Goal: Find specific page/section: Find specific page/section

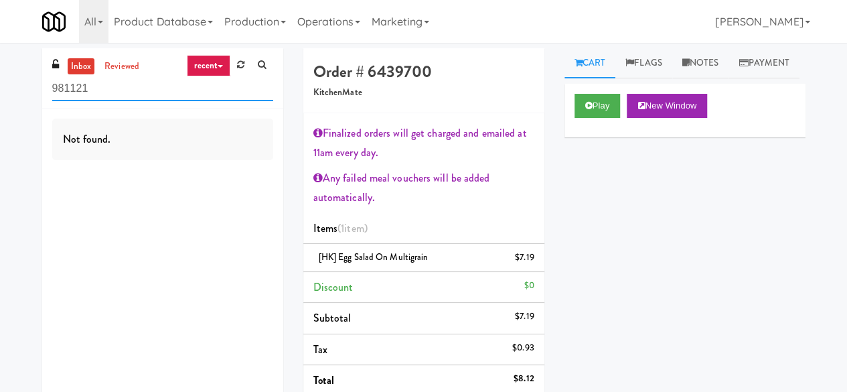
click at [107, 76] on input "981121" at bounding box center [162, 88] width 221 height 25
type input "maplewoods"
click at [133, 72] on link "reviewed" at bounding box center [122, 66] width 42 height 17
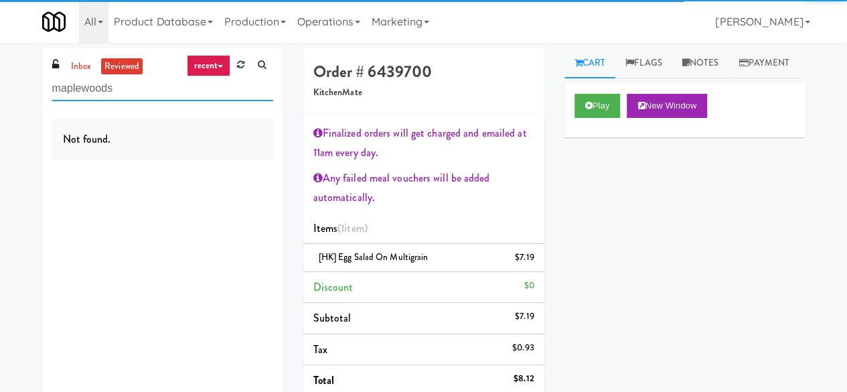
click at [140, 94] on input "maplewoods" at bounding box center [162, 88] width 221 height 25
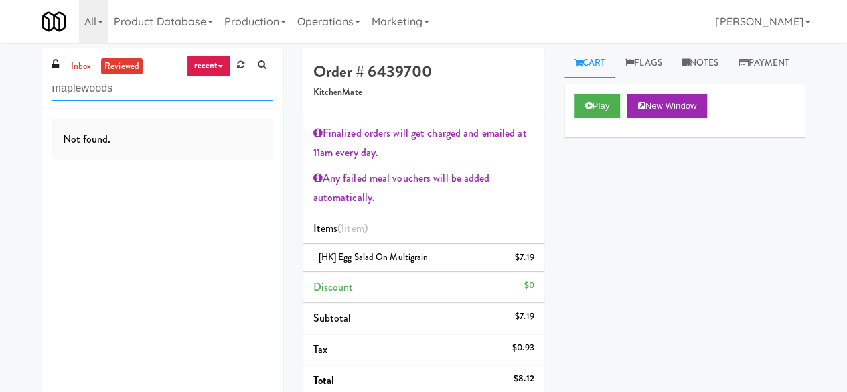
click at [117, 90] on input "maplewoods" at bounding box center [162, 88] width 221 height 25
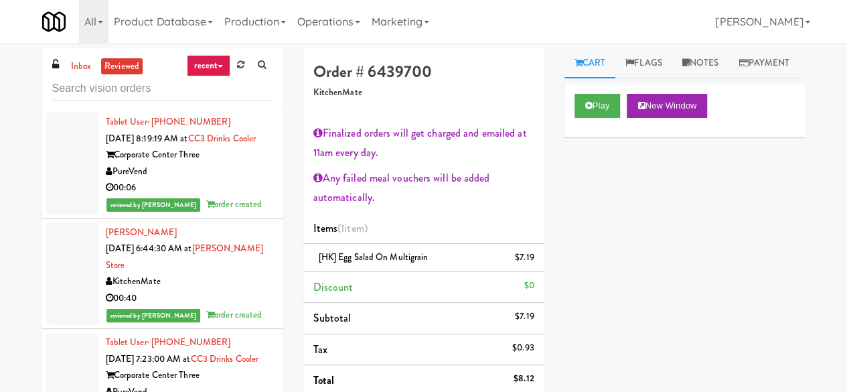
click at [207, 196] on div "00:06" at bounding box center [189, 187] width 167 height 17
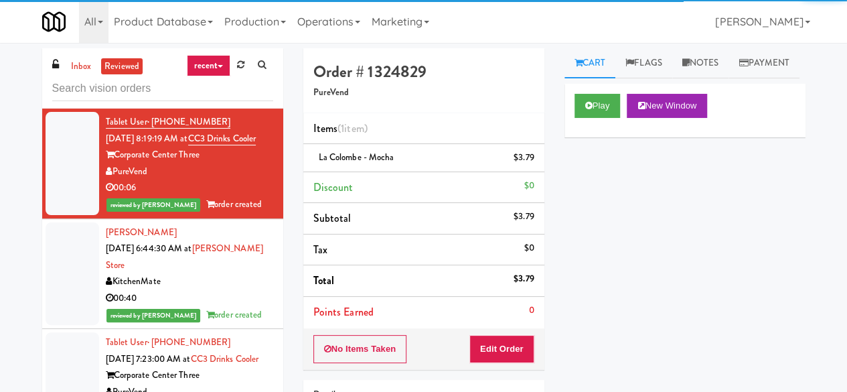
scroll to position [67, 0]
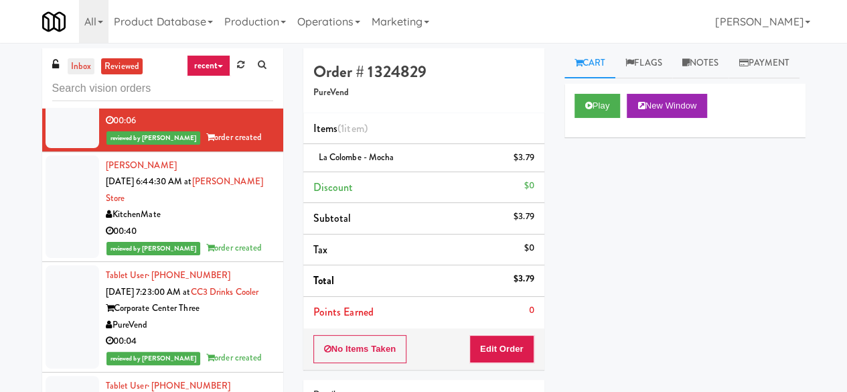
click at [76, 69] on link "inbox" at bounding box center [81, 66] width 27 height 17
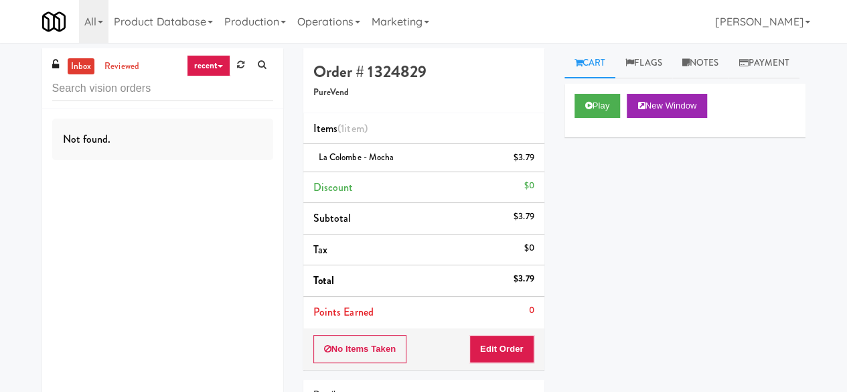
scroll to position [0, 0]
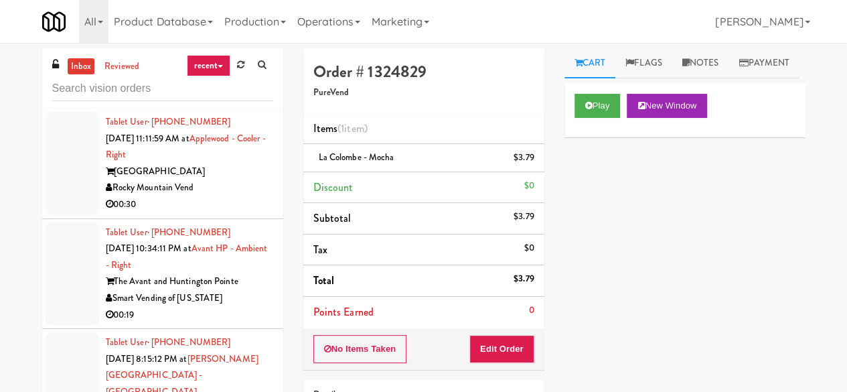
click at [249, 177] on div "[GEOGRAPHIC_DATA]" at bounding box center [189, 171] width 167 height 17
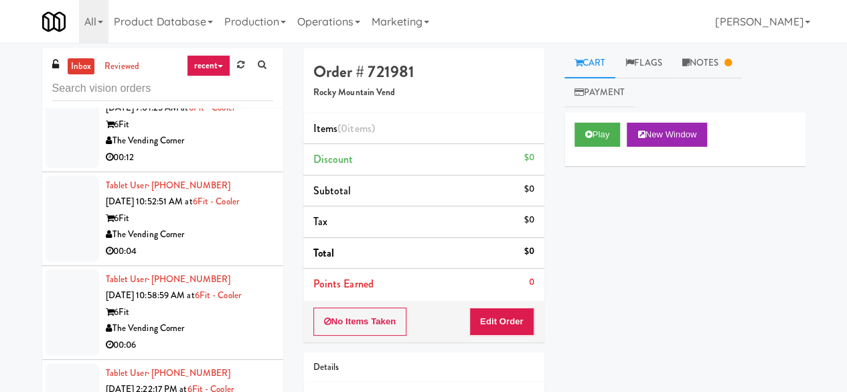
scroll to position [1607, 0]
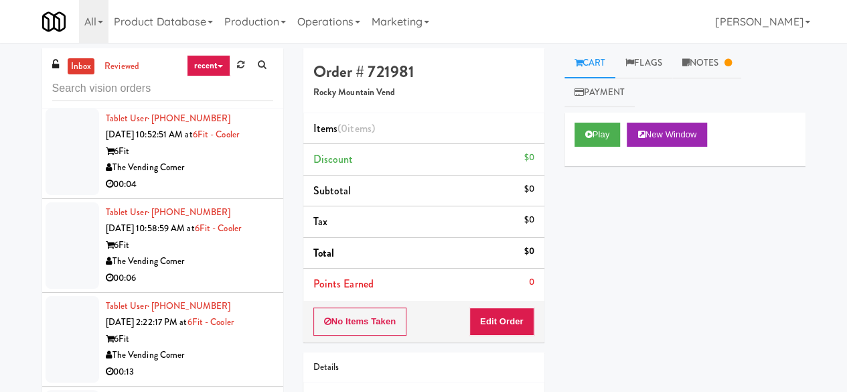
click at [238, 347] on div "The Vending Corner" at bounding box center [189, 355] width 167 height 17
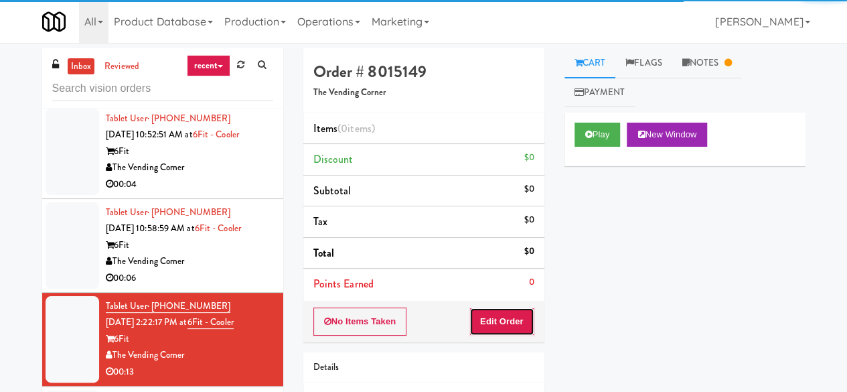
click at [493, 317] on button "Edit Order" at bounding box center [501, 321] width 65 height 28
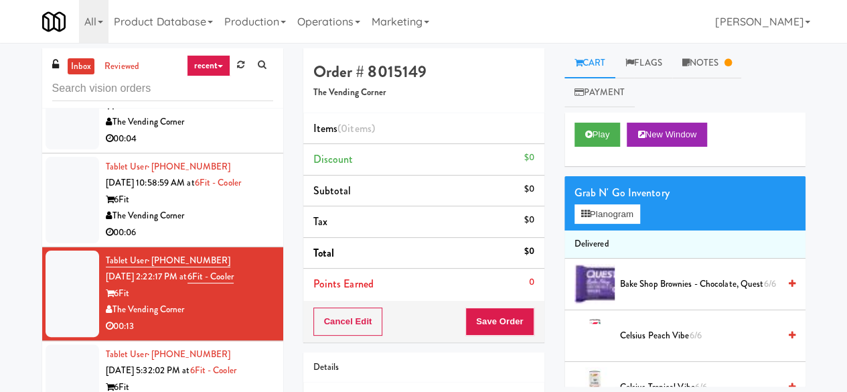
scroll to position [1674, 0]
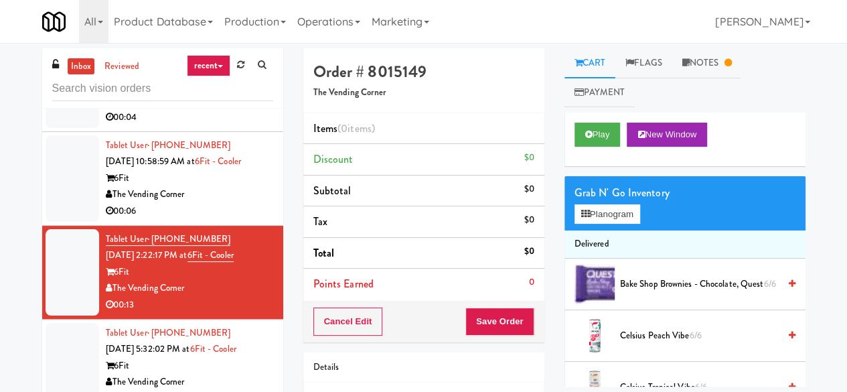
drag, startPoint x: 241, startPoint y: 250, endPoint x: 318, endPoint y: 271, distance: 79.9
click at [241, 374] on div "The Vending Corner" at bounding box center [189, 382] width 167 height 17
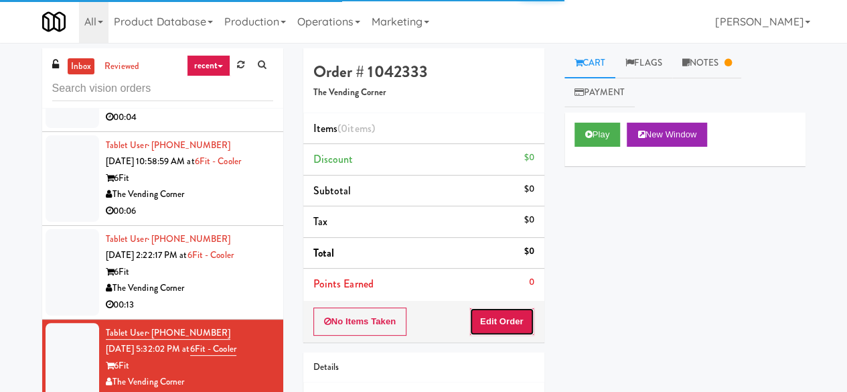
click at [494, 320] on button "Edit Order" at bounding box center [501, 321] width 65 height 28
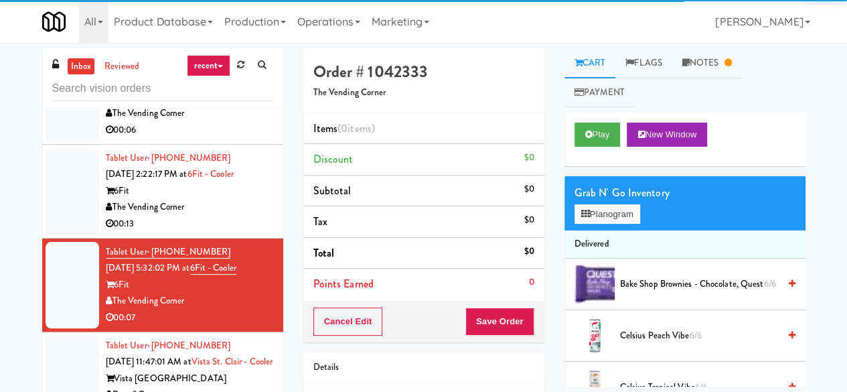
scroll to position [1808, 0]
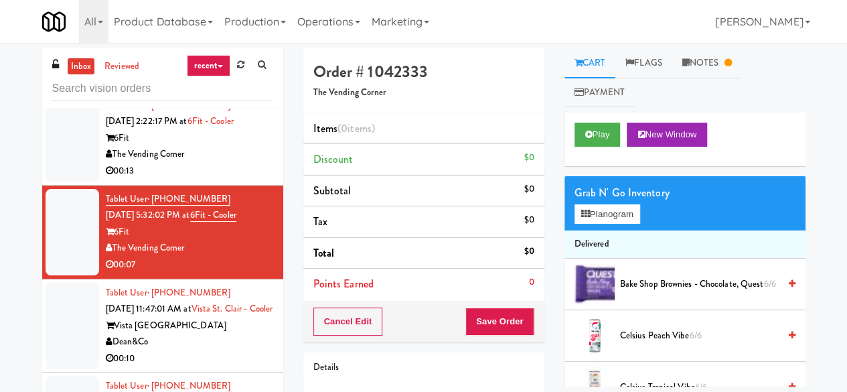
click at [226, 350] on div "00:10" at bounding box center [189, 358] width 167 height 17
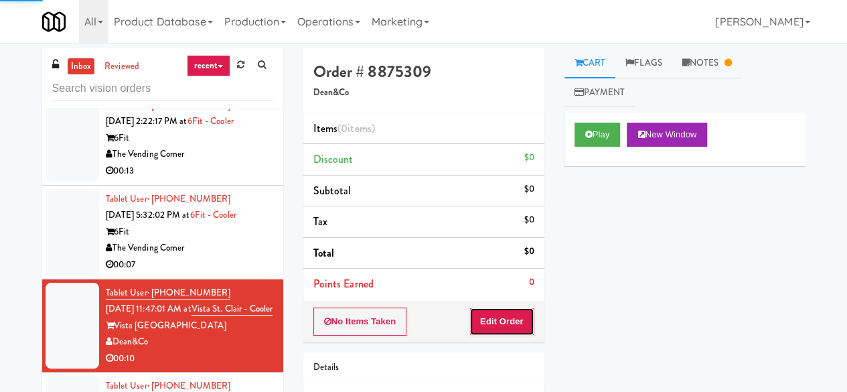
click at [509, 319] on button "Edit Order" at bounding box center [501, 321] width 65 height 28
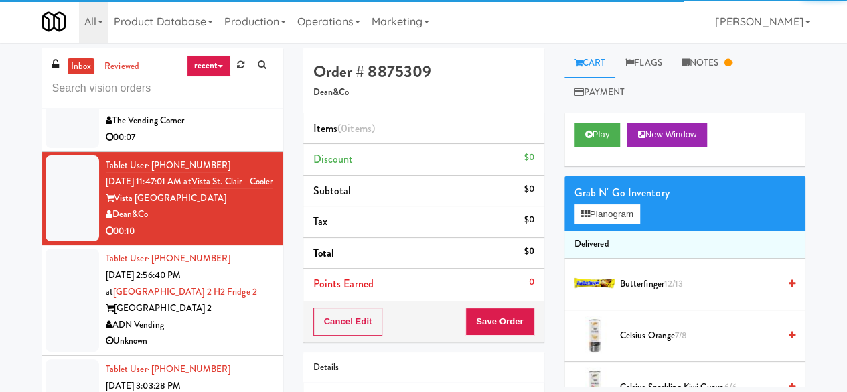
scroll to position [1942, 0]
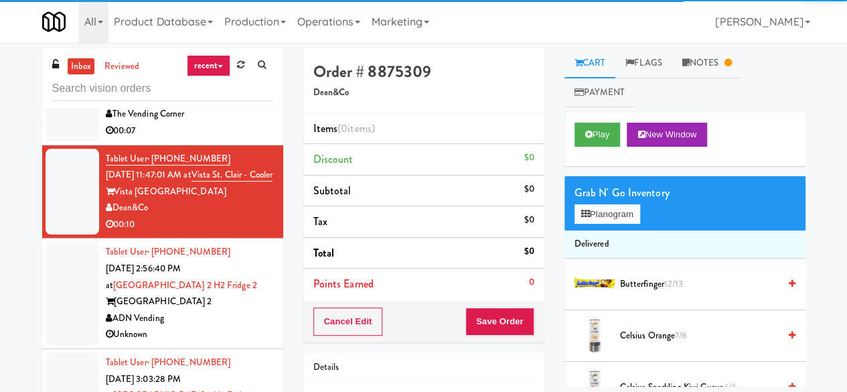
click at [236, 326] on div "Unknown" at bounding box center [189, 334] width 167 height 17
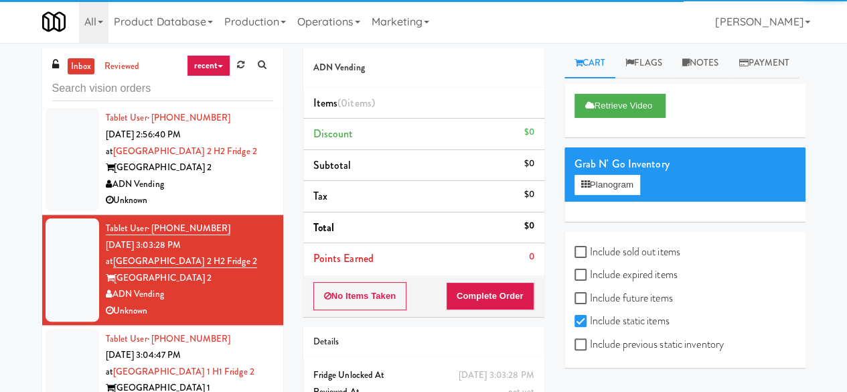
click at [229, 380] on div "[GEOGRAPHIC_DATA] 1" at bounding box center [189, 388] width 167 height 17
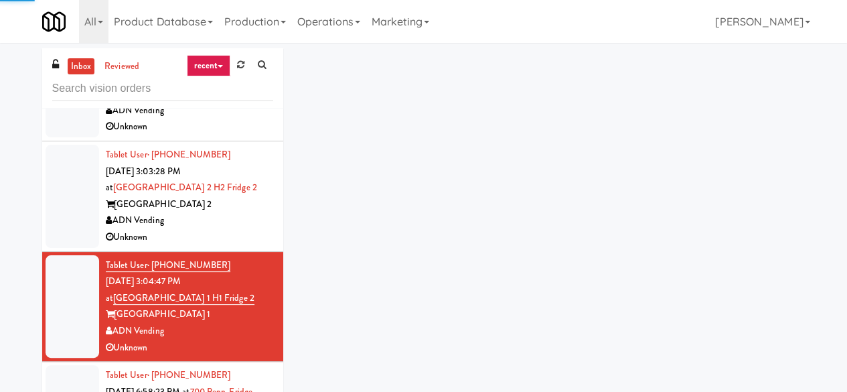
scroll to position [2277, 0]
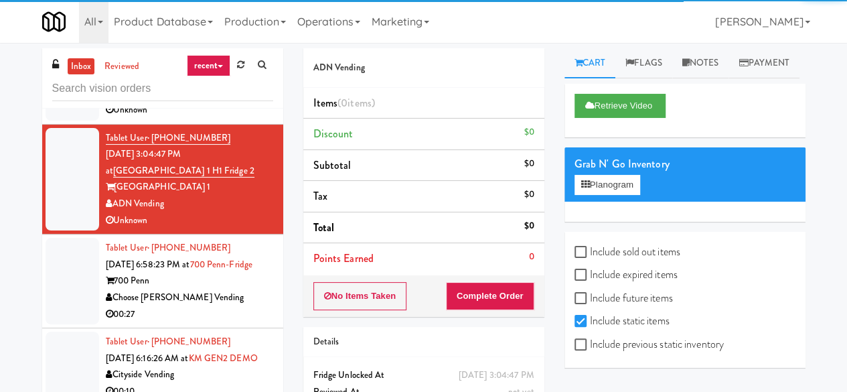
click at [236, 289] on div "Choose [PERSON_NAME] Vending" at bounding box center [189, 297] width 167 height 17
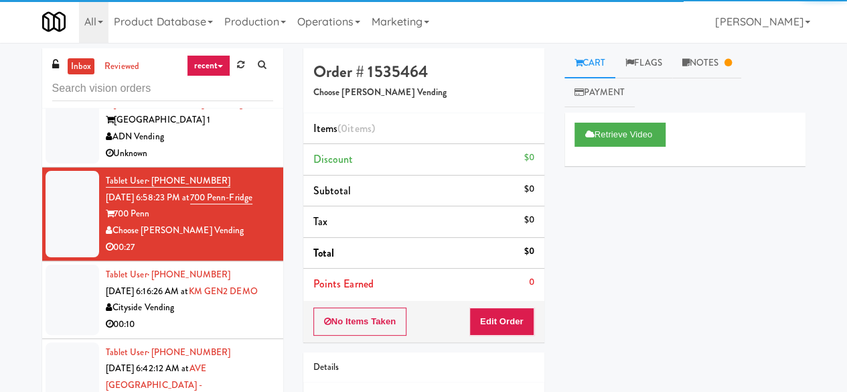
click at [241, 299] on div "Cityside Vending" at bounding box center [189, 307] width 167 height 17
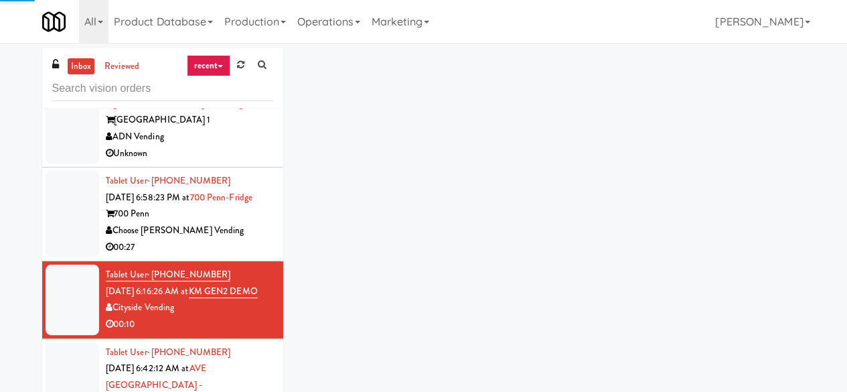
scroll to position [2478, 0]
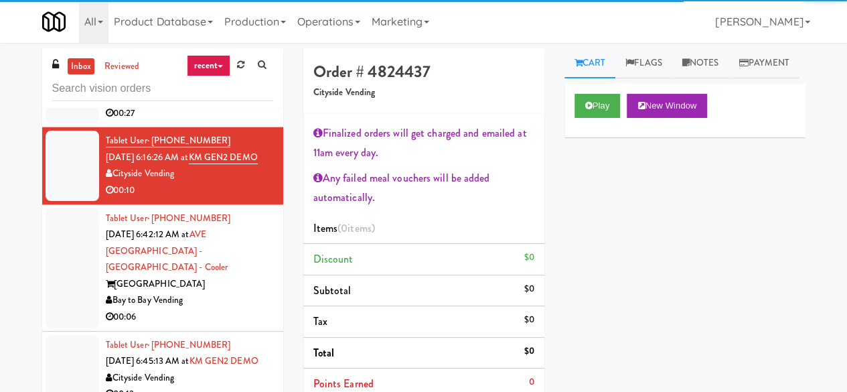
click at [238, 292] on div "Bay to Bay Vending" at bounding box center [189, 300] width 167 height 17
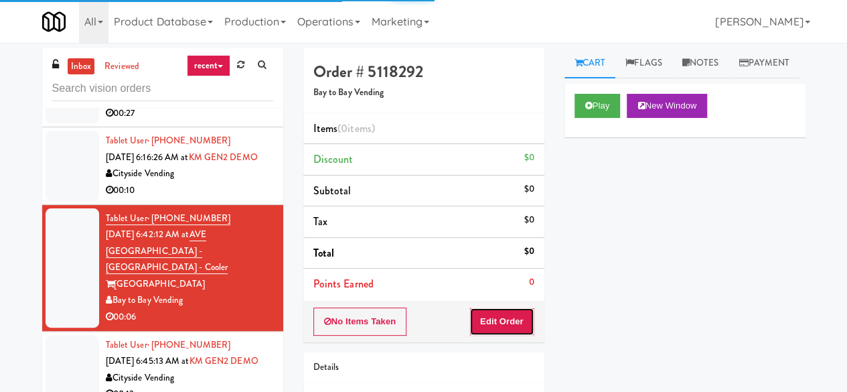
click at [520, 325] on button "Edit Order" at bounding box center [501, 321] width 65 height 28
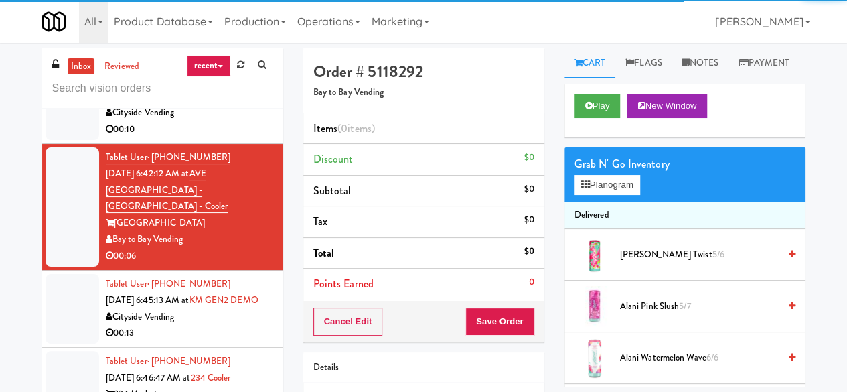
scroll to position [2545, 0]
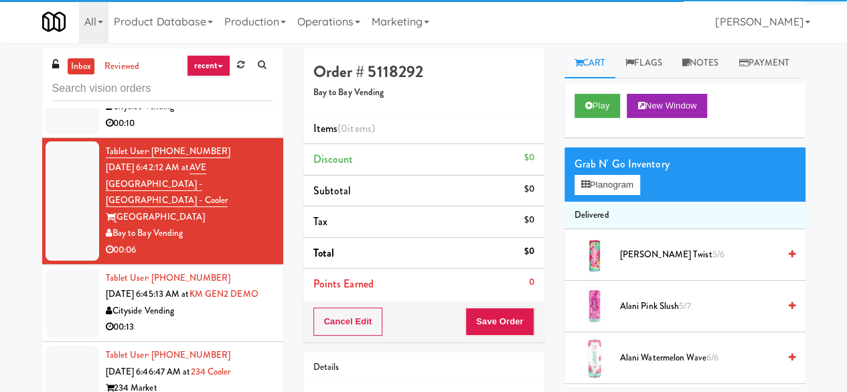
click at [222, 270] on div "Tablet User · (647) 787-1226 [DATE] 6:45:13 AM at KM GEN2 DEMO Cityside Vending…" at bounding box center [189, 303] width 167 height 66
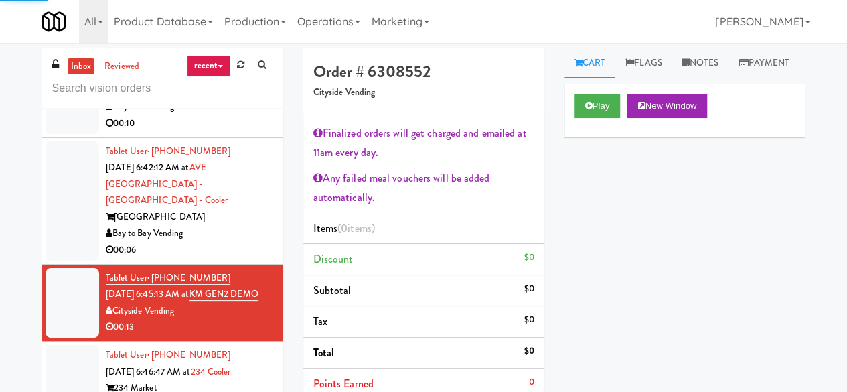
scroll to position [2745, 0]
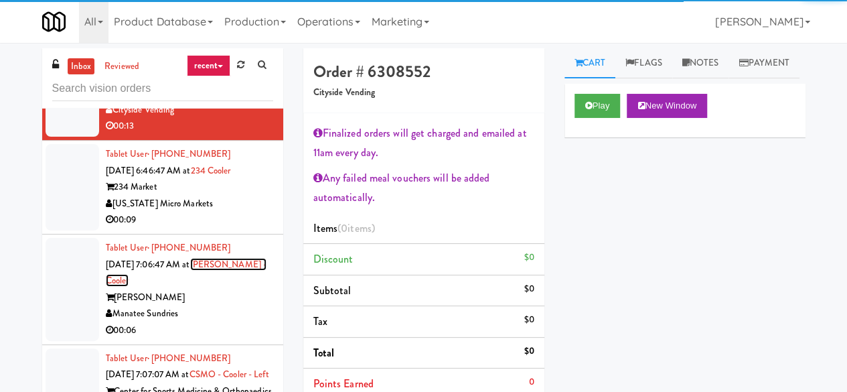
click at [230, 258] on link "[PERSON_NAME] - Cooler" at bounding box center [186, 272] width 161 height 29
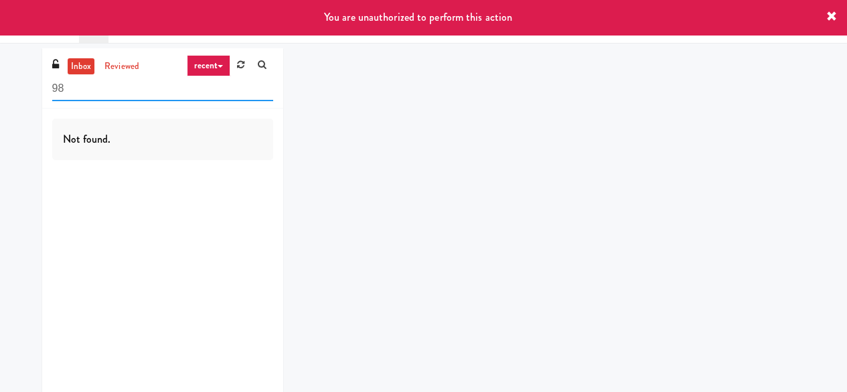
type input "9"
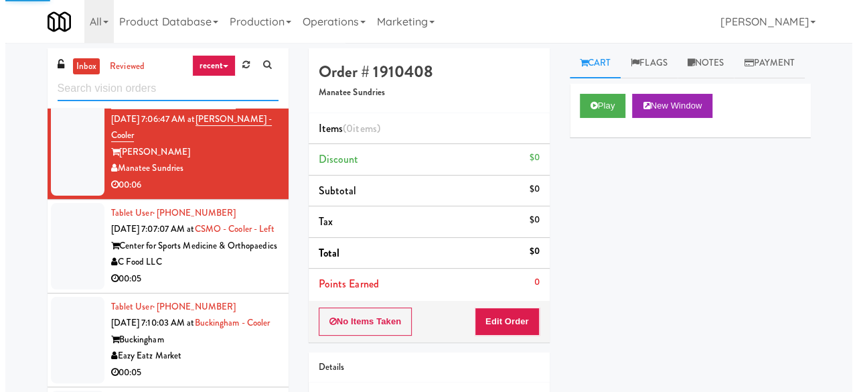
scroll to position [2954, 0]
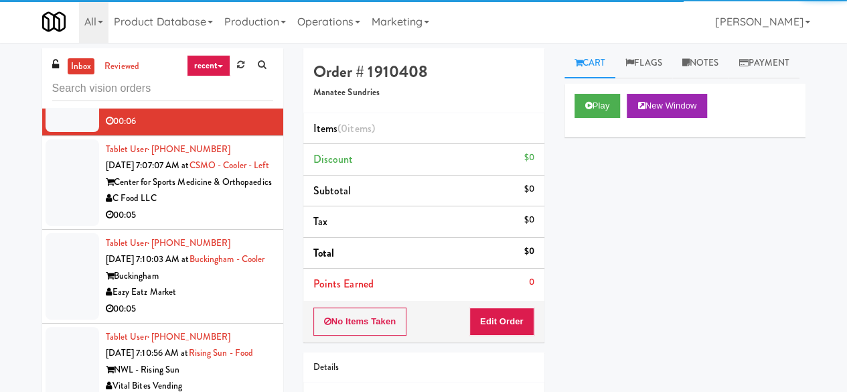
click at [218, 207] on div "00:05" at bounding box center [189, 215] width 167 height 17
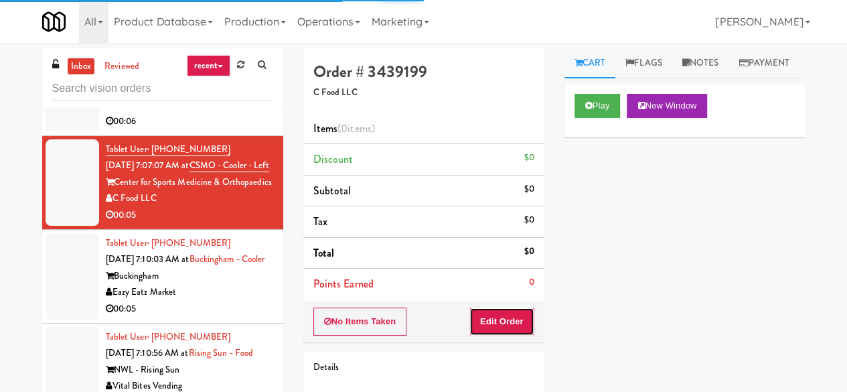
click at [501, 323] on button "Edit Order" at bounding box center [501, 321] width 65 height 28
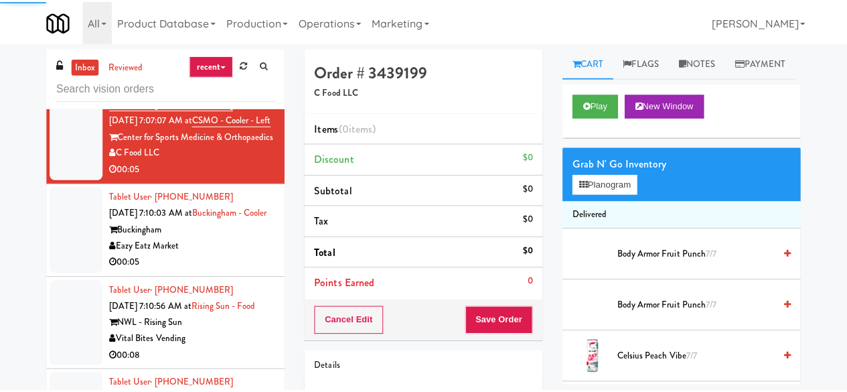
scroll to position [3021, 0]
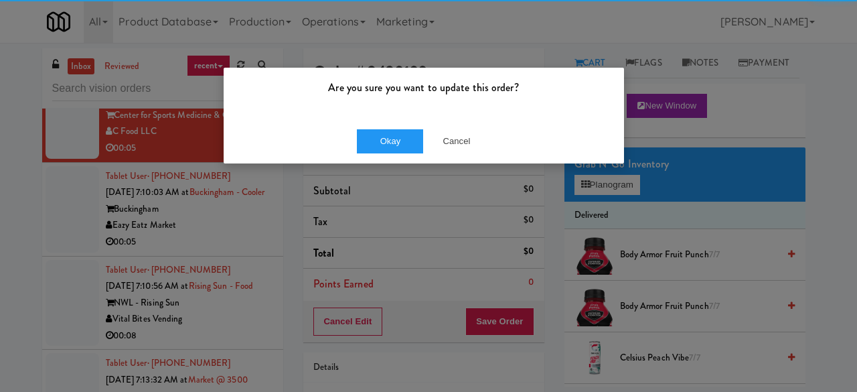
click at [207, 180] on div "Are you sure you want to update this order? Okay Cancel" at bounding box center [428, 196] width 857 height 392
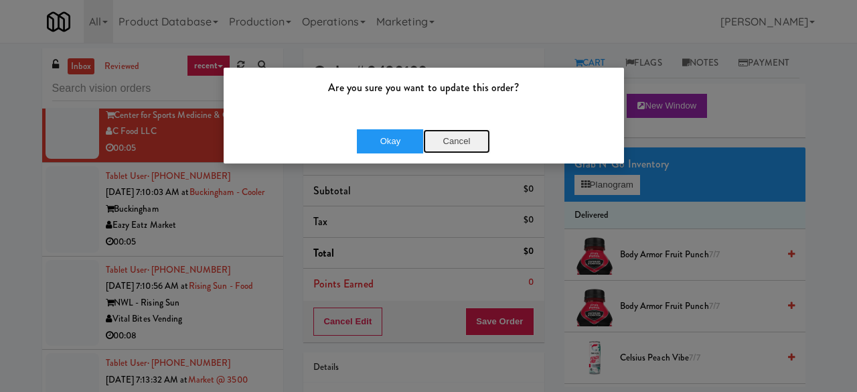
click at [439, 147] on button "Cancel" at bounding box center [456, 141] width 67 height 24
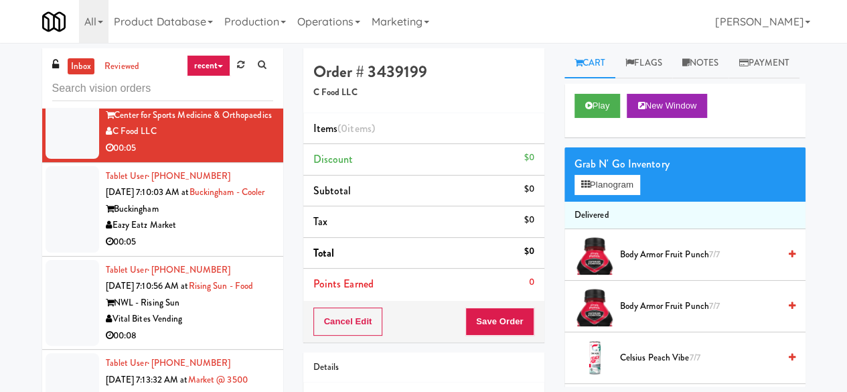
click at [236, 217] on div "Eazy Eatz Market" at bounding box center [189, 225] width 167 height 17
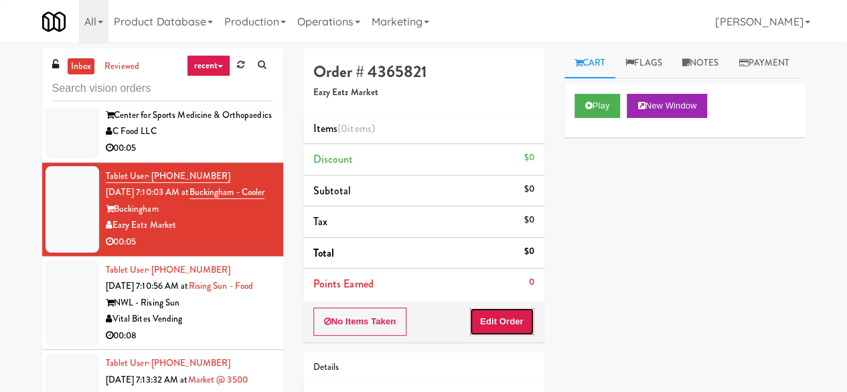
click at [508, 318] on button "Edit Order" at bounding box center [501, 321] width 65 height 28
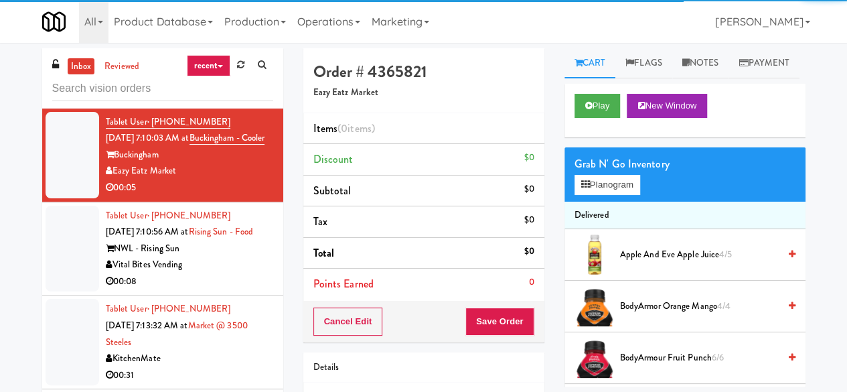
scroll to position [3088, 0]
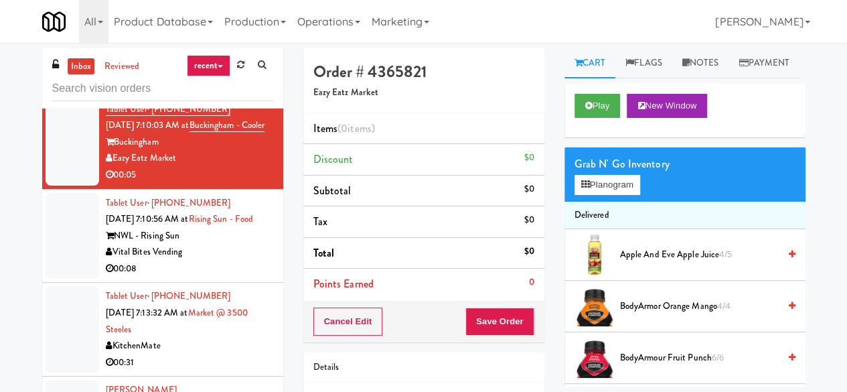
click at [212, 244] on div "Vital Bites Vending" at bounding box center [189, 252] width 167 height 17
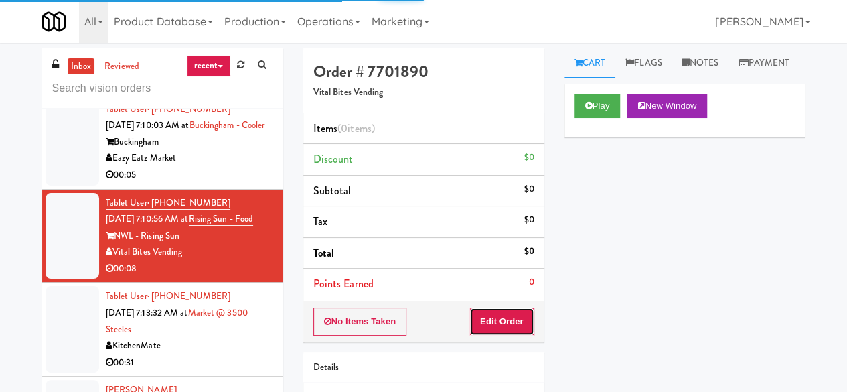
click at [518, 323] on button "Edit Order" at bounding box center [501, 321] width 65 height 28
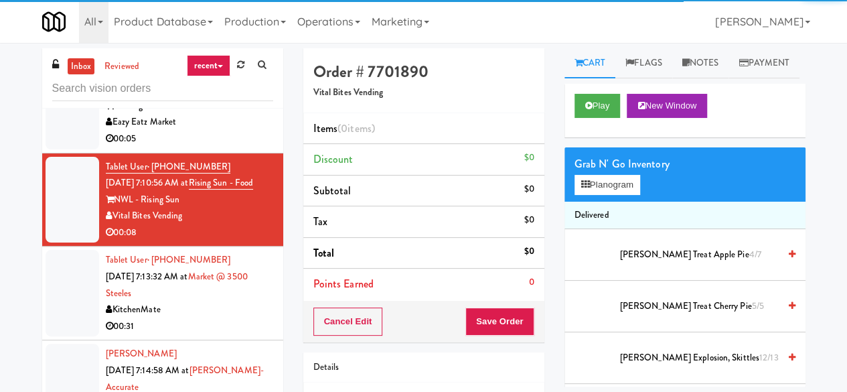
scroll to position [3155, 0]
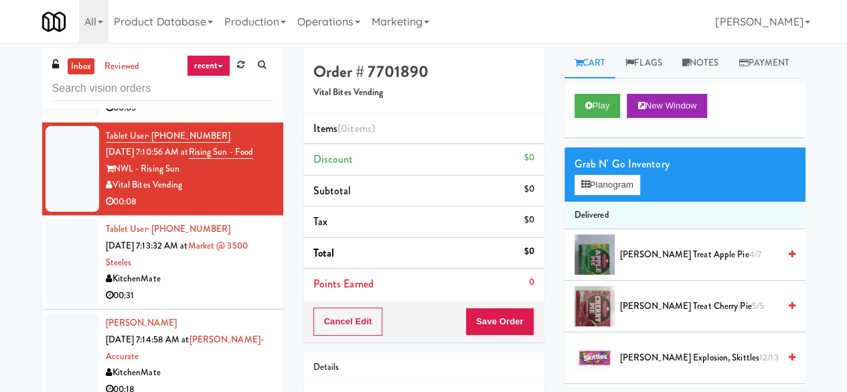
click at [217, 287] on div "00:31" at bounding box center [189, 295] width 167 height 17
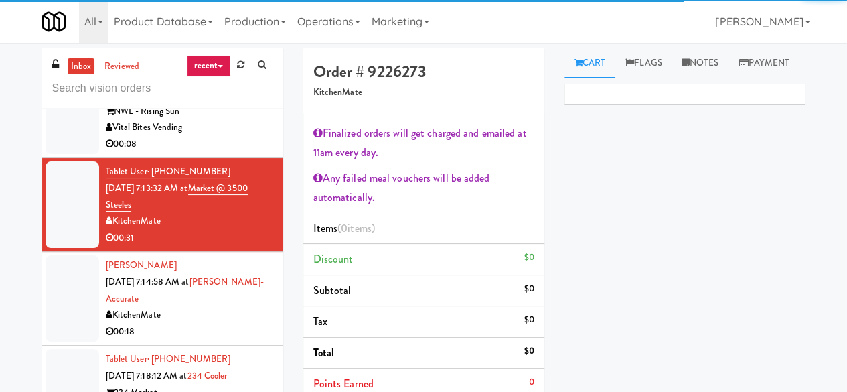
scroll to position [3289, 0]
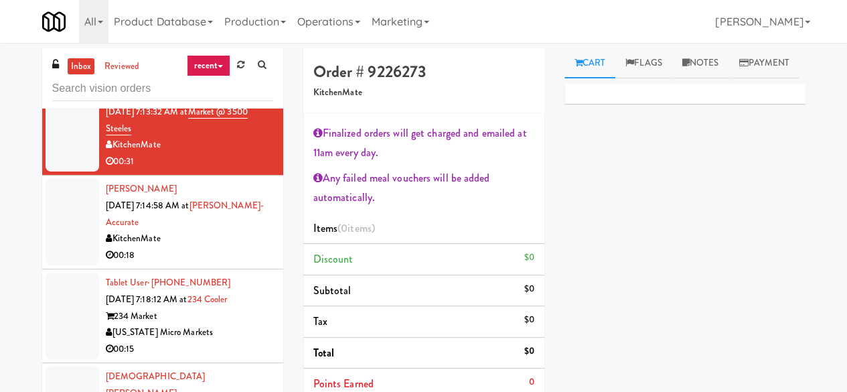
click at [237, 247] on div "00:18" at bounding box center [189, 255] width 167 height 17
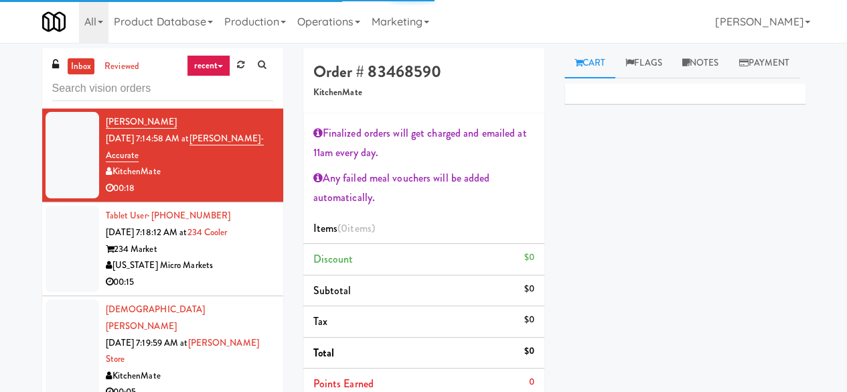
click at [224, 257] on div "[US_STATE] Micro Markets" at bounding box center [189, 265] width 167 height 17
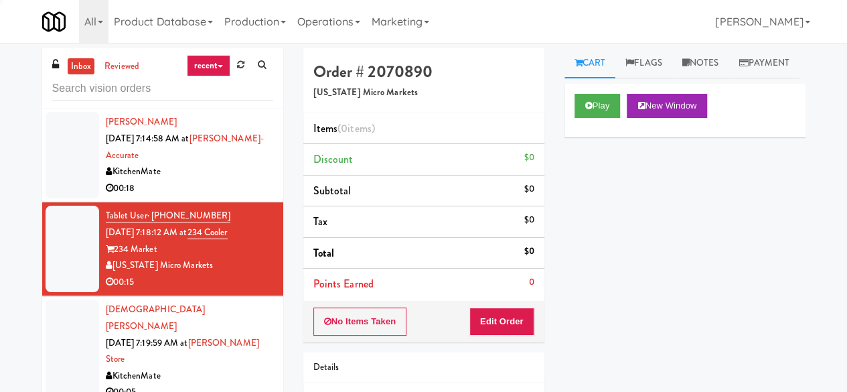
scroll to position [3423, 0]
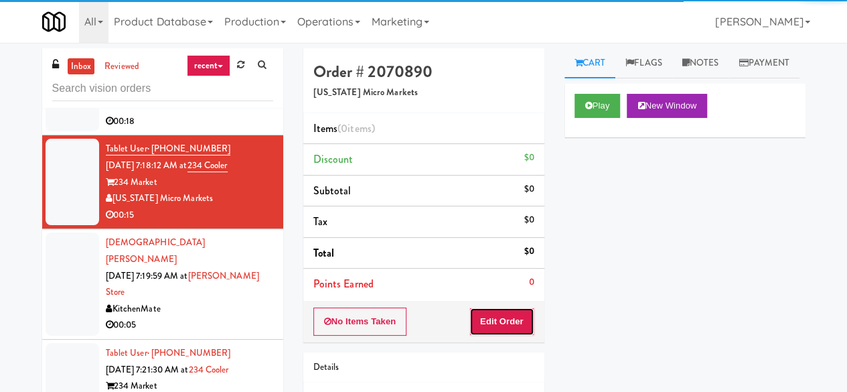
click at [513, 310] on button "Edit Order" at bounding box center [501, 321] width 65 height 28
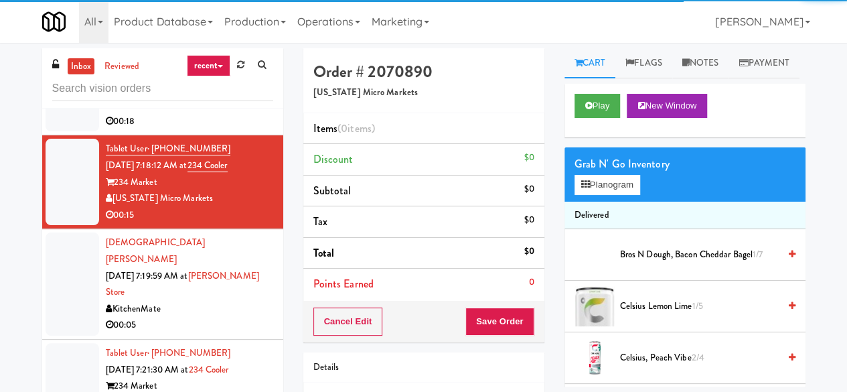
scroll to position [3490, 0]
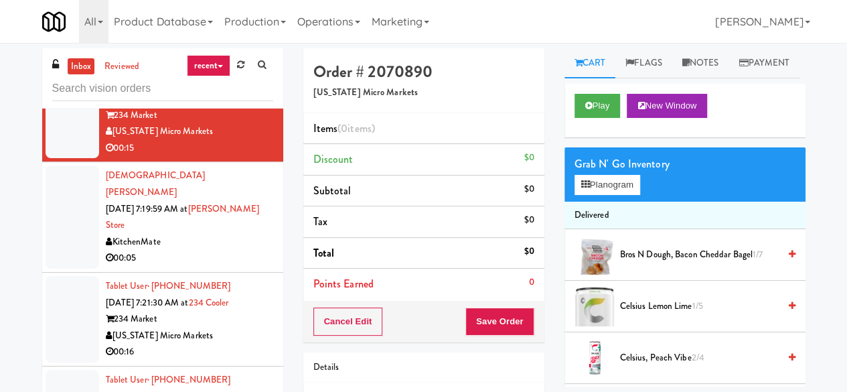
click at [228, 234] on div "KitchenMate" at bounding box center [189, 242] width 167 height 17
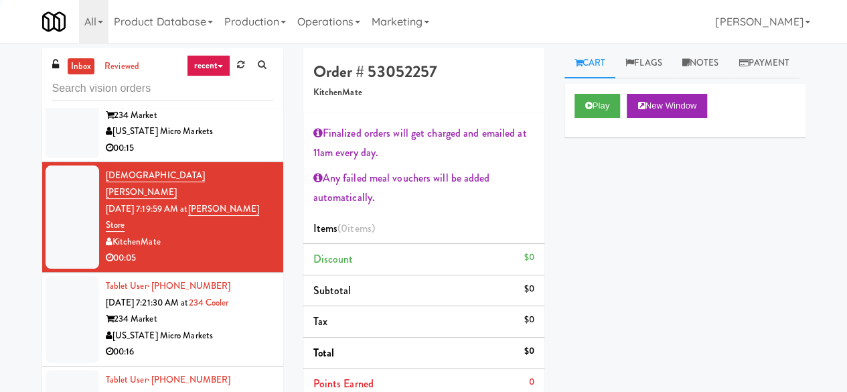
click at [242, 344] on div "00:16" at bounding box center [189, 352] width 167 height 17
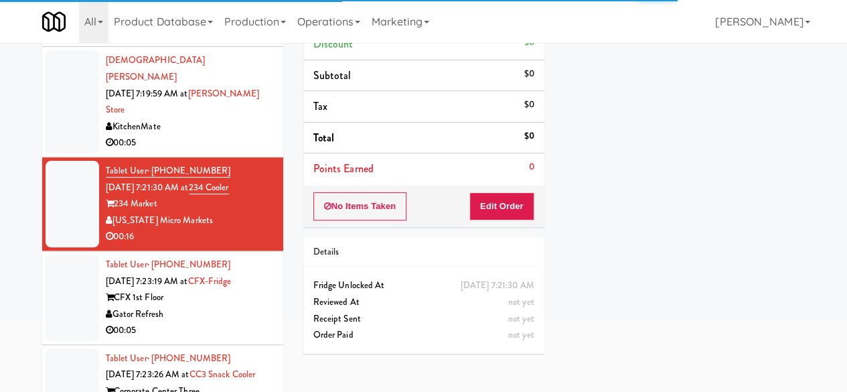
scroll to position [127, 0]
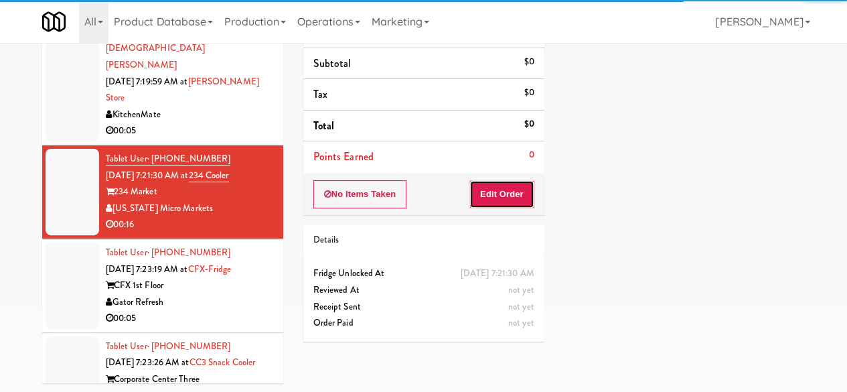
click at [526, 187] on button "Edit Order" at bounding box center [501, 194] width 65 height 28
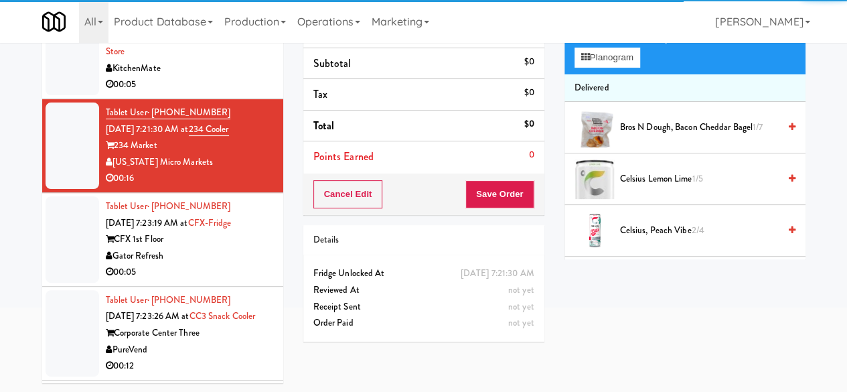
scroll to position [3557, 0]
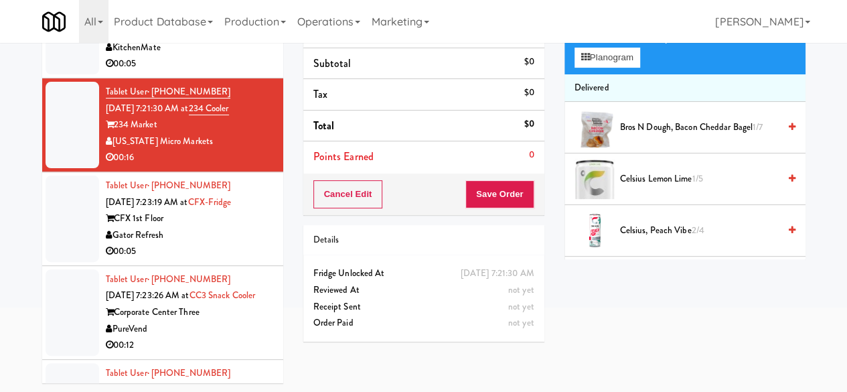
click at [214, 243] on div "00:05" at bounding box center [189, 251] width 167 height 17
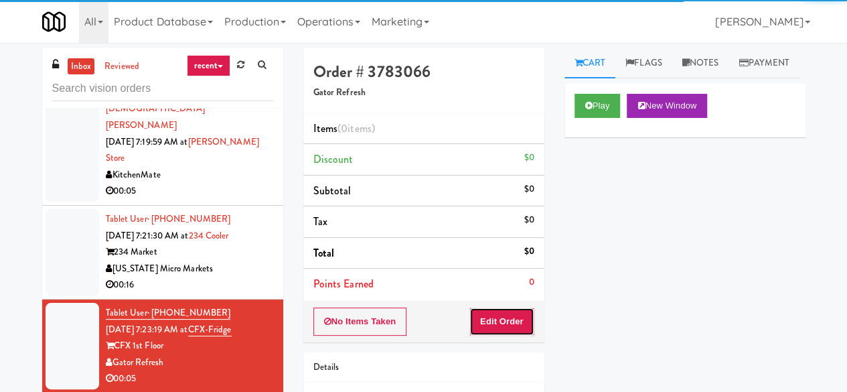
click at [520, 311] on button "Edit Order" at bounding box center [501, 321] width 65 height 28
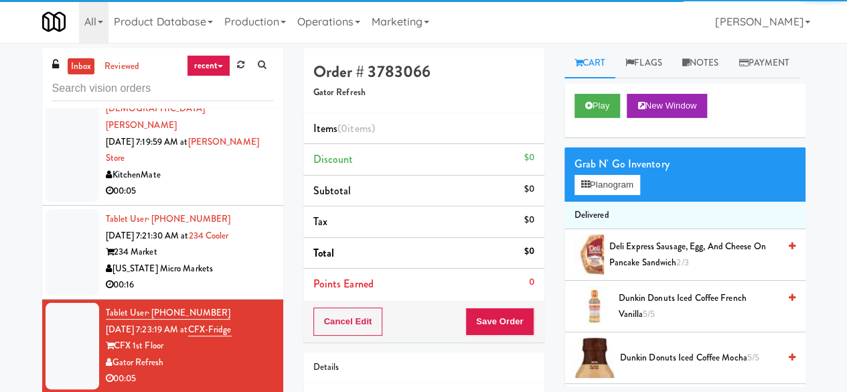
scroll to position [3691, 0]
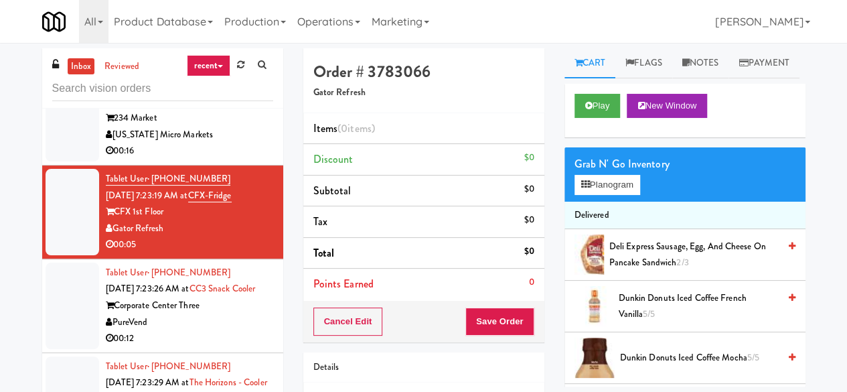
click at [218, 330] on div "00:12" at bounding box center [189, 338] width 167 height 17
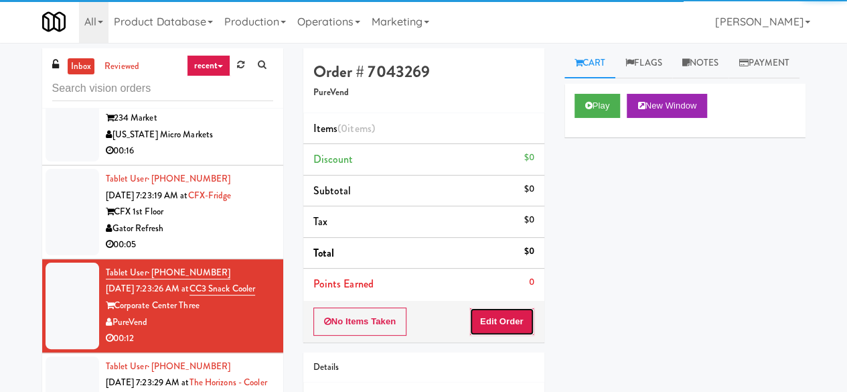
click at [513, 319] on button "Edit Order" at bounding box center [501, 321] width 65 height 28
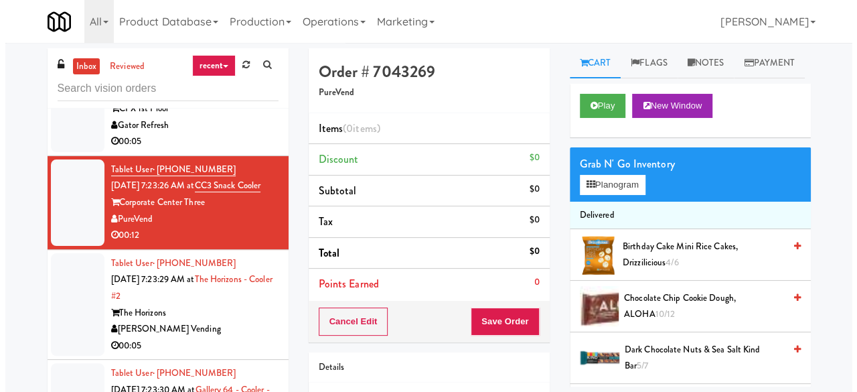
scroll to position [3825, 0]
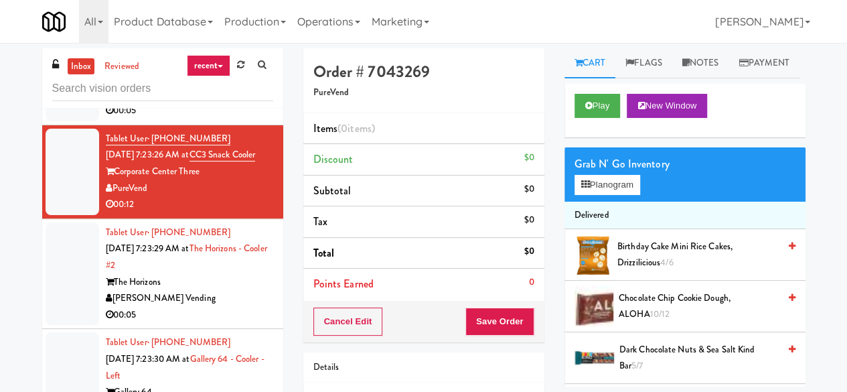
click at [210, 290] on div "[PERSON_NAME] Vending" at bounding box center [189, 298] width 167 height 17
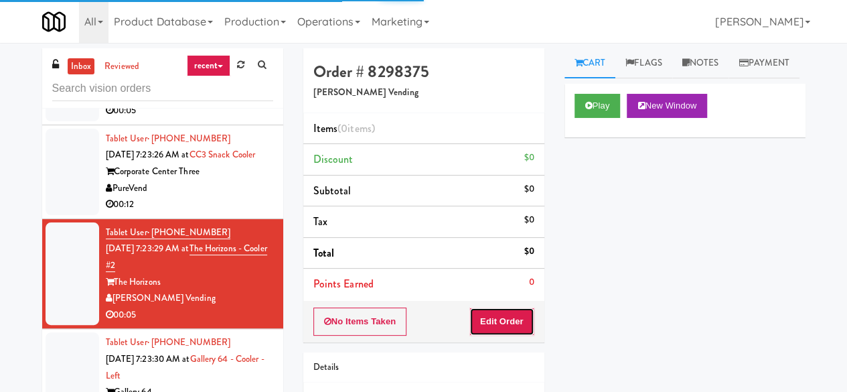
click at [508, 323] on button "Edit Order" at bounding box center [501, 321] width 65 height 28
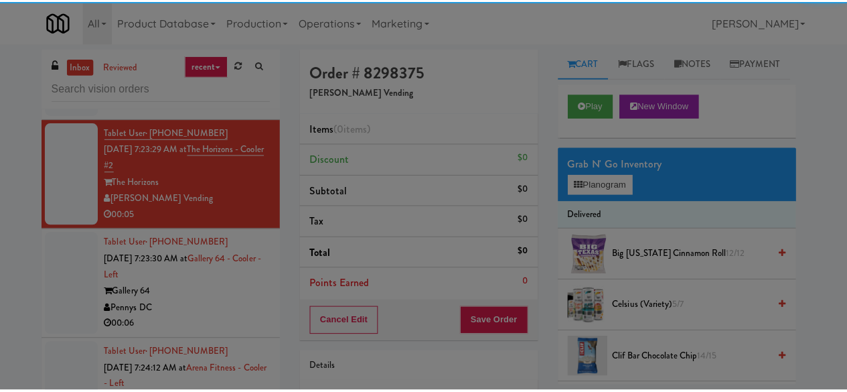
scroll to position [3959, 0]
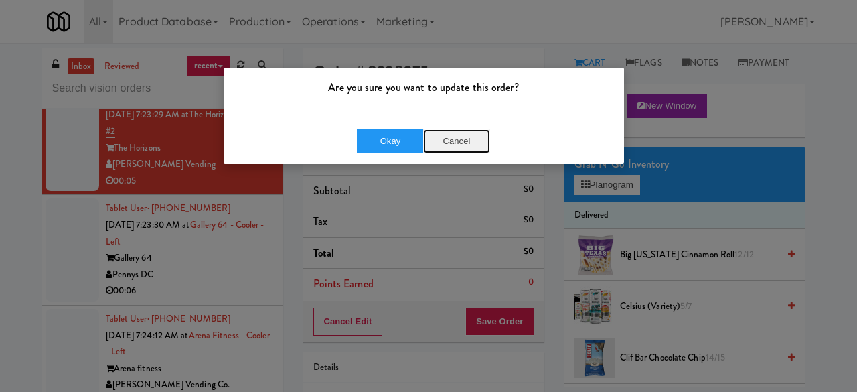
click at [443, 151] on button "Cancel" at bounding box center [456, 141] width 67 height 24
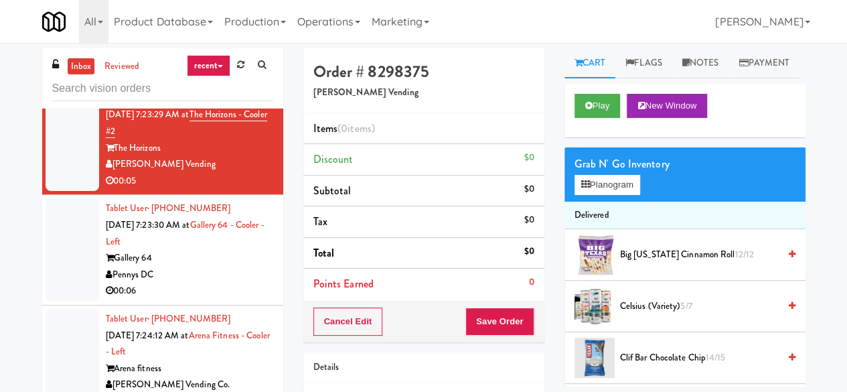
click at [232, 283] on div "00:06" at bounding box center [189, 291] width 167 height 17
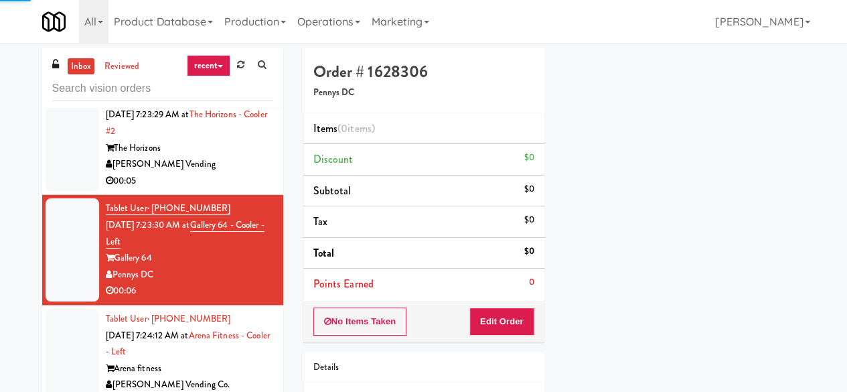
scroll to position [134, 0]
click at [528, 303] on div "No Items Taken Edit Order" at bounding box center [423, 322] width 241 height 42
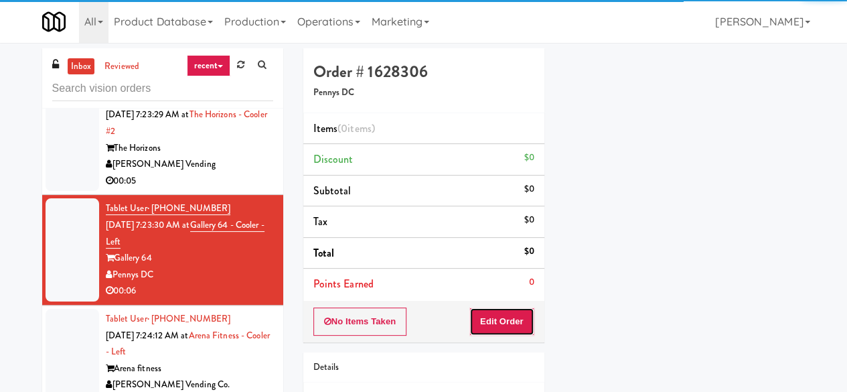
click at [523, 317] on button "Edit Order" at bounding box center [501, 321] width 65 height 28
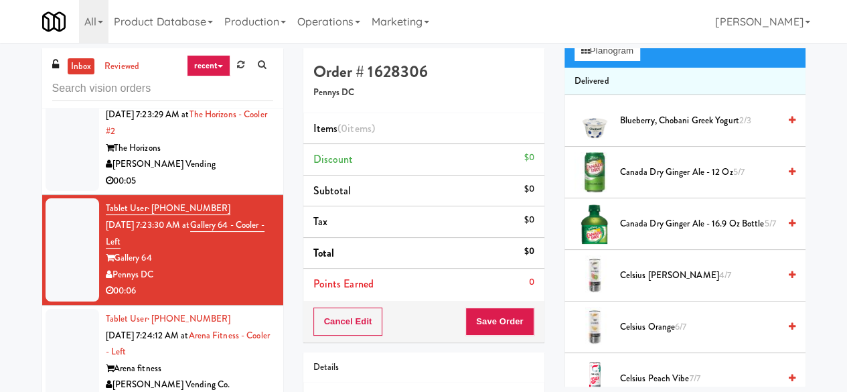
scroll to position [4093, 0]
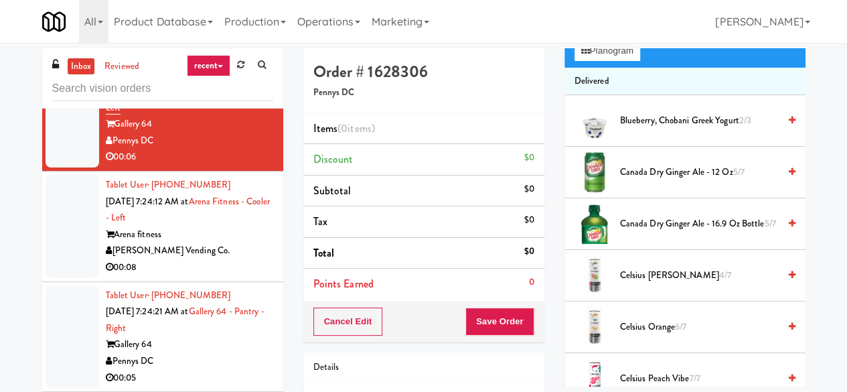
click at [240, 226] on div "Arena fitness" at bounding box center [189, 234] width 167 height 17
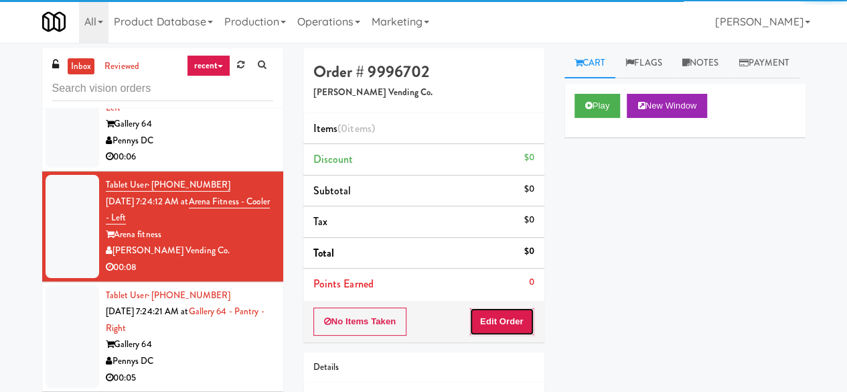
click at [527, 320] on button "Edit Order" at bounding box center [501, 321] width 65 height 28
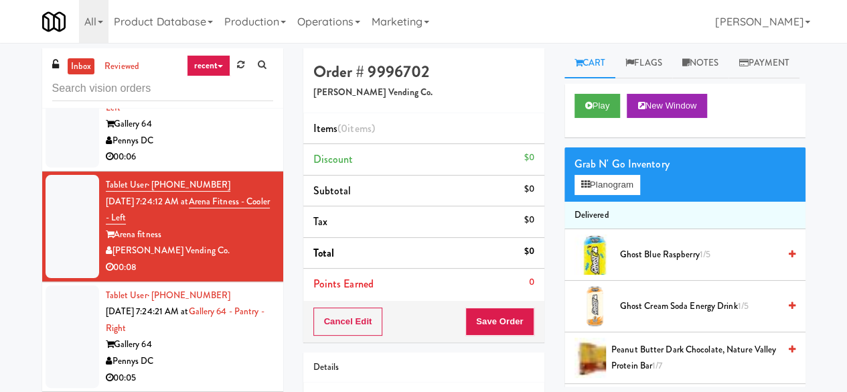
scroll to position [4160, 0]
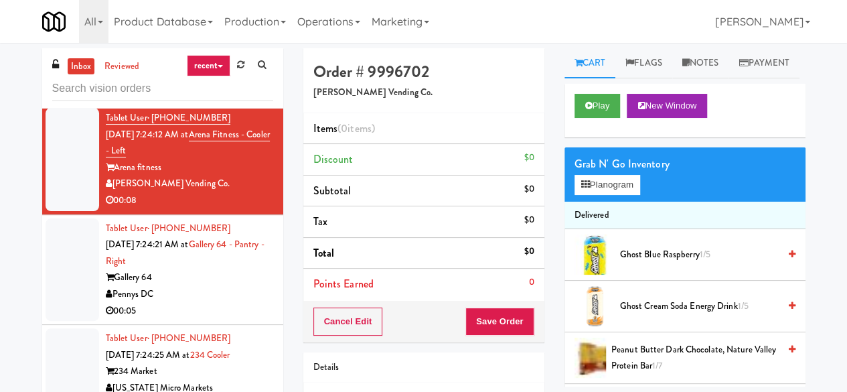
click at [218, 286] on div "Pennys DC" at bounding box center [189, 294] width 167 height 17
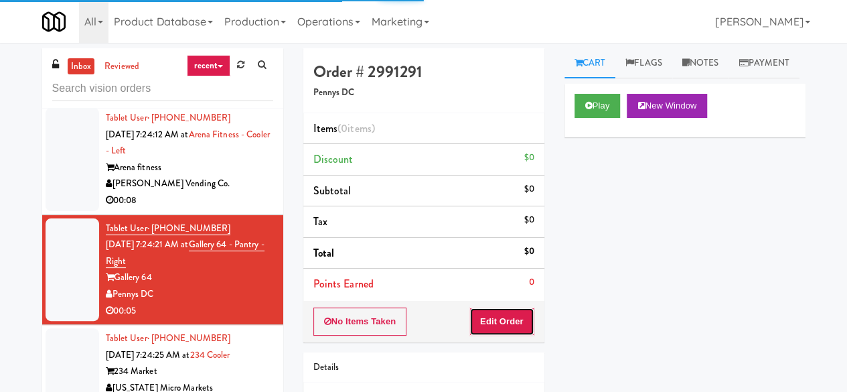
drag, startPoint x: 519, startPoint y: 323, endPoint x: 494, endPoint y: 287, distance: 43.8
click at [518, 323] on button "Edit Order" at bounding box center [501, 321] width 65 height 28
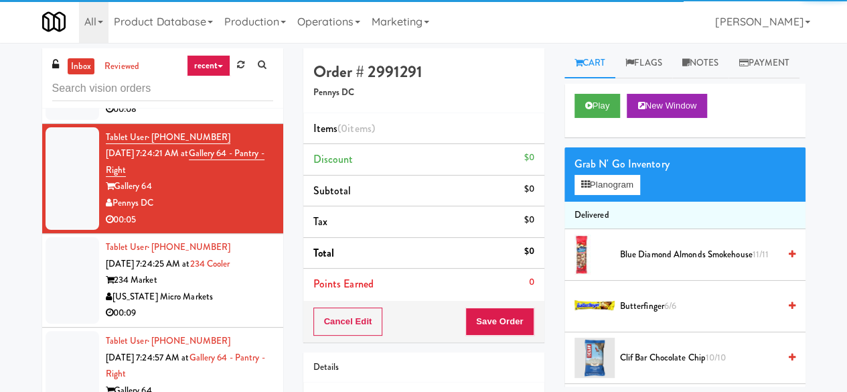
scroll to position [4294, 0]
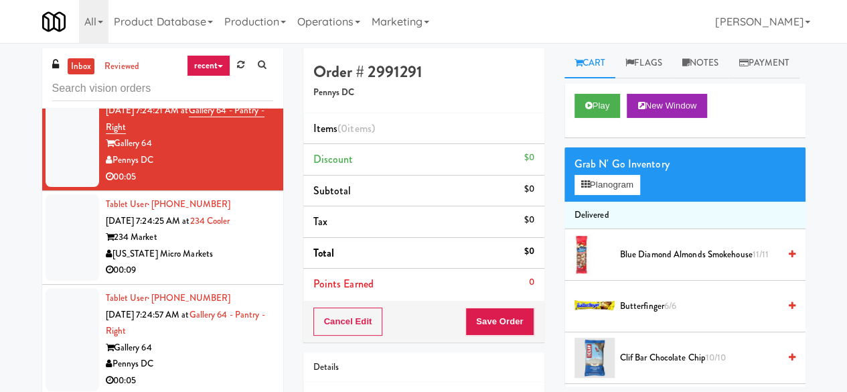
click at [218, 262] on div "00:09" at bounding box center [189, 270] width 167 height 17
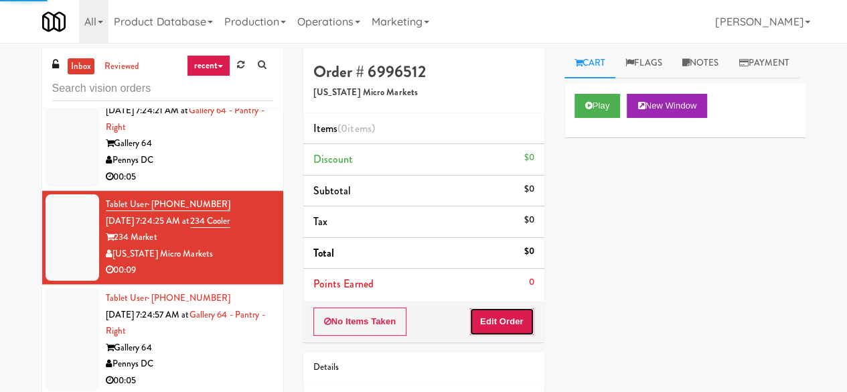
click at [506, 311] on button "Edit Order" at bounding box center [501, 321] width 65 height 28
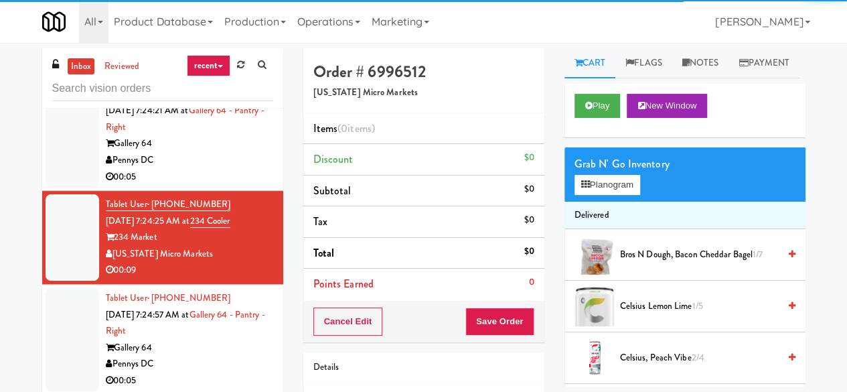
click at [219, 339] on div "Gallery 64" at bounding box center [189, 347] width 167 height 17
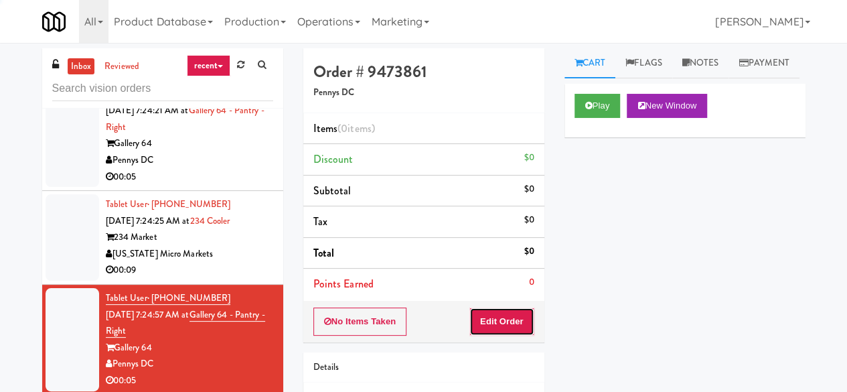
click at [516, 309] on button "Edit Order" at bounding box center [501, 321] width 65 height 28
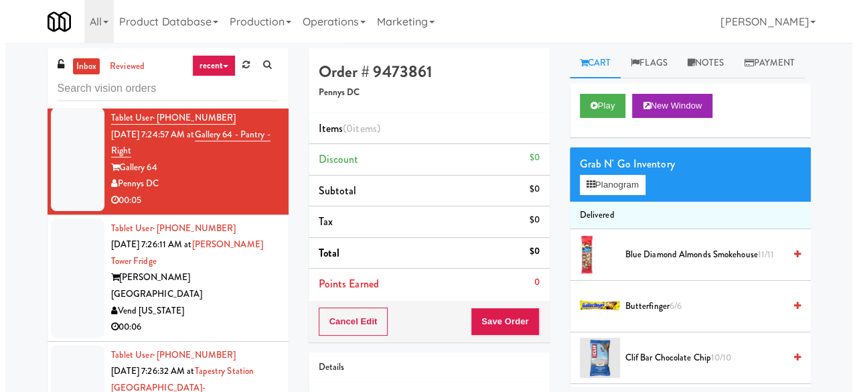
scroll to position [4494, 0]
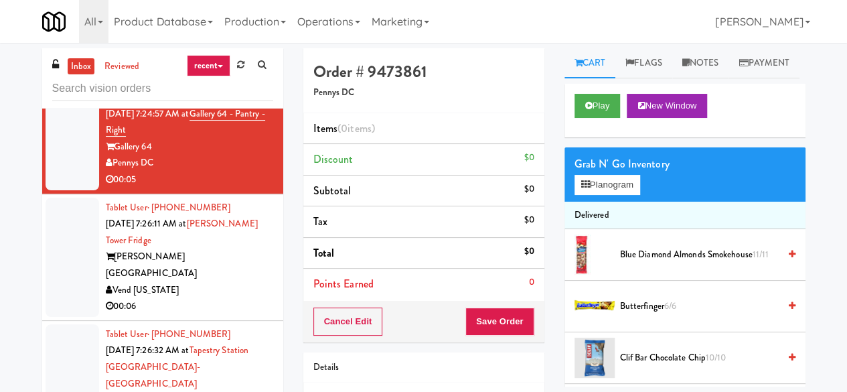
click at [231, 282] on div "Vend [US_STATE]" at bounding box center [189, 290] width 167 height 17
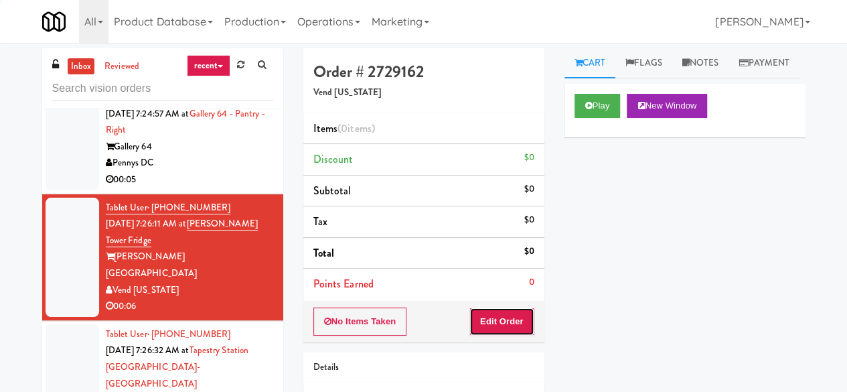
click at [518, 314] on button "Edit Order" at bounding box center [501, 321] width 65 height 28
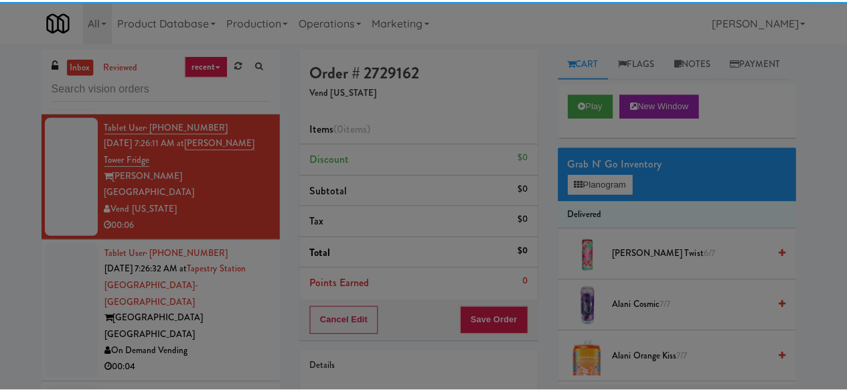
scroll to position [4628, 0]
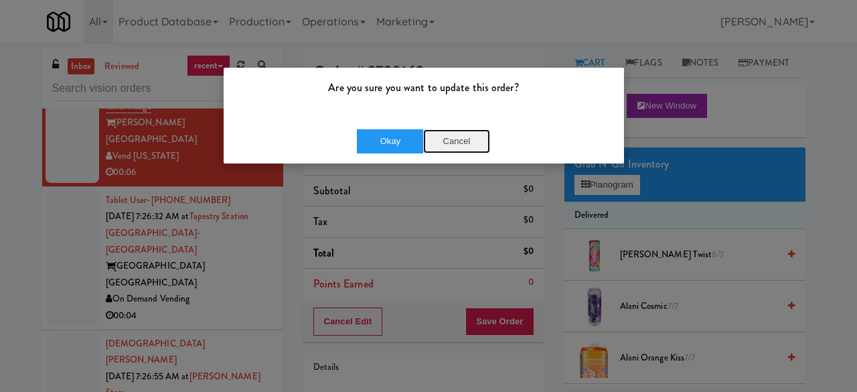
click at [461, 140] on button "Cancel" at bounding box center [456, 141] width 67 height 24
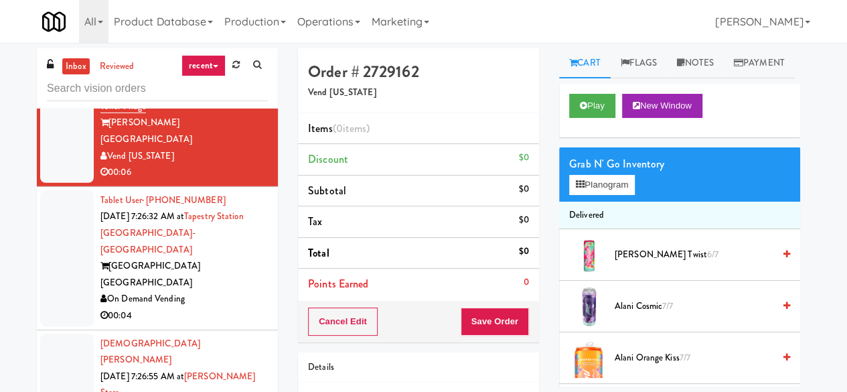
click at [213, 307] on div "00:04" at bounding box center [183, 315] width 167 height 17
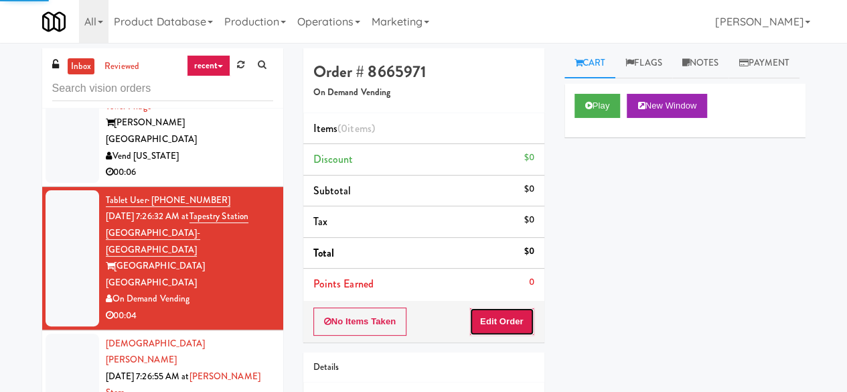
click at [516, 319] on button "Edit Order" at bounding box center [501, 321] width 65 height 28
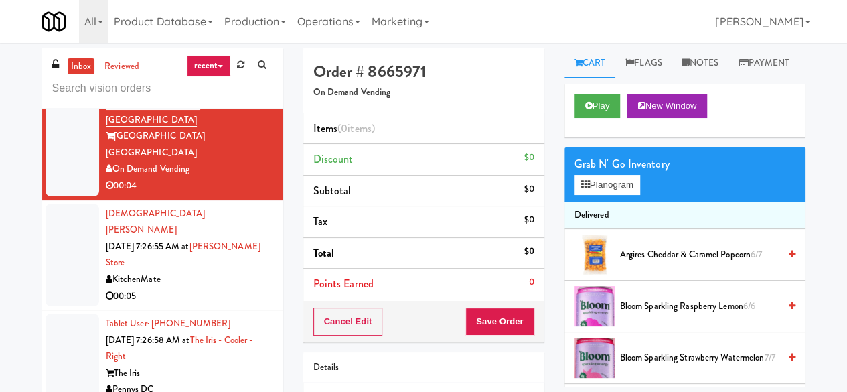
scroll to position [4762, 0]
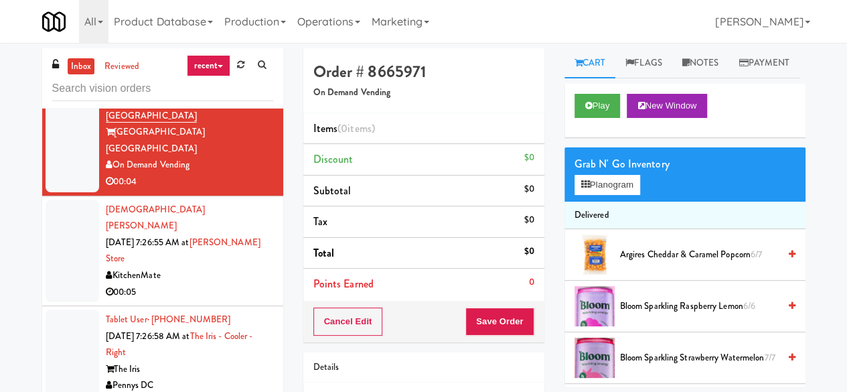
click at [216, 267] on div "KitchenMate" at bounding box center [189, 275] width 167 height 17
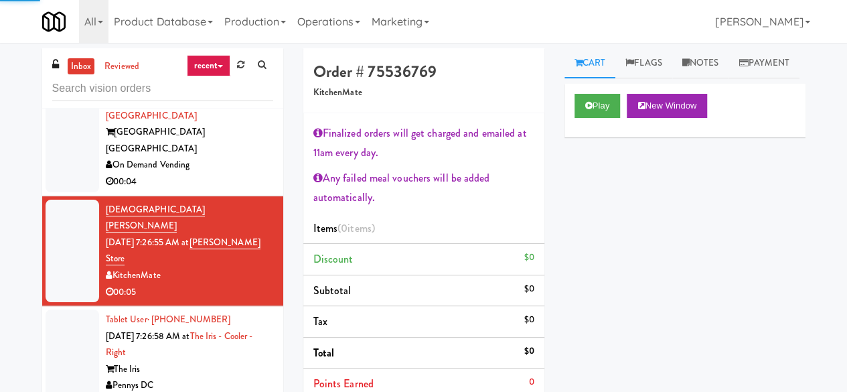
click at [239, 361] on div "The Iris" at bounding box center [189, 369] width 167 height 17
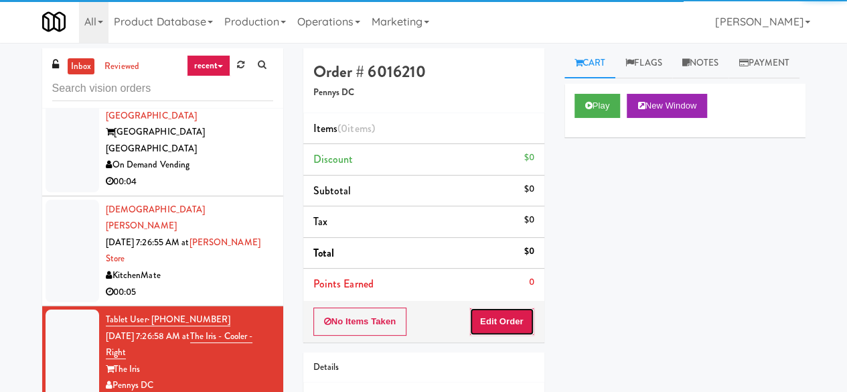
click at [528, 324] on button "Edit Order" at bounding box center [501, 321] width 65 height 28
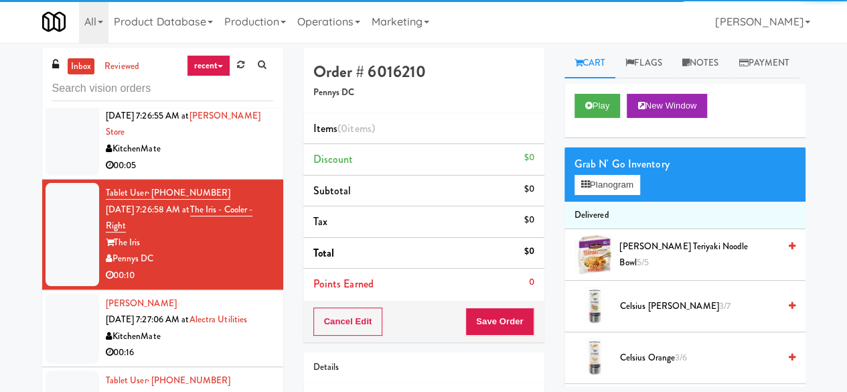
scroll to position [4896, 0]
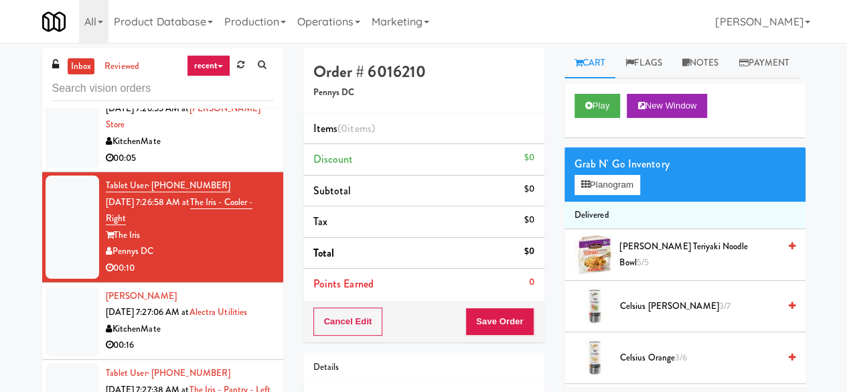
click at [201, 337] on div "00:16" at bounding box center [189, 345] width 167 height 17
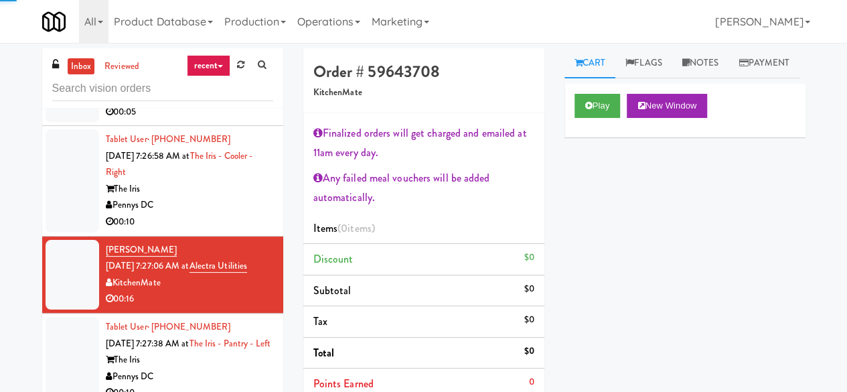
scroll to position [4963, 0]
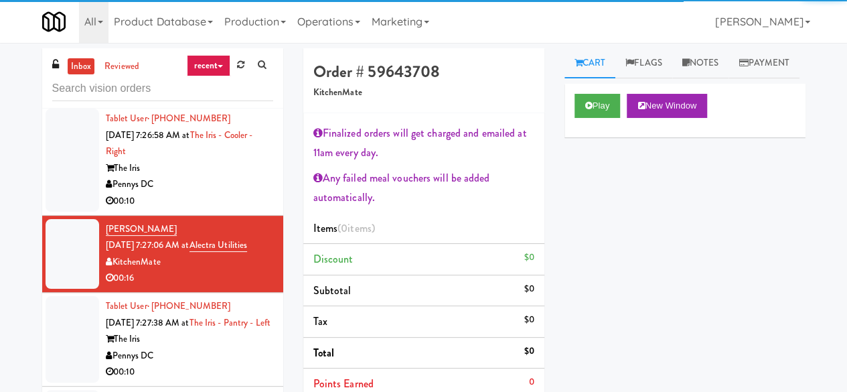
click at [205, 331] on div "The Iris" at bounding box center [189, 339] width 167 height 17
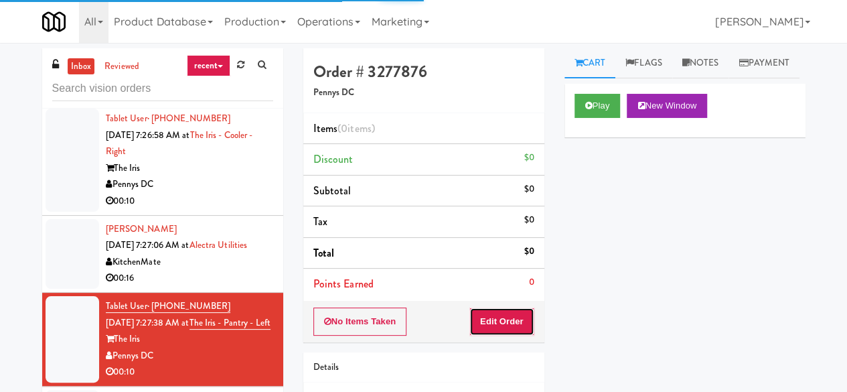
click at [526, 318] on button "Edit Order" at bounding box center [501, 321] width 65 height 28
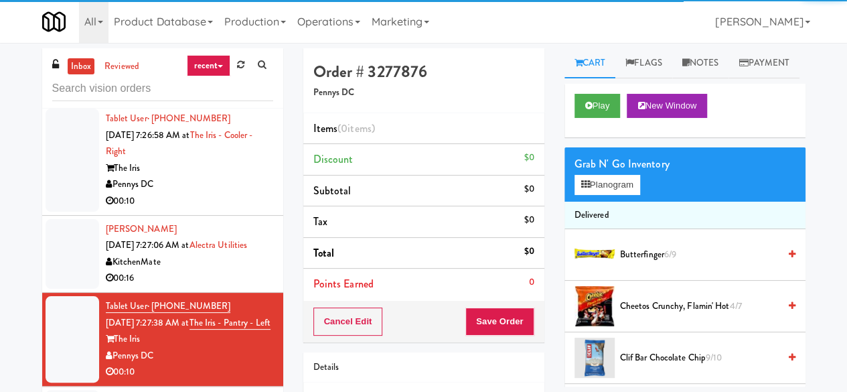
scroll to position [5097, 0]
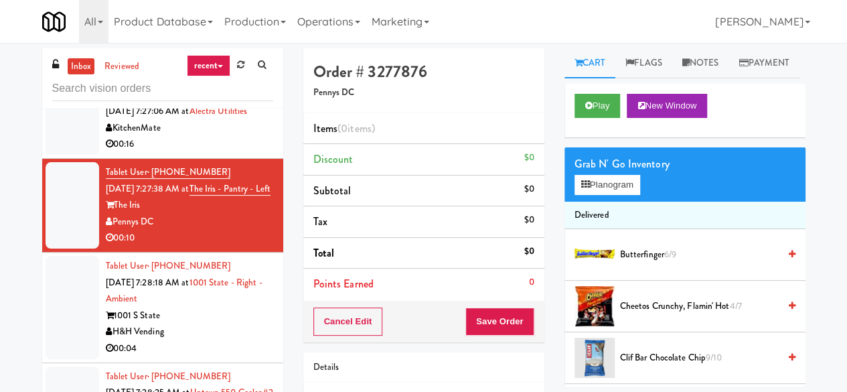
click at [206, 323] on div "H&H Vending" at bounding box center [189, 331] width 167 height 17
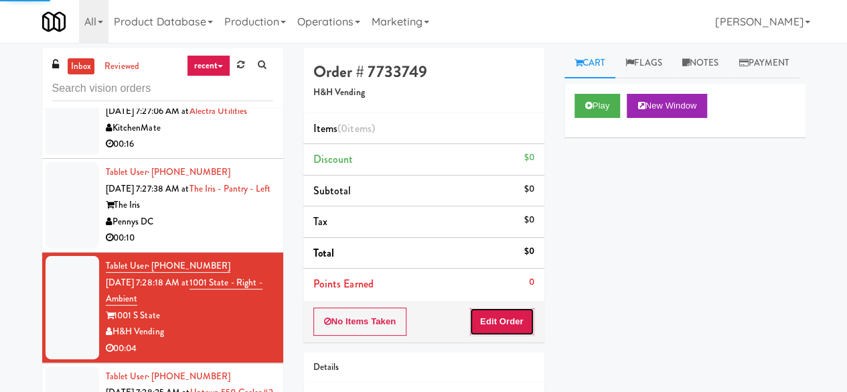
click at [502, 310] on button "Edit Order" at bounding box center [501, 321] width 65 height 28
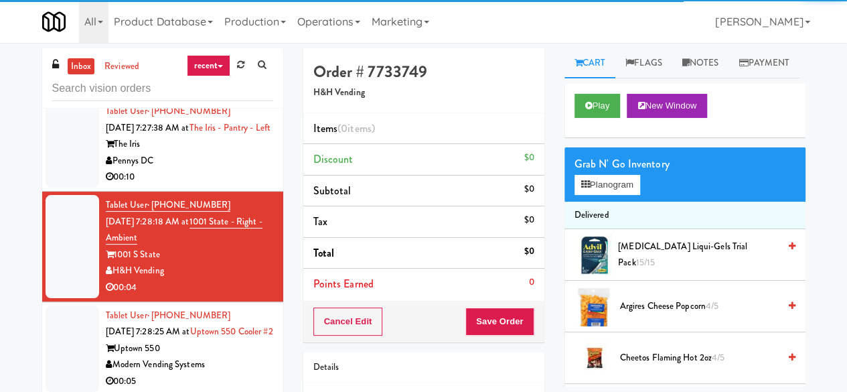
scroll to position [5231, 0]
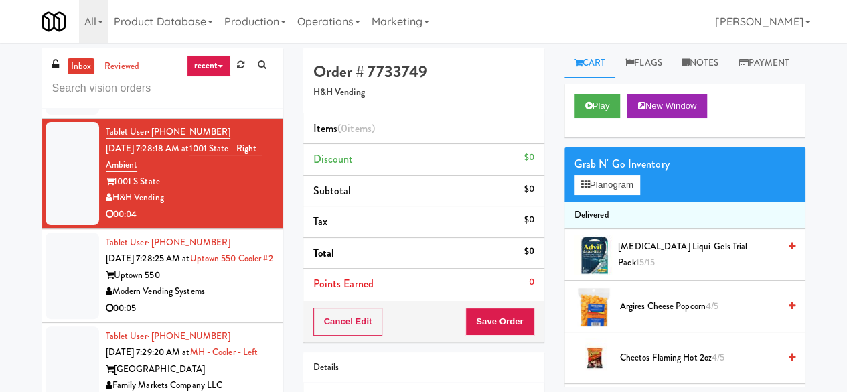
click at [225, 300] on div "00:05" at bounding box center [189, 308] width 167 height 17
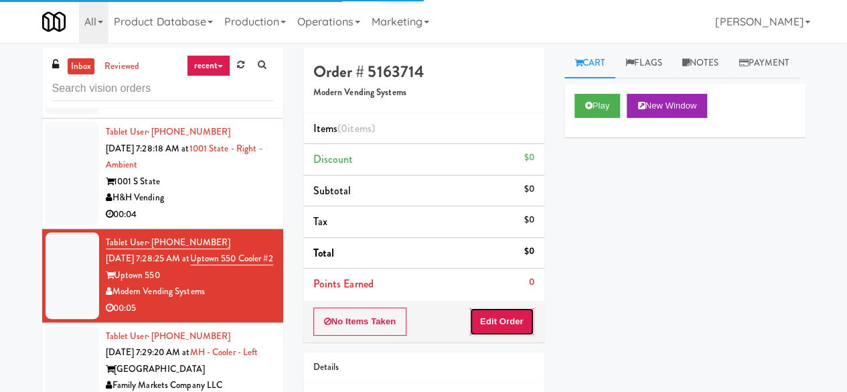
click at [489, 320] on button "Edit Order" at bounding box center [501, 321] width 65 height 28
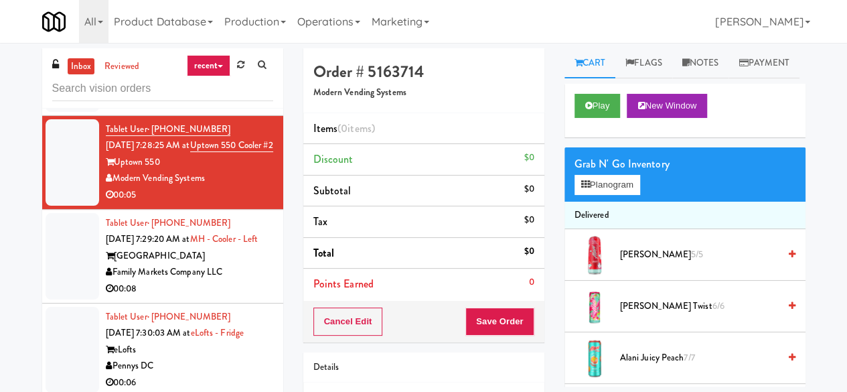
scroll to position [5365, 0]
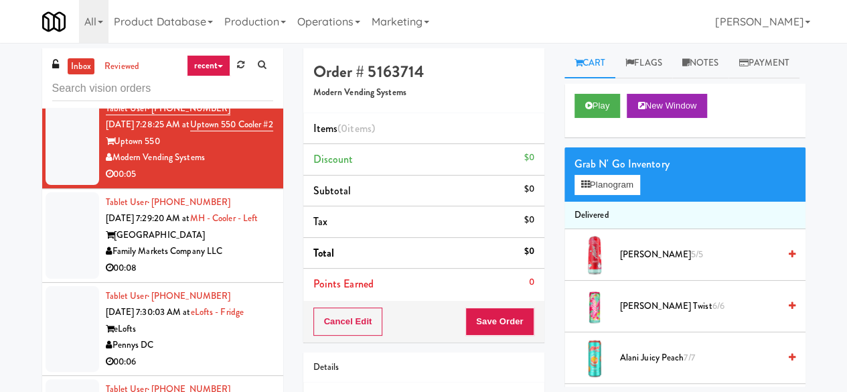
click at [253, 227] on div "[GEOGRAPHIC_DATA]" at bounding box center [189, 235] width 167 height 17
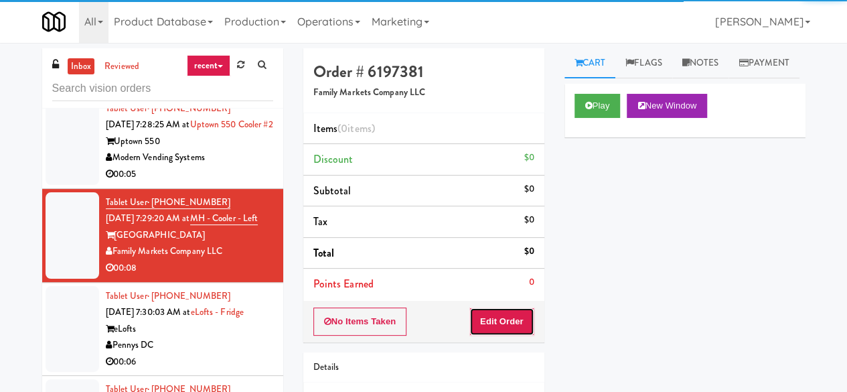
click at [510, 314] on button "Edit Order" at bounding box center [501, 321] width 65 height 28
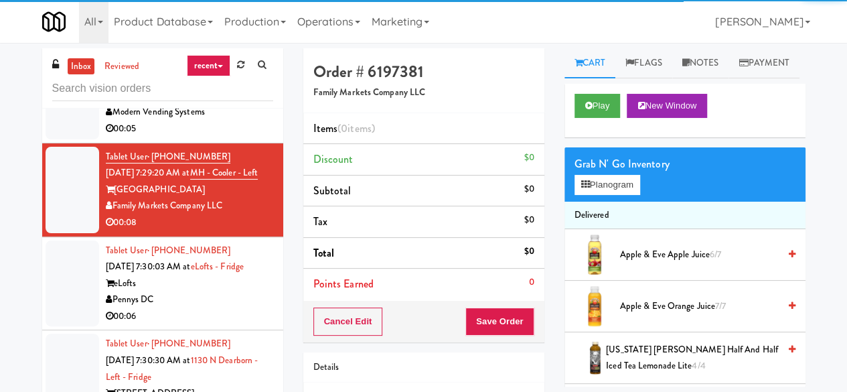
scroll to position [5432, 0]
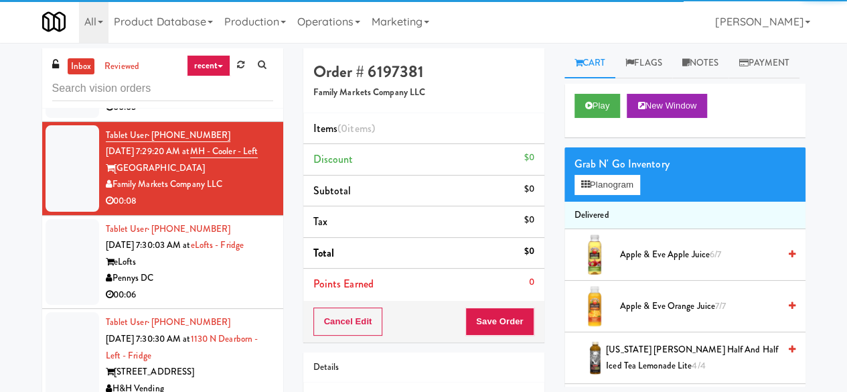
click at [208, 270] on div "Pennys DC" at bounding box center [189, 278] width 167 height 17
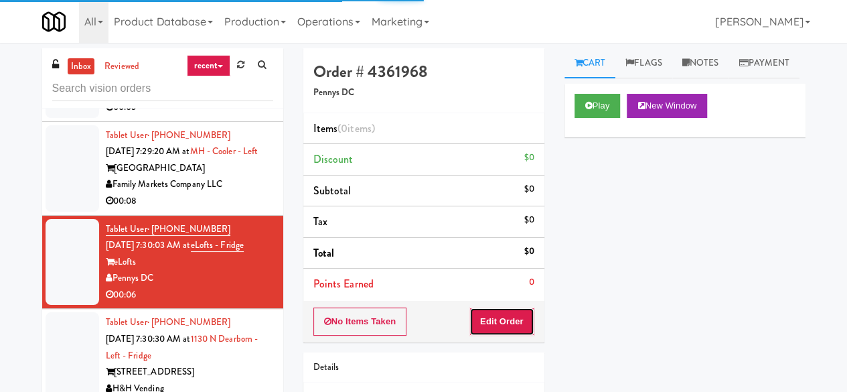
click at [500, 314] on button "Edit Order" at bounding box center [501, 321] width 65 height 28
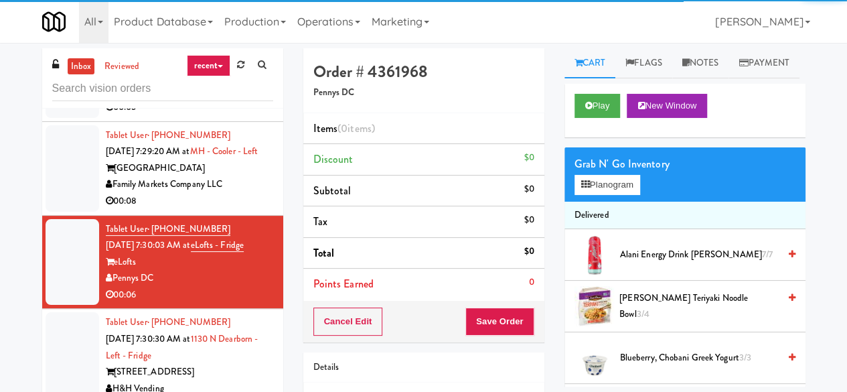
scroll to position [5499, 0]
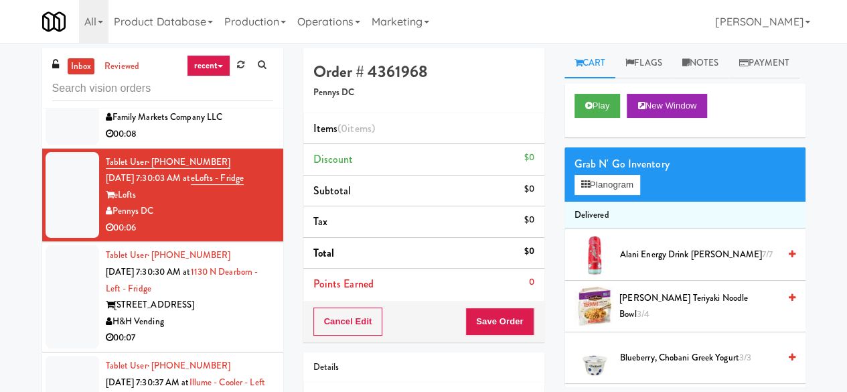
click at [204, 313] on div "H&H Vending" at bounding box center [189, 321] width 167 height 17
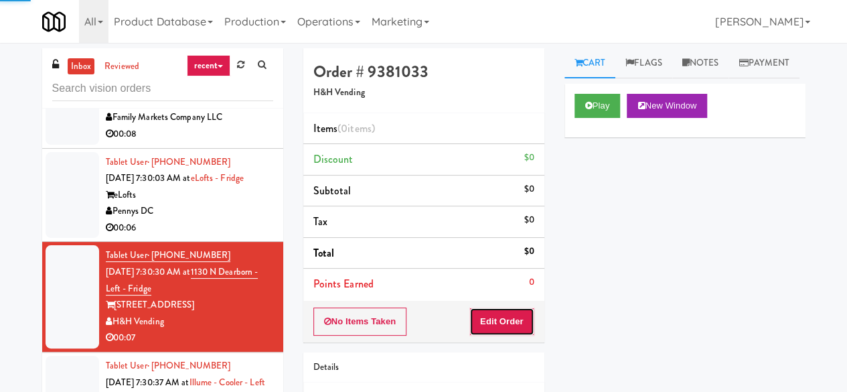
click at [524, 330] on button "Edit Order" at bounding box center [501, 321] width 65 height 28
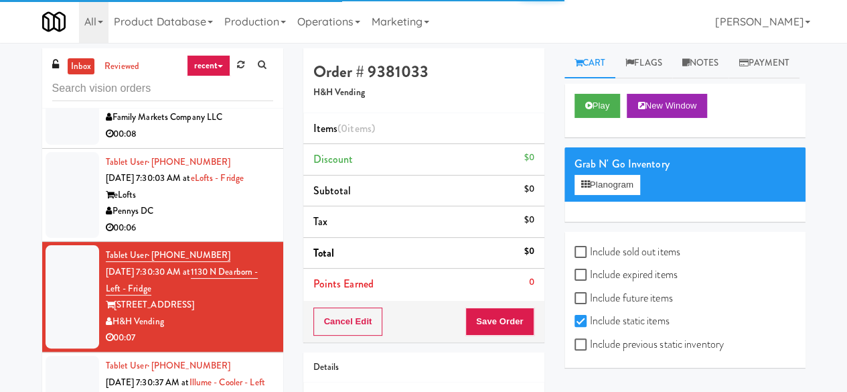
scroll to position [5633, 0]
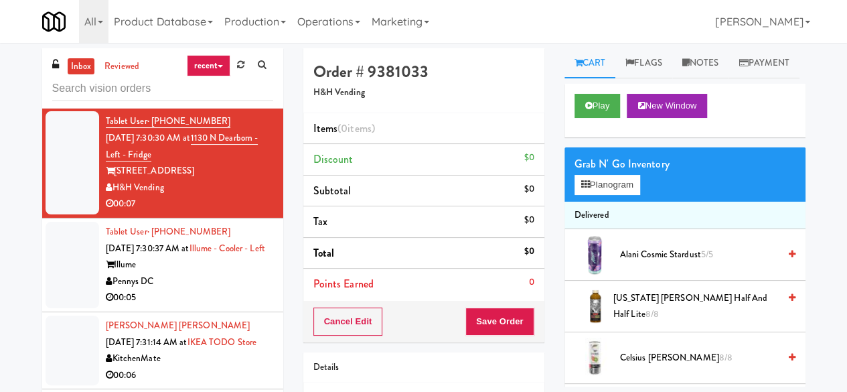
drag, startPoint x: 229, startPoint y: 255, endPoint x: 221, endPoint y: 258, distance: 8.5
click at [227, 273] on div "Pennys DC" at bounding box center [189, 281] width 167 height 17
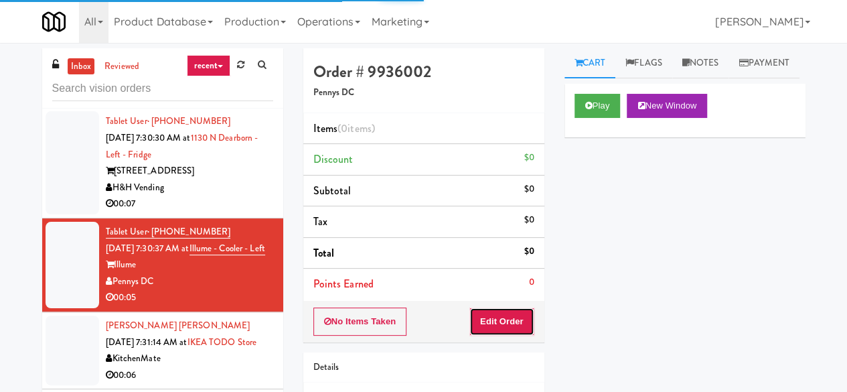
click at [498, 311] on button "Edit Order" at bounding box center [501, 321] width 65 height 28
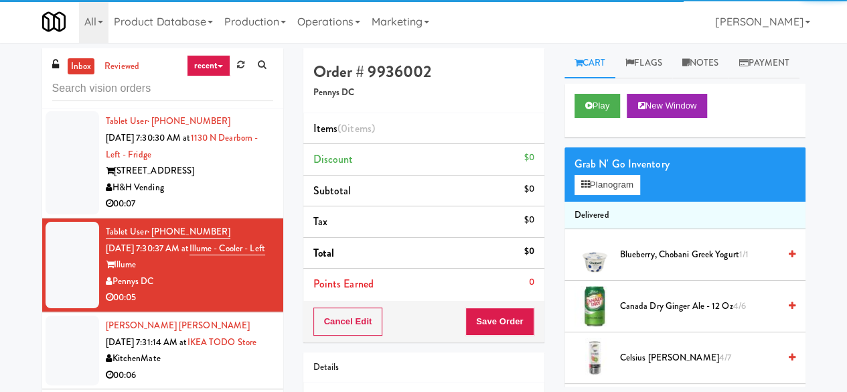
scroll to position [5767, 0]
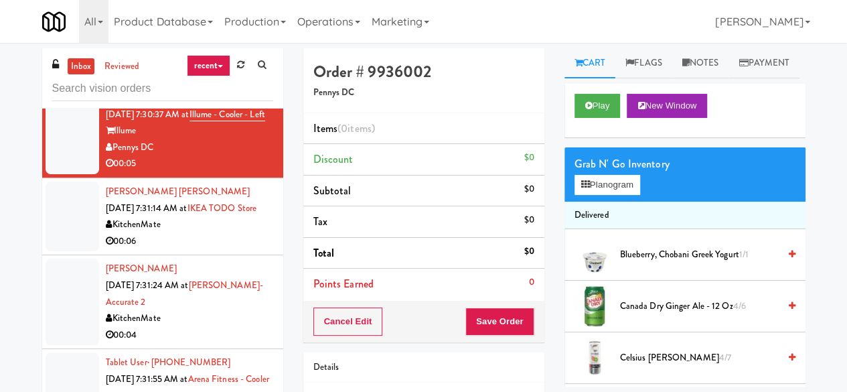
click at [226, 234] on div "00:06" at bounding box center [189, 241] width 167 height 17
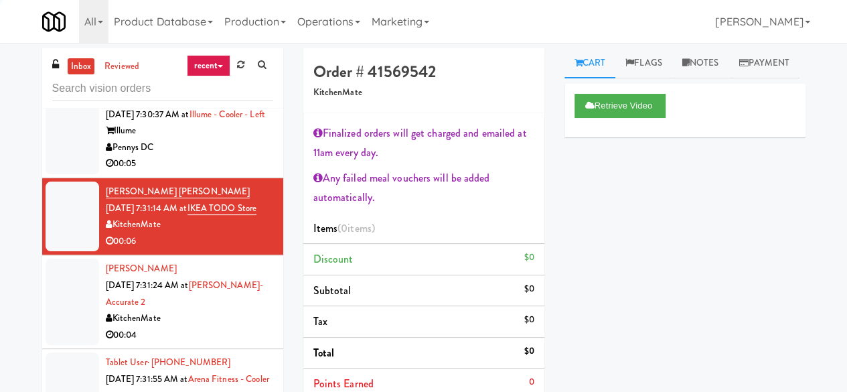
click at [258, 327] on div "00:04" at bounding box center [189, 335] width 167 height 17
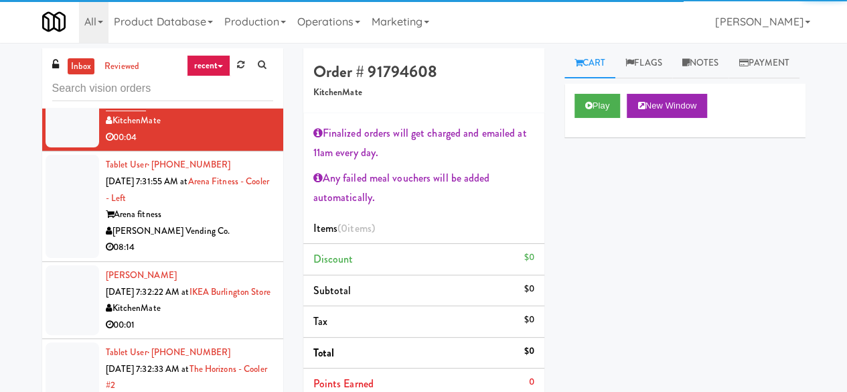
scroll to position [5968, 0]
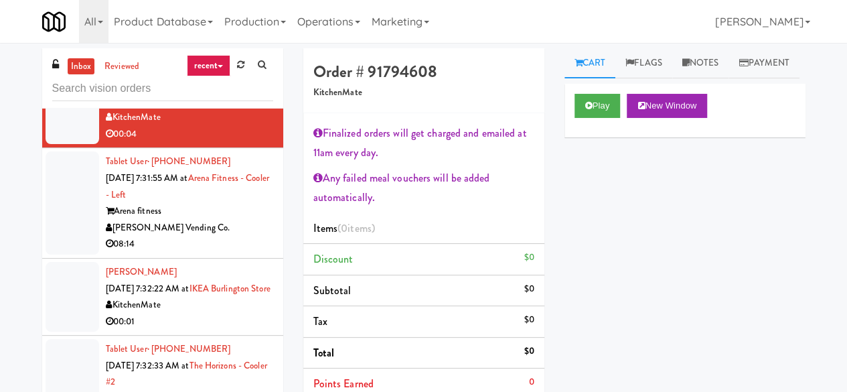
click at [230, 236] on div "08:14" at bounding box center [189, 244] width 167 height 17
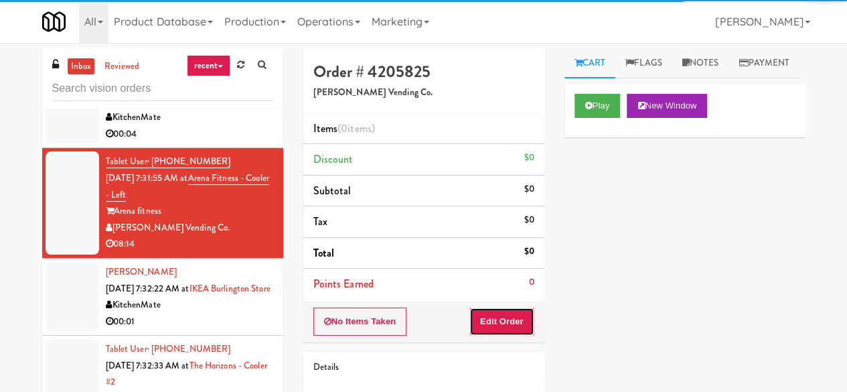
click at [511, 321] on button "Edit Order" at bounding box center [501, 321] width 65 height 28
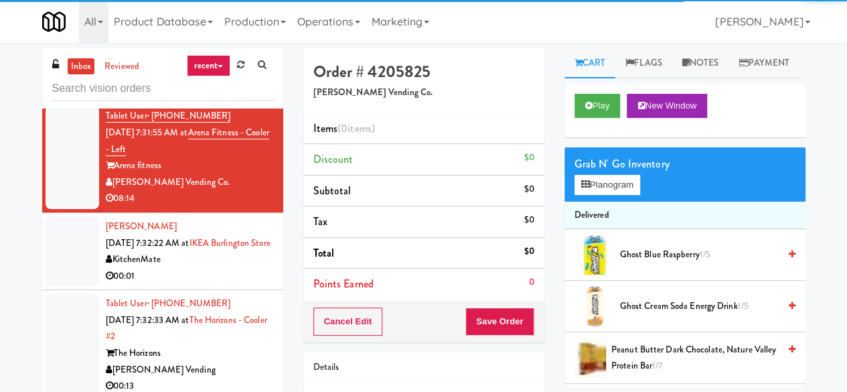
scroll to position [6035, 0]
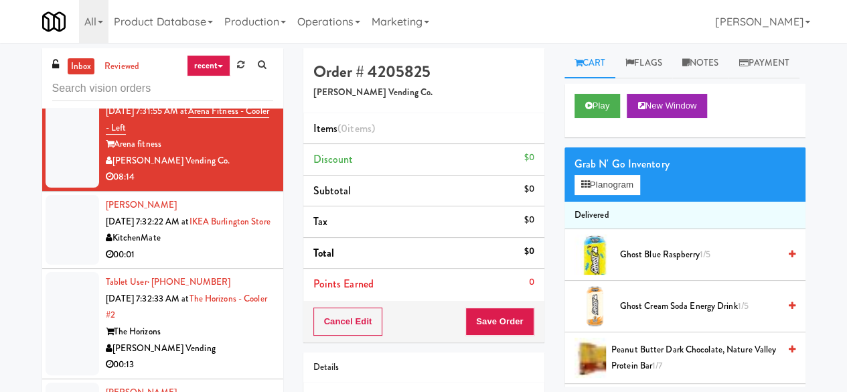
click at [217, 234] on div "KitchenMate" at bounding box center [189, 238] width 167 height 17
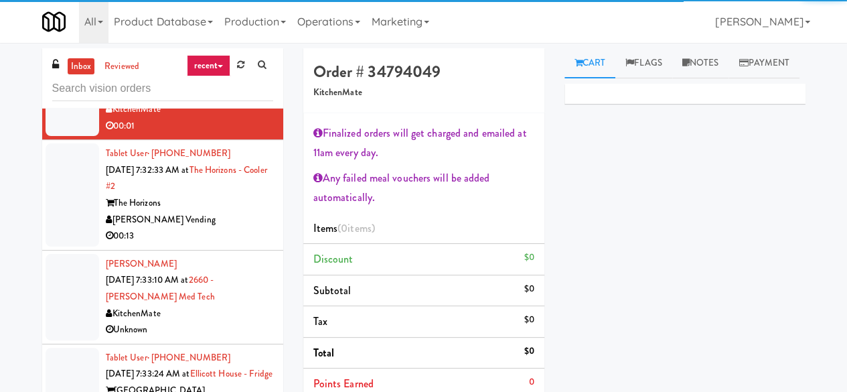
scroll to position [6168, 0]
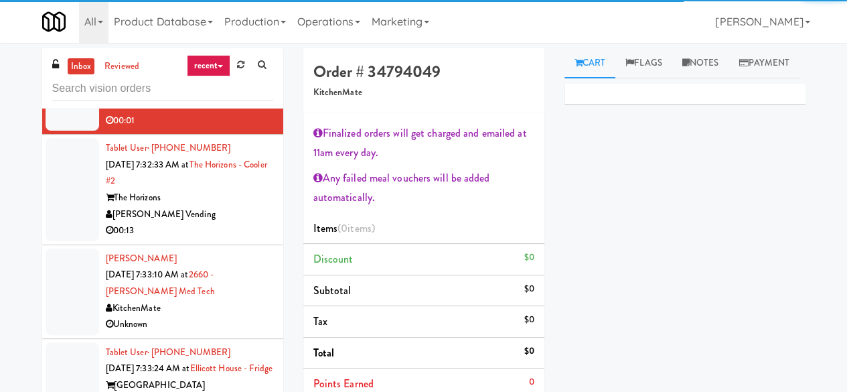
click at [234, 223] on div "[PERSON_NAME] Vending" at bounding box center [189, 214] width 167 height 17
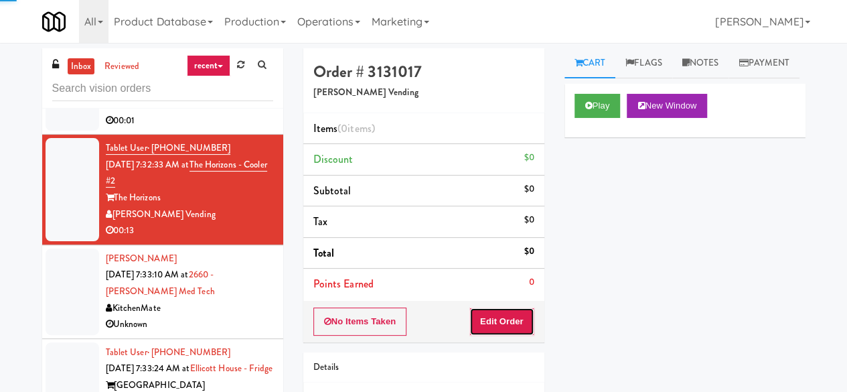
click at [505, 312] on button "Edit Order" at bounding box center [501, 321] width 65 height 28
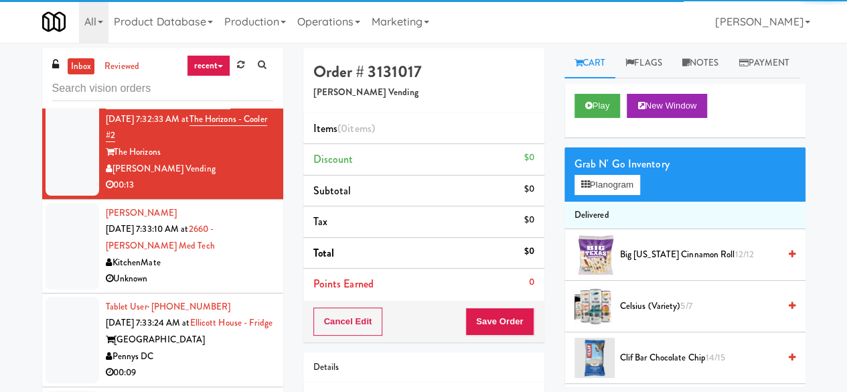
scroll to position [6235, 0]
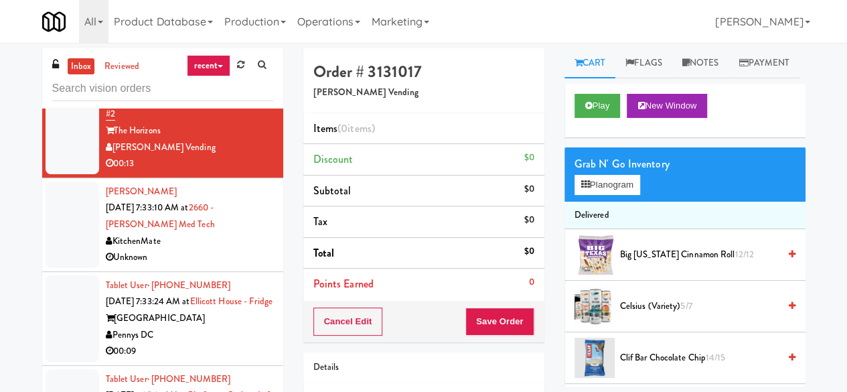
drag, startPoint x: 229, startPoint y: 243, endPoint x: 381, endPoint y: 285, distance: 157.6
click at [230, 244] on div "KitchenMate" at bounding box center [189, 241] width 167 height 17
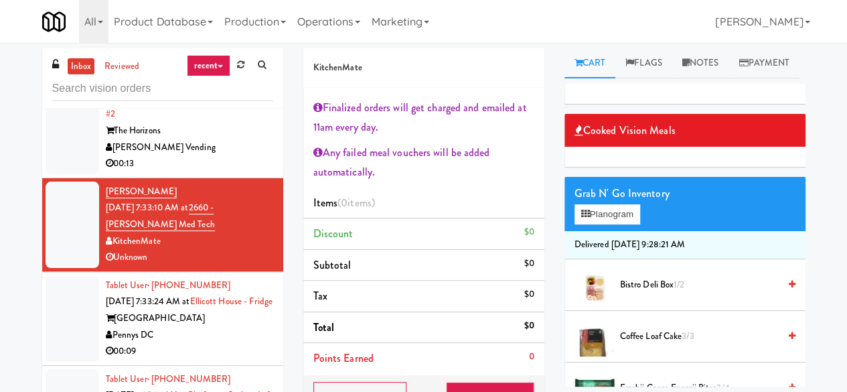
scroll to position [6302, 0]
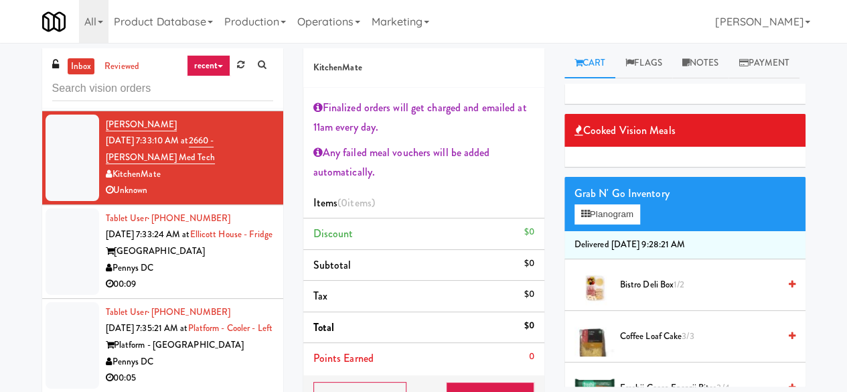
click at [216, 277] on div "Pennys DC" at bounding box center [189, 268] width 167 height 17
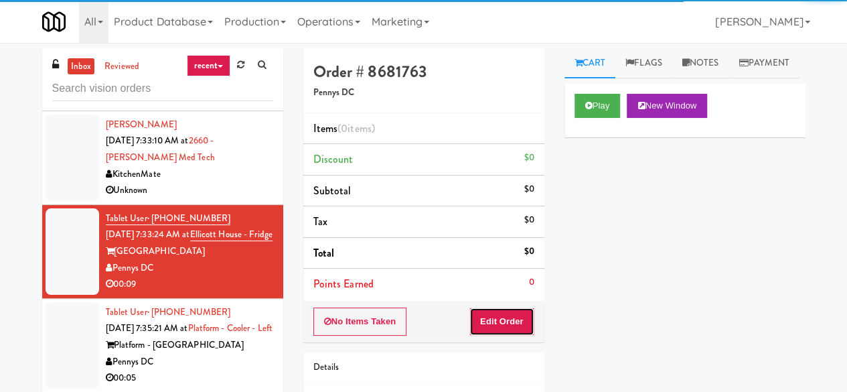
click at [512, 315] on button "Edit Order" at bounding box center [501, 321] width 65 height 28
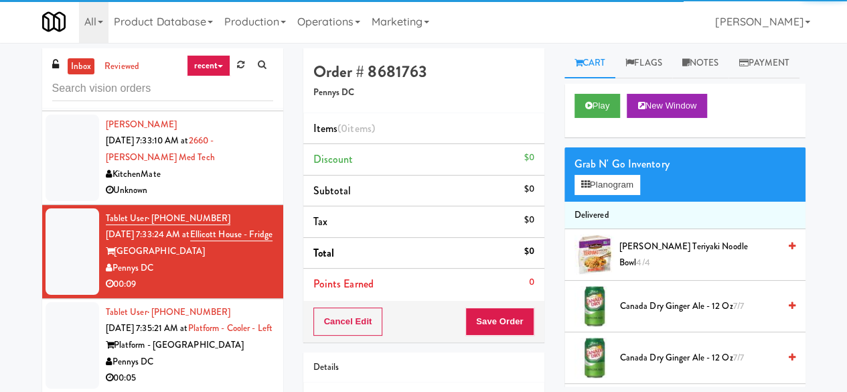
scroll to position [6436, 0]
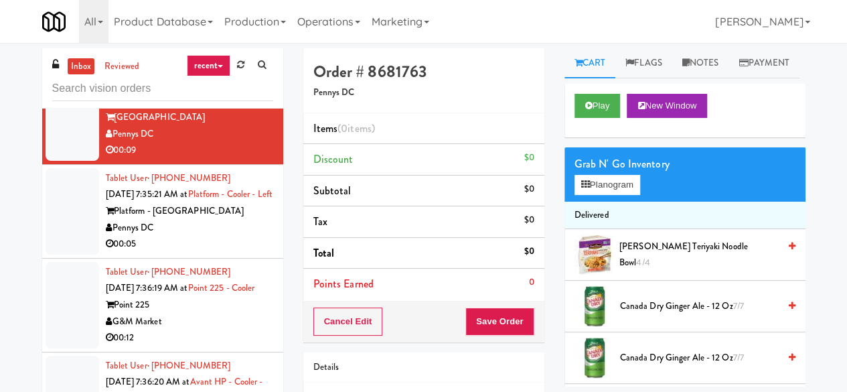
click at [229, 252] on div "00:05" at bounding box center [189, 244] width 167 height 17
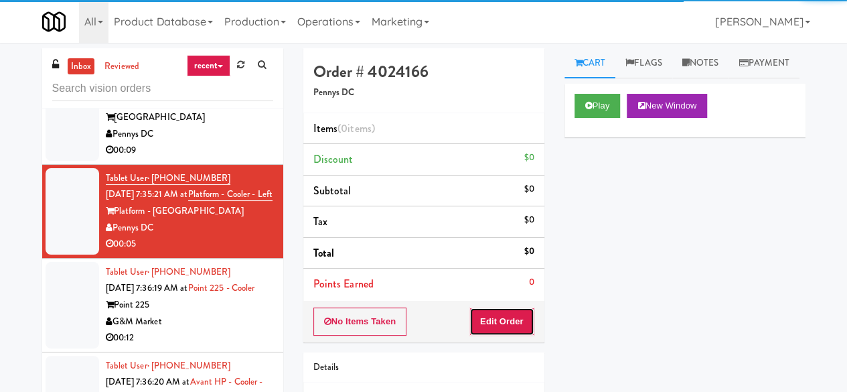
drag, startPoint x: 503, startPoint y: 320, endPoint x: 532, endPoint y: 286, distance: 44.7
click at [503, 321] on button "Edit Order" at bounding box center [501, 321] width 65 height 28
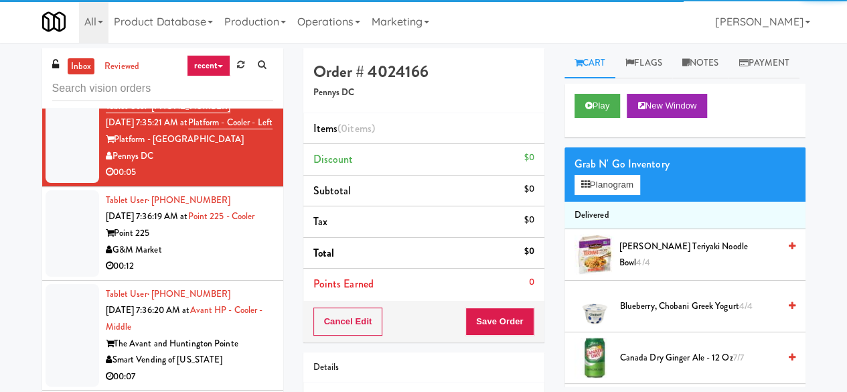
scroll to position [6570, 0]
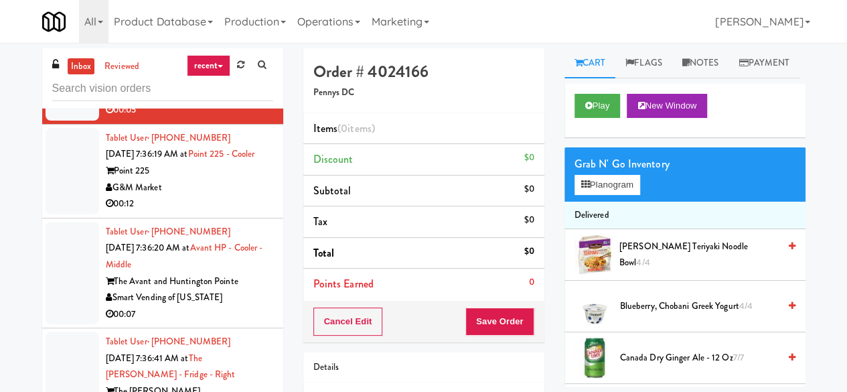
click at [220, 212] on div "00:12" at bounding box center [189, 204] width 167 height 17
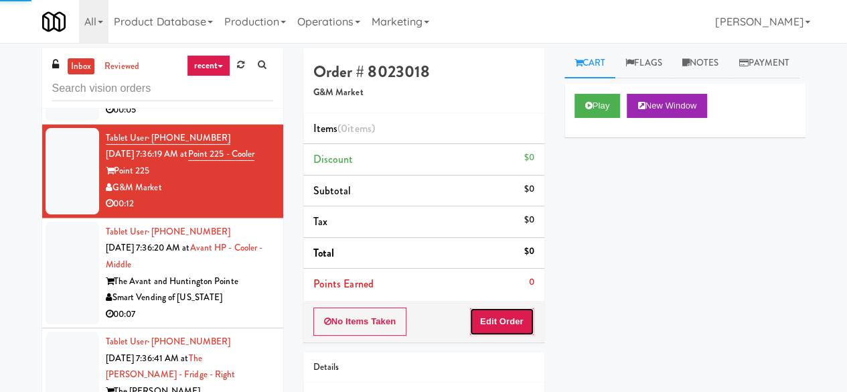
click at [516, 322] on button "Edit Order" at bounding box center [501, 321] width 65 height 28
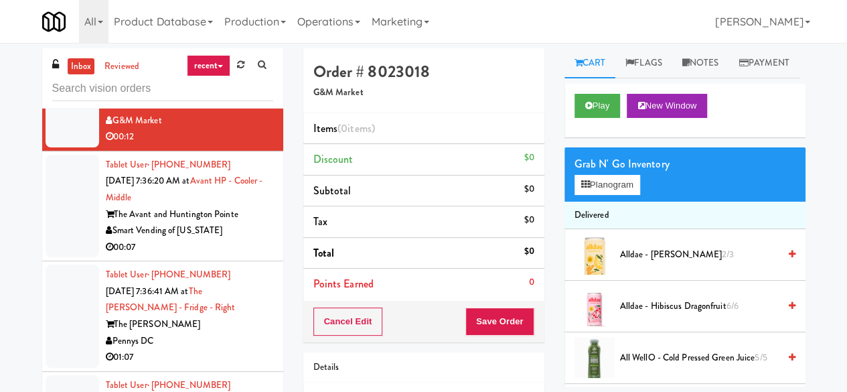
scroll to position [6704, 0]
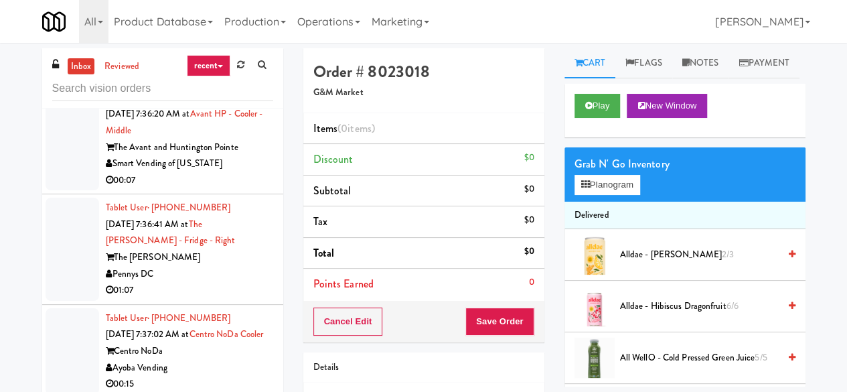
click at [234, 189] on div "00:07" at bounding box center [189, 180] width 167 height 17
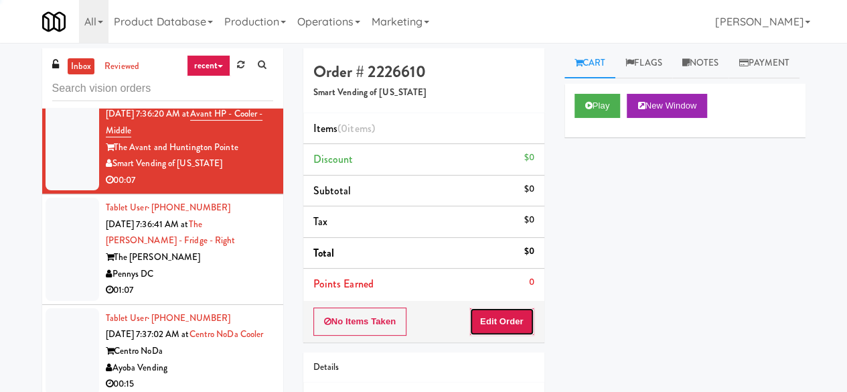
click at [484, 323] on button "Edit Order" at bounding box center [501, 321] width 65 height 28
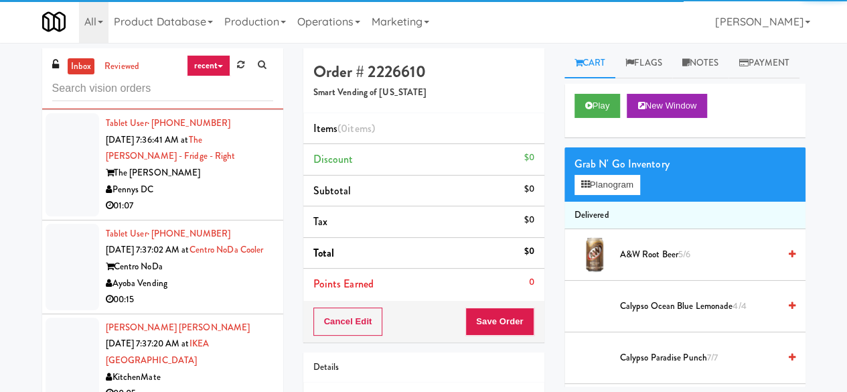
scroll to position [6838, 0]
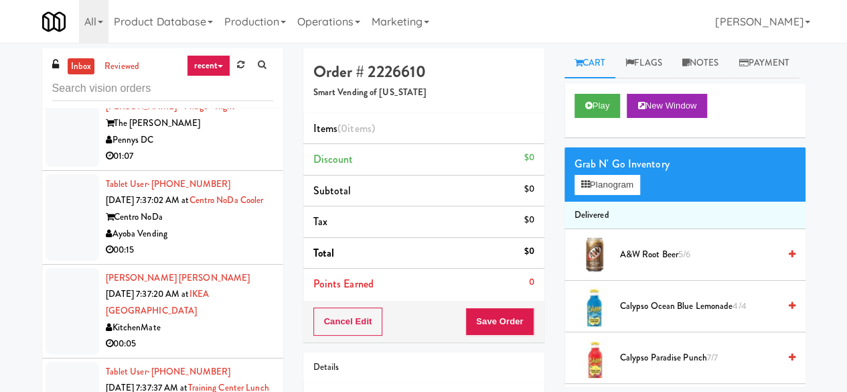
click at [249, 165] on div "01:07" at bounding box center [189, 156] width 167 height 17
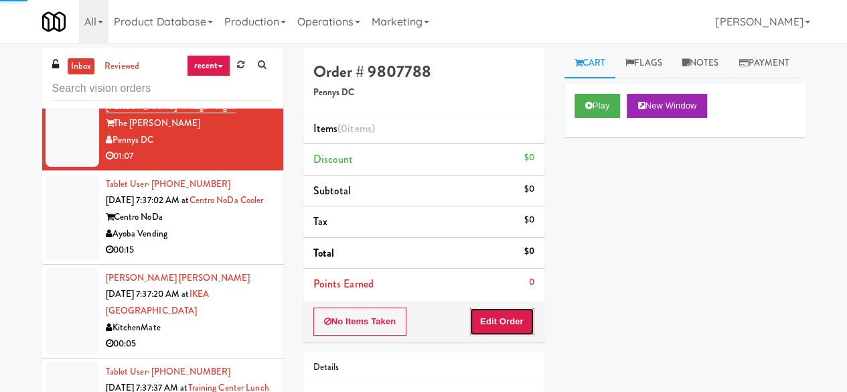
click at [505, 319] on button "Edit Order" at bounding box center [501, 321] width 65 height 28
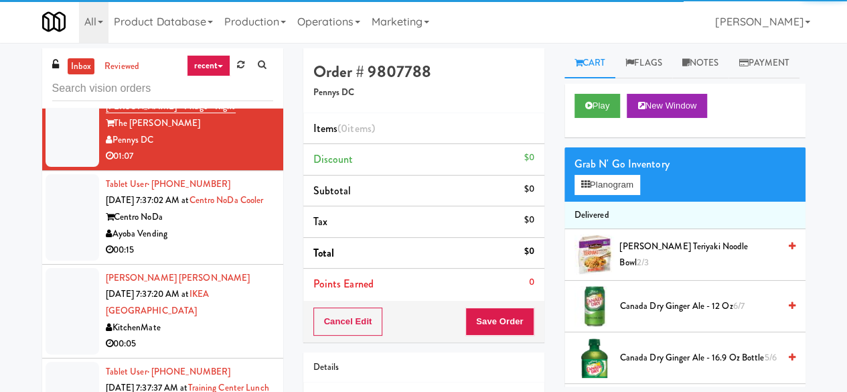
click at [246, 242] on div "Ayoba Vending" at bounding box center [189, 234] width 167 height 17
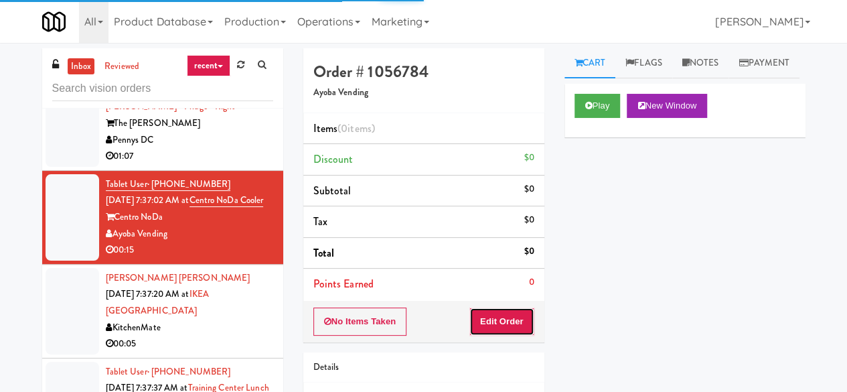
click at [485, 326] on button "Edit Order" at bounding box center [501, 321] width 65 height 28
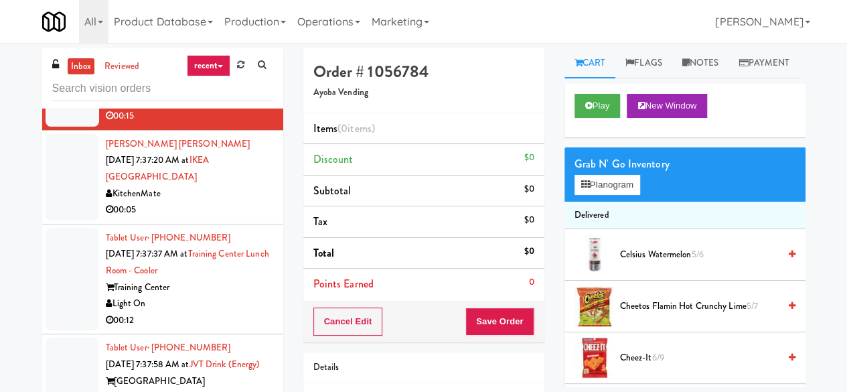
click at [213, 202] on div "KitchenMate" at bounding box center [189, 193] width 167 height 17
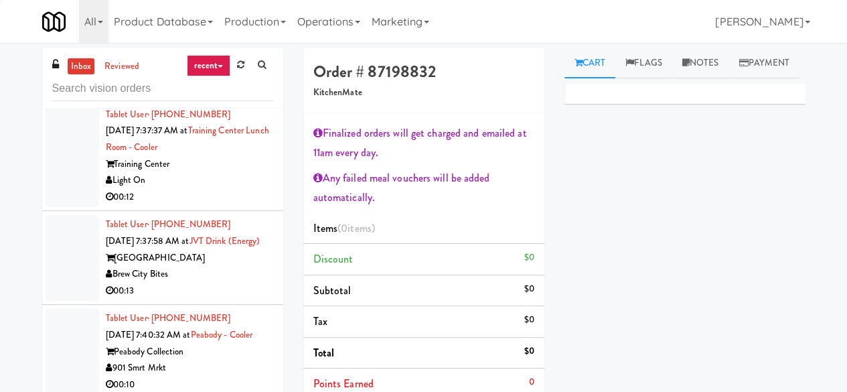
scroll to position [7106, 0]
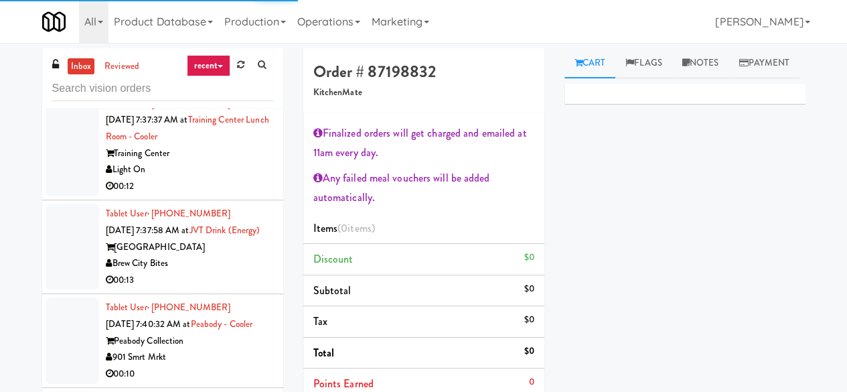
click at [230, 195] on div "00:12" at bounding box center [189, 186] width 167 height 17
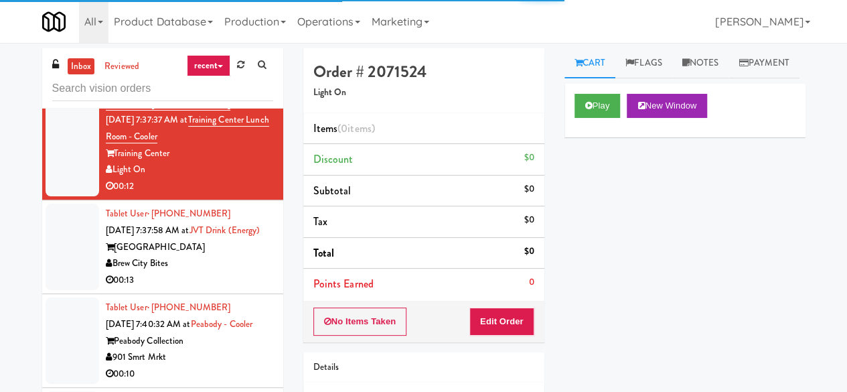
scroll to position [7173, 0]
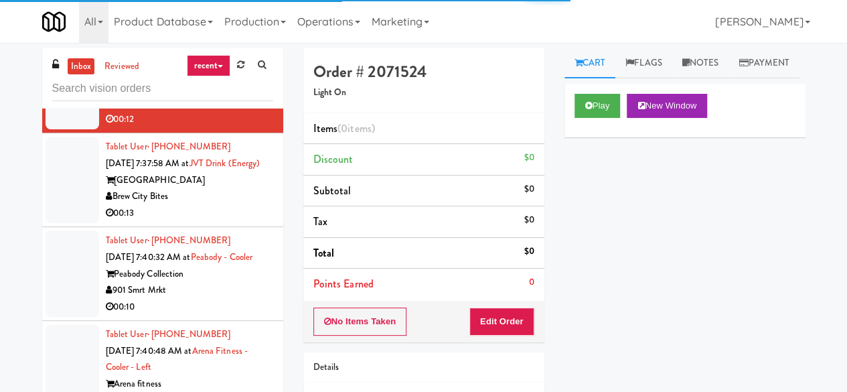
click at [240, 205] on div "Brew City Bites" at bounding box center [189, 196] width 167 height 17
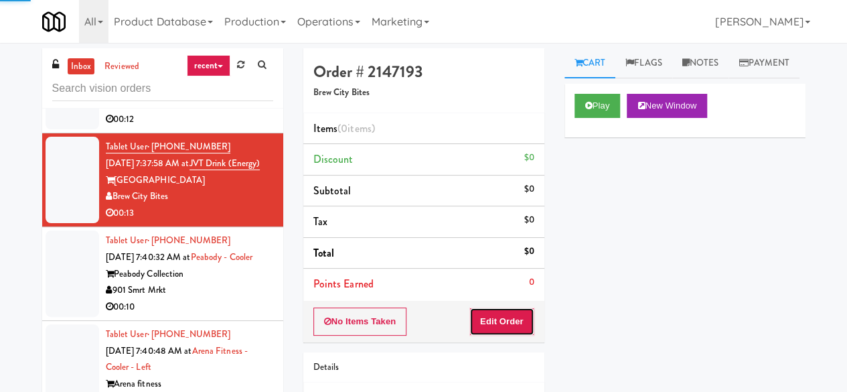
click at [512, 331] on button "Edit Order" at bounding box center [501, 321] width 65 height 28
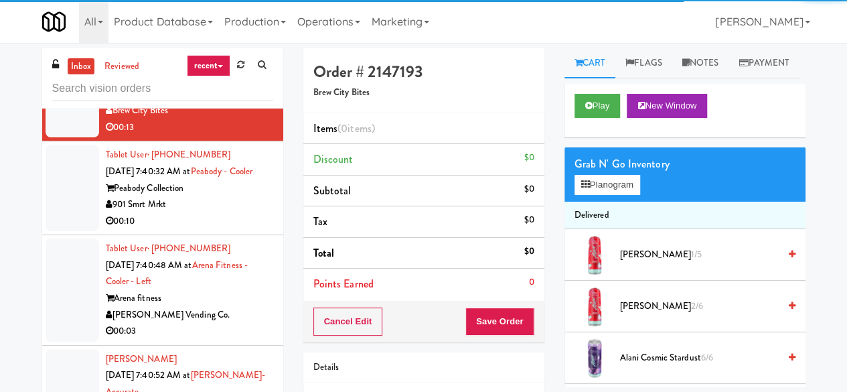
scroll to position [7307, 0]
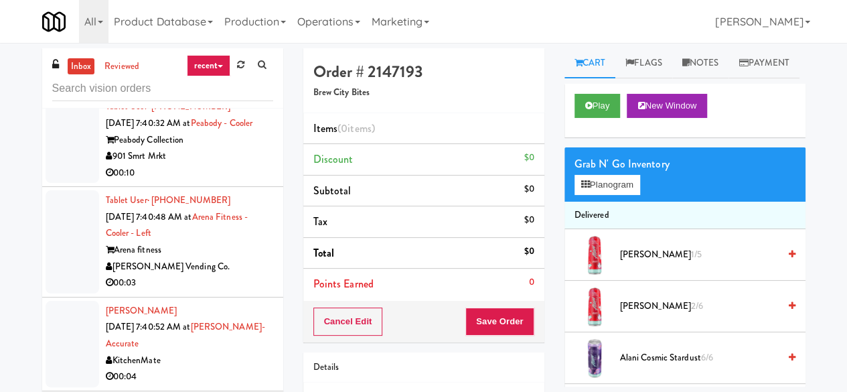
click at [236, 165] on div "901 Smrt Mrkt" at bounding box center [189, 156] width 167 height 17
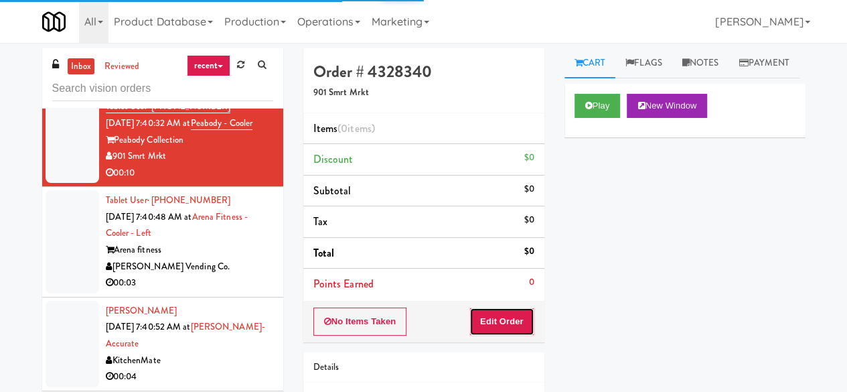
click at [487, 327] on button "Edit Order" at bounding box center [501, 321] width 65 height 28
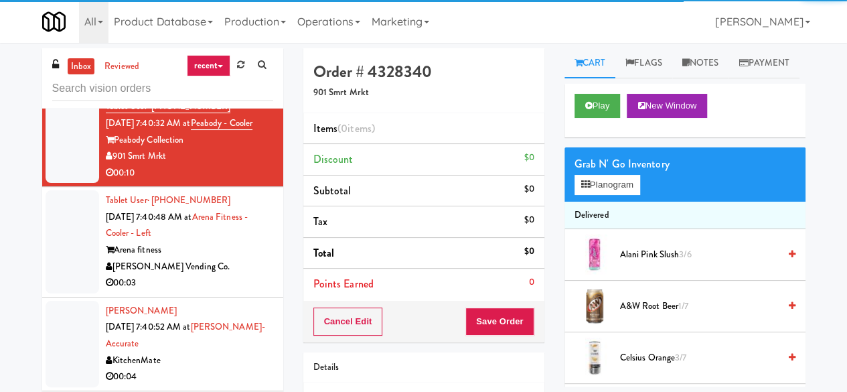
scroll to position [7441, 0]
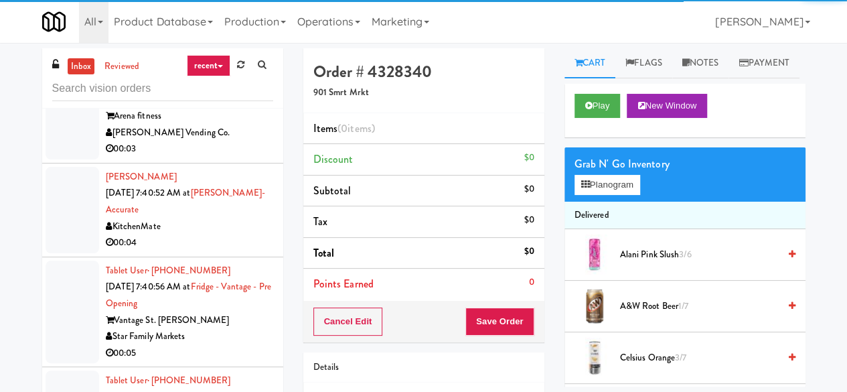
click at [209, 141] on div "[PERSON_NAME] Vending Co." at bounding box center [189, 133] width 167 height 17
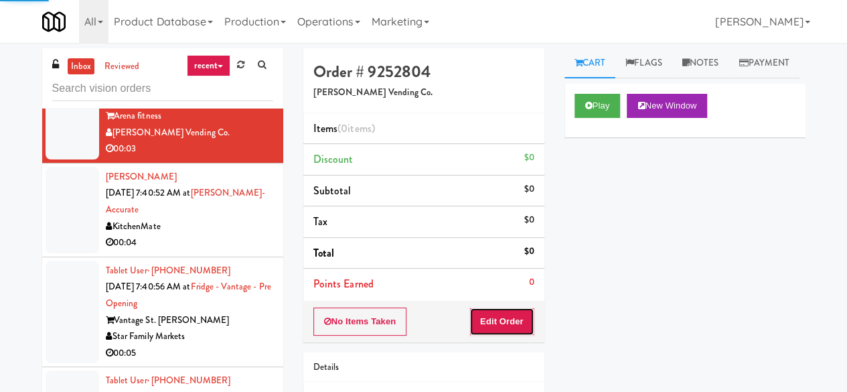
click at [524, 329] on button "Edit Order" at bounding box center [501, 321] width 65 height 28
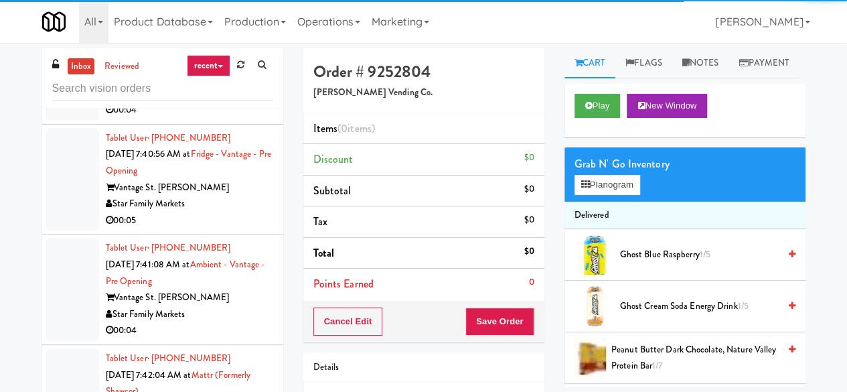
scroll to position [7575, 0]
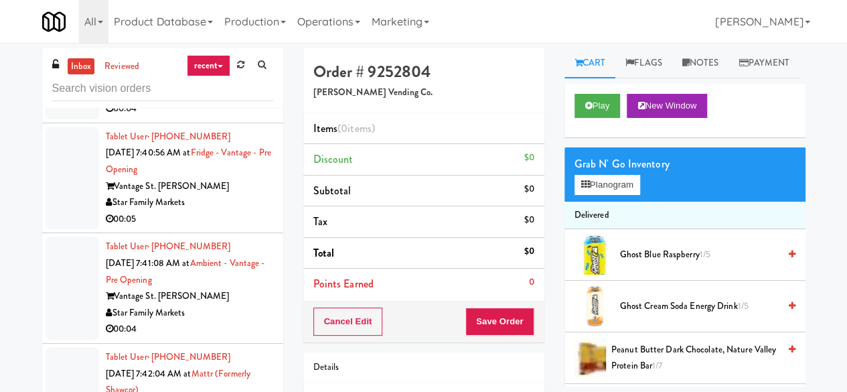
click at [221, 117] on div "00:04" at bounding box center [189, 108] width 167 height 17
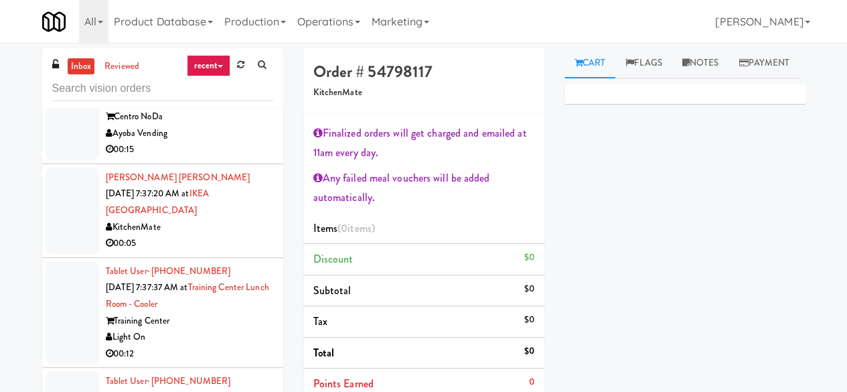
scroll to position [6805, 0]
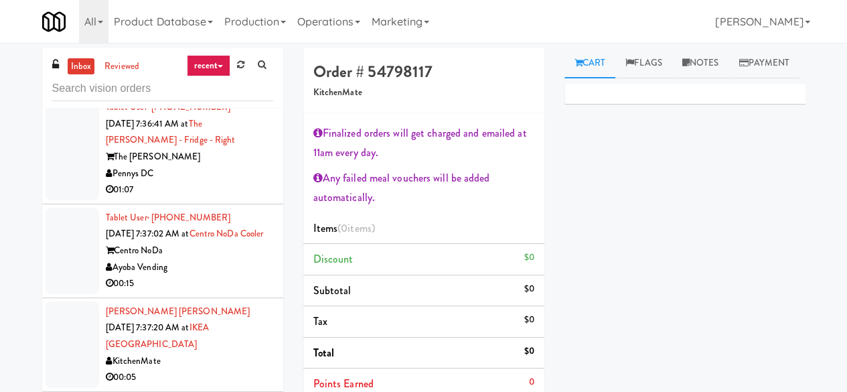
click at [214, 259] on div "Centro NoDa" at bounding box center [189, 250] width 167 height 17
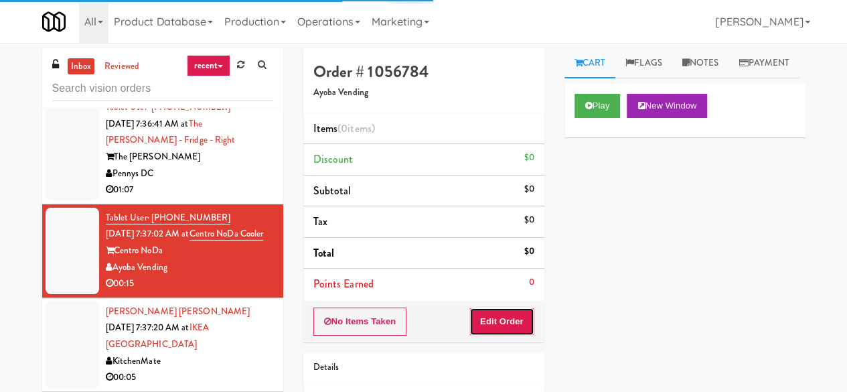
click at [514, 313] on button "Edit Order" at bounding box center [501, 321] width 65 height 28
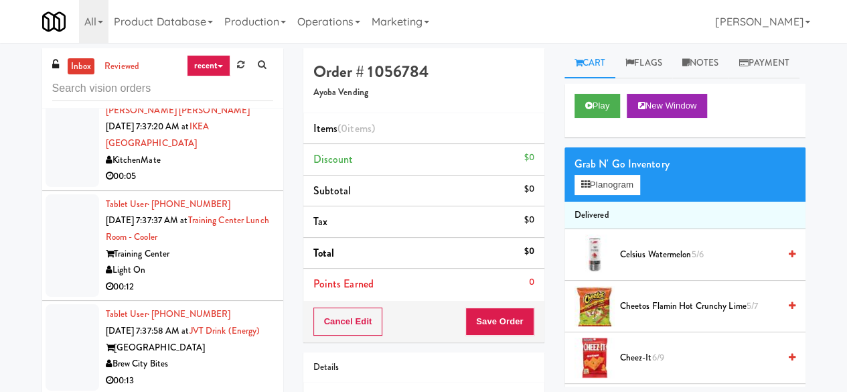
click at [204, 169] on div "KitchenMate" at bounding box center [189, 160] width 167 height 17
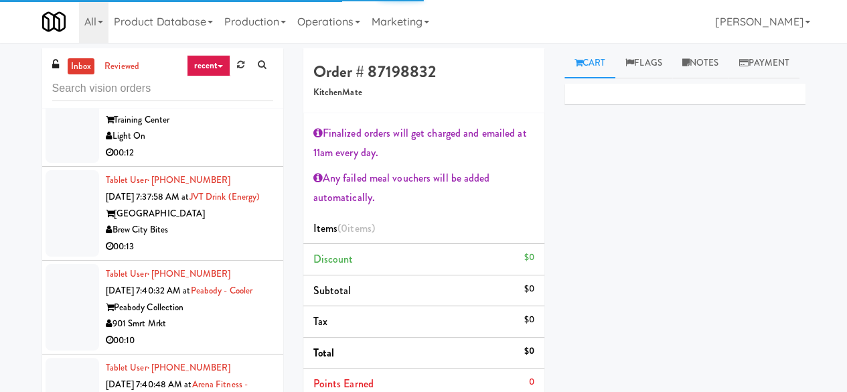
click at [229, 161] on div "00:12" at bounding box center [189, 153] width 167 height 17
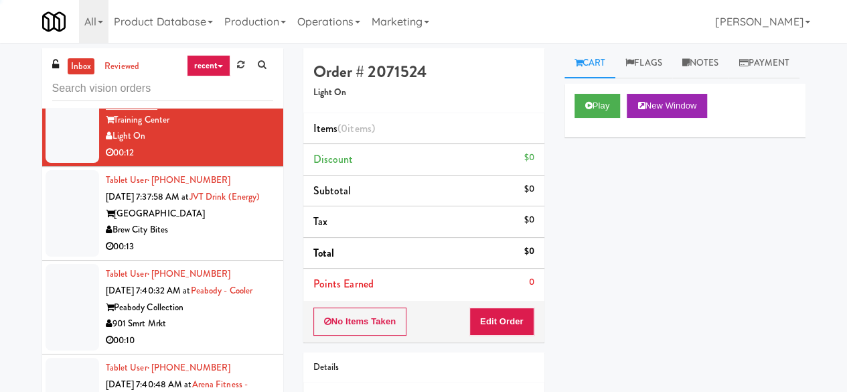
scroll to position [7273, 0]
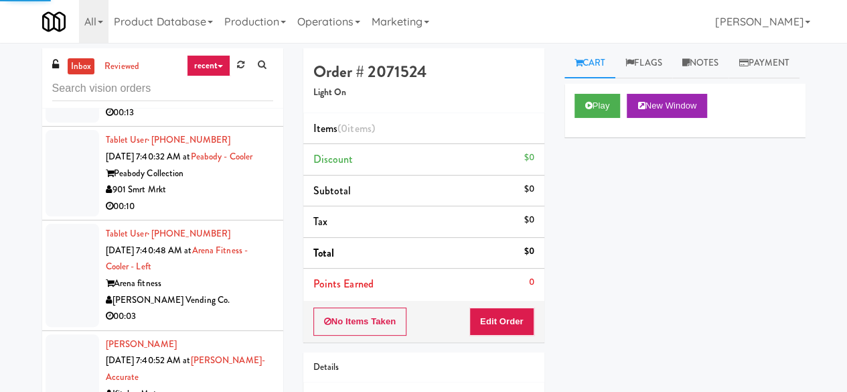
click at [234, 121] on div "00:13" at bounding box center [189, 112] width 167 height 17
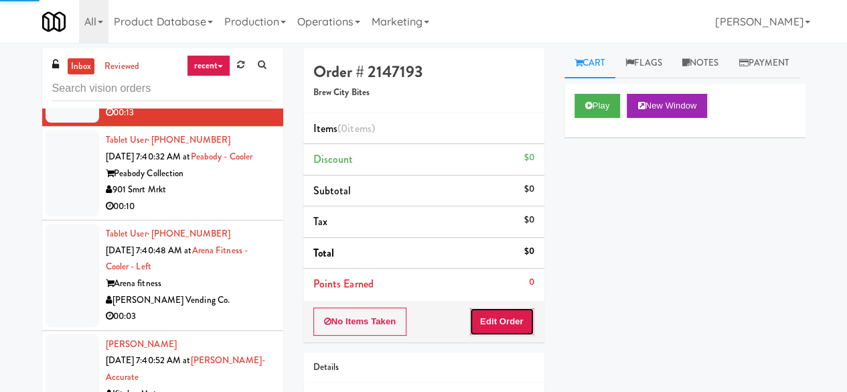
click at [485, 321] on button "Edit Order" at bounding box center [501, 321] width 65 height 28
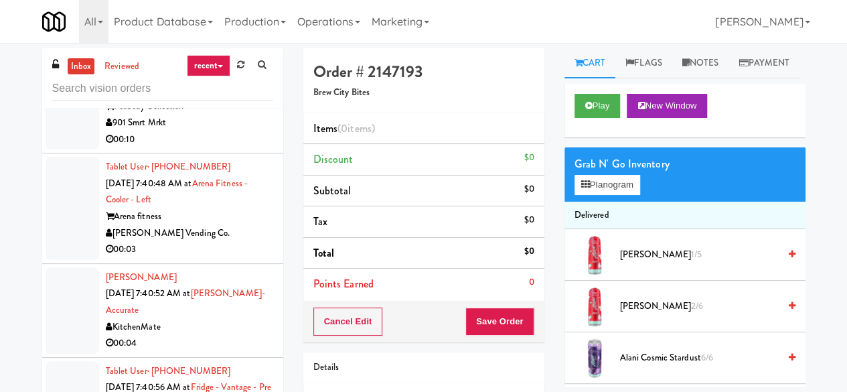
click at [226, 131] on div "901 Smrt Mrkt" at bounding box center [189, 123] width 167 height 17
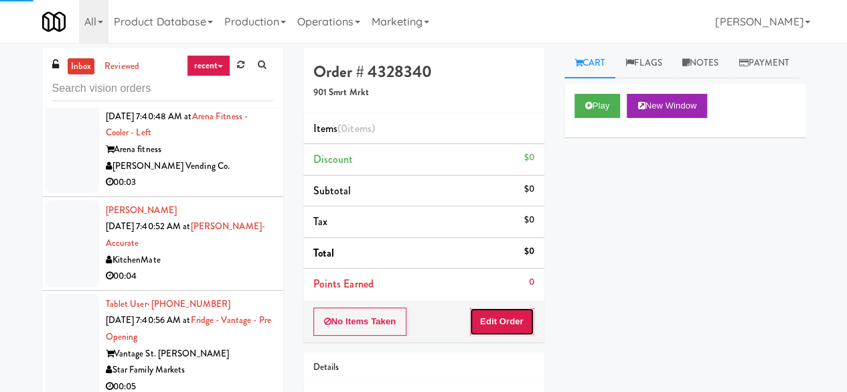
click at [506, 321] on button "Edit Order" at bounding box center [501, 321] width 65 height 28
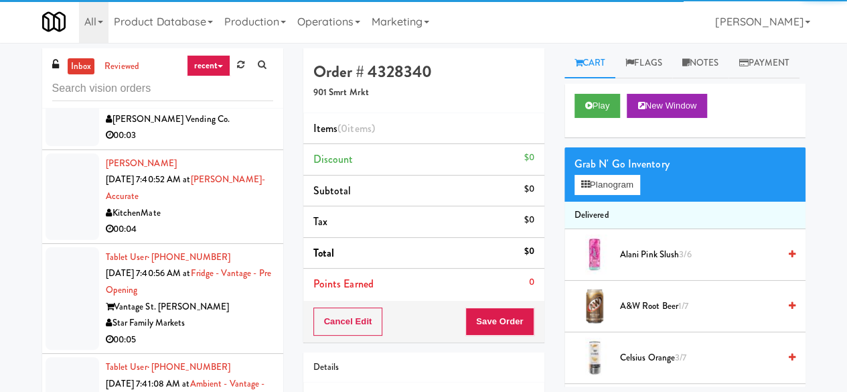
scroll to position [7474, 0]
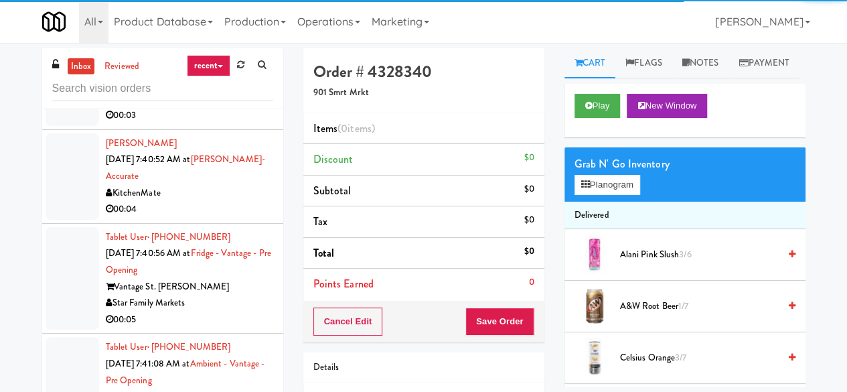
click at [218, 108] on div "[PERSON_NAME] Vending Co." at bounding box center [189, 99] width 167 height 17
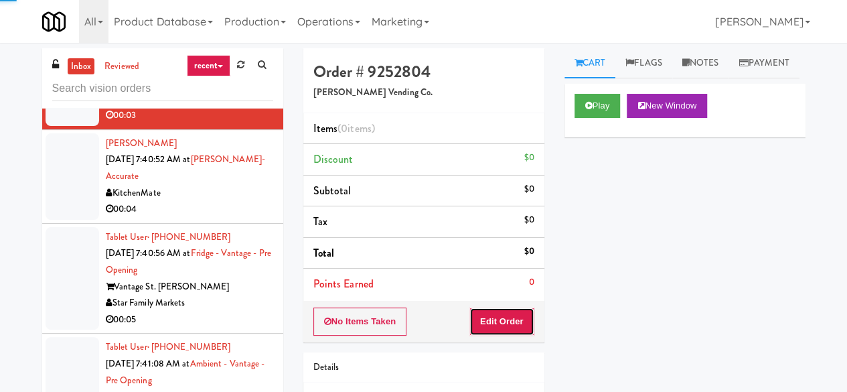
click at [498, 310] on button "Edit Order" at bounding box center [501, 321] width 65 height 28
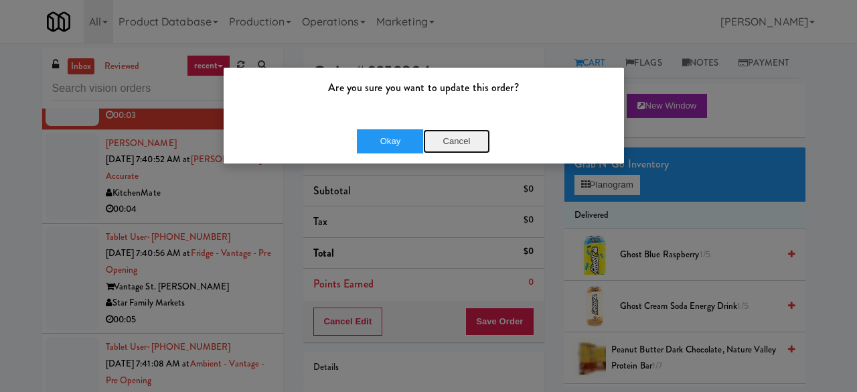
click at [450, 145] on button "Cancel" at bounding box center [456, 141] width 67 height 24
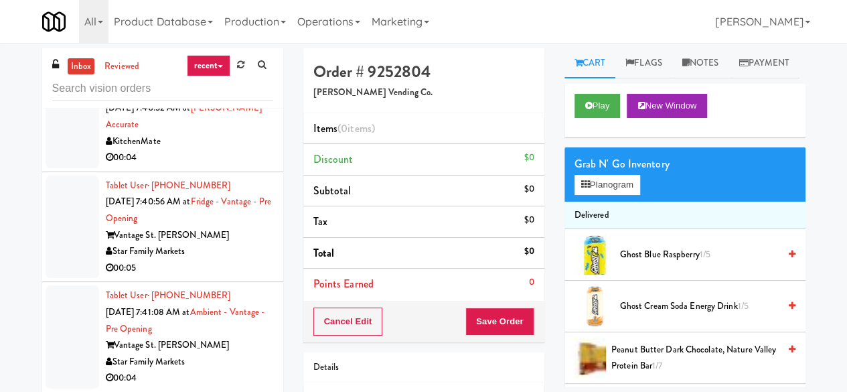
scroll to position [7608, 0]
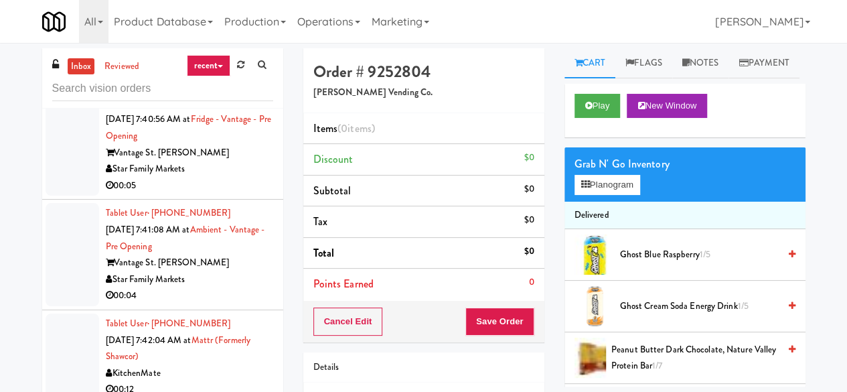
click at [237, 68] on div "KitchenMate" at bounding box center [189, 59] width 167 height 17
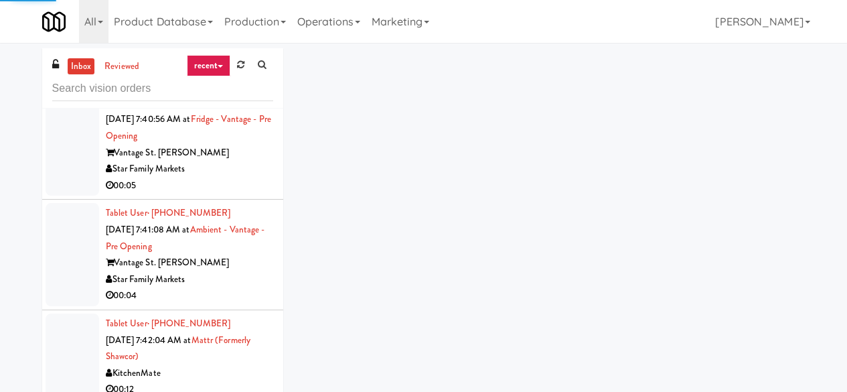
click at [242, 177] on div "Star Family Markets" at bounding box center [189, 169] width 167 height 17
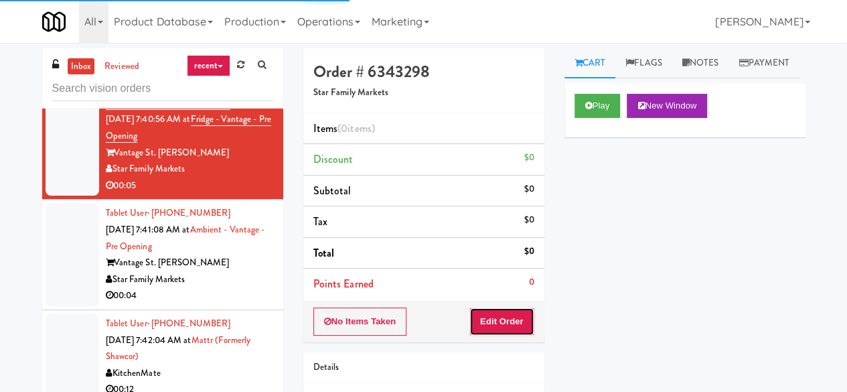
click at [518, 317] on button "Edit Order" at bounding box center [501, 321] width 65 height 28
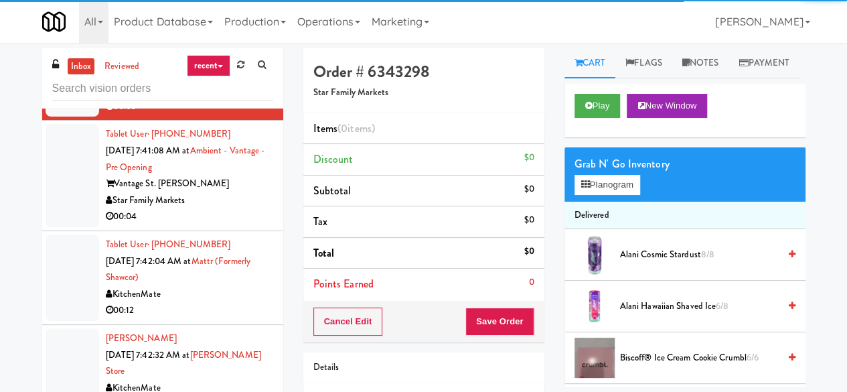
scroll to position [7742, 0]
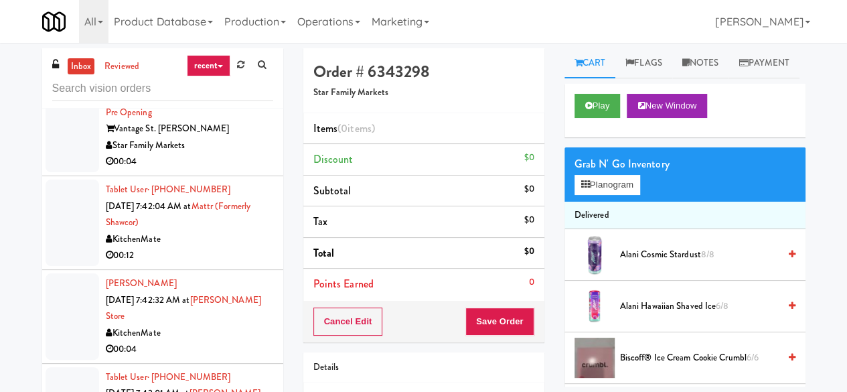
click at [230, 137] on div "Vantage St. [PERSON_NAME]" at bounding box center [189, 129] width 167 height 17
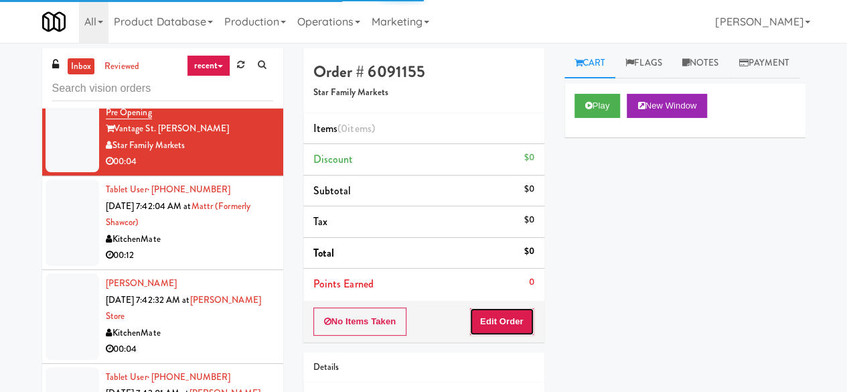
click at [526, 325] on button "Edit Order" at bounding box center [501, 321] width 65 height 28
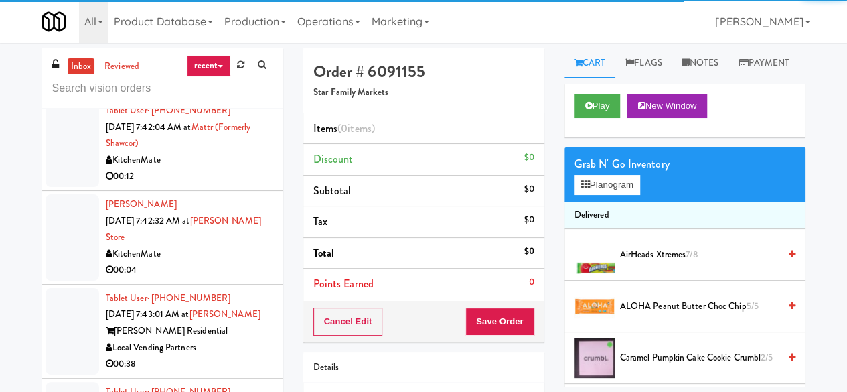
scroll to position [7876, 0]
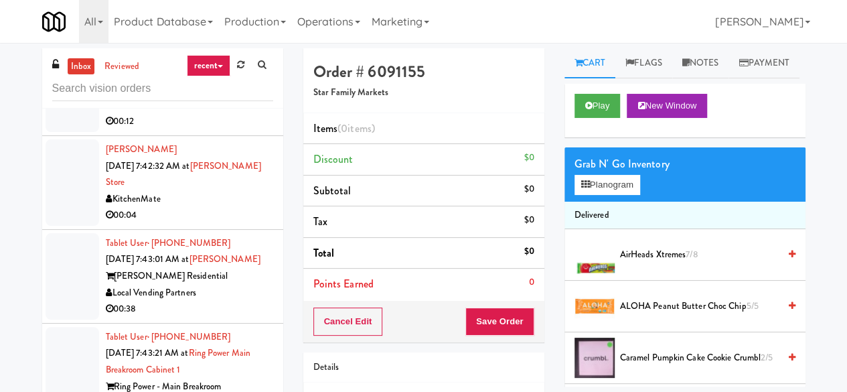
click at [229, 130] on div "00:12" at bounding box center [189, 121] width 167 height 17
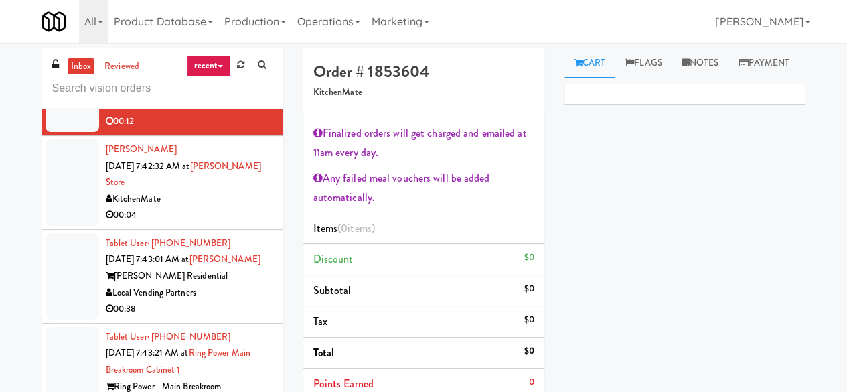
scroll to position [8010, 0]
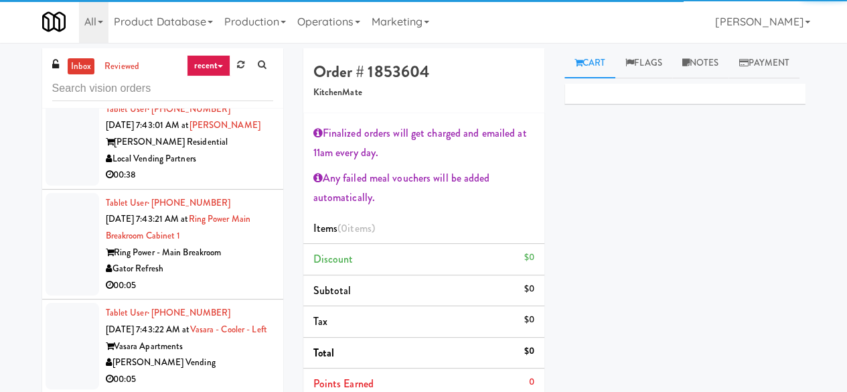
click at [235, 167] on div "Local Vending Partners" at bounding box center [189, 159] width 167 height 17
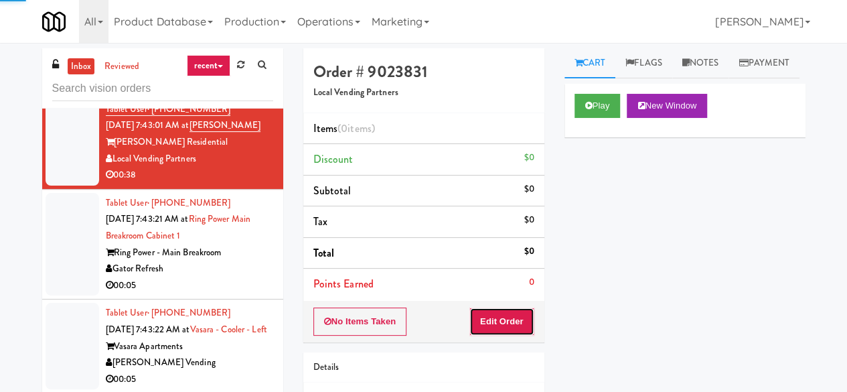
drag, startPoint x: 514, startPoint y: 324, endPoint x: 455, endPoint y: 283, distance: 71.7
click at [513, 323] on button "Edit Order" at bounding box center [501, 321] width 65 height 28
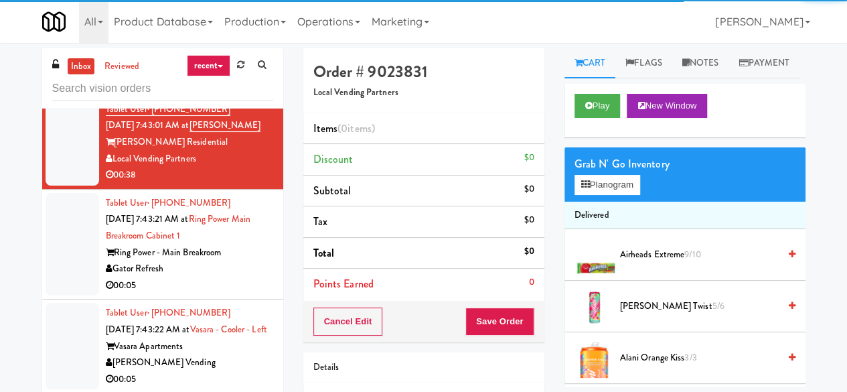
scroll to position [8144, 0]
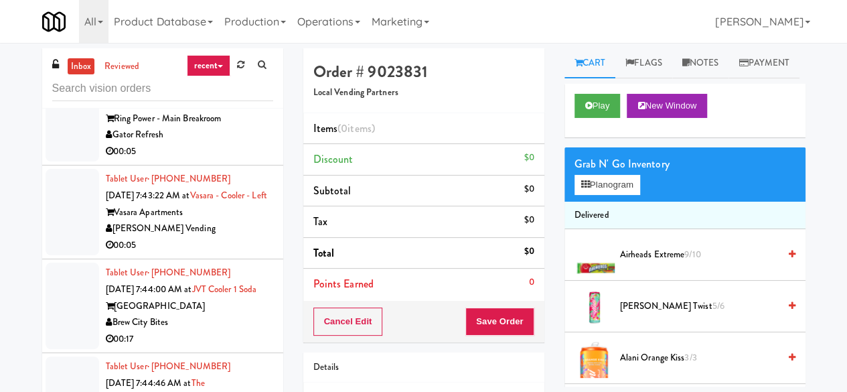
drag, startPoint x: 236, startPoint y: 269, endPoint x: 260, endPoint y: 271, distance: 24.8
click at [236, 160] on div "00:05" at bounding box center [189, 151] width 167 height 17
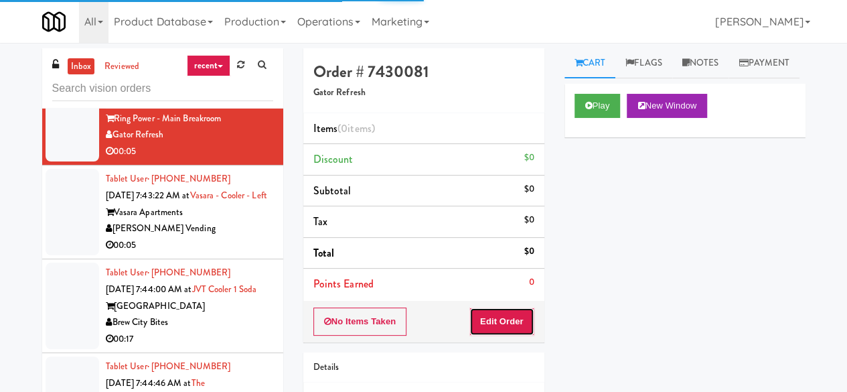
click at [508, 327] on button "Edit Order" at bounding box center [501, 321] width 65 height 28
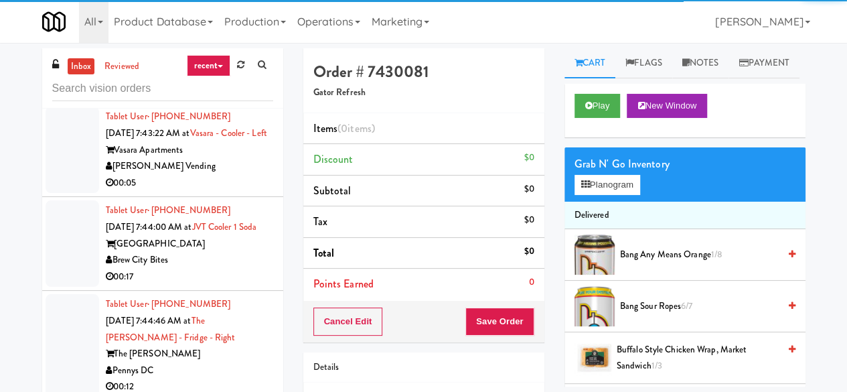
scroll to position [8278, 0]
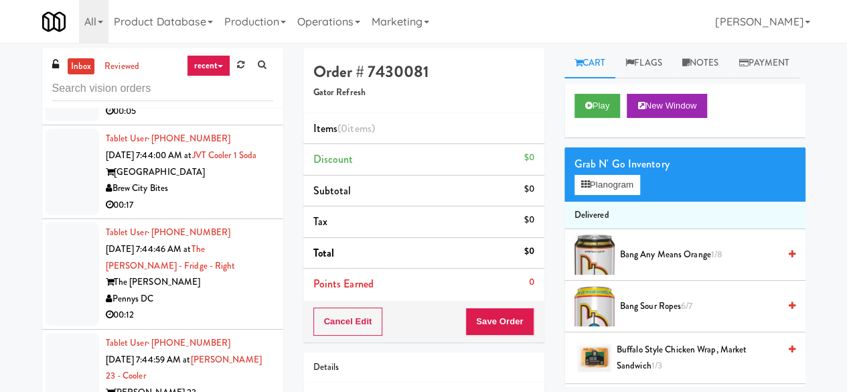
click at [234, 120] on div "00:05" at bounding box center [189, 111] width 167 height 17
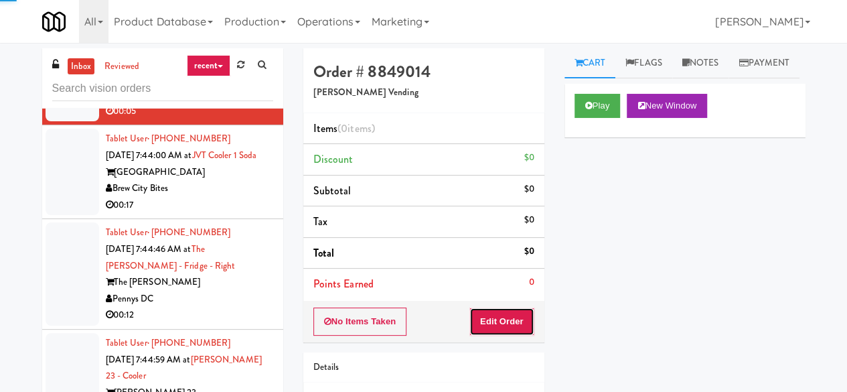
click at [502, 321] on button "Edit Order" at bounding box center [501, 321] width 65 height 28
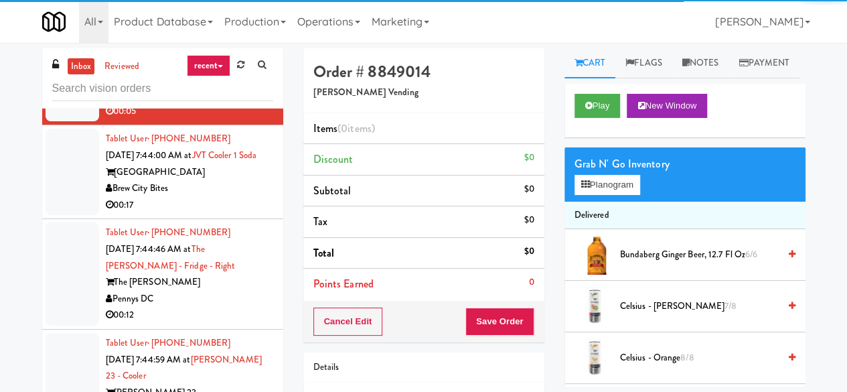
scroll to position [8412, 0]
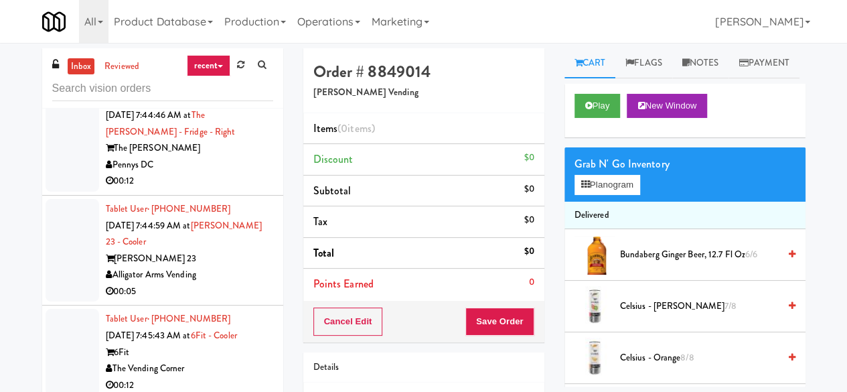
click at [226, 63] on div "Brew City Bites" at bounding box center [189, 54] width 167 height 17
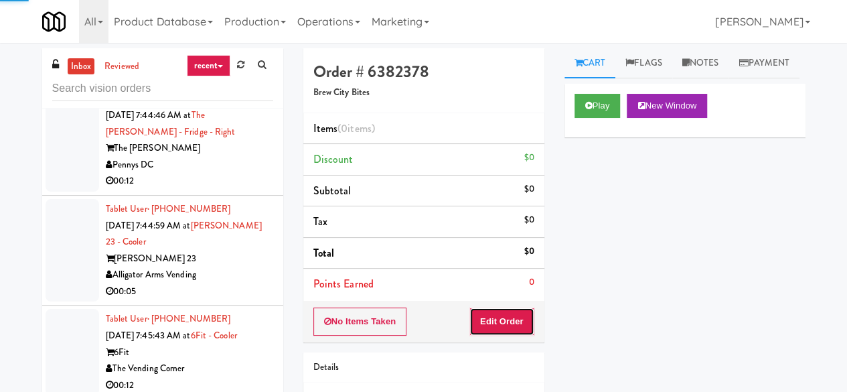
click at [499, 313] on button "Edit Order" at bounding box center [501, 321] width 65 height 28
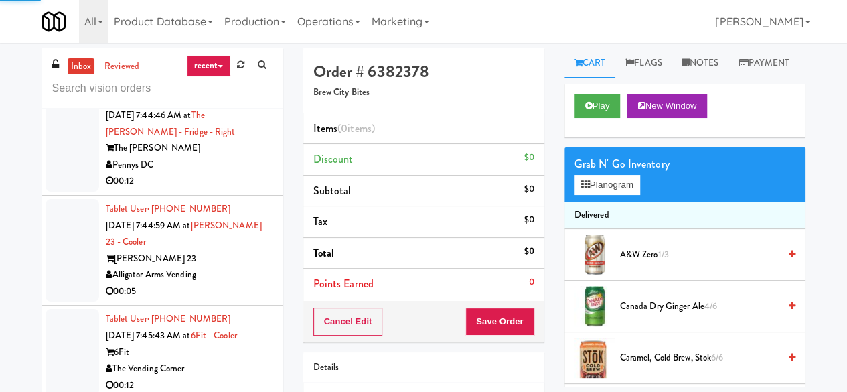
scroll to position [8546, 0]
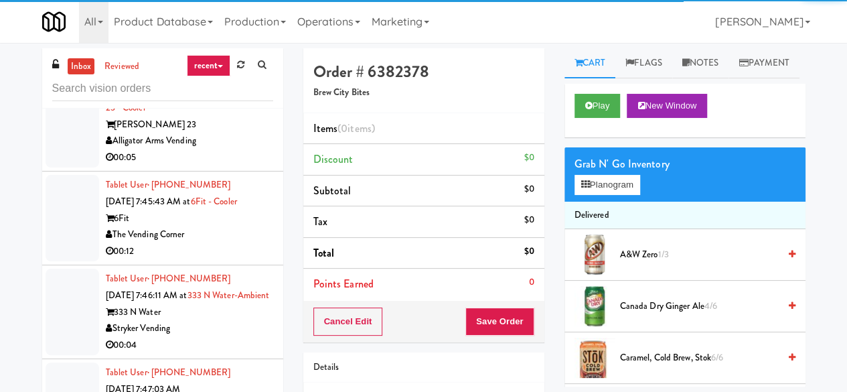
click at [232, 56] on div "00:12" at bounding box center [189, 47] width 167 height 17
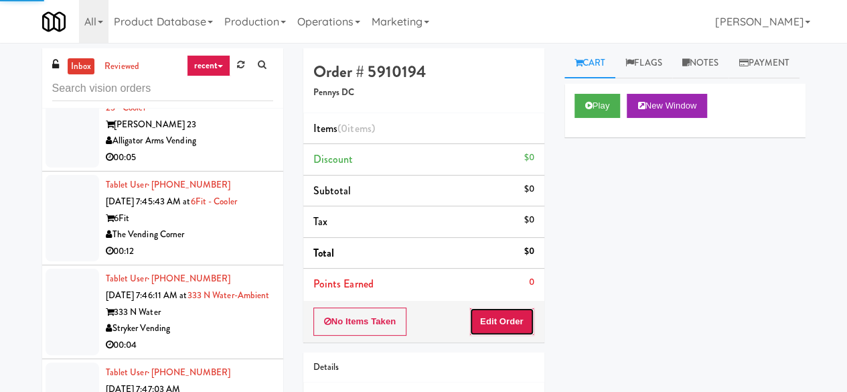
click at [531, 317] on button "Edit Order" at bounding box center [501, 321] width 65 height 28
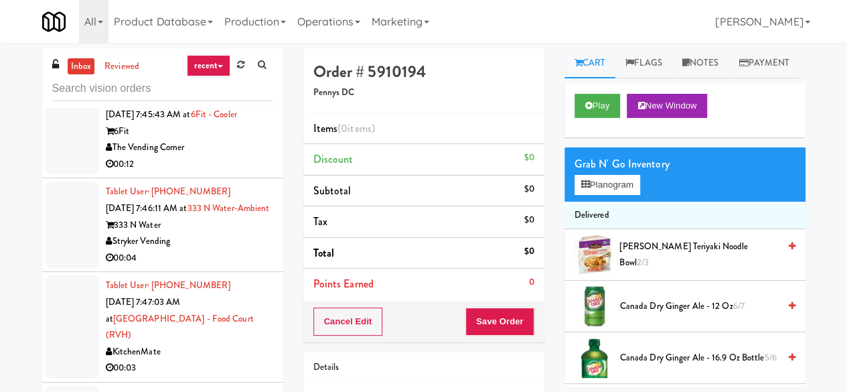
scroll to position [8679, 0]
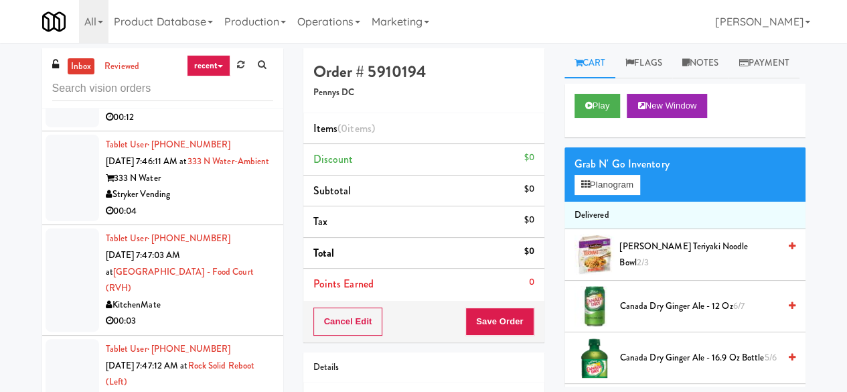
click at [242, 32] on div "00:05" at bounding box center [189, 23] width 167 height 17
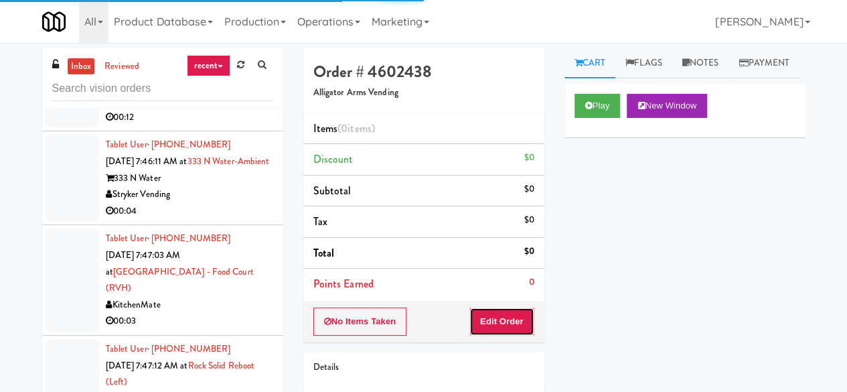
click at [472, 317] on button "Edit Order" at bounding box center [501, 321] width 65 height 28
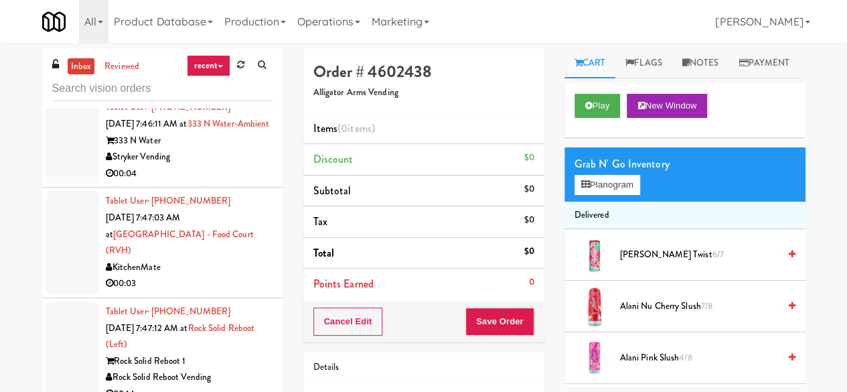
scroll to position [8746, 0]
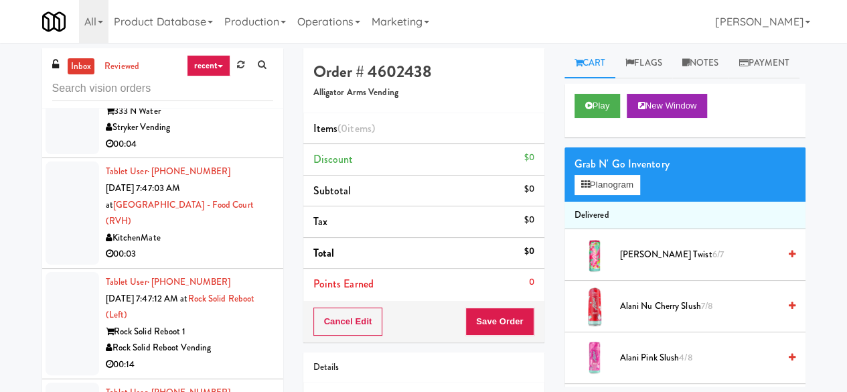
click at [236, 59] on div "00:12" at bounding box center [189, 50] width 167 height 17
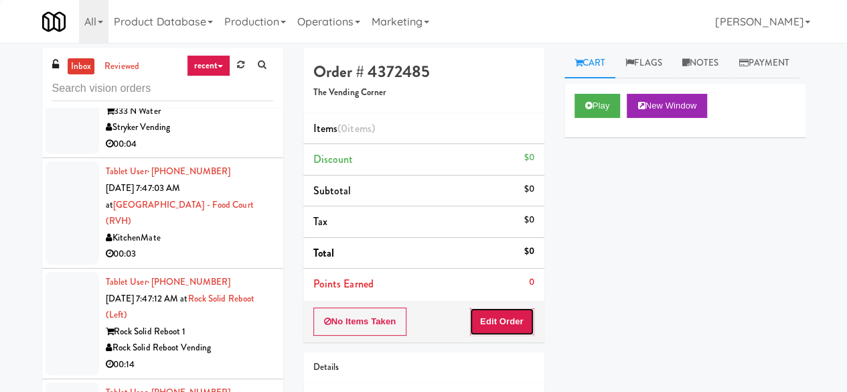
click at [477, 315] on button "Edit Order" at bounding box center [501, 321] width 65 height 28
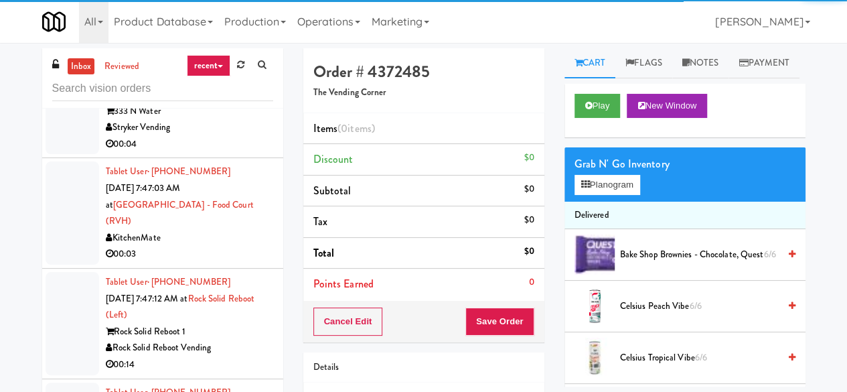
scroll to position [8813, 0]
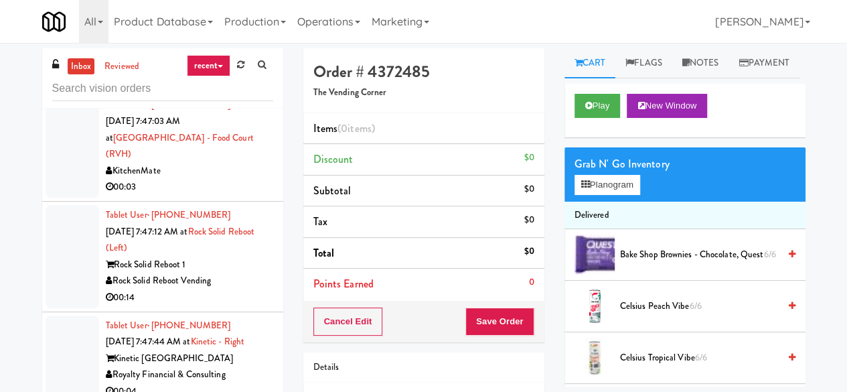
click at [204, 53] on div "333 N Water" at bounding box center [189, 44] width 167 height 17
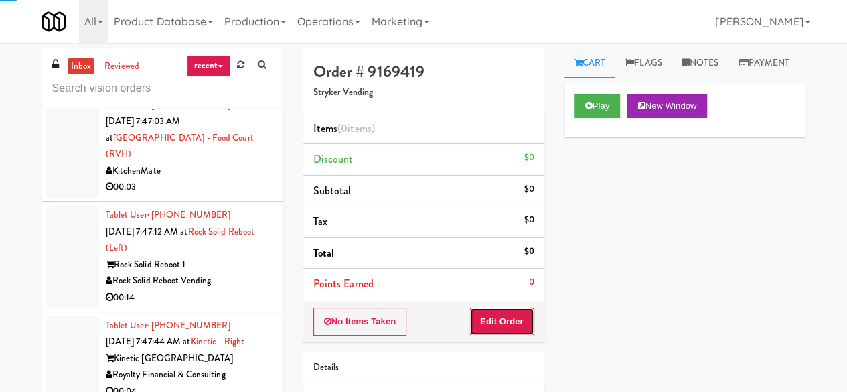
click at [491, 313] on button "Edit Order" at bounding box center [501, 321] width 65 height 28
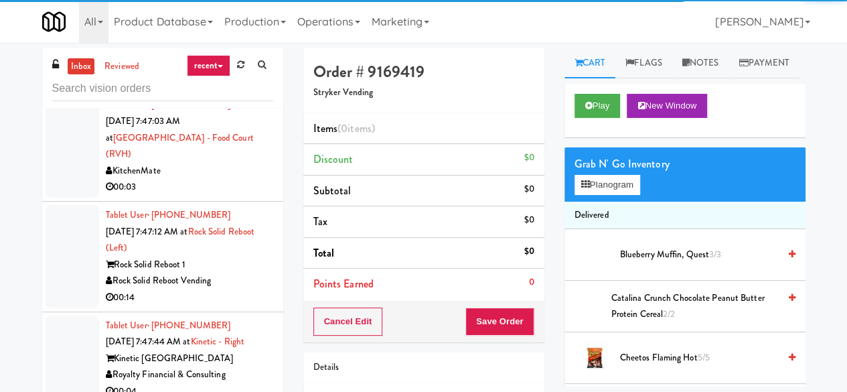
scroll to position [8880, 0]
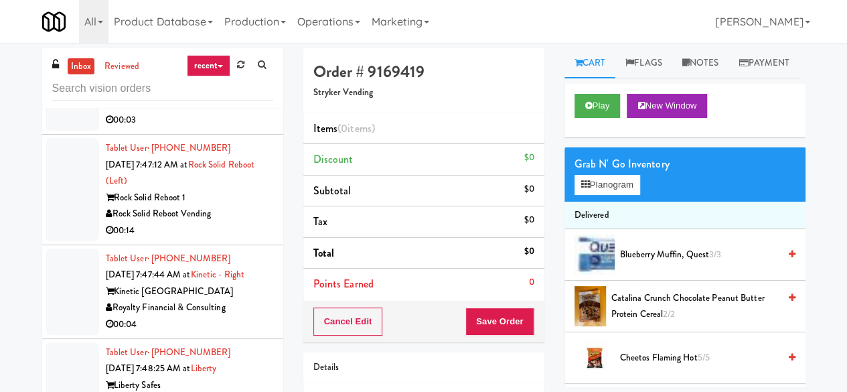
click at [228, 94] on link "[GEOGRAPHIC_DATA] - Food Court (RVH)" at bounding box center [180, 78] width 148 height 29
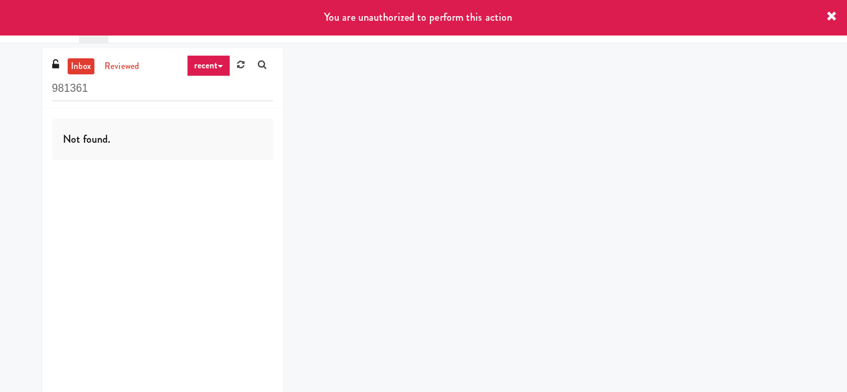
click at [120, 90] on input "981361" at bounding box center [162, 88] width 221 height 25
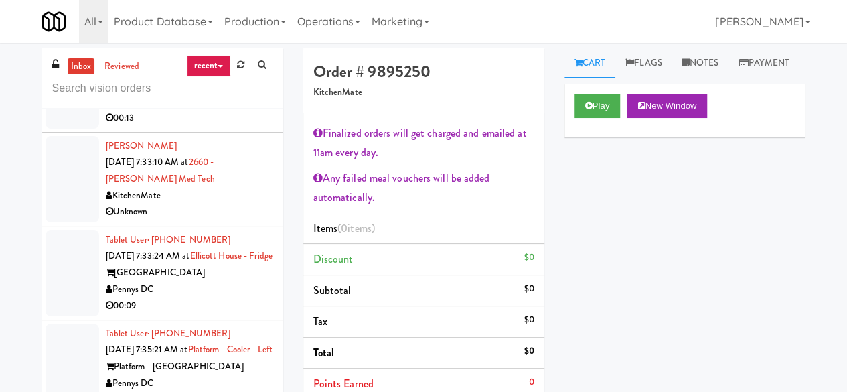
click at [216, 298] on div "Pennys DC" at bounding box center [189, 289] width 167 height 17
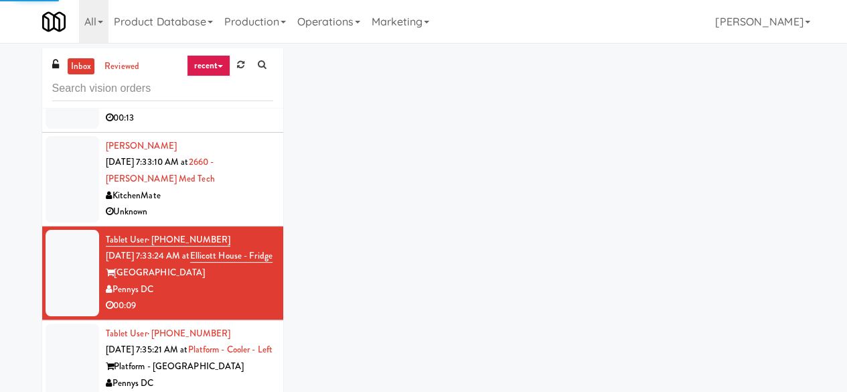
scroll to position [6549, 0]
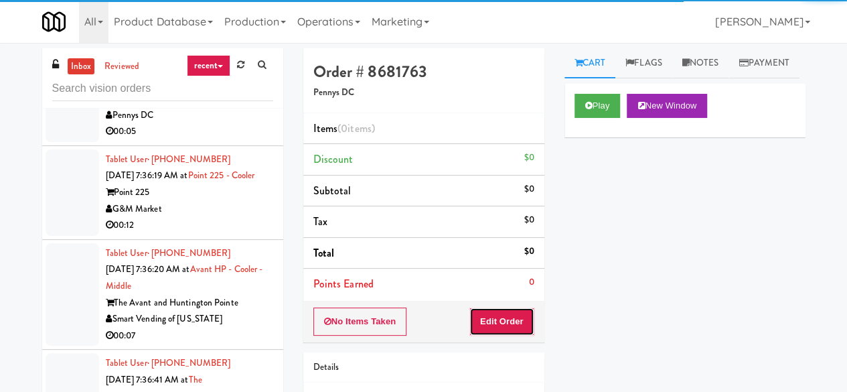
click at [512, 321] on button "Edit Order" at bounding box center [501, 321] width 65 height 28
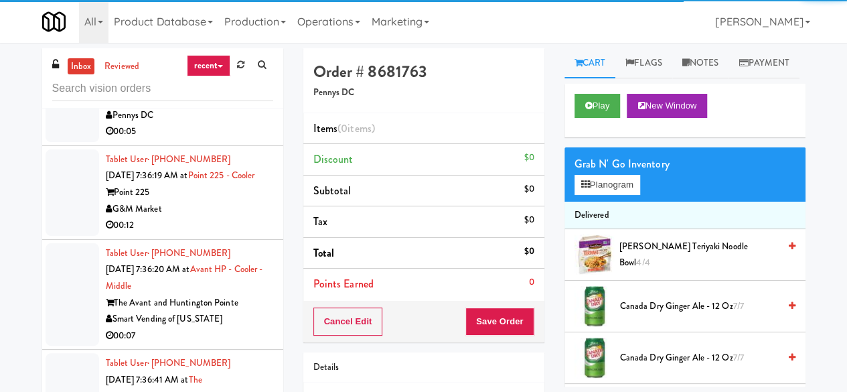
scroll to position [6616, 0]
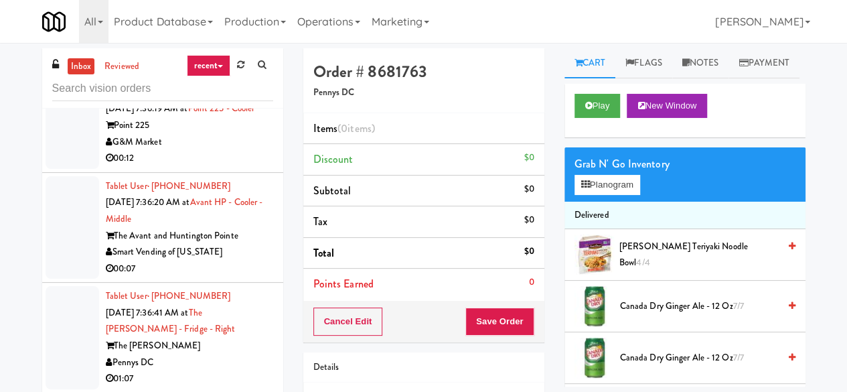
click at [240, 151] on div "G&M Market" at bounding box center [189, 142] width 167 height 17
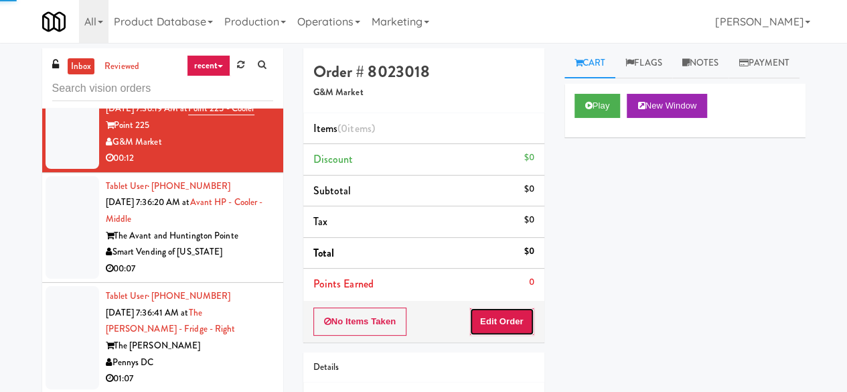
click at [504, 320] on button "Edit Order" at bounding box center [501, 321] width 65 height 28
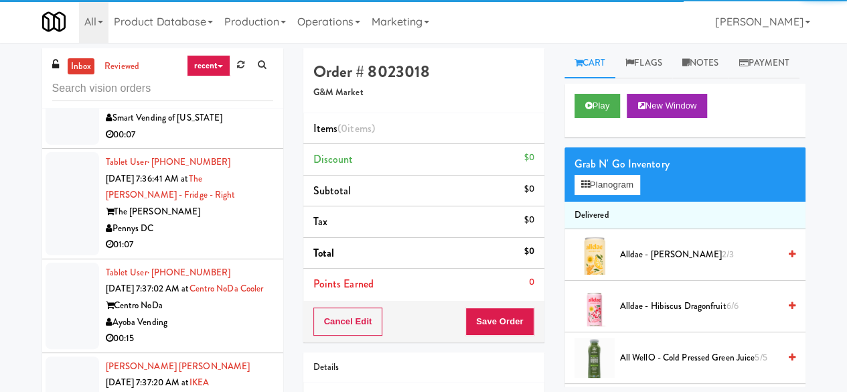
click at [235, 237] on div "Pennys DC" at bounding box center [189, 228] width 167 height 17
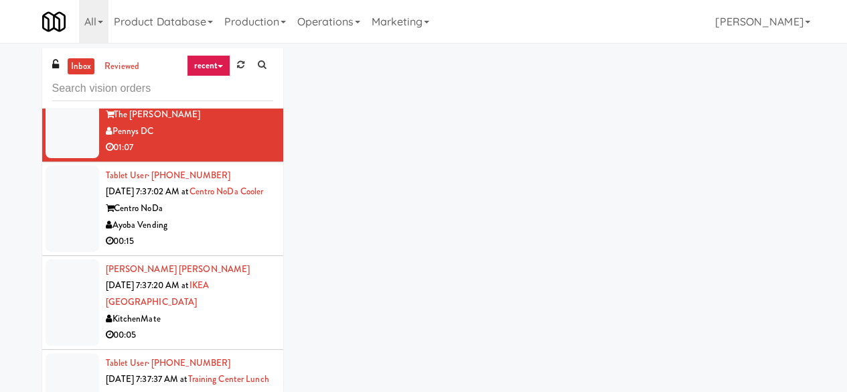
scroll to position [6884, 0]
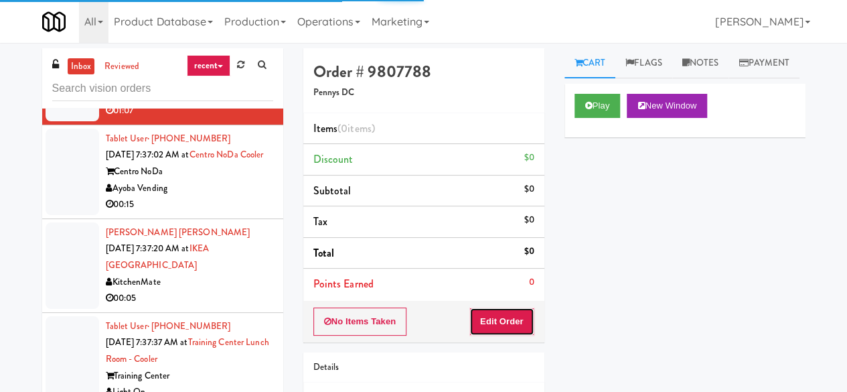
click at [516, 313] on button "Edit Order" at bounding box center [501, 321] width 65 height 28
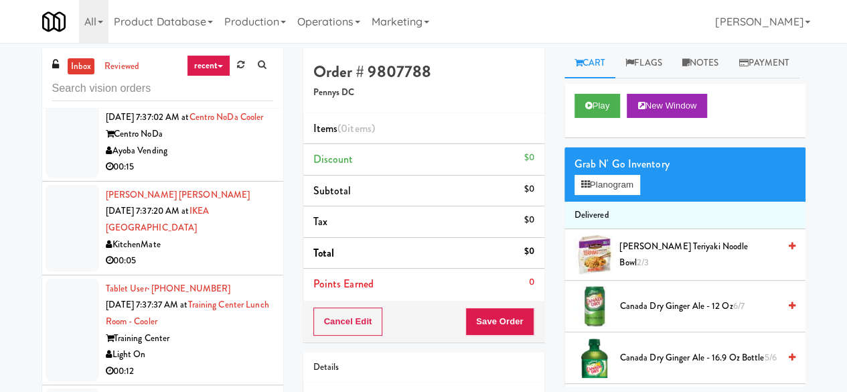
scroll to position [6951, 0]
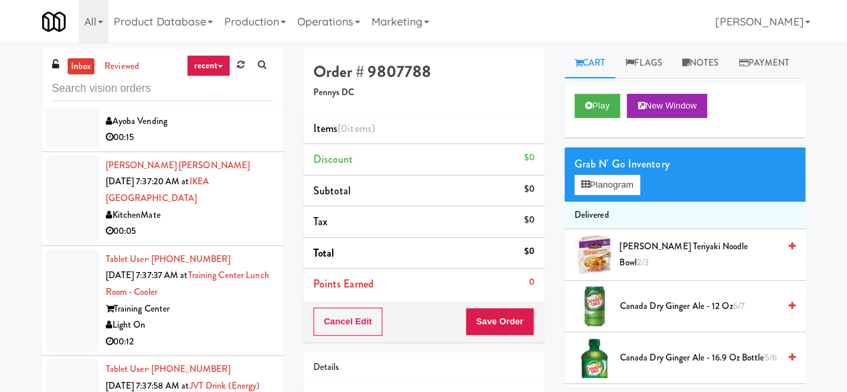
click at [230, 130] on div "Ayoba Vending" at bounding box center [189, 121] width 167 height 17
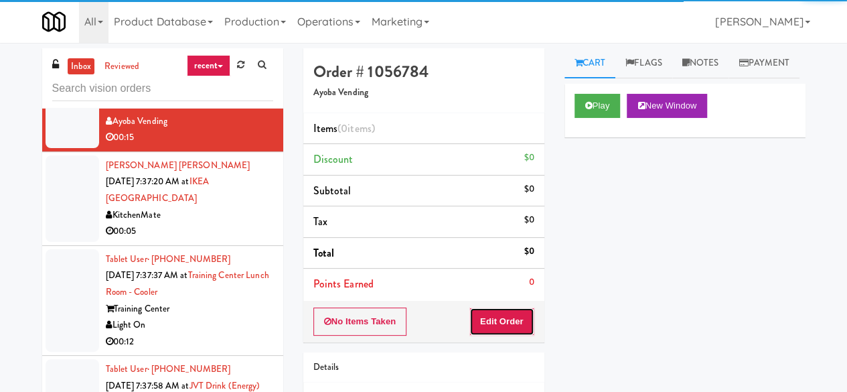
click at [504, 309] on button "Edit Order" at bounding box center [501, 321] width 65 height 28
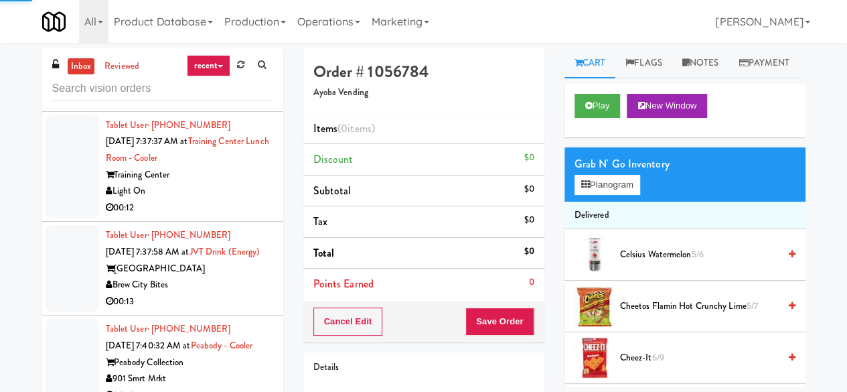
scroll to position [7218, 0]
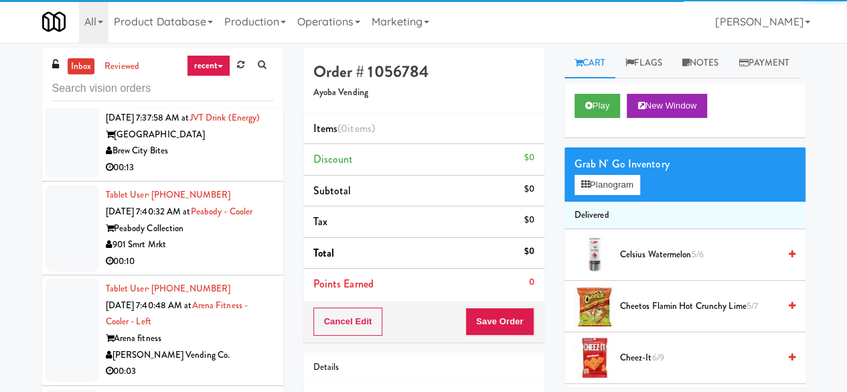
click at [224, 159] on div "Brew City Bites" at bounding box center [189, 151] width 167 height 17
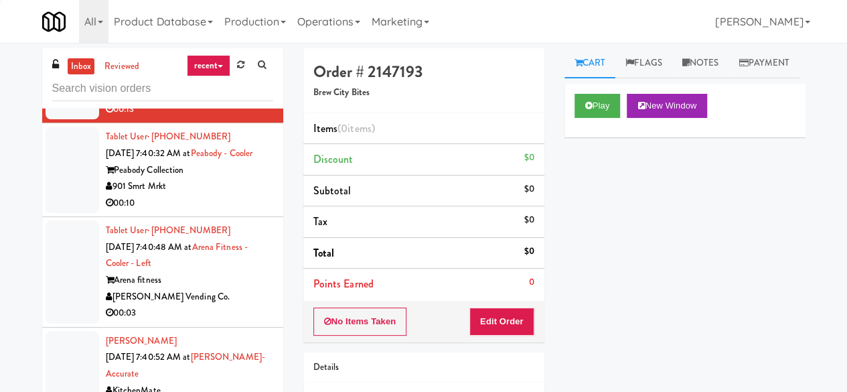
scroll to position [7352, 0]
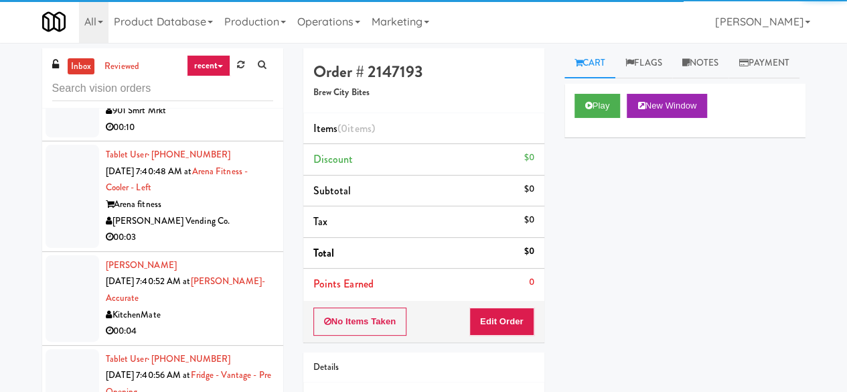
click at [234, 230] on div "[PERSON_NAME] Vending Co." at bounding box center [189, 221] width 167 height 17
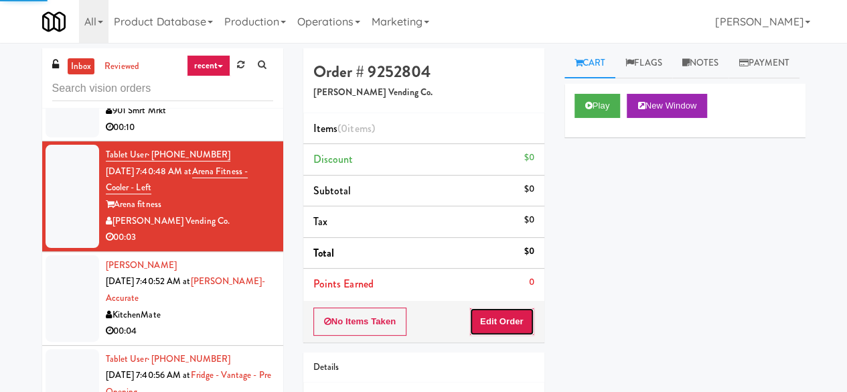
click at [482, 322] on button "Edit Order" at bounding box center [501, 321] width 65 height 28
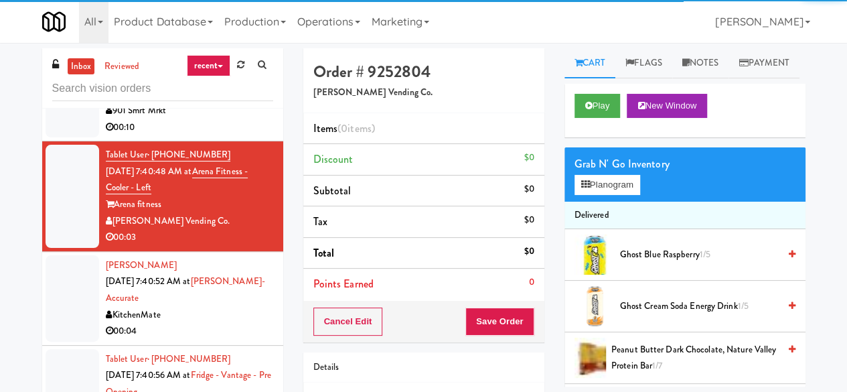
click at [219, 103] on div "Peabody Collection" at bounding box center [189, 94] width 167 height 17
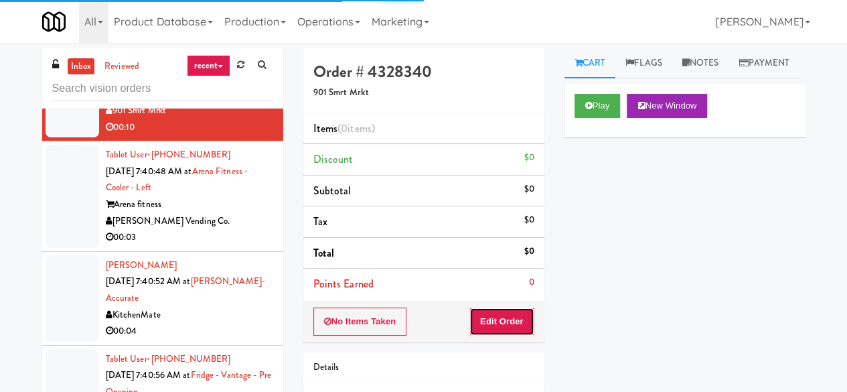
click at [489, 323] on button "Edit Order" at bounding box center [501, 321] width 65 height 28
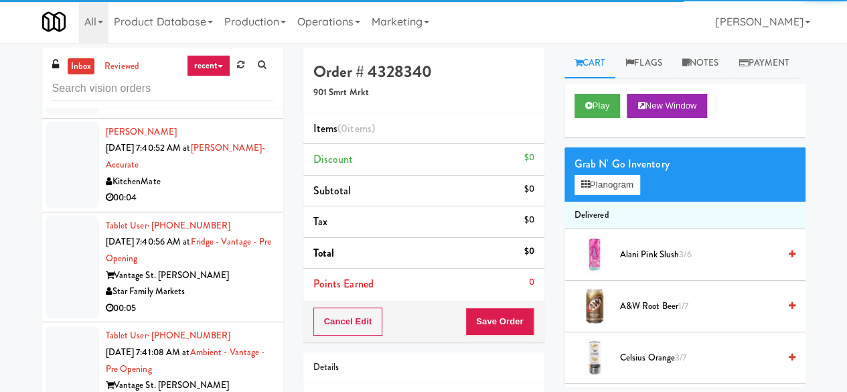
scroll to position [7486, 0]
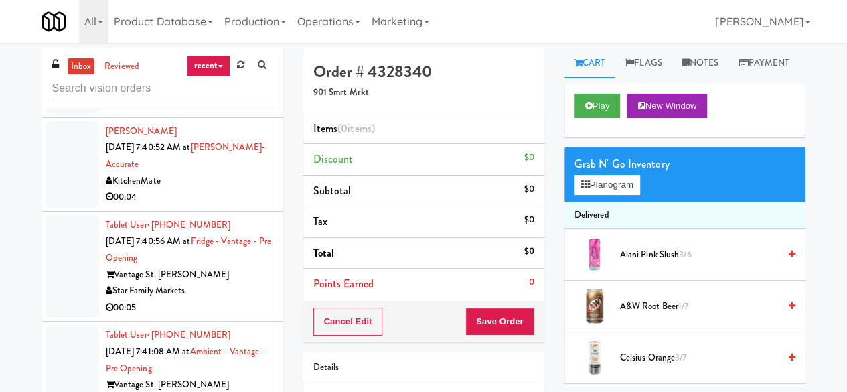
click at [220, 206] on div "00:04" at bounding box center [189, 197] width 167 height 17
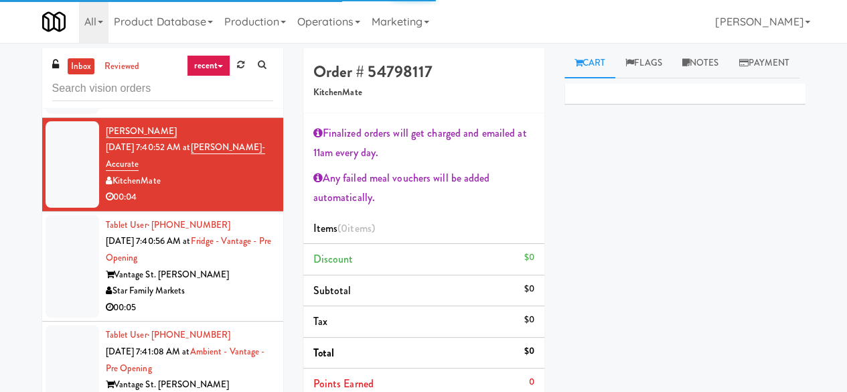
scroll to position [7620, 0]
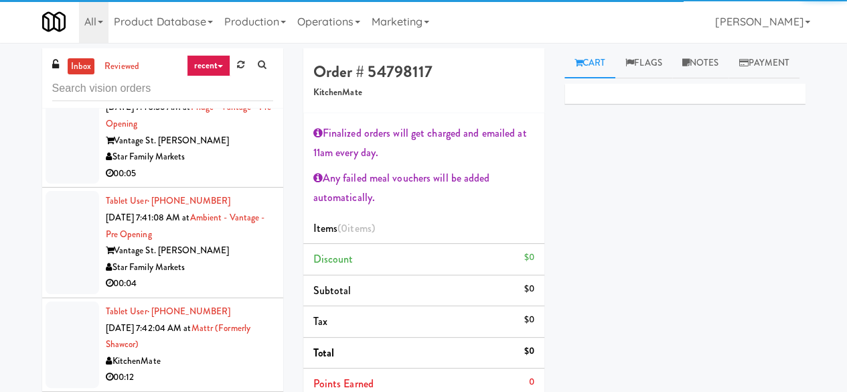
drag, startPoint x: 226, startPoint y: 256, endPoint x: 319, endPoint y: 240, distance: 93.7
click at [227, 165] on div "Star Family Markets" at bounding box center [189, 157] width 167 height 17
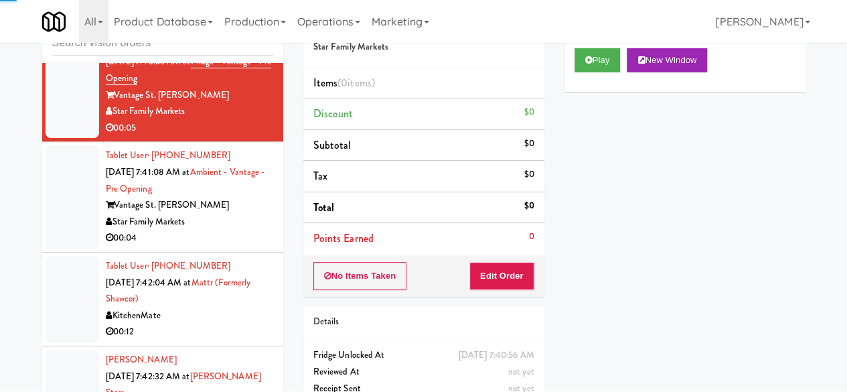
scroll to position [127, 0]
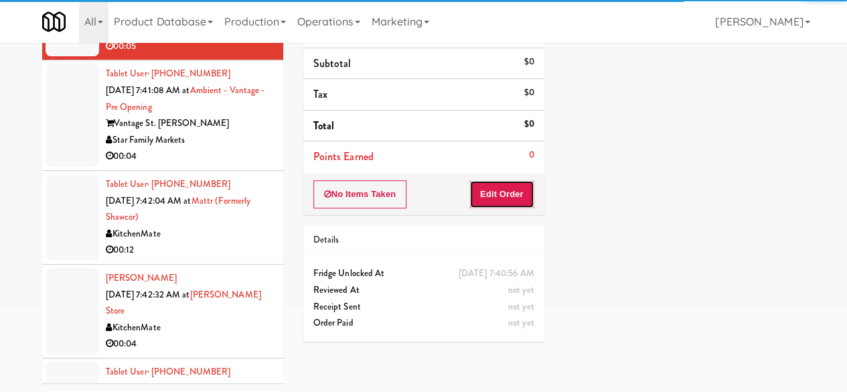
click at [508, 196] on button "Edit Order" at bounding box center [501, 194] width 65 height 28
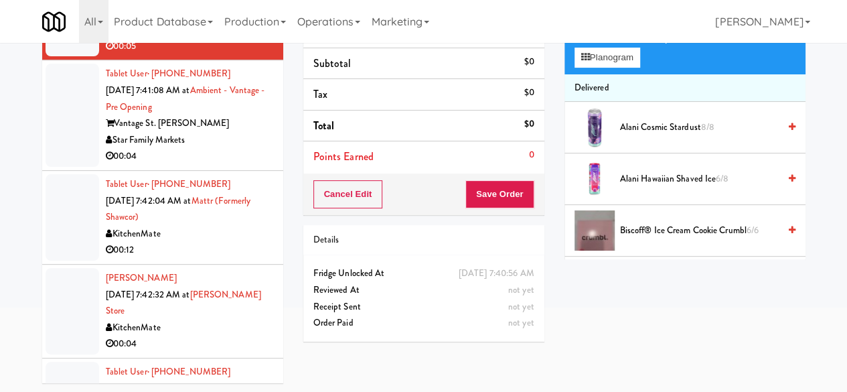
click at [240, 165] on div "00:04" at bounding box center [189, 156] width 167 height 17
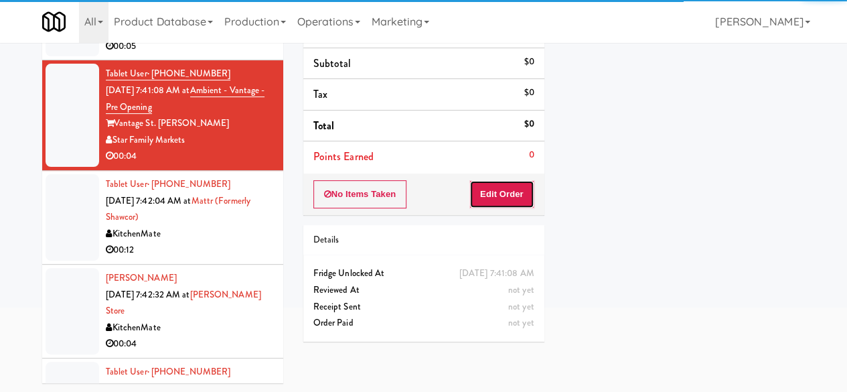
click at [506, 202] on button "Edit Order" at bounding box center [501, 194] width 65 height 28
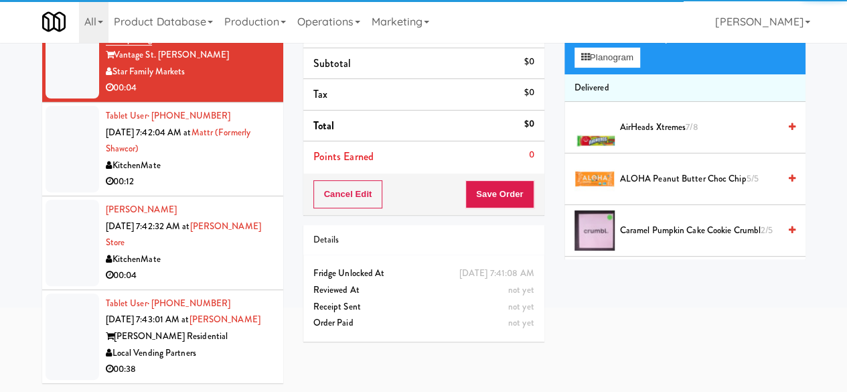
scroll to position [7754, 0]
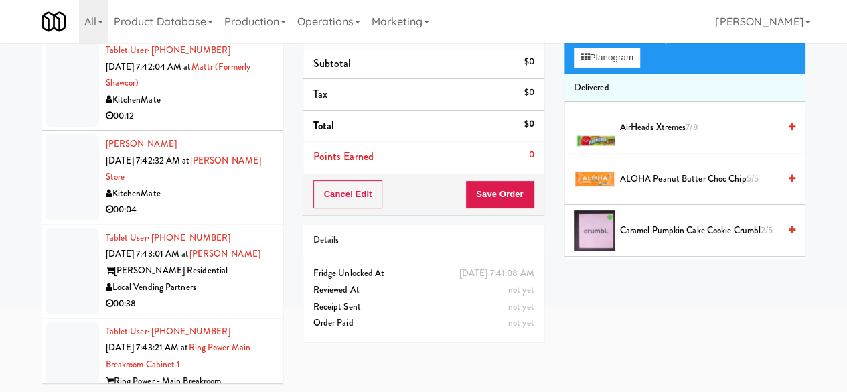
click at [228, 108] on div "KitchenMate" at bounding box center [189, 100] width 167 height 17
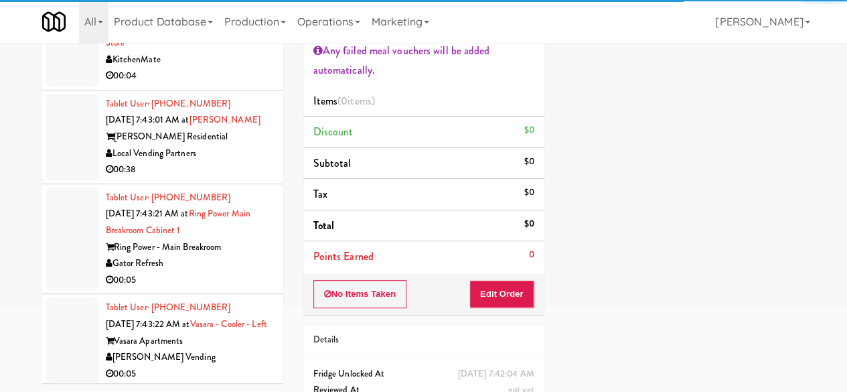
click at [220, 84] on div "00:04" at bounding box center [189, 76] width 167 height 17
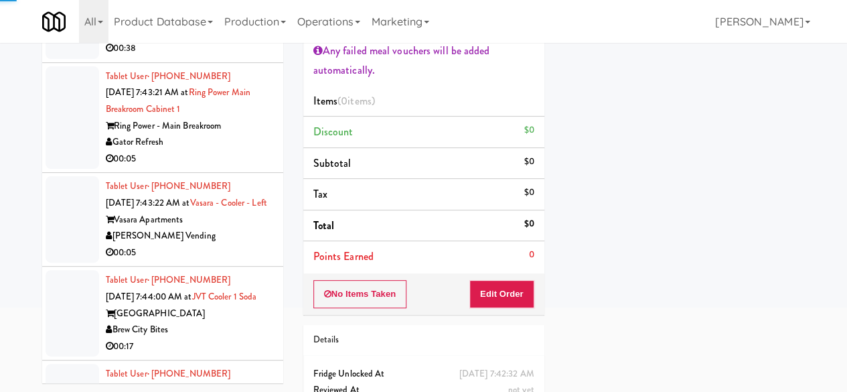
scroll to position [8022, 0]
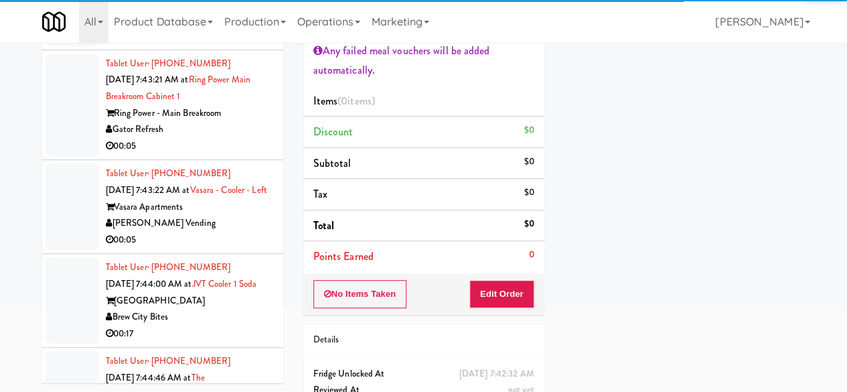
click at [237, 28] on div "Local Vending Partners" at bounding box center [189, 19] width 167 height 17
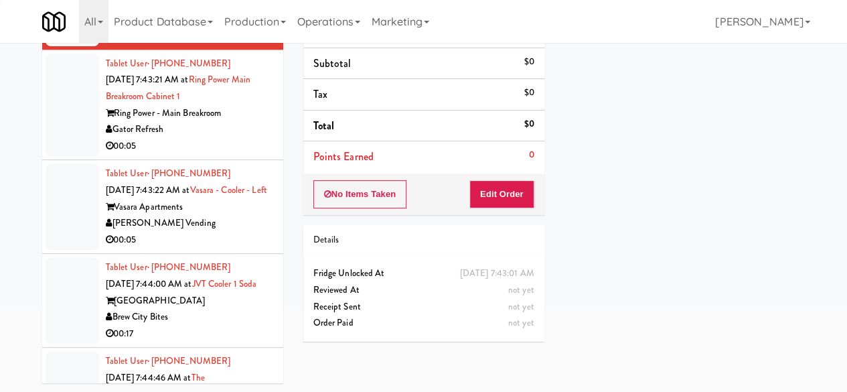
click at [247, 138] on div "Gator Refresh" at bounding box center [189, 129] width 167 height 17
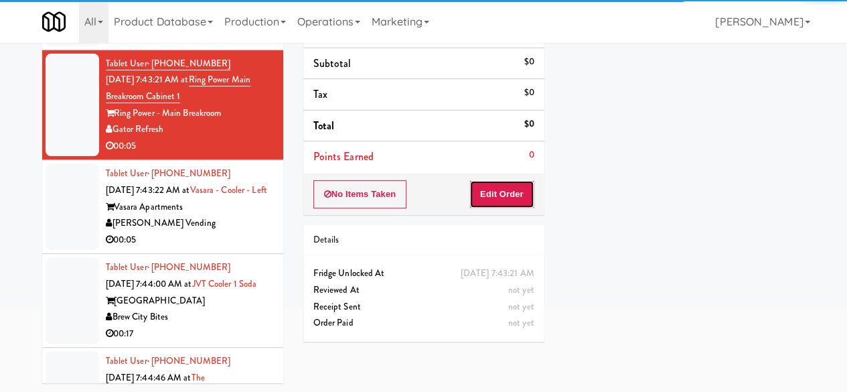
click at [528, 189] on button "Edit Order" at bounding box center [501, 194] width 65 height 28
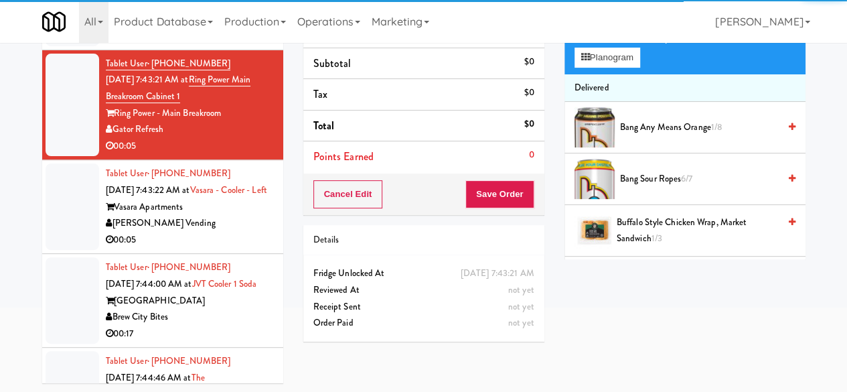
scroll to position [8089, 0]
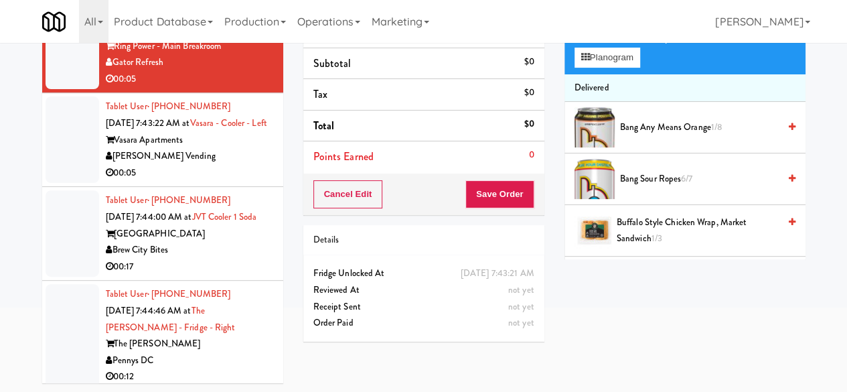
click at [239, 181] on div "00:05" at bounding box center [189, 173] width 167 height 17
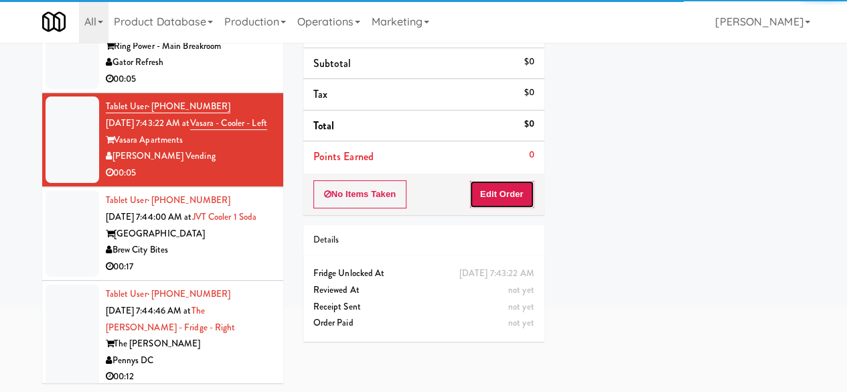
click at [489, 189] on button "Edit Order" at bounding box center [501, 194] width 65 height 28
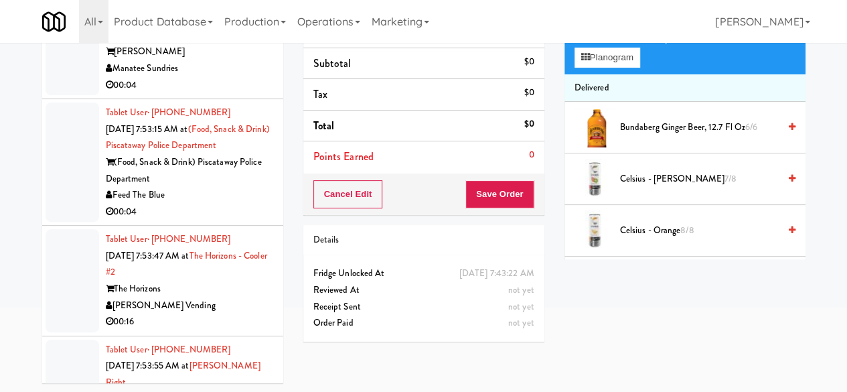
scroll to position [10165, 0]
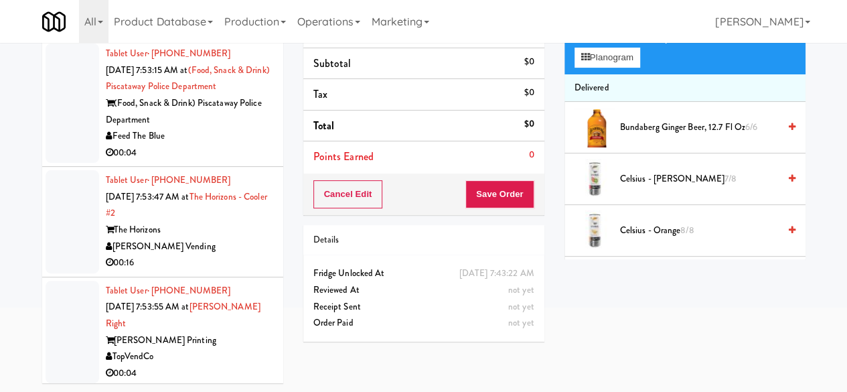
click at [232, 35] on div "00:04" at bounding box center [189, 26] width 167 height 17
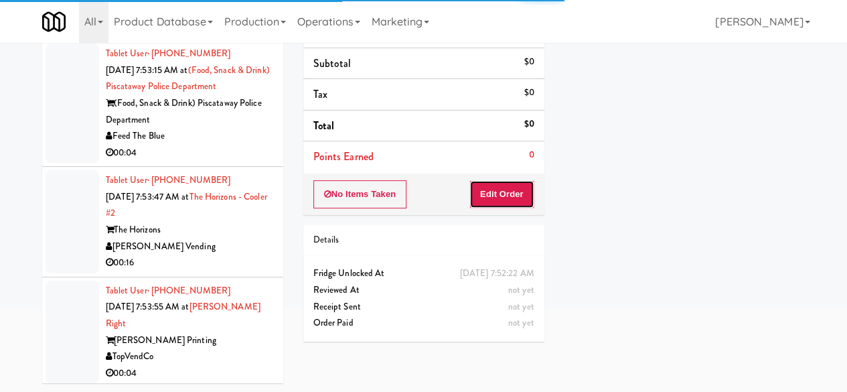
click at [502, 192] on button "Edit Order" at bounding box center [501, 194] width 65 height 28
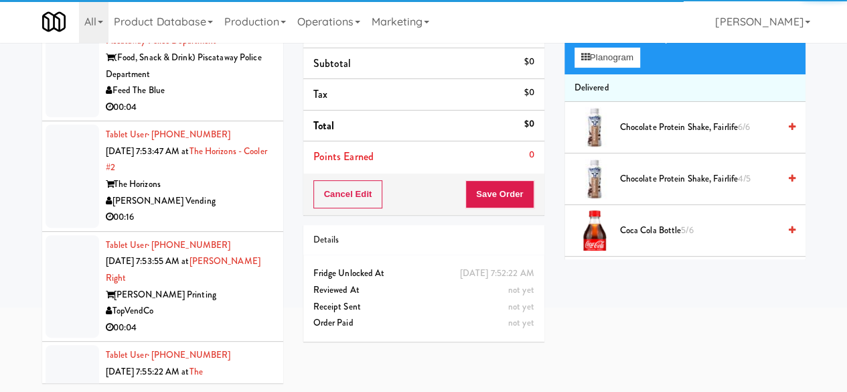
scroll to position [10232, 0]
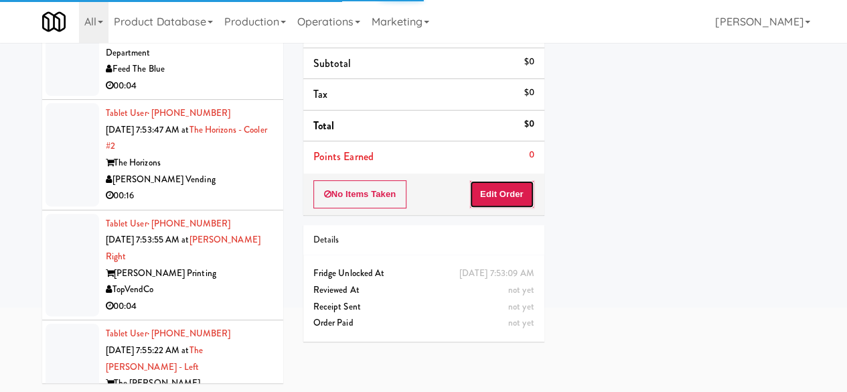
click at [507, 196] on button "Edit Order" at bounding box center [501, 194] width 65 height 28
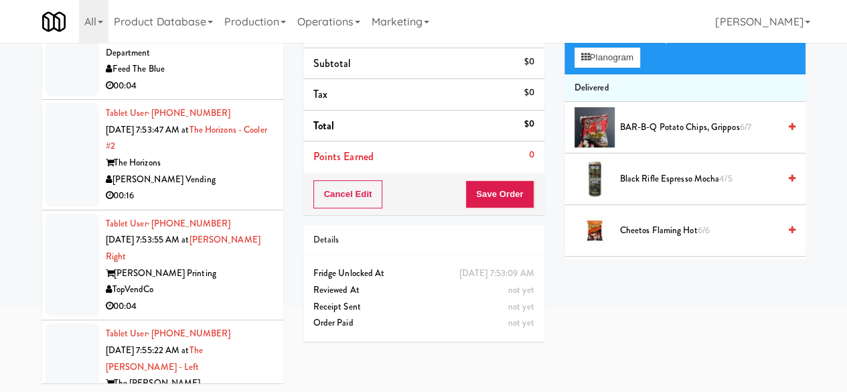
scroll to position [10299, 0]
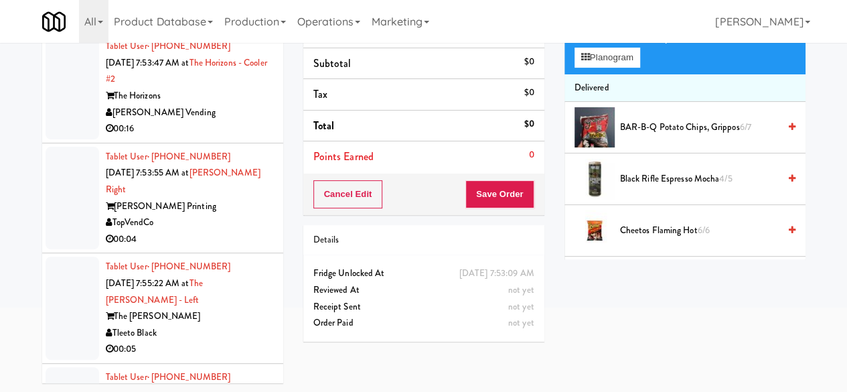
click at [221, 27] on div "00:04" at bounding box center [189, 19] width 167 height 17
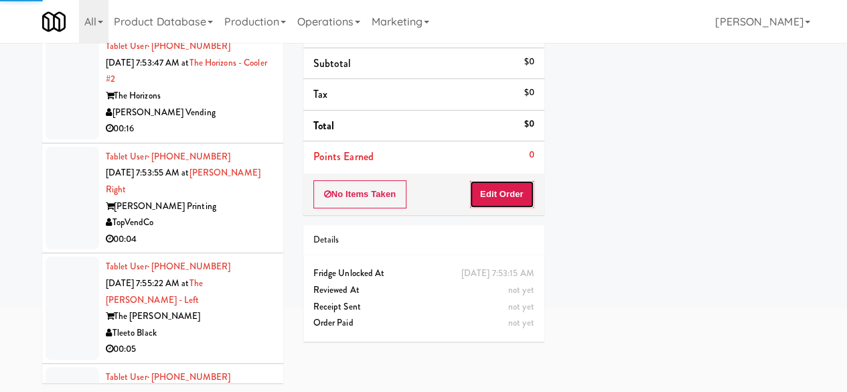
click at [483, 204] on button "Edit Order" at bounding box center [501, 194] width 65 height 28
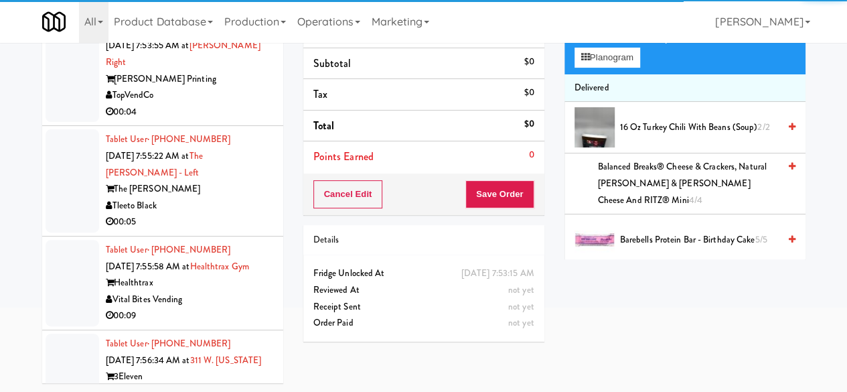
scroll to position [10433, 0]
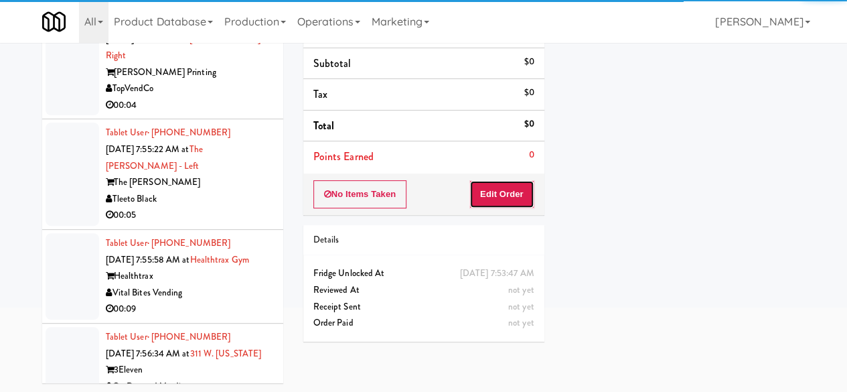
drag, startPoint x: 521, startPoint y: 194, endPoint x: 428, endPoint y: 167, distance: 96.7
click at [521, 194] on button "Edit Order" at bounding box center [501, 194] width 65 height 28
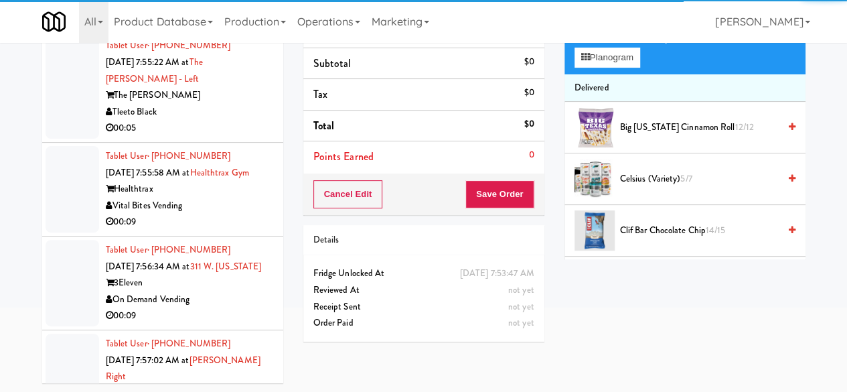
scroll to position [10566, 0]
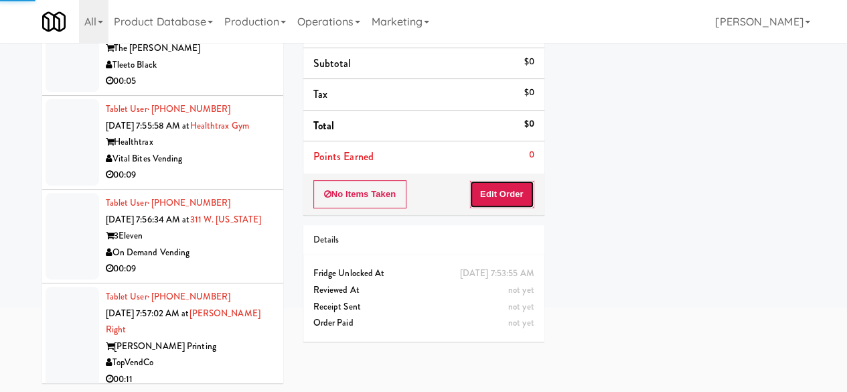
click at [502, 180] on button "Edit Order" at bounding box center [501, 194] width 65 height 28
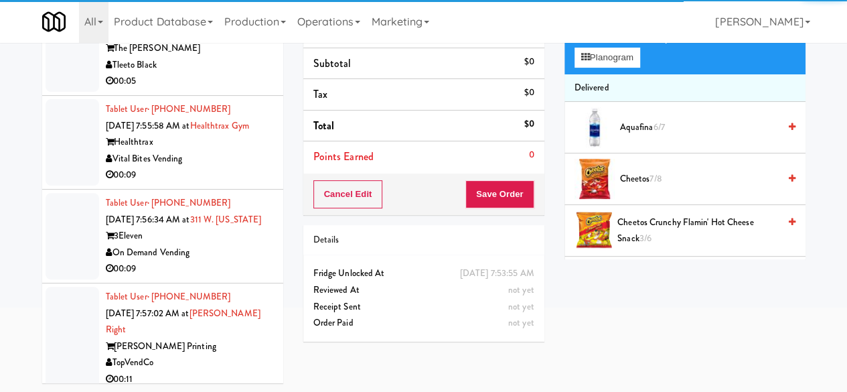
scroll to position [10633, 0]
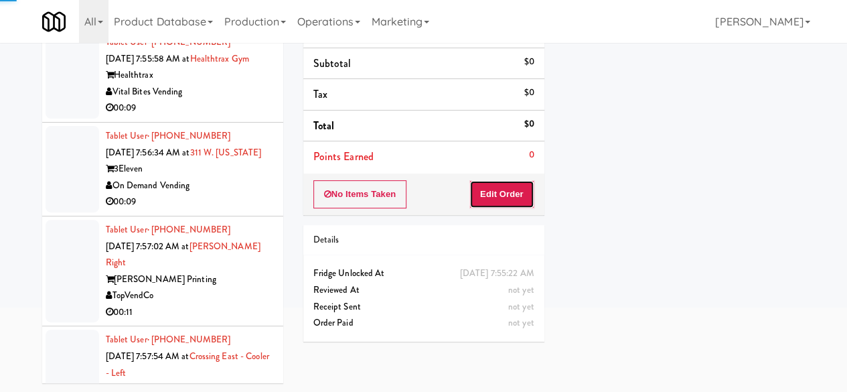
click at [481, 191] on button "Edit Order" at bounding box center [501, 194] width 65 height 28
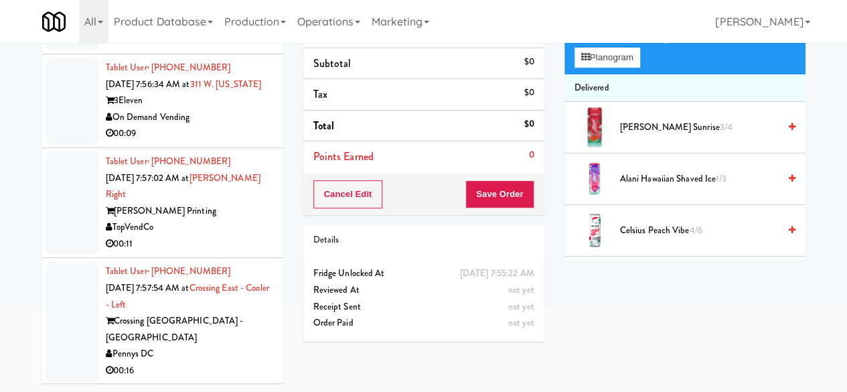
scroll to position [10767, 0]
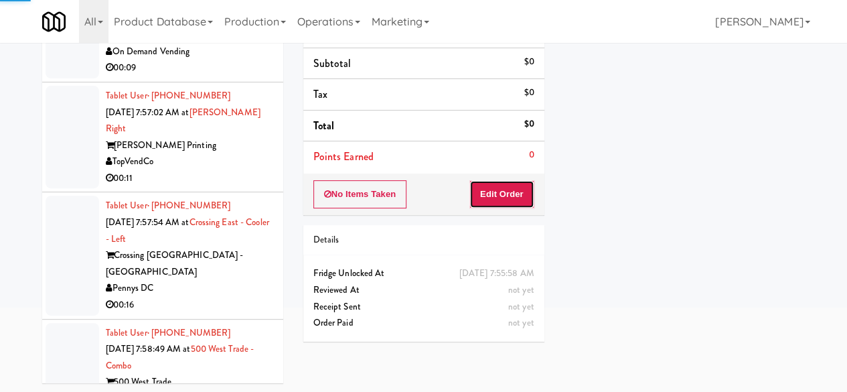
click at [477, 199] on button "Edit Order" at bounding box center [501, 194] width 65 height 28
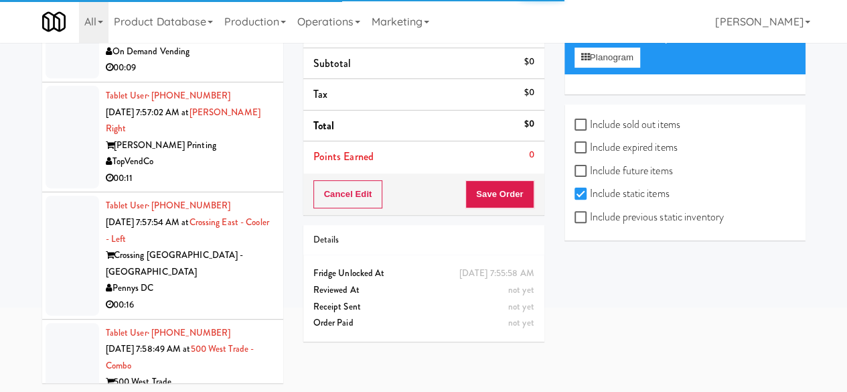
scroll to position [10834, 0]
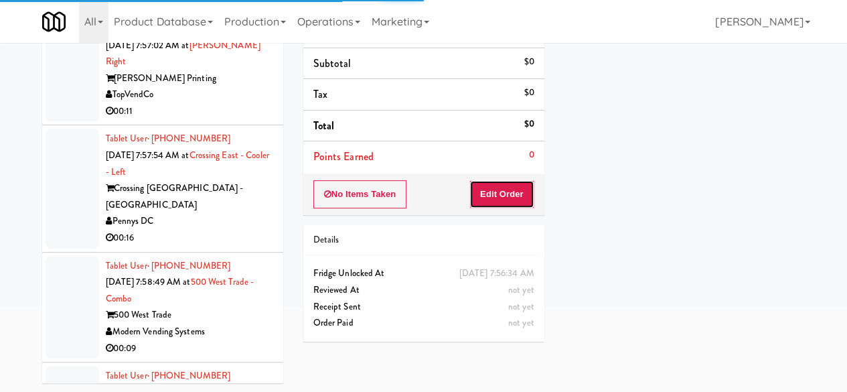
click at [496, 188] on button "Edit Order" at bounding box center [501, 194] width 65 height 28
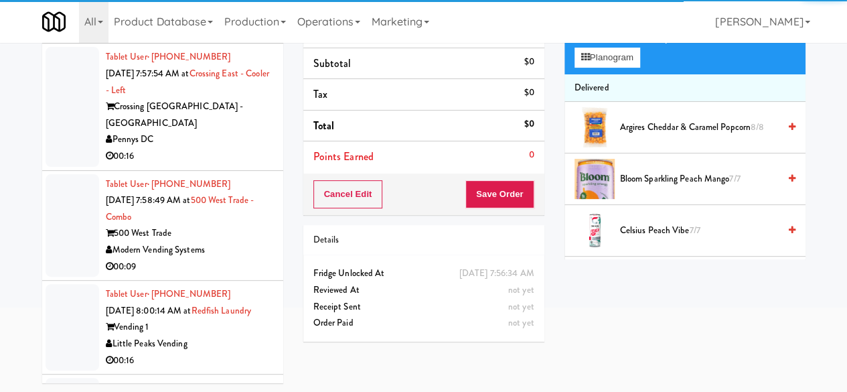
scroll to position [10968, 0]
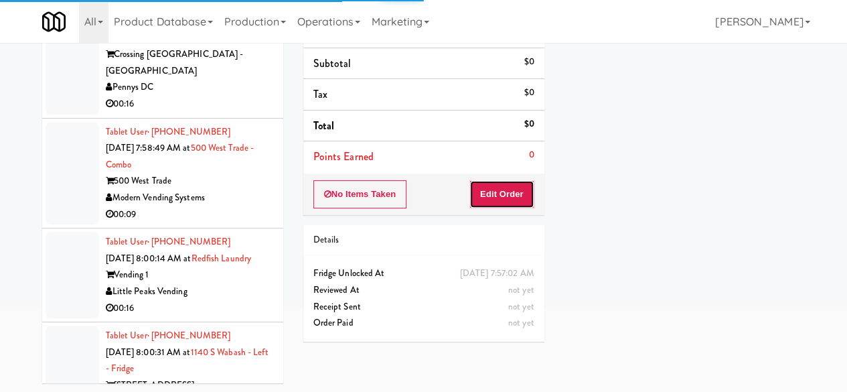
click at [515, 199] on button "Edit Order" at bounding box center [501, 194] width 65 height 28
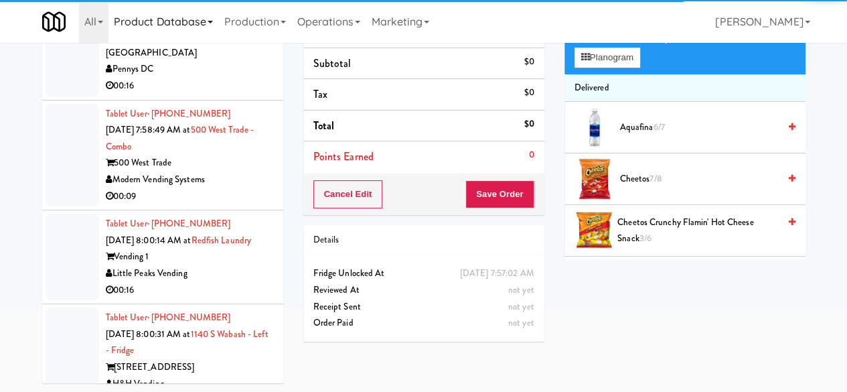
scroll to position [11035, 0]
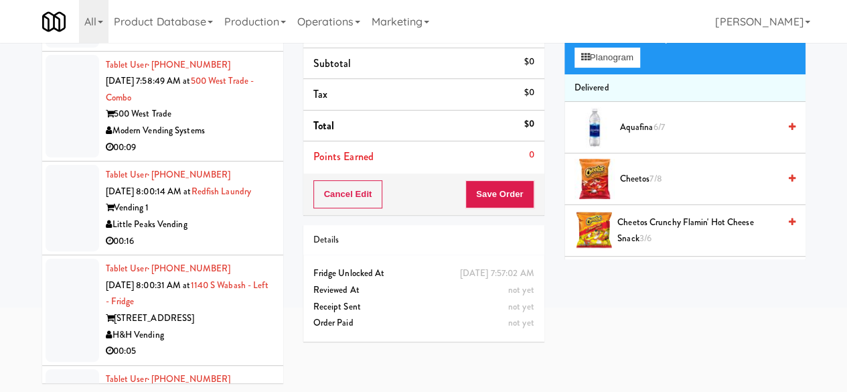
click at [230, 29] on div "Pennys DC" at bounding box center [189, 20] width 167 height 17
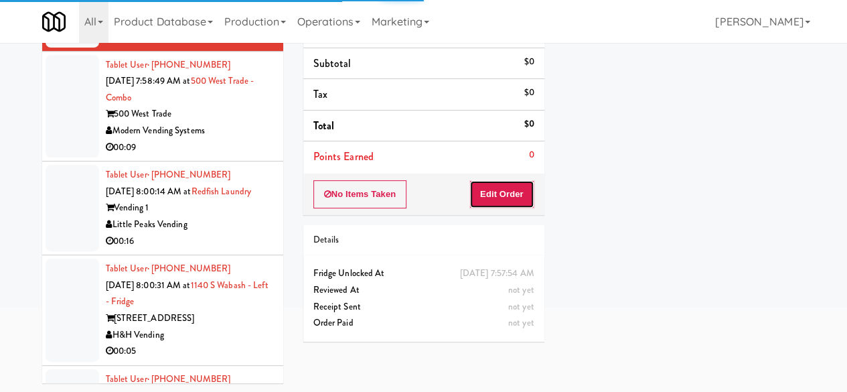
click at [518, 184] on button "Edit Order" at bounding box center [501, 194] width 65 height 28
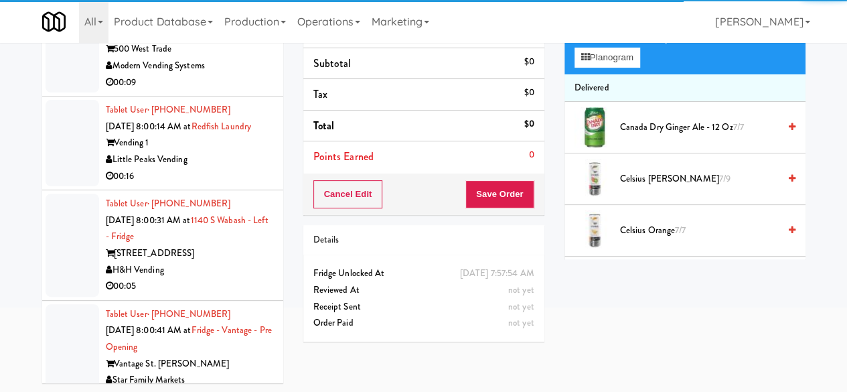
scroll to position [11102, 0]
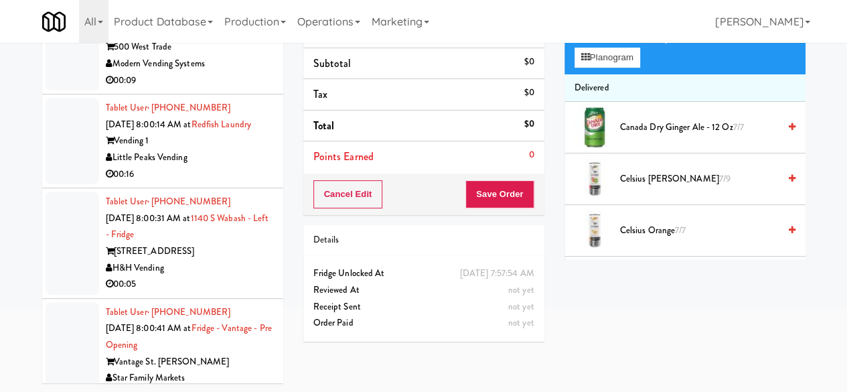
click at [226, 56] on div "500 West Trade" at bounding box center [189, 47] width 167 height 17
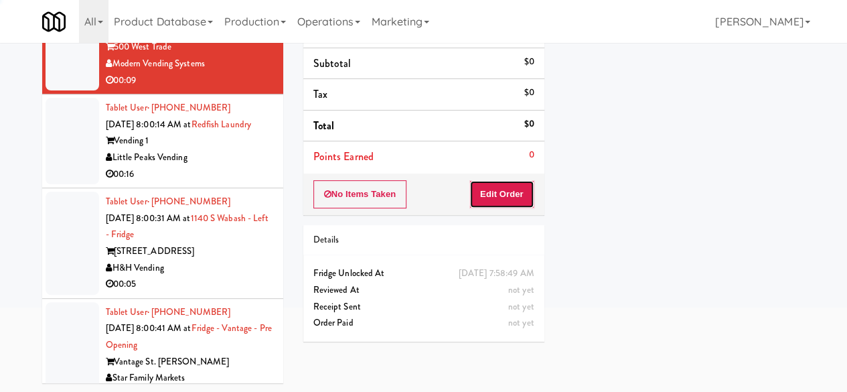
click at [501, 190] on button "Edit Order" at bounding box center [501, 194] width 65 height 28
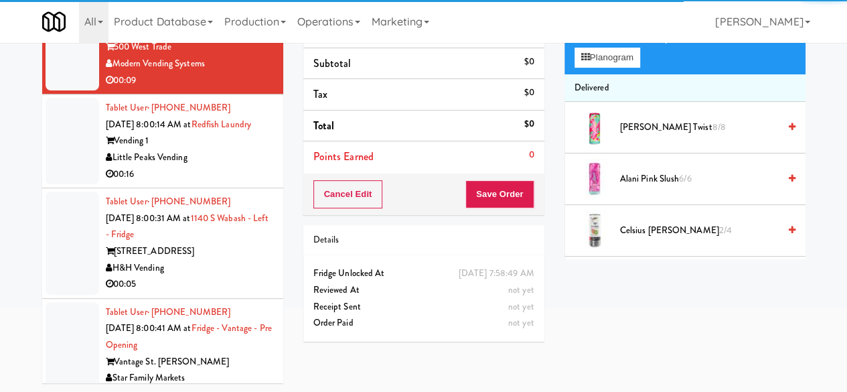
scroll to position [11236, 0]
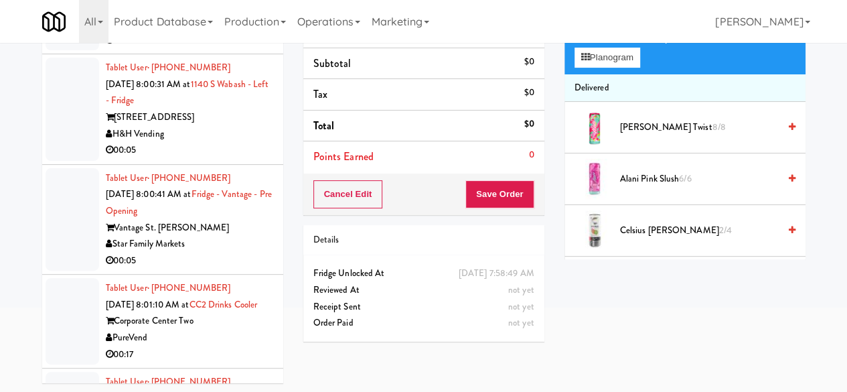
click at [237, 32] on div "Little Peaks Vending" at bounding box center [189, 23] width 167 height 17
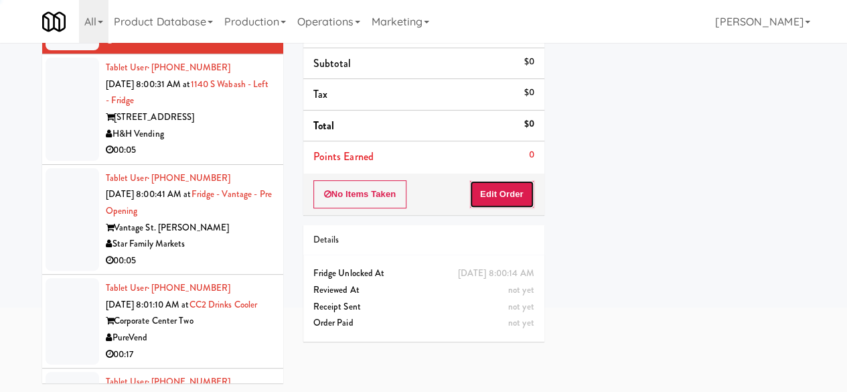
click at [513, 196] on button "Edit Order" at bounding box center [501, 194] width 65 height 28
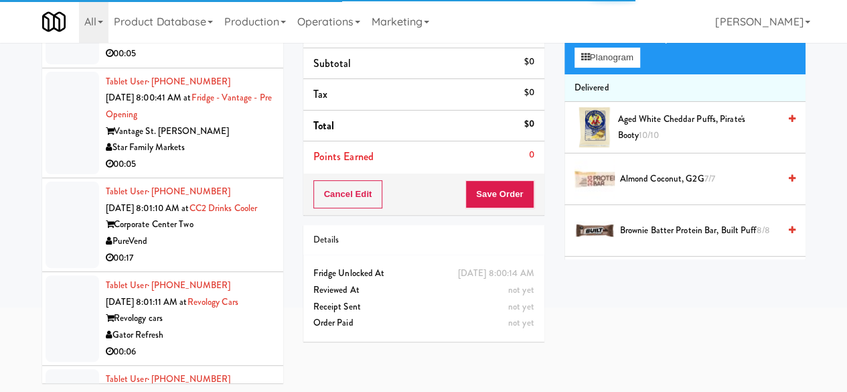
scroll to position [11370, 0]
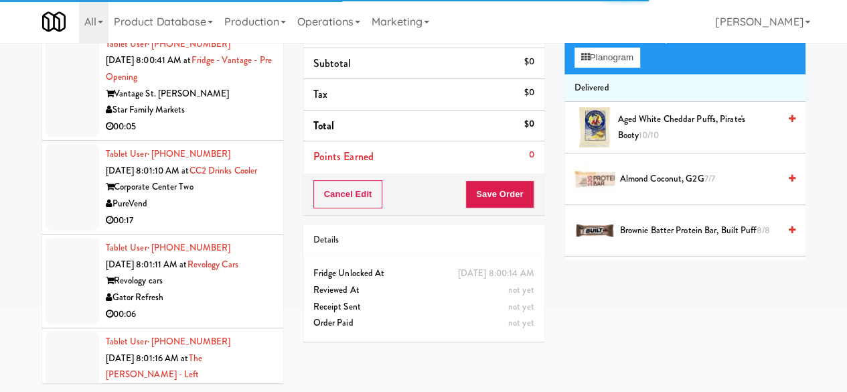
click at [219, 25] on div "00:05" at bounding box center [189, 16] width 167 height 17
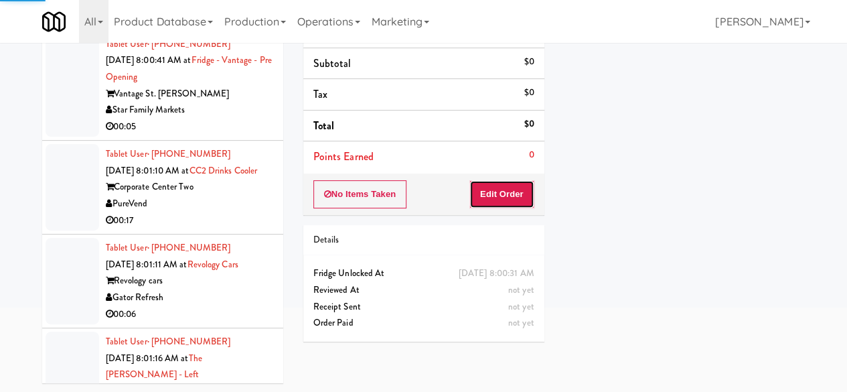
click at [491, 199] on button "Edit Order" at bounding box center [501, 194] width 65 height 28
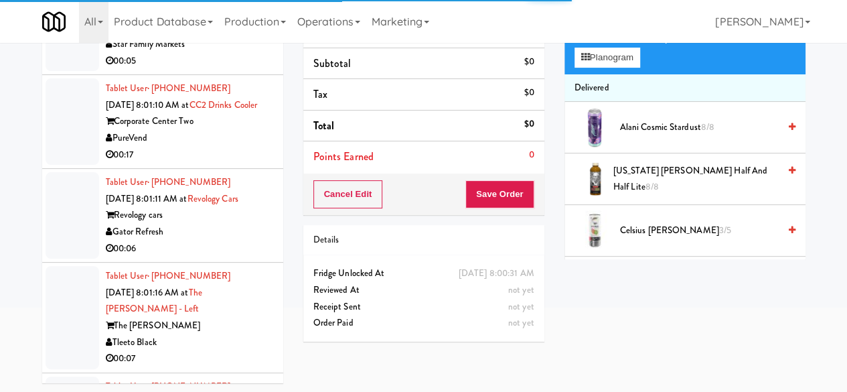
scroll to position [11437, 0]
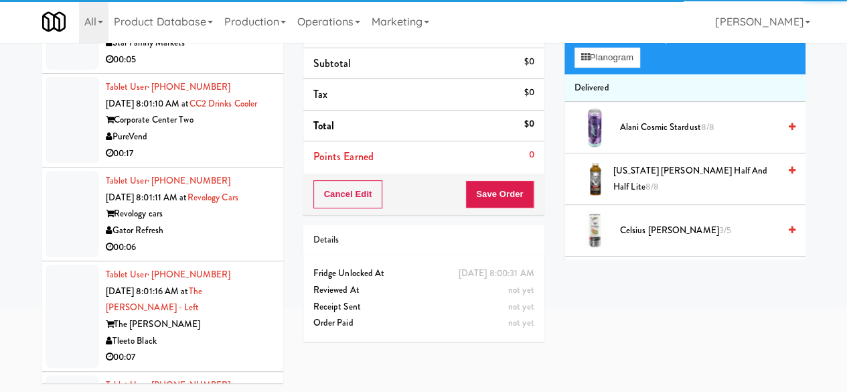
click at [244, 68] on div "00:05" at bounding box center [189, 60] width 167 height 17
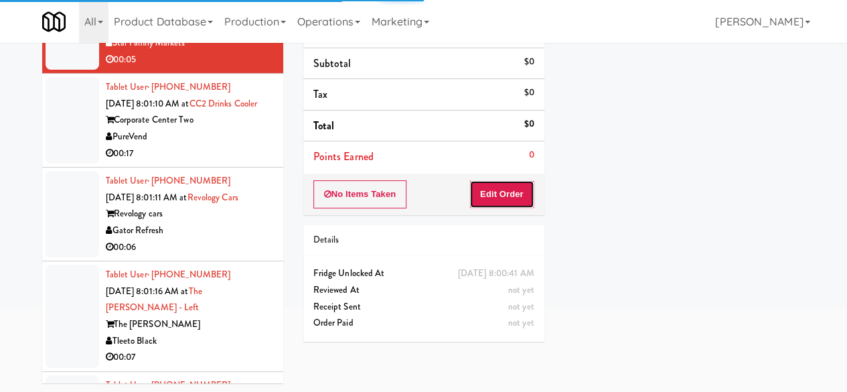
click at [493, 199] on button "Edit Order" at bounding box center [501, 194] width 65 height 28
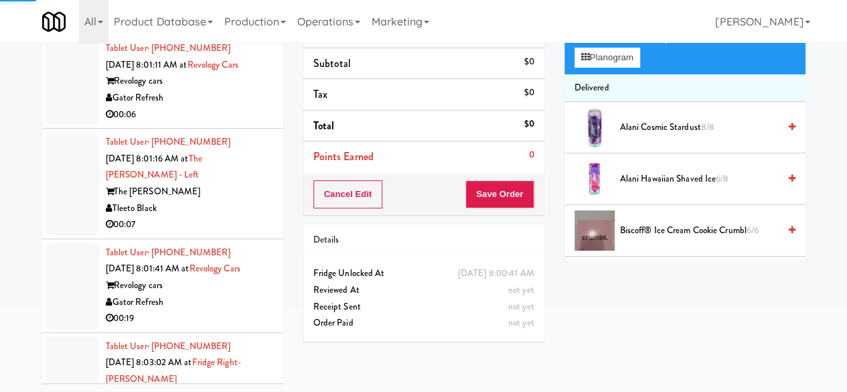
scroll to position [11571, 0]
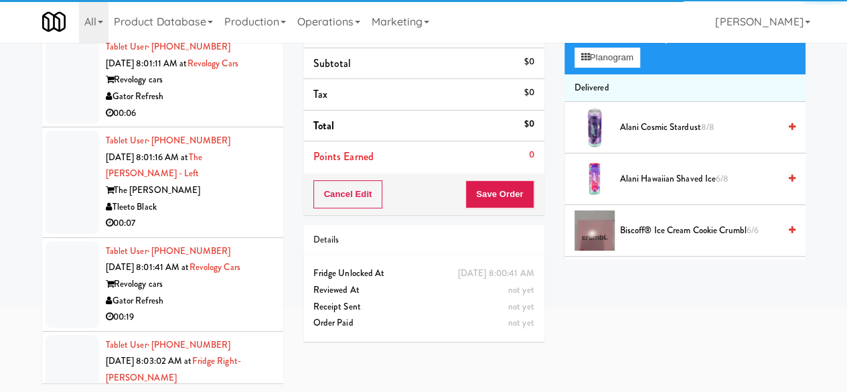
click at [241, 28] on div "00:17" at bounding box center [189, 19] width 167 height 17
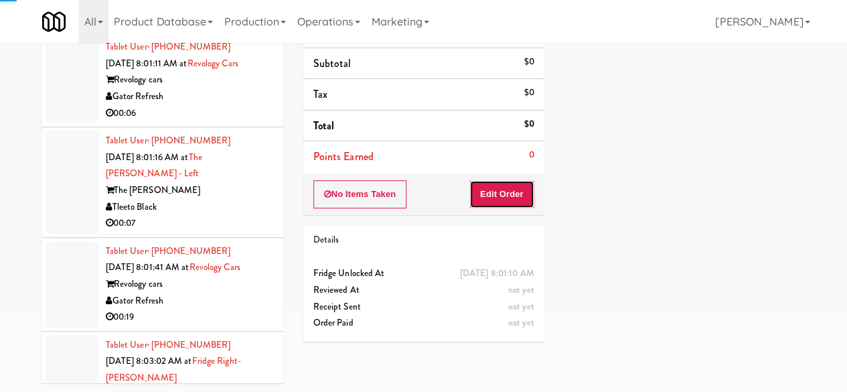
click at [506, 204] on button "Edit Order" at bounding box center [501, 194] width 65 height 28
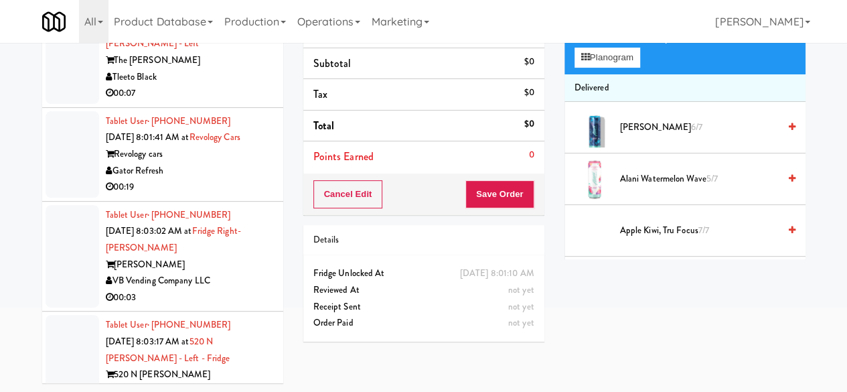
scroll to position [11705, 0]
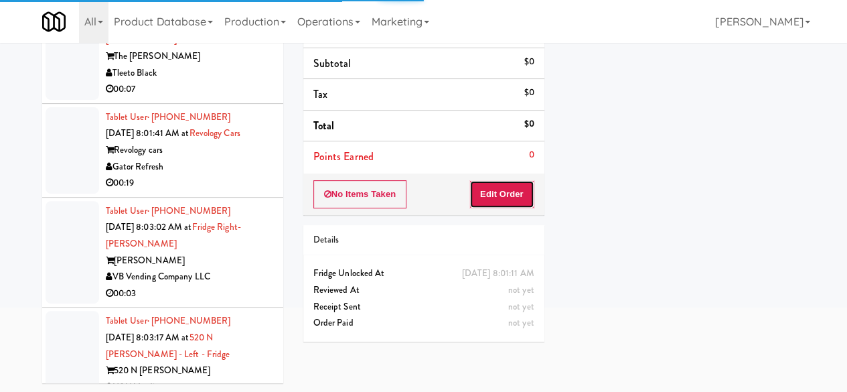
click at [494, 198] on button "Edit Order" at bounding box center [501, 194] width 65 height 28
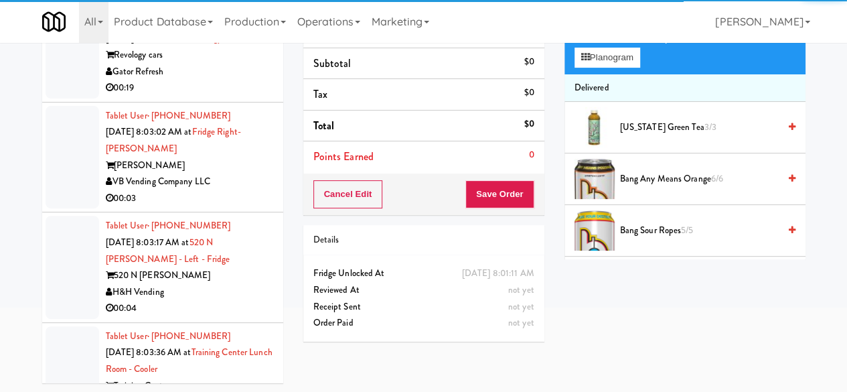
scroll to position [11839, 0]
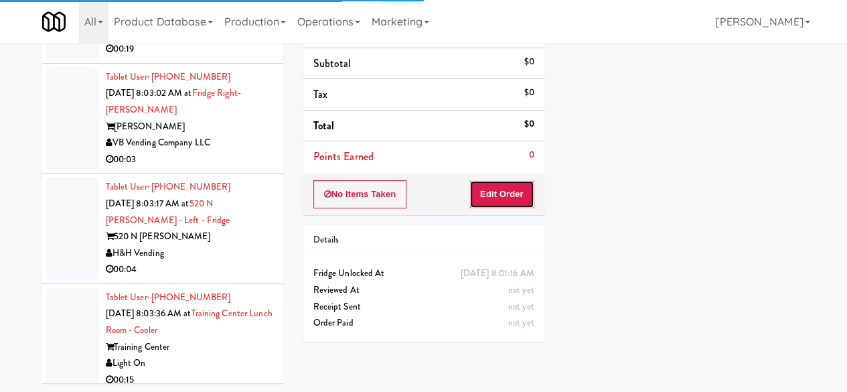
click at [507, 202] on button "Edit Order" at bounding box center [501, 194] width 65 height 28
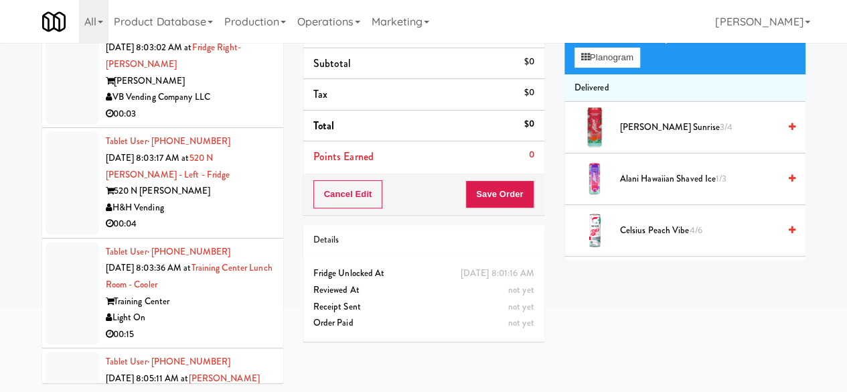
scroll to position [11906, 0]
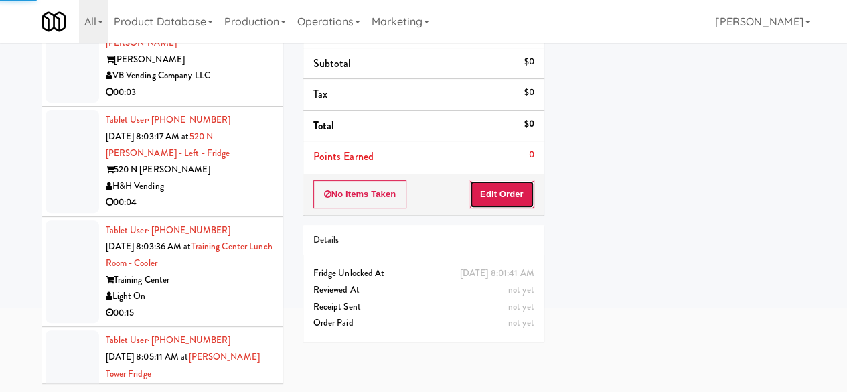
click at [512, 190] on button "Edit Order" at bounding box center [501, 194] width 65 height 28
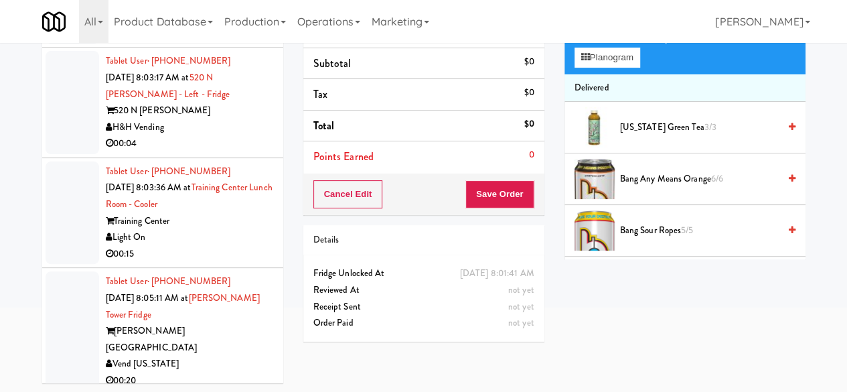
scroll to position [12040, 0]
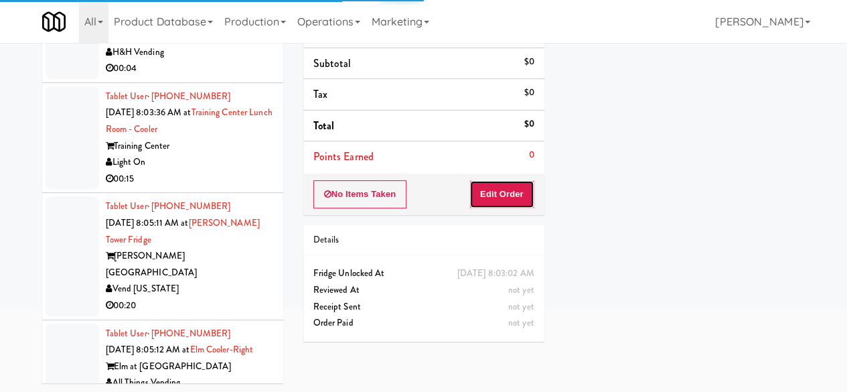
click at [512, 196] on button "Edit Order" at bounding box center [501, 194] width 65 height 28
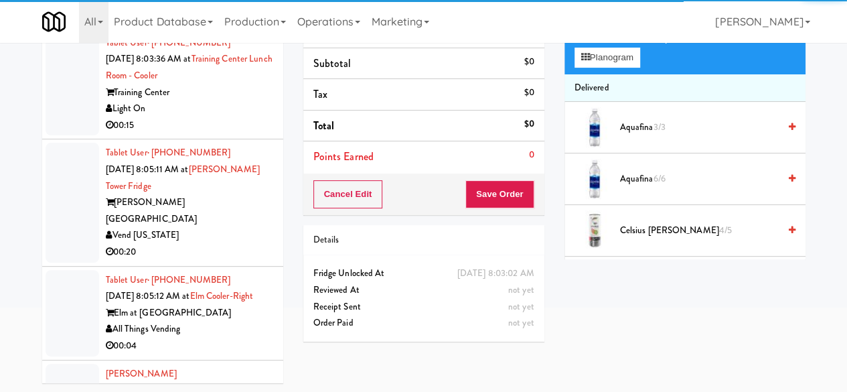
scroll to position [12174, 0]
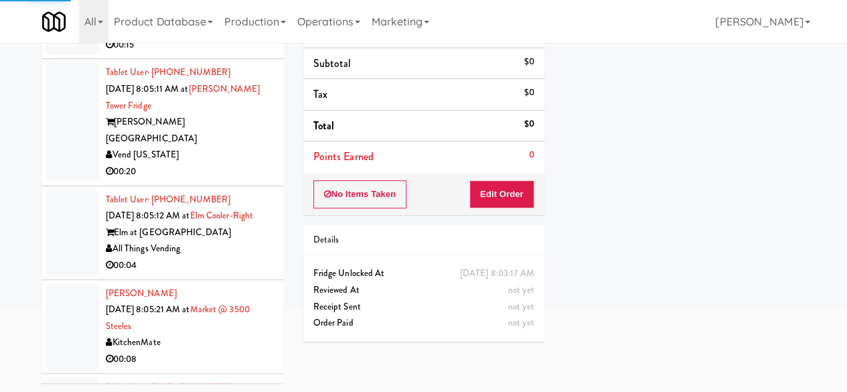
drag, startPoint x: 556, startPoint y: 189, endPoint x: 521, endPoint y: 189, distance: 34.8
click at [552, 189] on div "Order # 7870413 H&H Vending Items (0 items ) Discount $0 Subtotal $0 Tax $0 Tot…" at bounding box center [554, 136] width 522 height 431
click at [548, 189] on div "Order # 7870413 H&H Vending Items (0 items ) Discount $0 Subtotal $0 Tax $0 Tot…" at bounding box center [423, 136] width 261 height 431
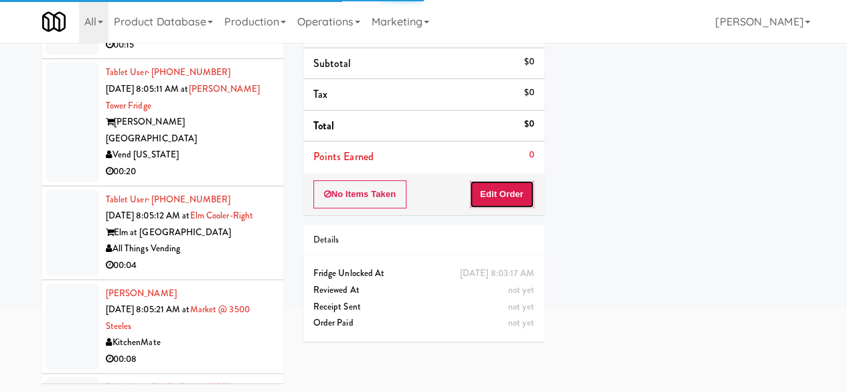
click at [516, 189] on button "Edit Order" at bounding box center [501, 194] width 65 height 28
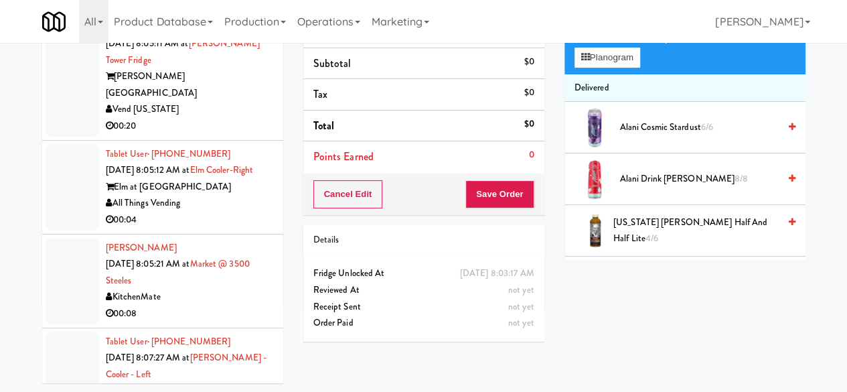
scroll to position [12240, 0]
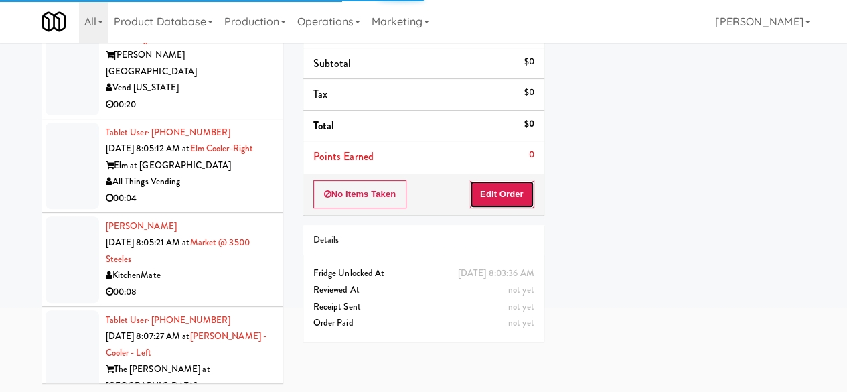
click at [513, 200] on button "Edit Order" at bounding box center [501, 194] width 65 height 28
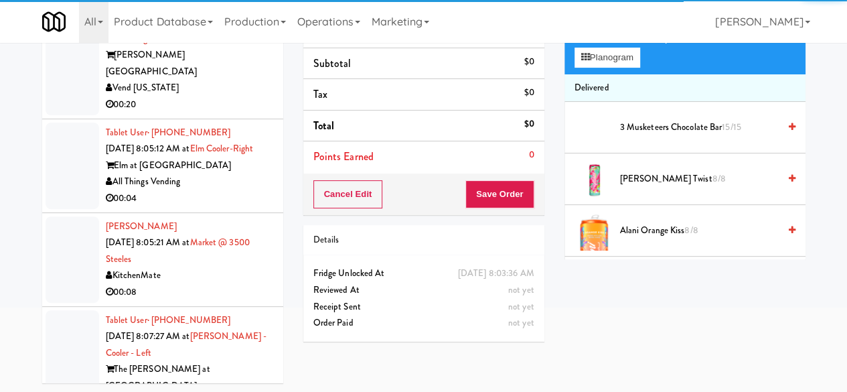
scroll to position [12307, 0]
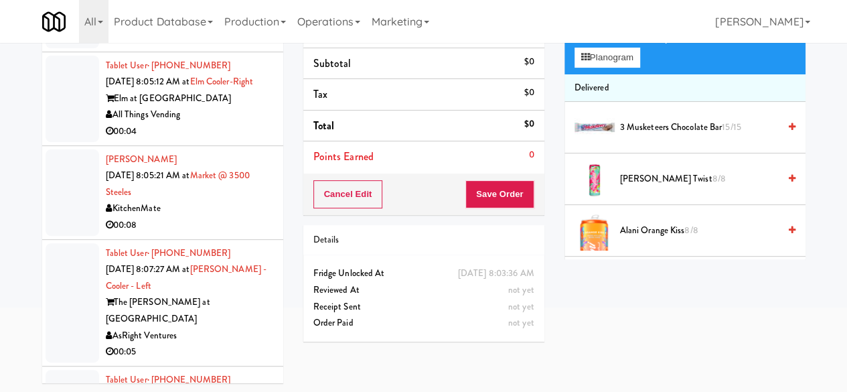
click at [216, 29] on div "Vend [US_STATE]" at bounding box center [189, 21] width 167 height 17
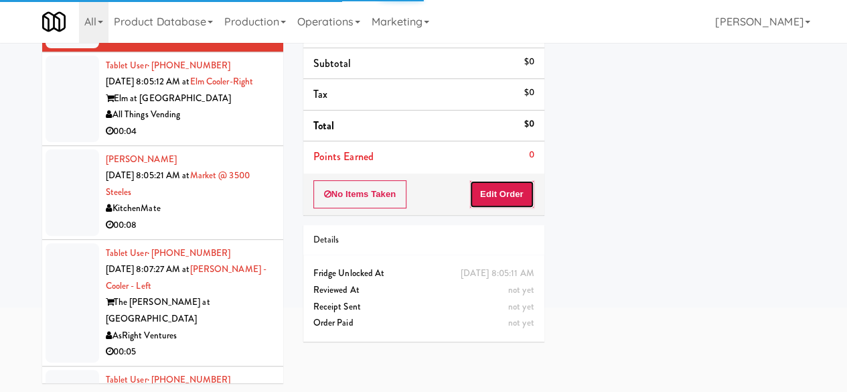
click at [471, 198] on button "Edit Order" at bounding box center [501, 194] width 65 height 28
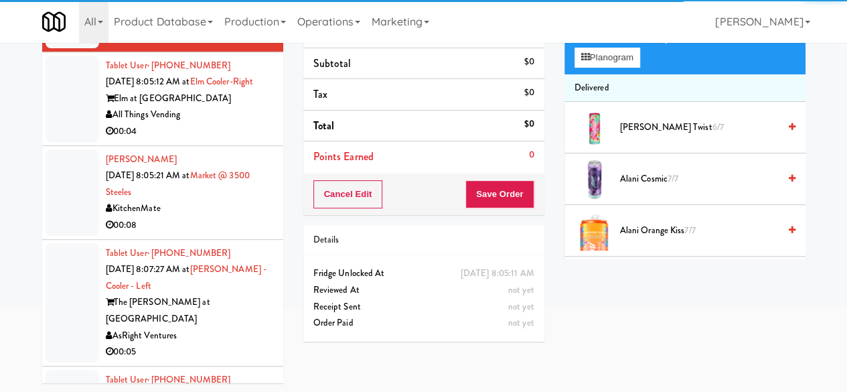
scroll to position [12441, 0]
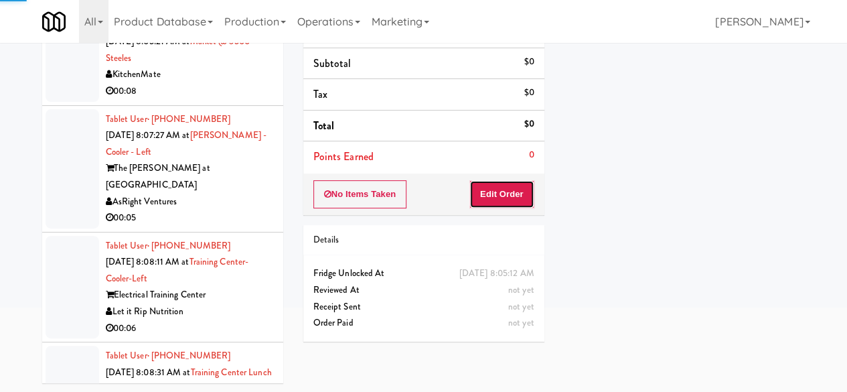
click at [482, 192] on button "Edit Order" at bounding box center [501, 194] width 65 height 28
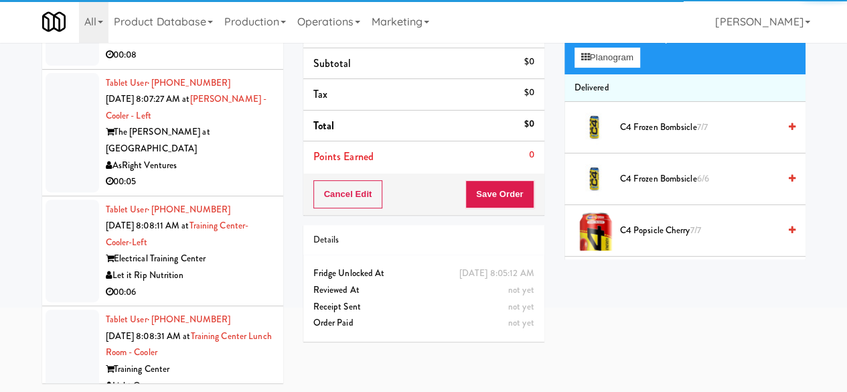
scroll to position [12508, 0]
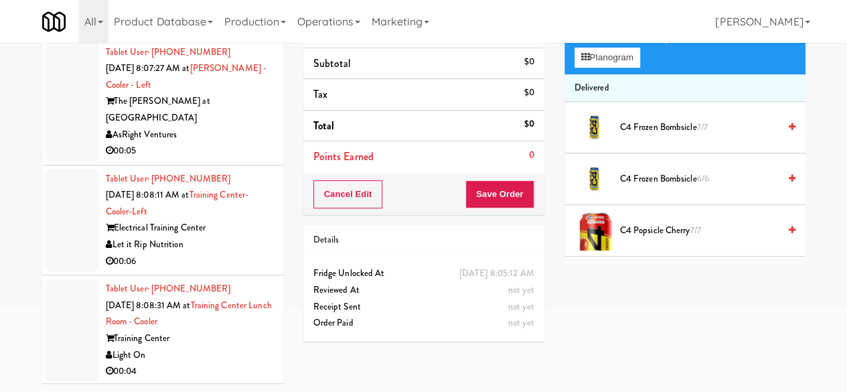
click at [204, 33] on div "00:08" at bounding box center [189, 24] width 167 height 17
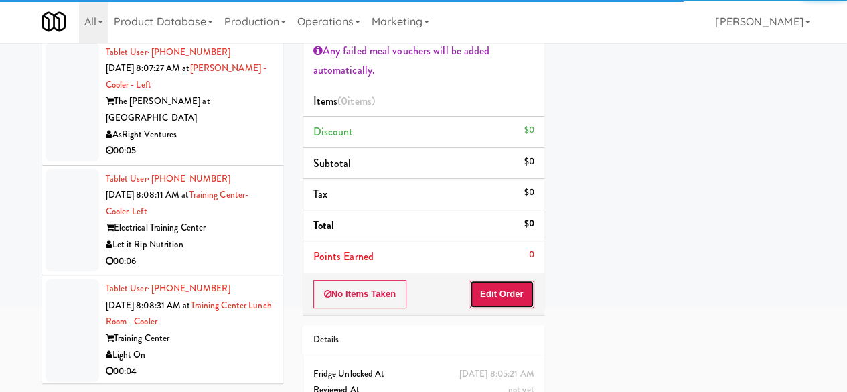
click at [494, 299] on button "Edit Order" at bounding box center [501, 294] width 65 height 28
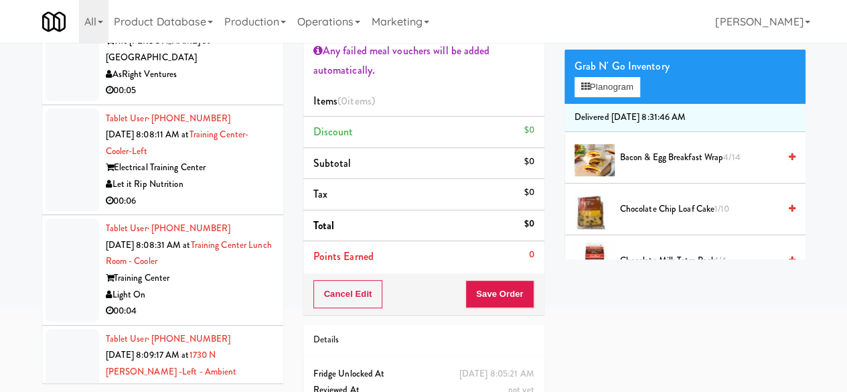
scroll to position [12642, 0]
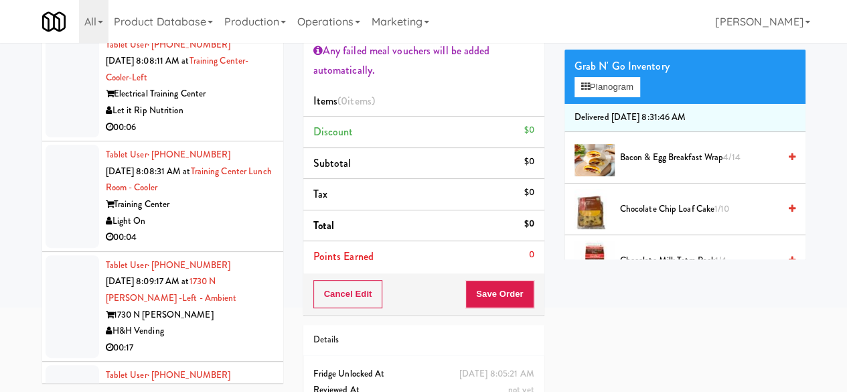
click at [240, 9] on div "AsRight Ventures" at bounding box center [189, 1] width 167 height 17
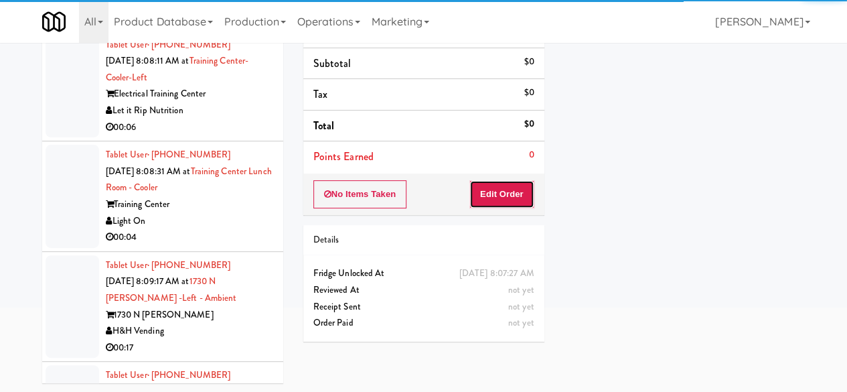
click at [493, 202] on button "Edit Order" at bounding box center [501, 194] width 65 height 28
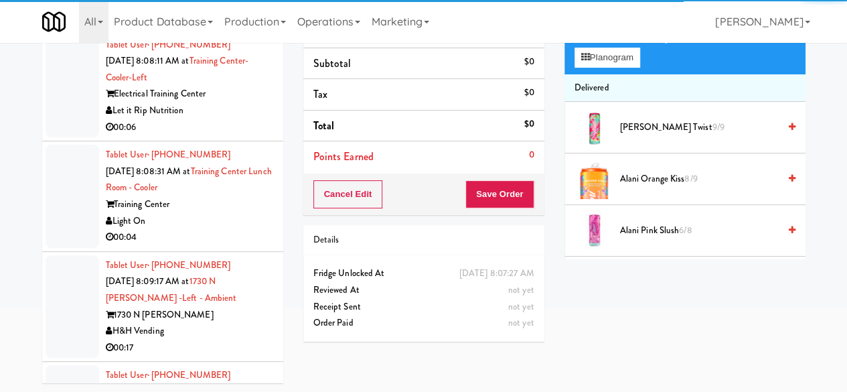
scroll to position [12709, 0]
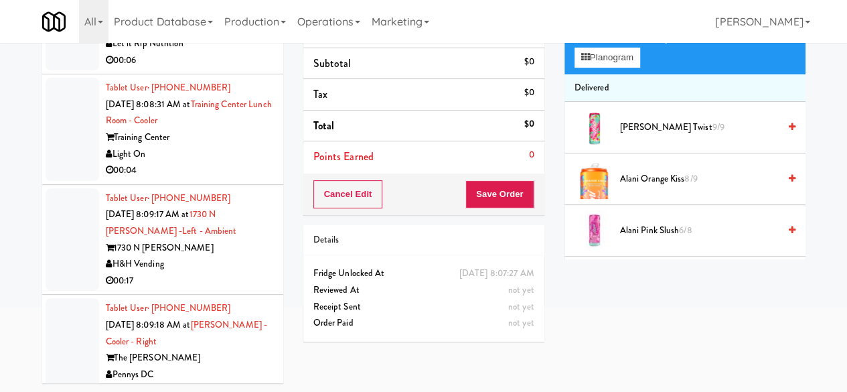
click at [239, 35] on div "Electrical Training Center" at bounding box center [189, 27] width 167 height 17
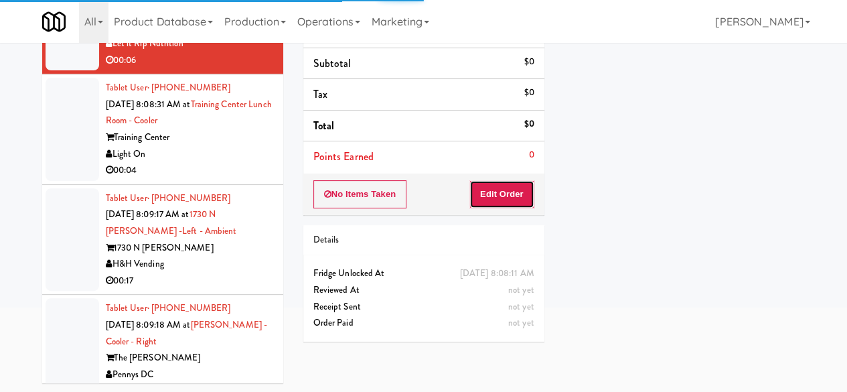
click at [493, 198] on button "Edit Order" at bounding box center [501, 194] width 65 height 28
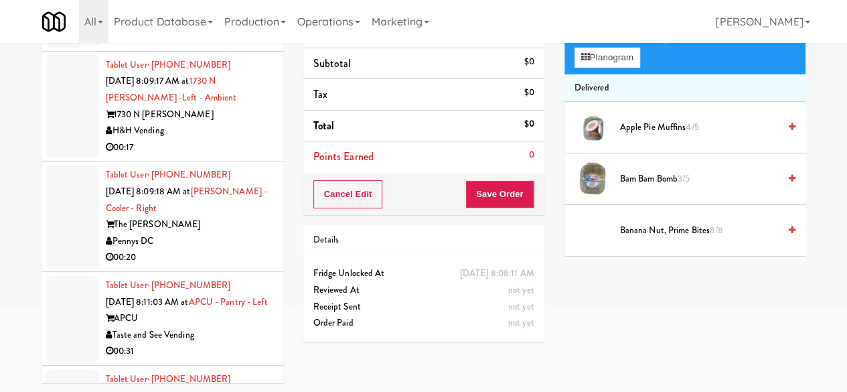
scroll to position [12843, 0]
click at [252, 29] on div "Light On" at bounding box center [189, 20] width 167 height 17
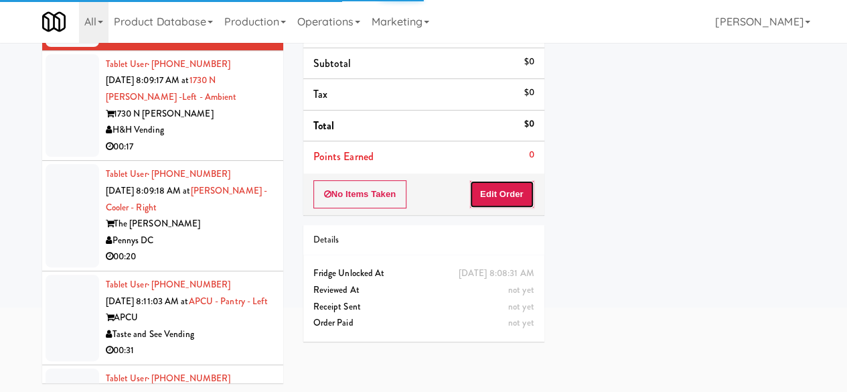
click at [485, 186] on button "Edit Order" at bounding box center [501, 194] width 65 height 28
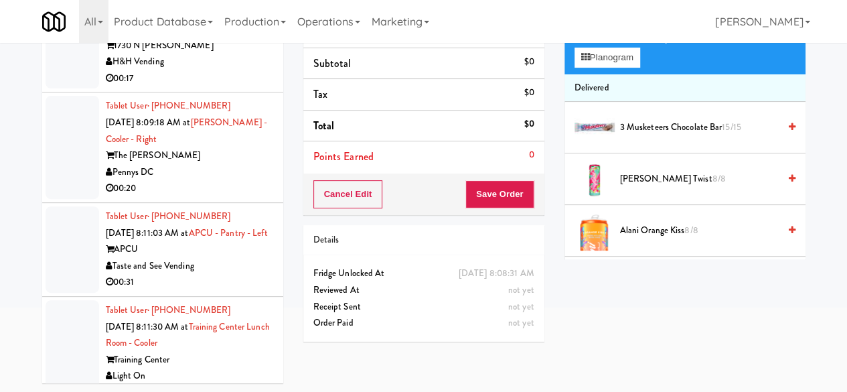
scroll to position [12977, 0]
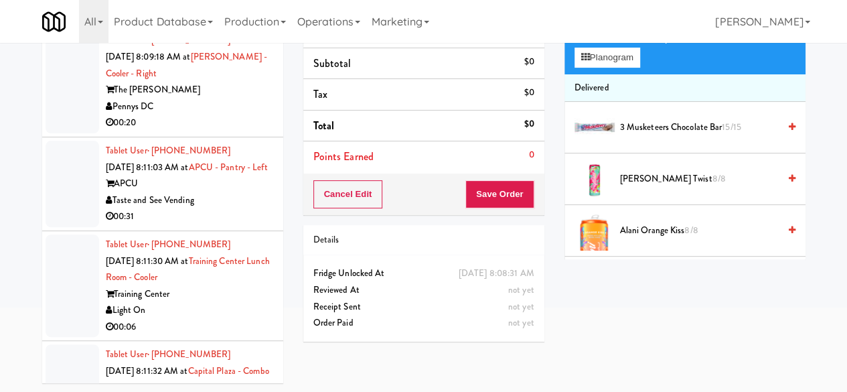
click at [225, 21] on div "00:17" at bounding box center [189, 13] width 167 height 17
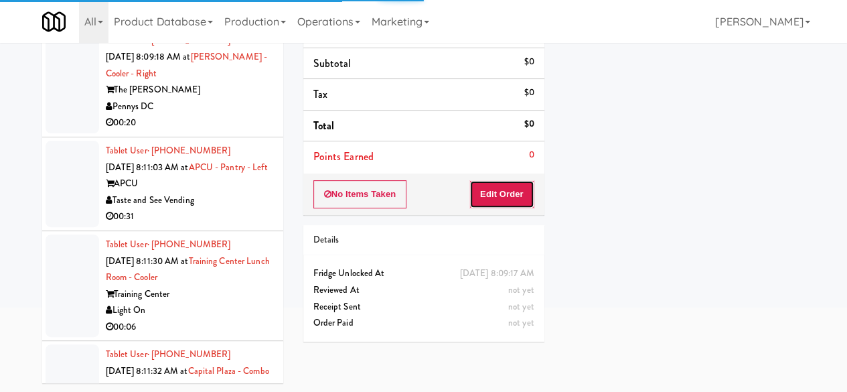
drag, startPoint x: 498, startPoint y: 192, endPoint x: 308, endPoint y: 222, distance: 192.5
click at [498, 192] on button "Edit Order" at bounding box center [501, 194] width 65 height 28
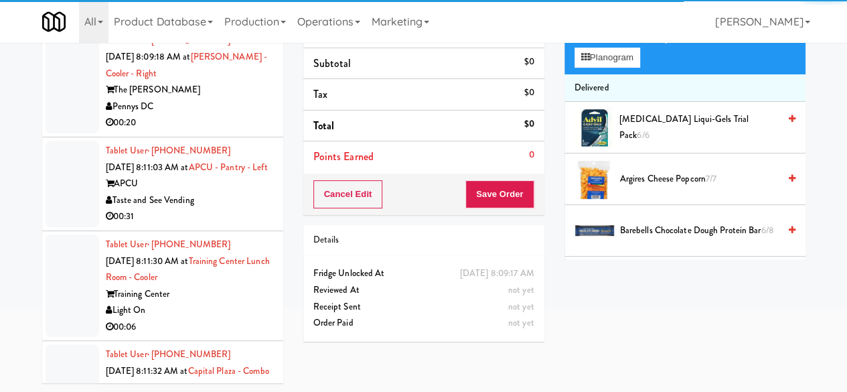
click at [231, 115] on div "Pennys DC" at bounding box center [189, 106] width 167 height 17
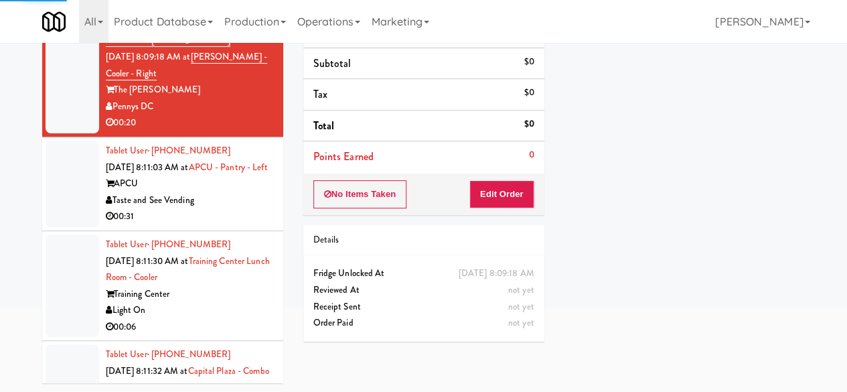
click at [490, 211] on div "No Items Taken Edit Order" at bounding box center [423, 194] width 241 height 42
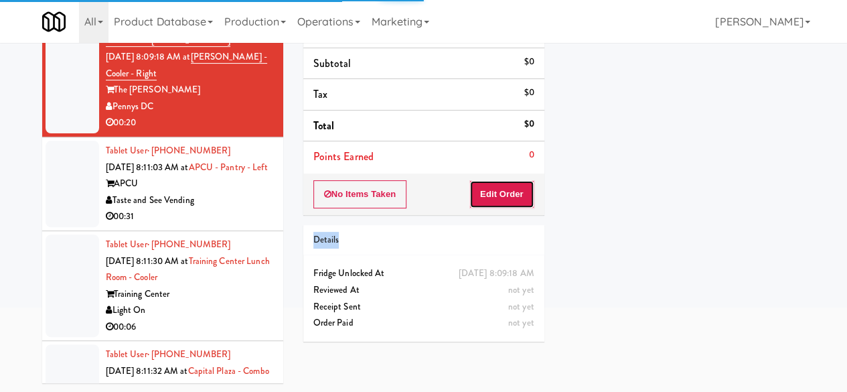
click at [493, 196] on button "Edit Order" at bounding box center [501, 194] width 65 height 28
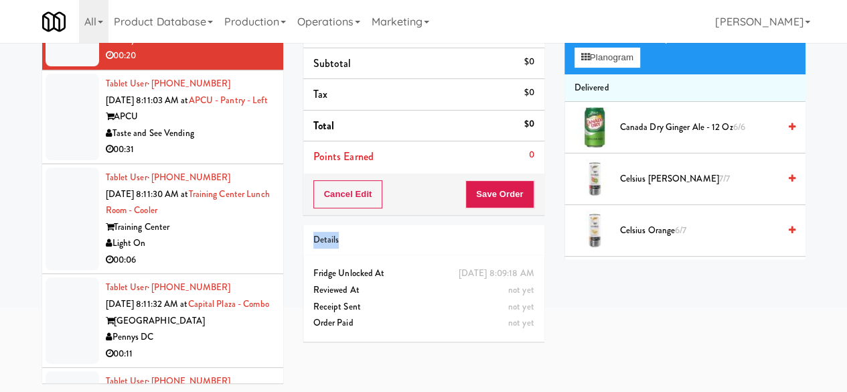
scroll to position [13111, 0]
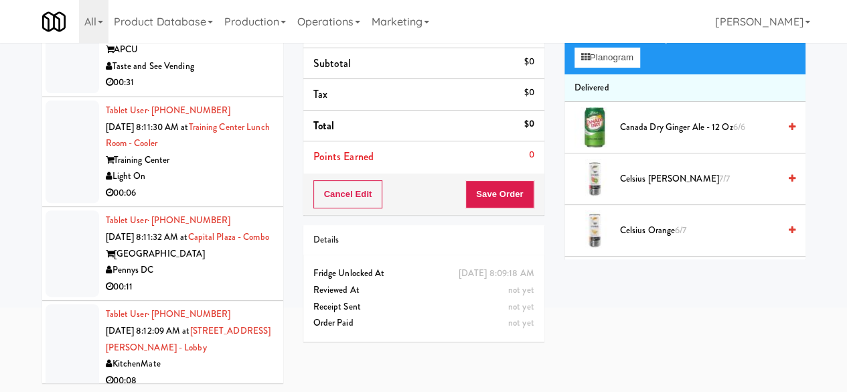
click at [226, 91] on div "00:31" at bounding box center [189, 82] width 167 height 17
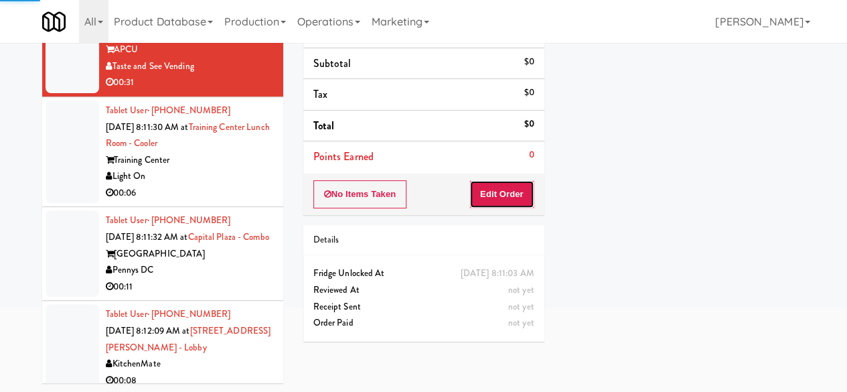
click at [505, 191] on button "Edit Order" at bounding box center [501, 194] width 65 height 28
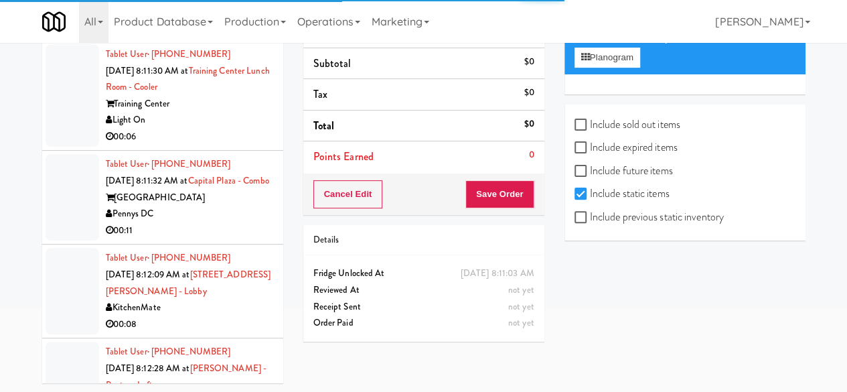
scroll to position [13245, 0]
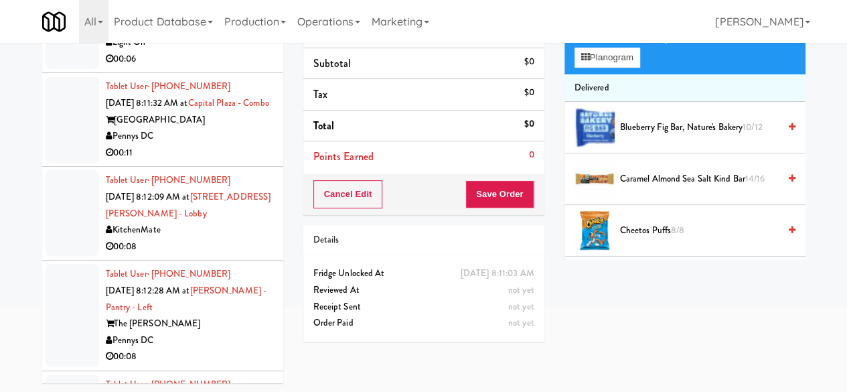
click at [271, 74] on li "Tablet User · (858) 397-4876 [DATE] 8:11:30 AM at [GEOGRAPHIC_DATA] [GEOGRAPHIC…" at bounding box center [162, 18] width 241 height 110
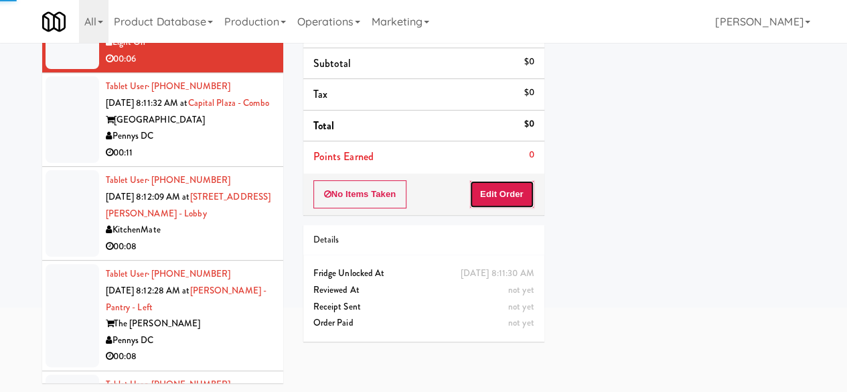
click at [472, 196] on button "Edit Order" at bounding box center [501, 194] width 65 height 28
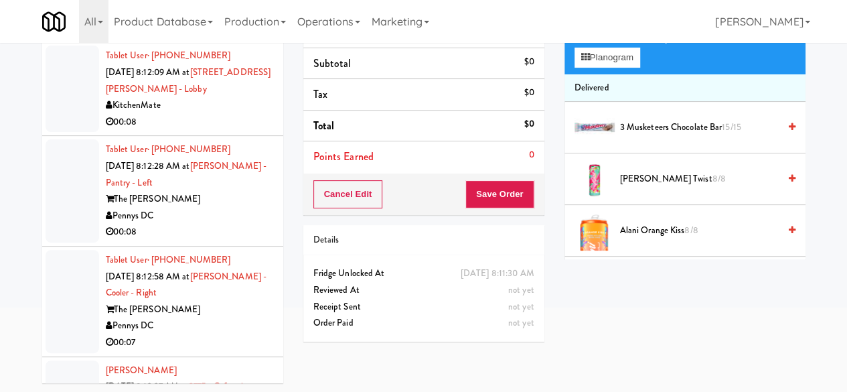
scroll to position [13379, 0]
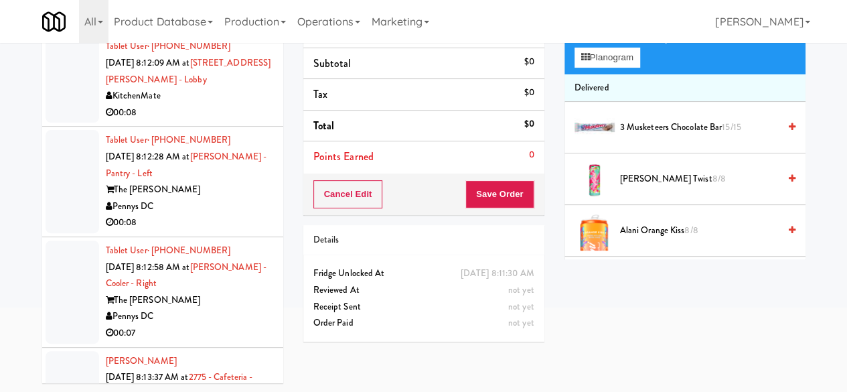
drag, startPoint x: 234, startPoint y: 234, endPoint x: 232, endPoint y: 217, distance: 17.5
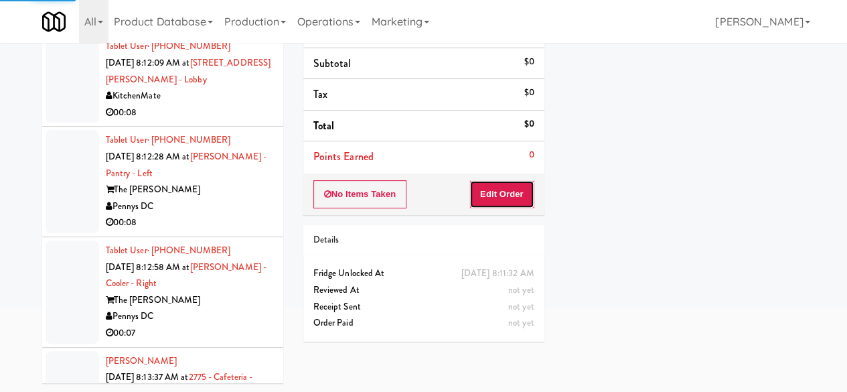
click at [482, 197] on button "Edit Order" at bounding box center [501, 194] width 65 height 28
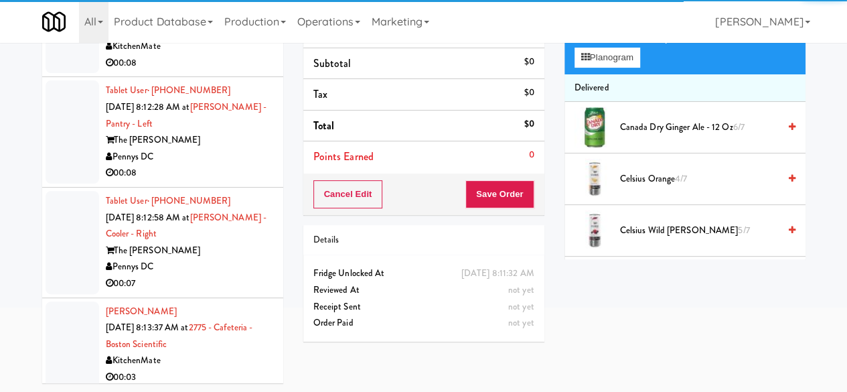
scroll to position [13446, 0]
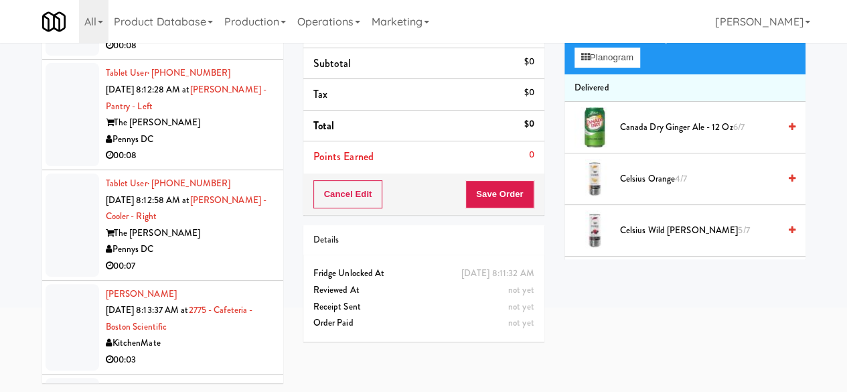
click at [216, 37] on div "KitchenMate" at bounding box center [189, 29] width 167 height 17
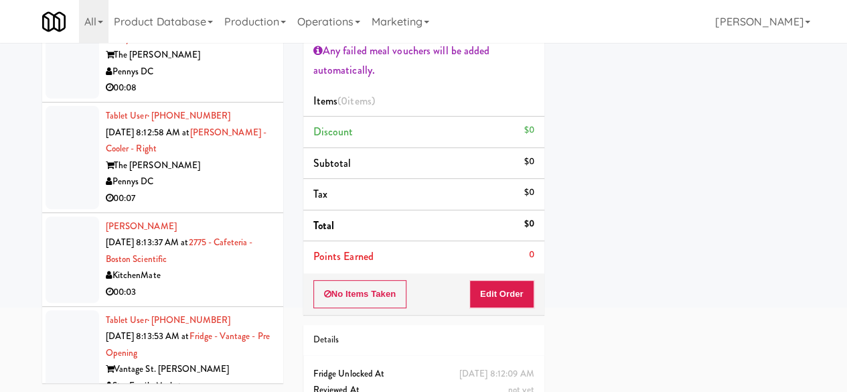
scroll to position [13580, 0]
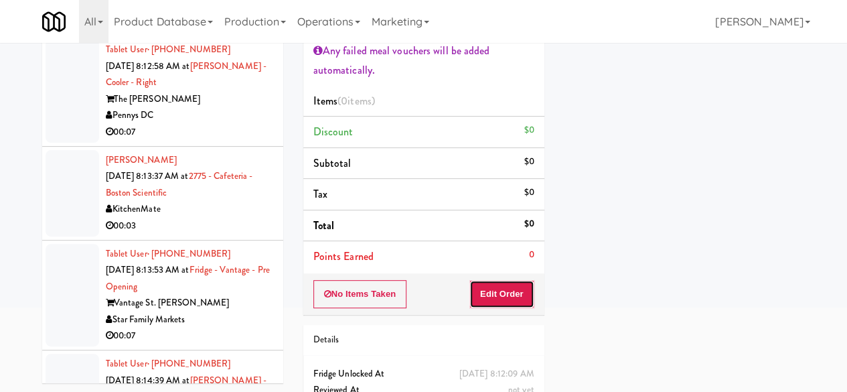
drag, startPoint x: 486, startPoint y: 289, endPoint x: 416, endPoint y: 227, distance: 93.9
click at [486, 289] on button "Edit Order" at bounding box center [501, 294] width 65 height 28
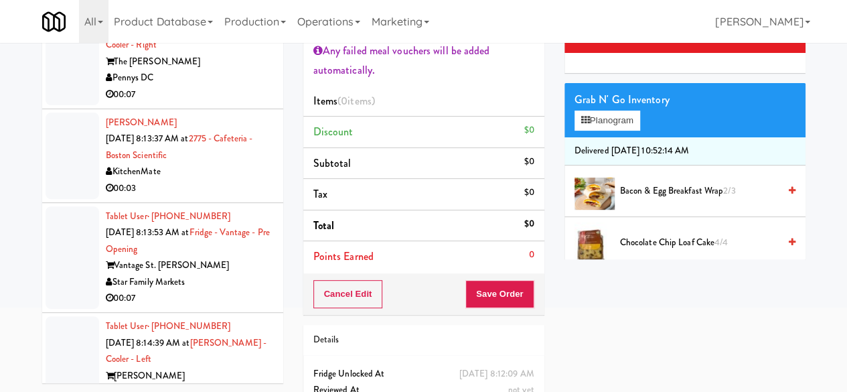
scroll to position [13647, 0]
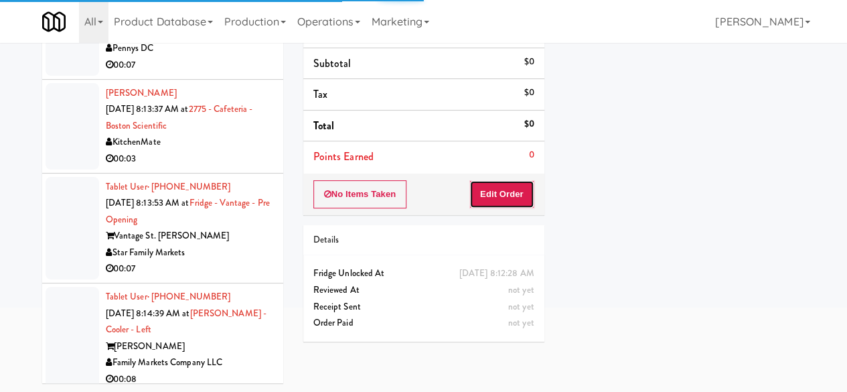
click at [490, 189] on button "Edit Order" at bounding box center [501, 194] width 65 height 28
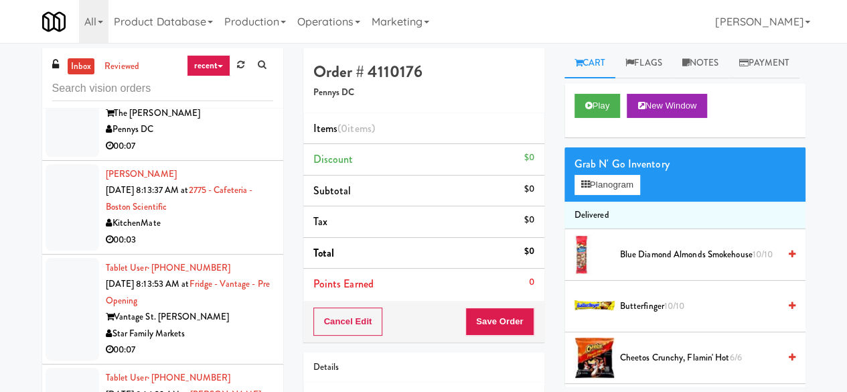
scroll to position [13714, 0]
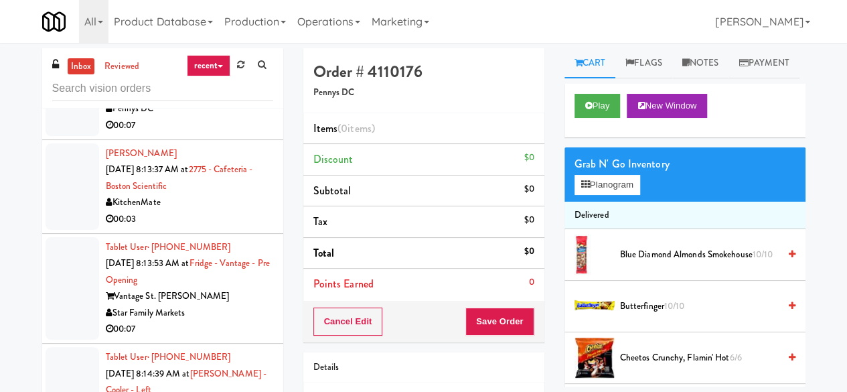
click at [224, 117] on div "Pennys DC" at bounding box center [189, 108] width 167 height 17
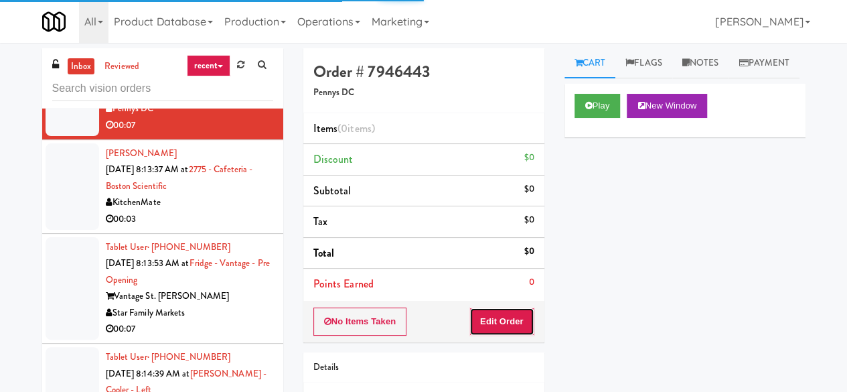
click at [504, 317] on button "Edit Order" at bounding box center [501, 321] width 65 height 28
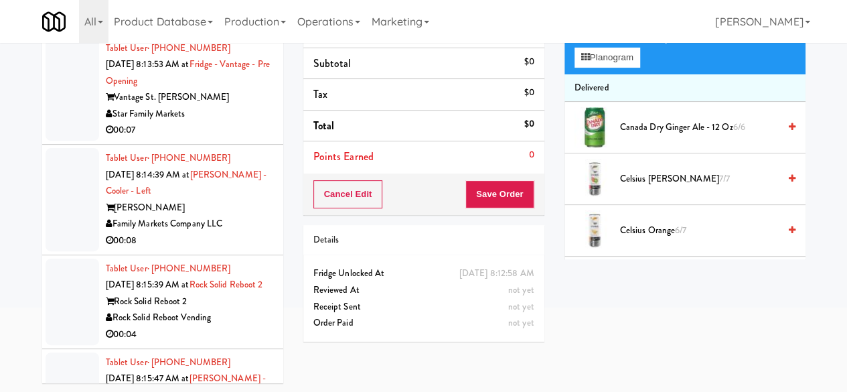
scroll to position [13848, 0]
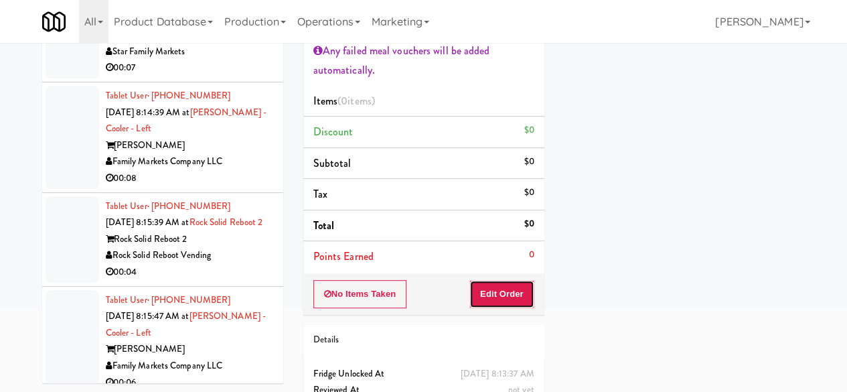
click at [519, 301] on button "Edit Order" at bounding box center [501, 294] width 65 height 28
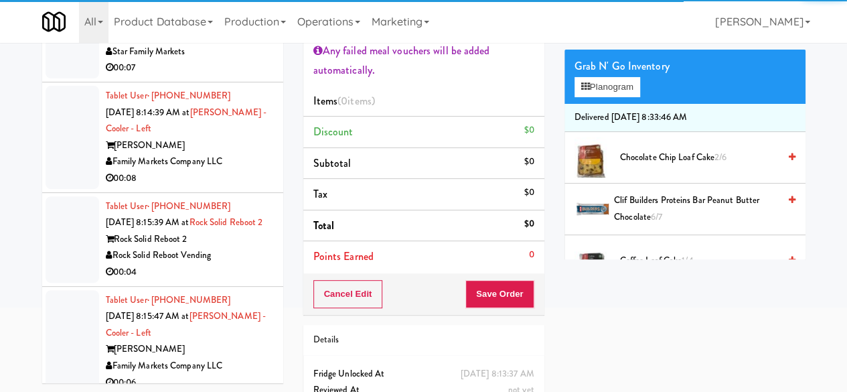
click at [248, 44] on div "Vantage St. [PERSON_NAME]" at bounding box center [189, 35] width 167 height 17
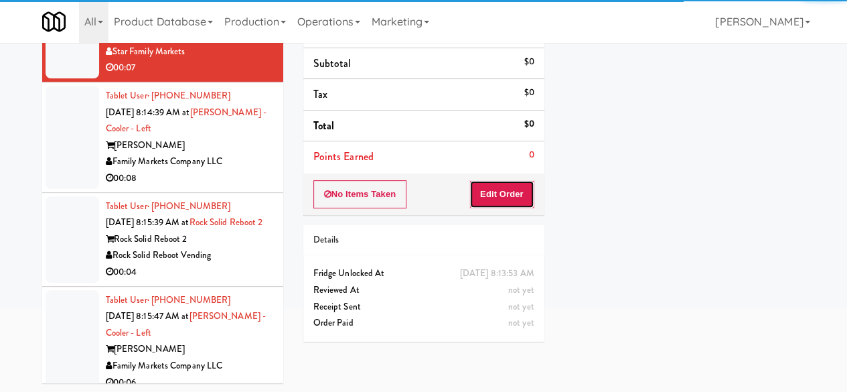
click at [501, 194] on button "Edit Order" at bounding box center [501, 194] width 65 height 28
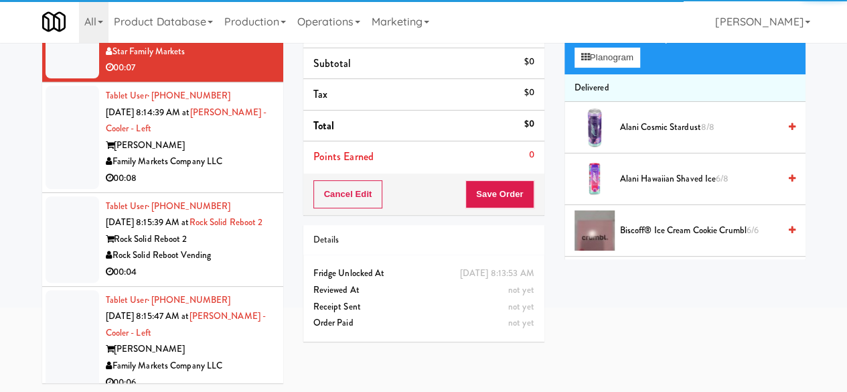
scroll to position [13915, 0]
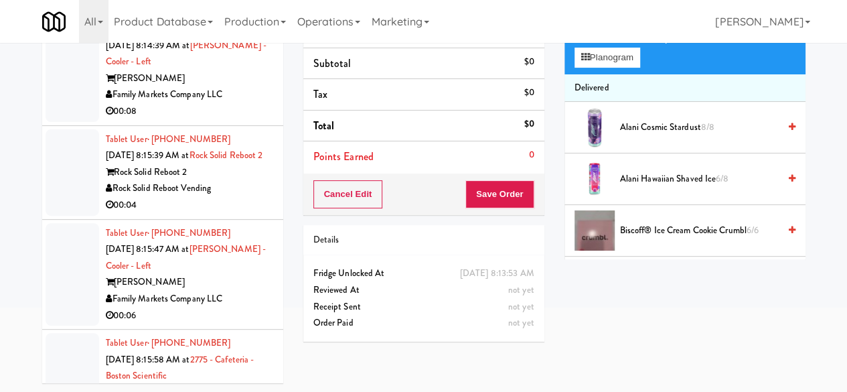
click at [228, 103] on div "Family Markets Company LLC" at bounding box center [189, 94] width 167 height 17
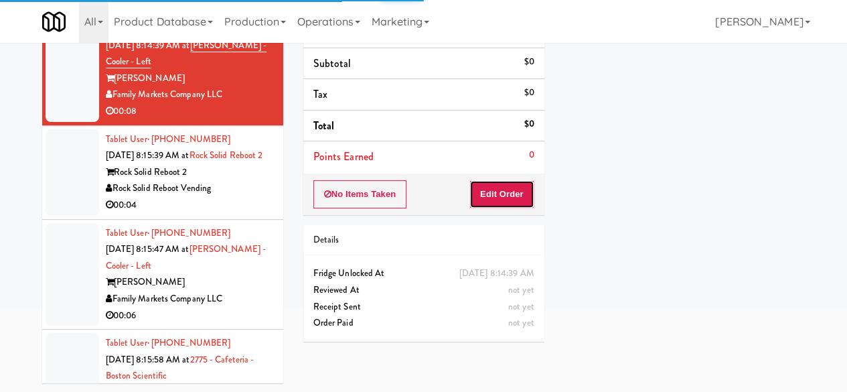
click at [485, 198] on button "Edit Order" at bounding box center [501, 194] width 65 height 28
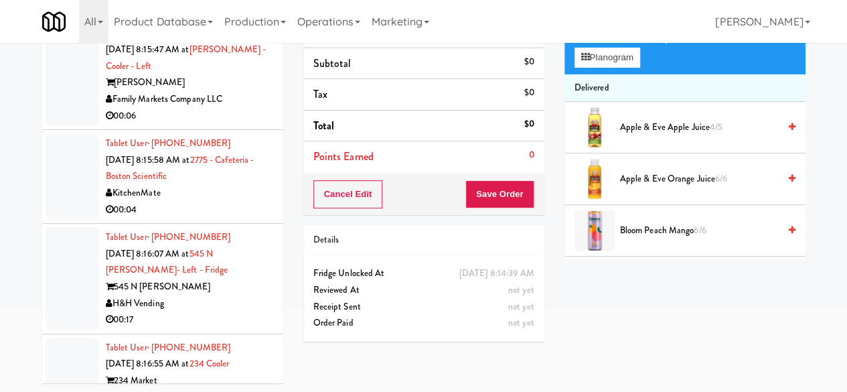
scroll to position [14115, 0]
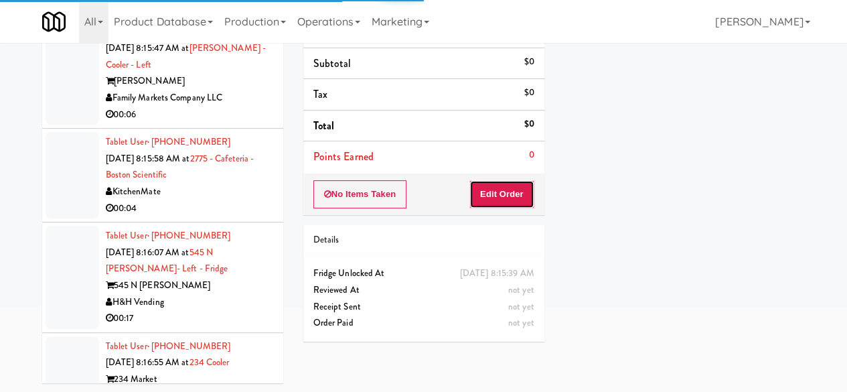
click at [481, 187] on button "Edit Order" at bounding box center [501, 194] width 65 height 28
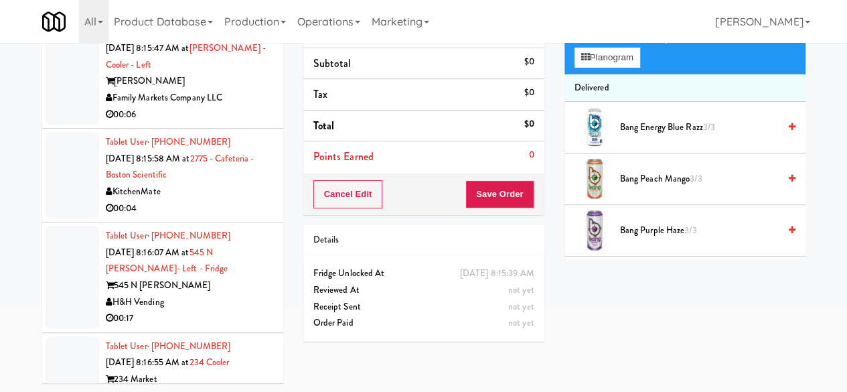
scroll to position [14249, 0]
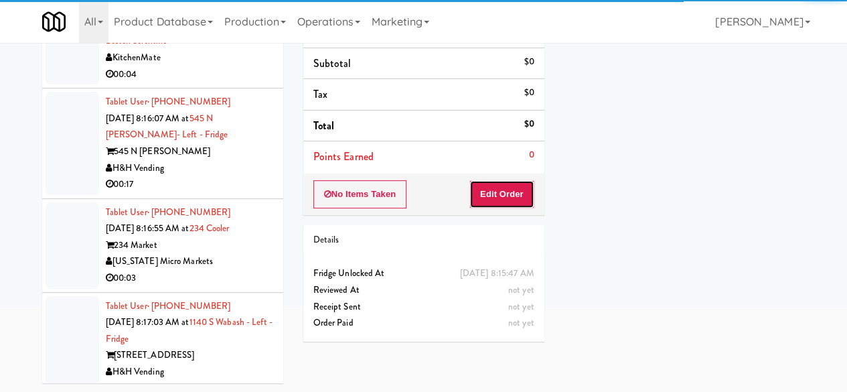
click at [518, 196] on button "Edit Order" at bounding box center [501, 194] width 65 height 28
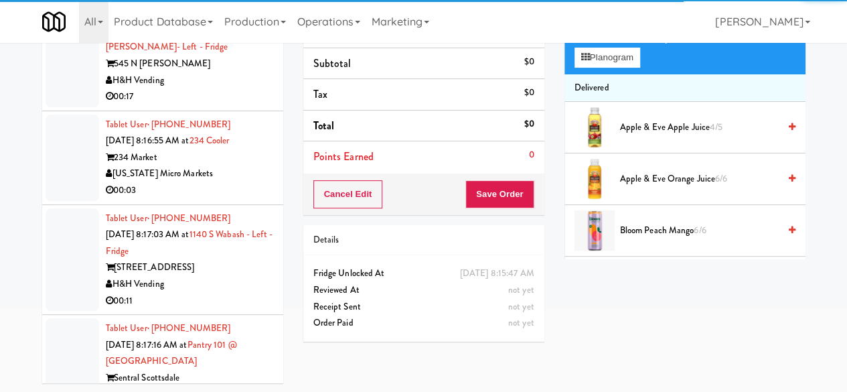
scroll to position [14383, 0]
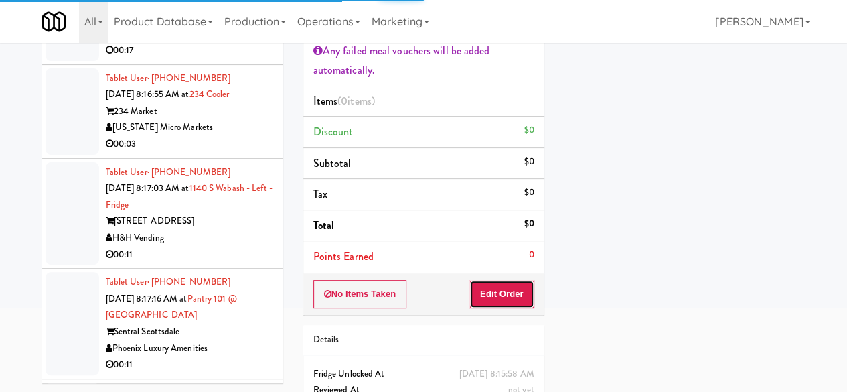
click at [497, 299] on button "Edit Order" at bounding box center [501, 294] width 65 height 28
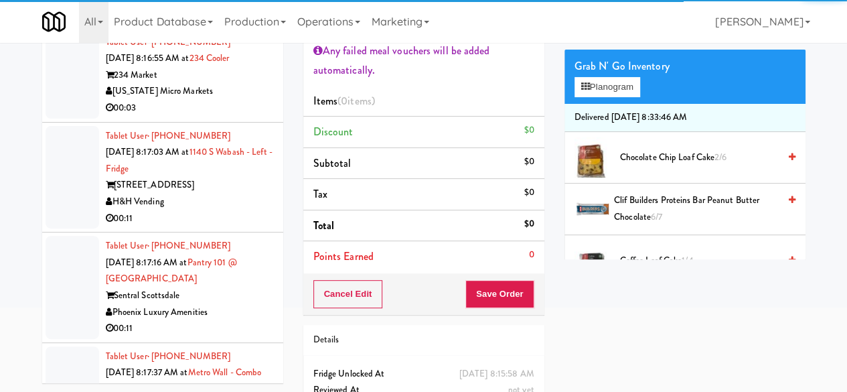
scroll to position [14450, 0]
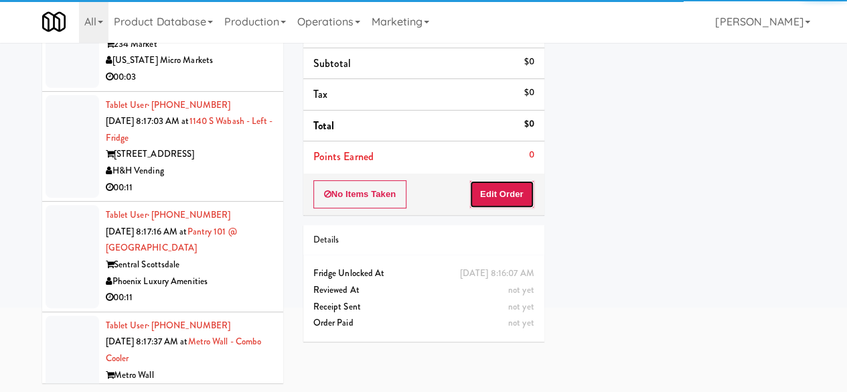
click at [516, 206] on button "Edit Order" at bounding box center [501, 194] width 65 height 28
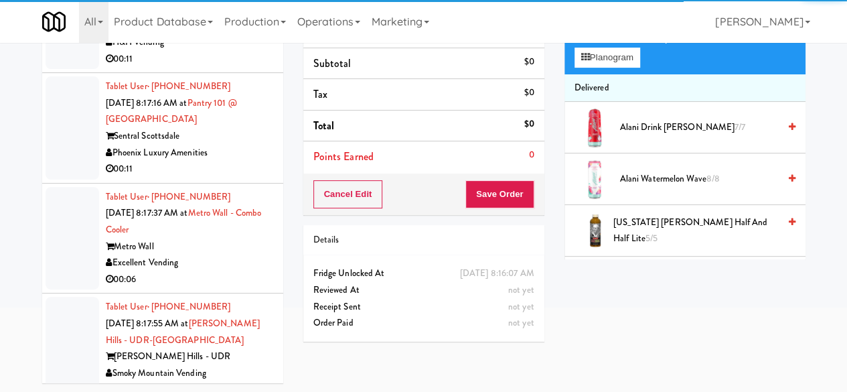
scroll to position [14584, 0]
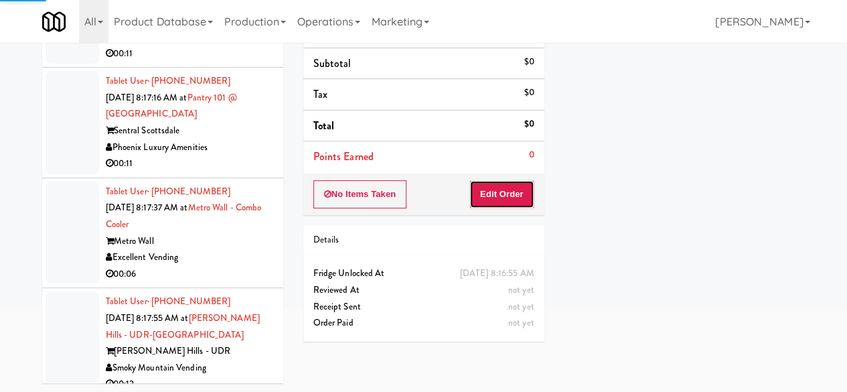
click at [489, 202] on button "Edit Order" at bounding box center [501, 194] width 65 height 28
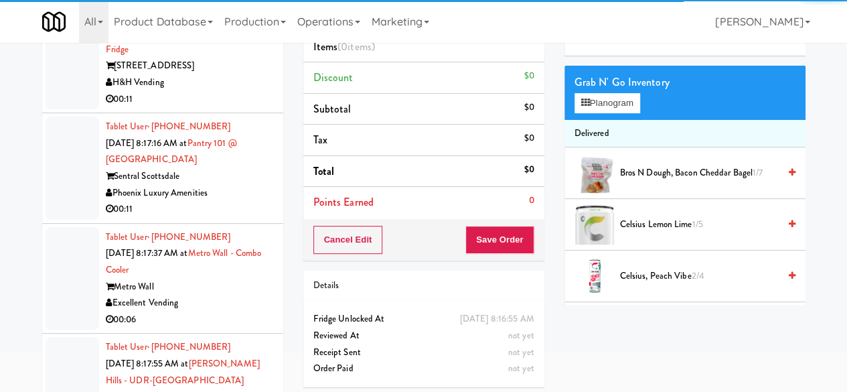
scroll to position [60, 0]
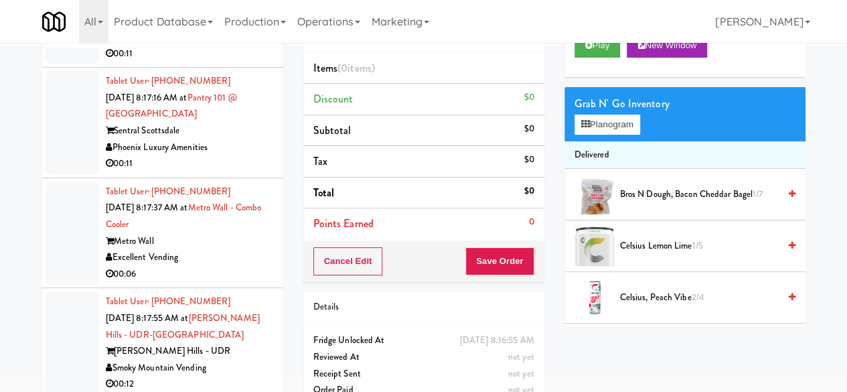
click at [212, 46] on div "H&H Vending" at bounding box center [189, 37] width 167 height 17
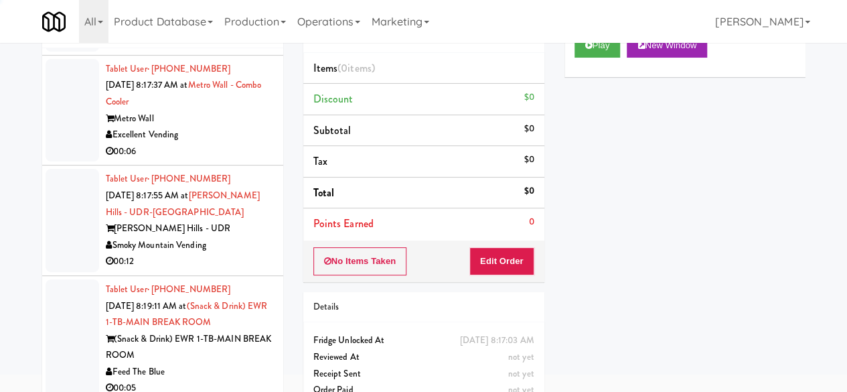
scroll to position [14919, 0]
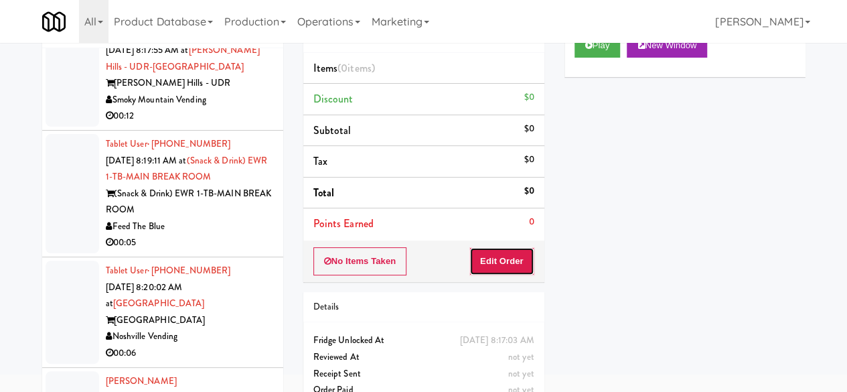
drag, startPoint x: 516, startPoint y: 254, endPoint x: 343, endPoint y: 190, distance: 184.7
click at [516, 255] on button "Edit Order" at bounding box center [501, 261] width 65 height 28
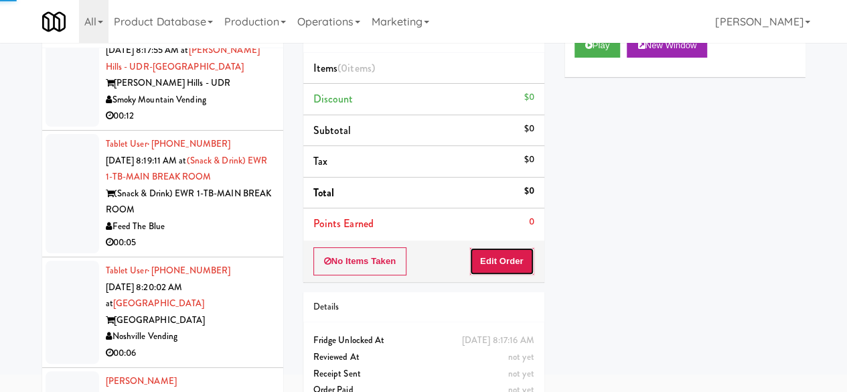
click at [493, 255] on button "Edit Order" at bounding box center [501, 261] width 65 height 28
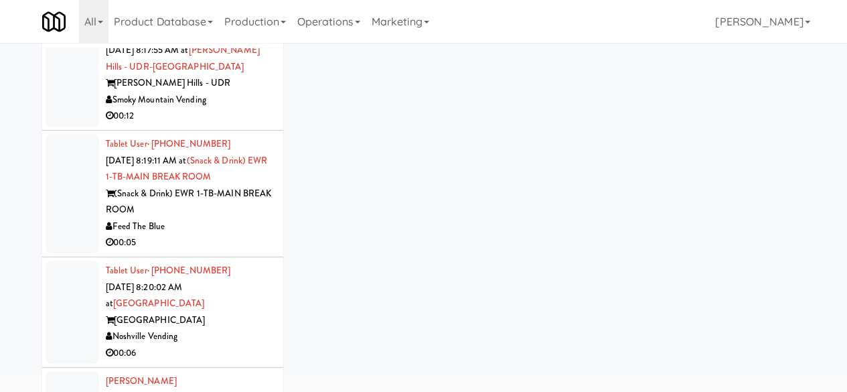
scroll to position [127, 0]
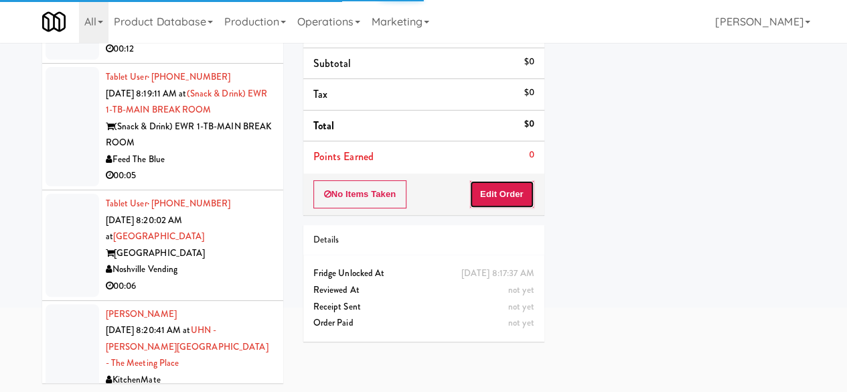
click at [491, 199] on button "Edit Order" at bounding box center [501, 194] width 65 height 28
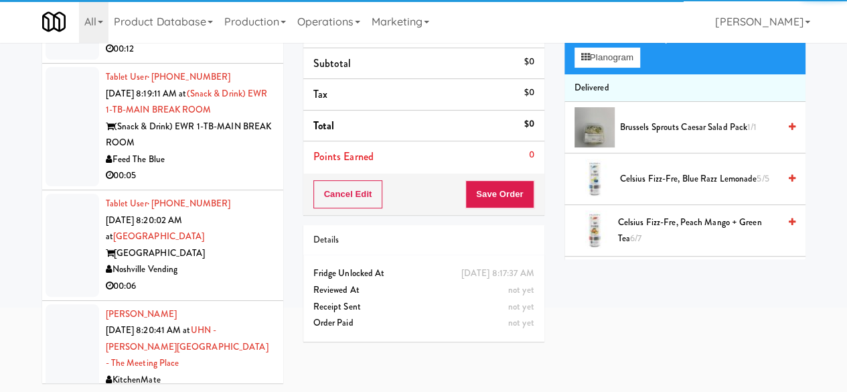
click at [235, 25] on div "[PERSON_NAME] Hills - UDR" at bounding box center [189, 16] width 167 height 17
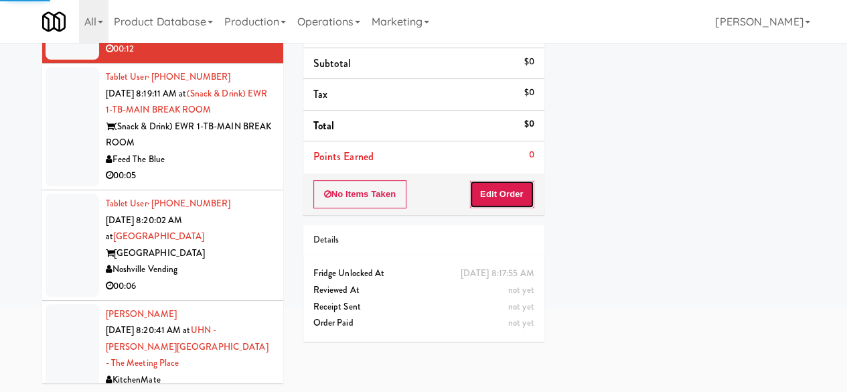
click at [516, 189] on button "Edit Order" at bounding box center [501, 194] width 65 height 28
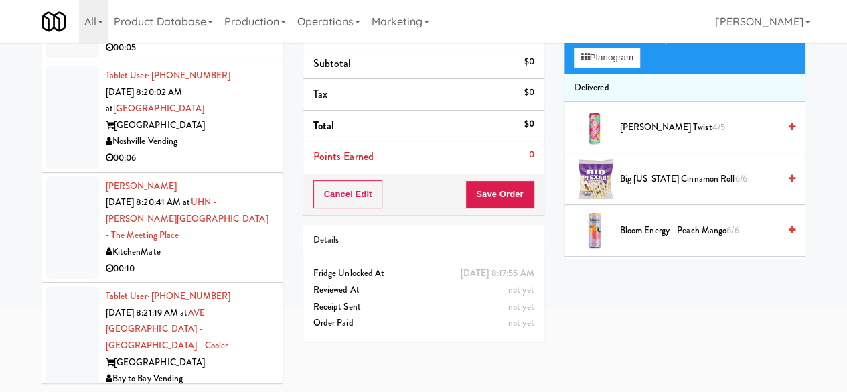
scroll to position [15053, 0]
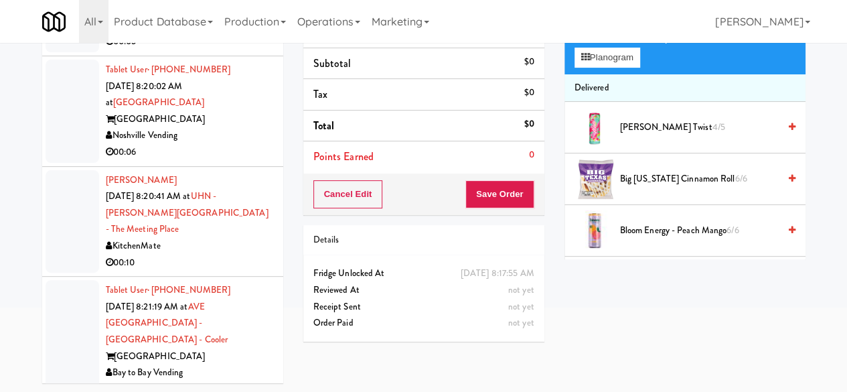
click at [223, 34] on div "Feed The Blue" at bounding box center [189, 25] width 167 height 17
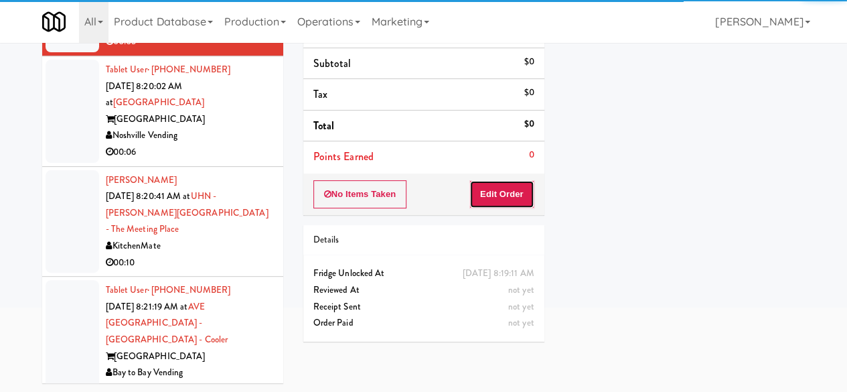
click at [516, 192] on button "Edit Order" at bounding box center [501, 194] width 65 height 28
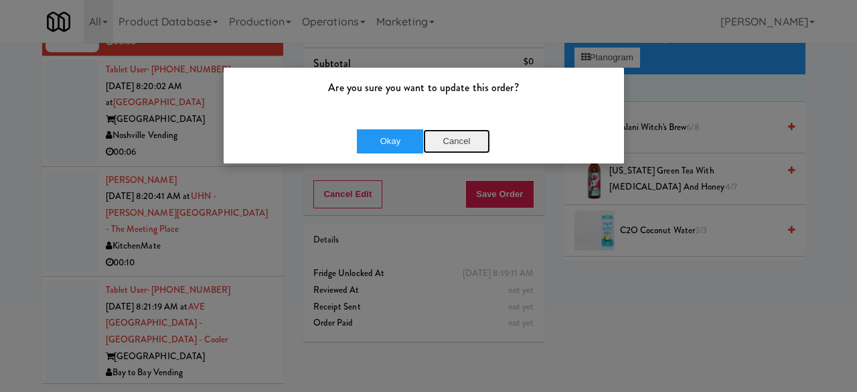
click at [450, 135] on button "Cancel" at bounding box center [456, 141] width 67 height 24
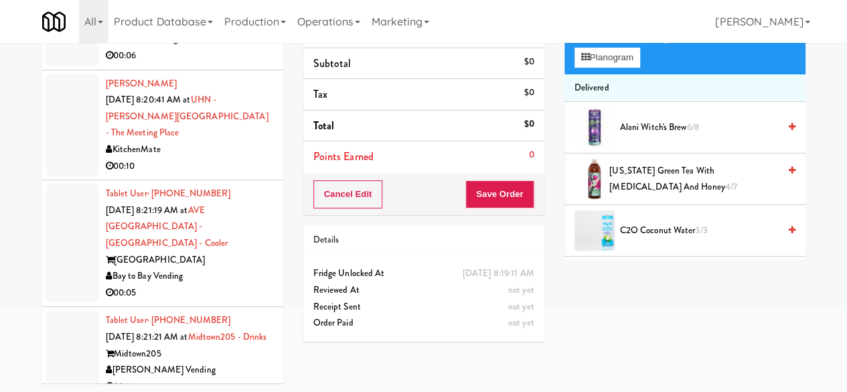
scroll to position [15187, 0]
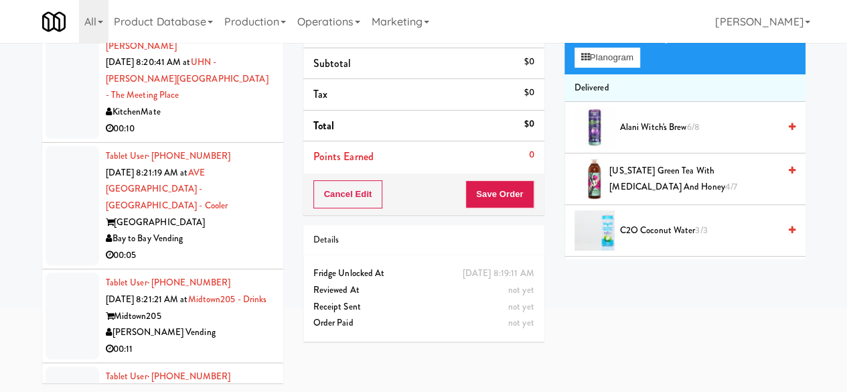
click at [220, 27] on div "00:06" at bounding box center [189, 18] width 167 height 17
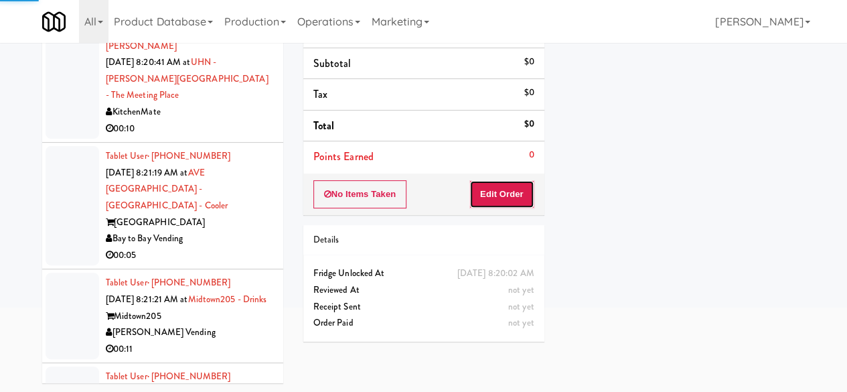
click at [509, 197] on button "Edit Order" at bounding box center [501, 194] width 65 height 28
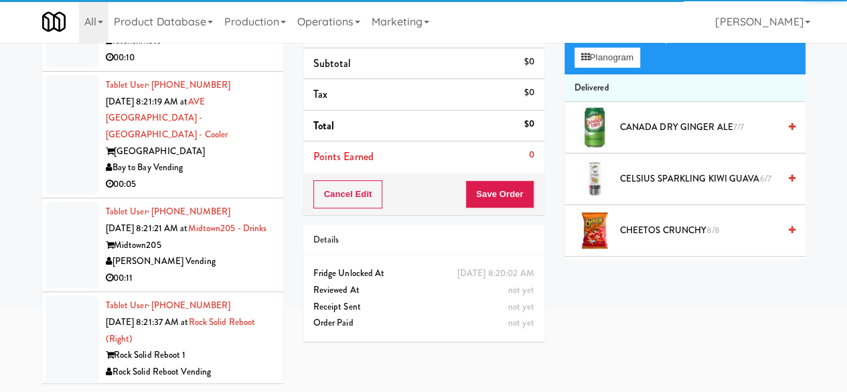
scroll to position [15321, 0]
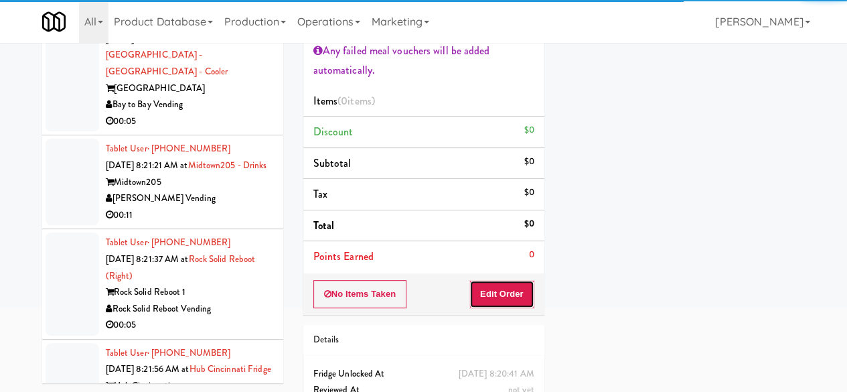
drag, startPoint x: 514, startPoint y: 293, endPoint x: 346, endPoint y: 256, distance: 172.2
click at [514, 294] on button "Edit Order" at bounding box center [501, 294] width 65 height 28
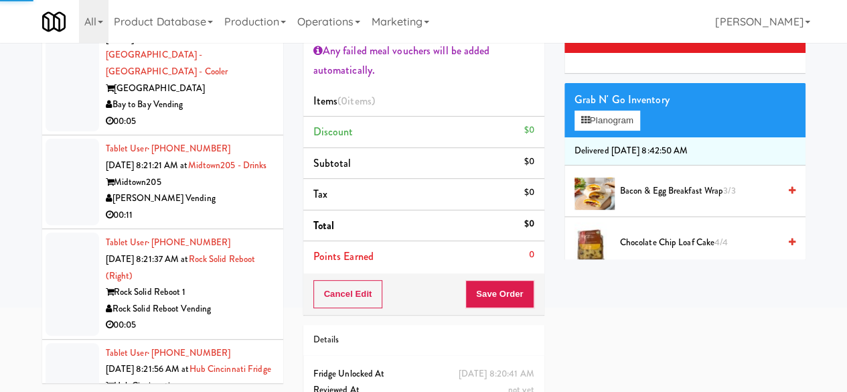
scroll to position [15388, 0]
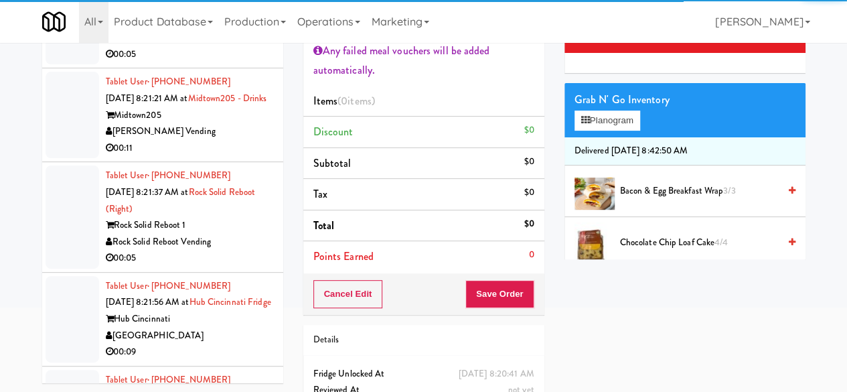
click at [209, 46] on div "Bay to Bay Vending" at bounding box center [189, 37] width 167 height 17
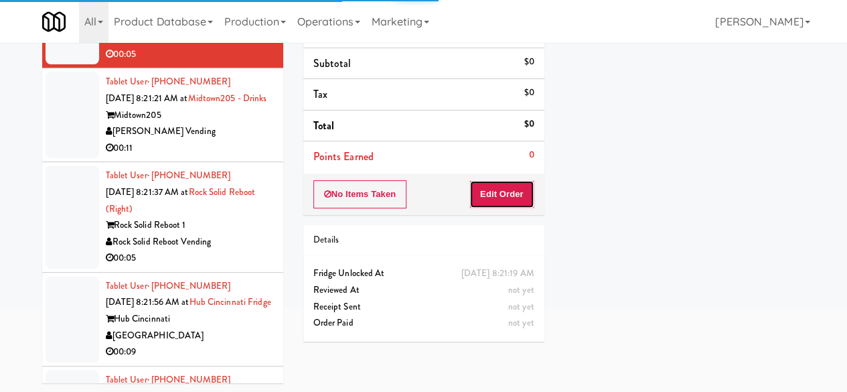
click at [479, 194] on button "Edit Order" at bounding box center [501, 194] width 65 height 28
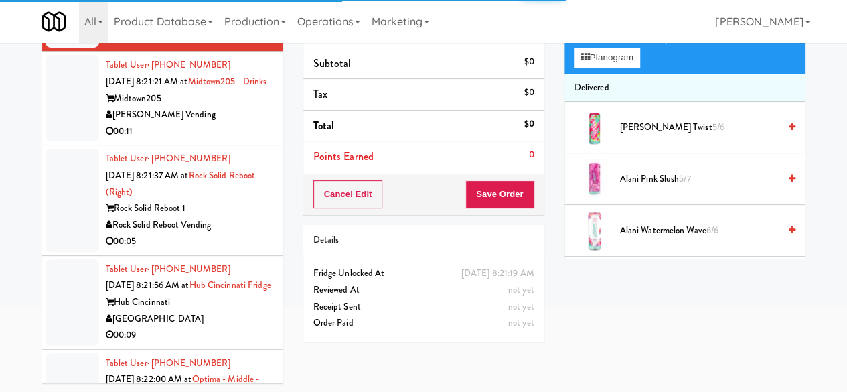
scroll to position [15455, 0]
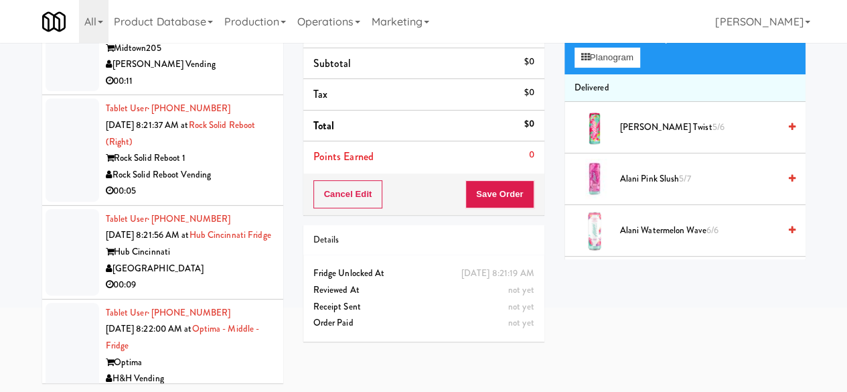
click at [225, 73] on div "[PERSON_NAME] Vending" at bounding box center [189, 64] width 167 height 17
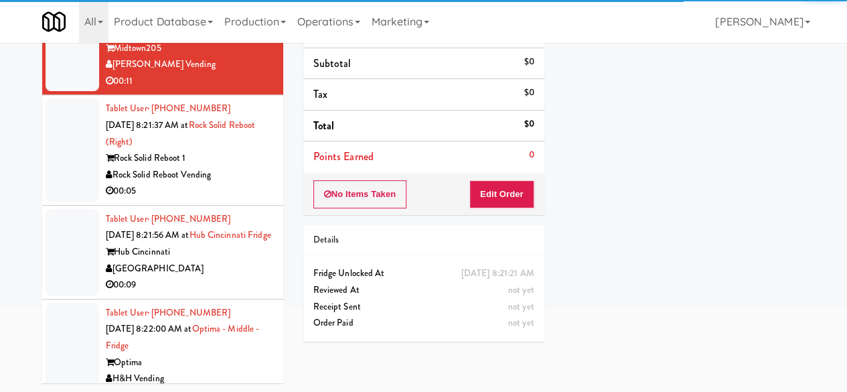
drag, startPoint x: 468, startPoint y: 193, endPoint x: 504, endPoint y: 191, distance: 36.2
click at [469, 193] on div "No Items Taken Edit Order" at bounding box center [423, 194] width 241 height 42
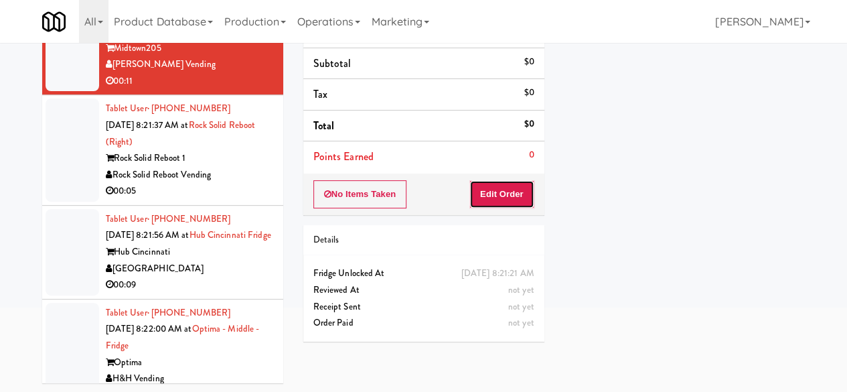
click at [487, 191] on button "Edit Order" at bounding box center [501, 194] width 65 height 28
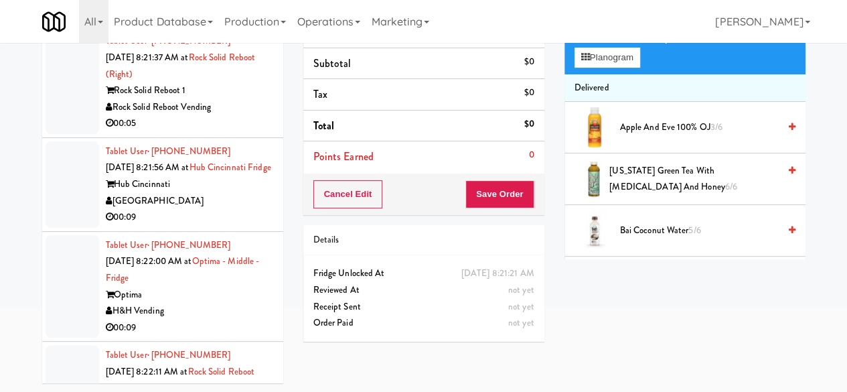
scroll to position [15589, 0]
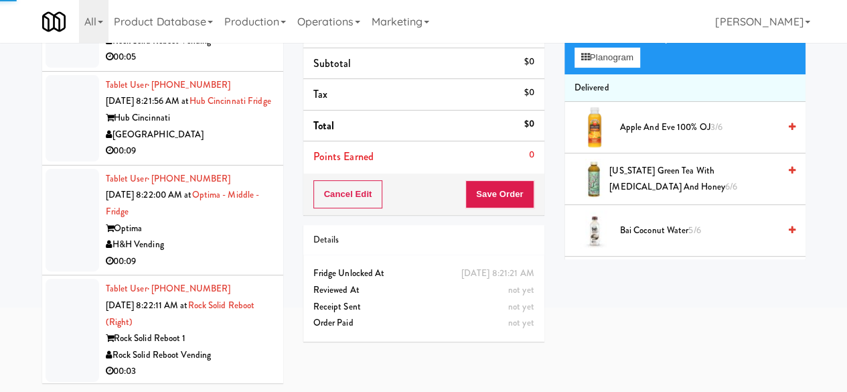
click at [249, 50] on div "Rock Solid Reboot Vending" at bounding box center [189, 41] width 167 height 17
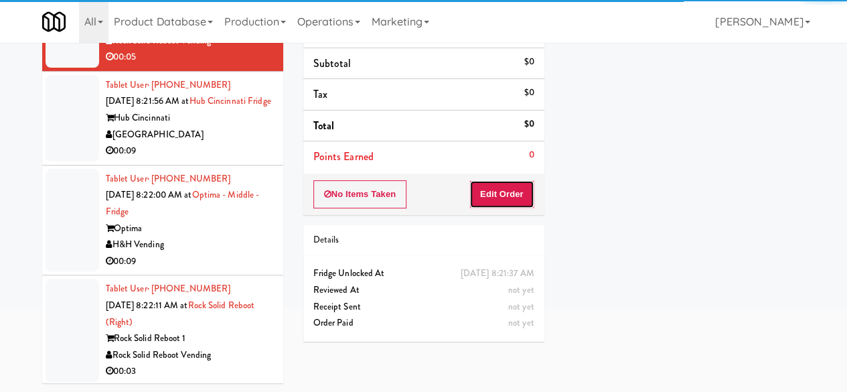
click at [490, 191] on button "Edit Order" at bounding box center [501, 194] width 65 height 28
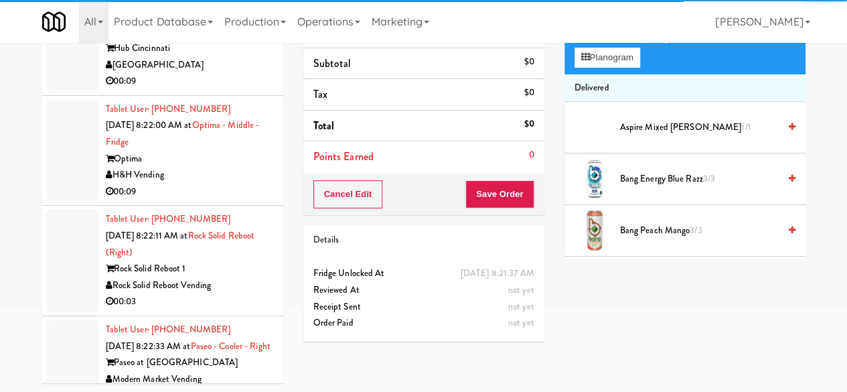
scroll to position [15722, 0]
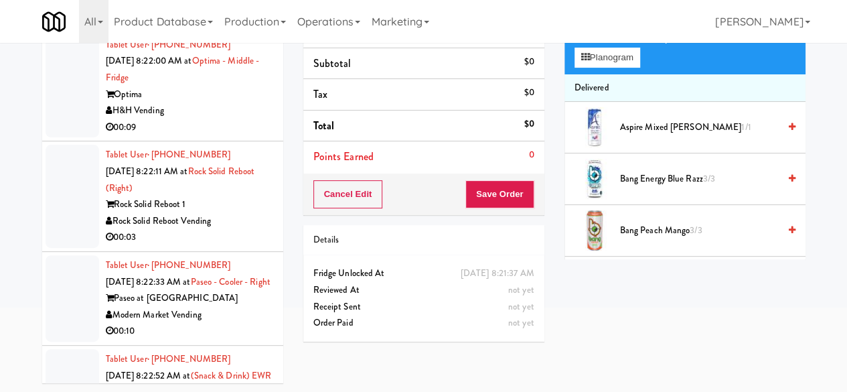
click at [234, 25] on div "00:09" at bounding box center [189, 17] width 167 height 17
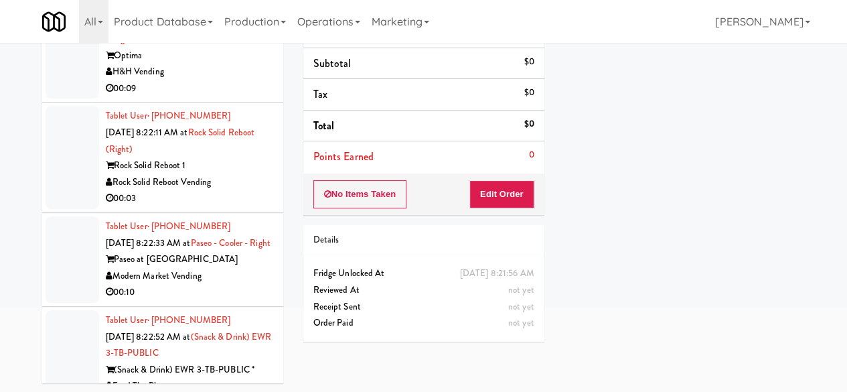
scroll to position [15856, 0]
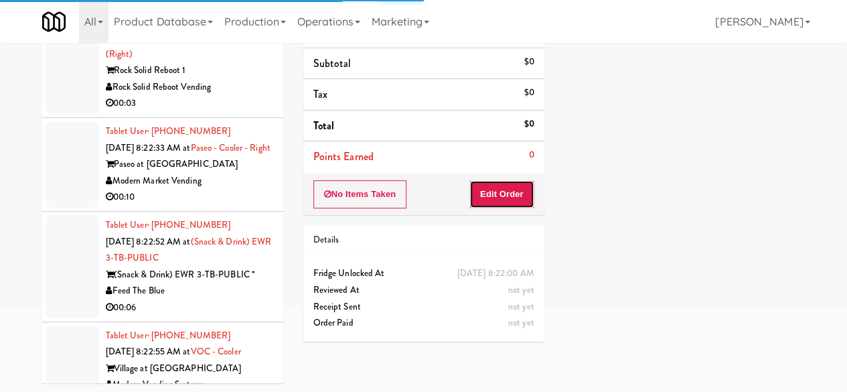
click at [506, 200] on button "Edit Order" at bounding box center [501, 194] width 65 height 28
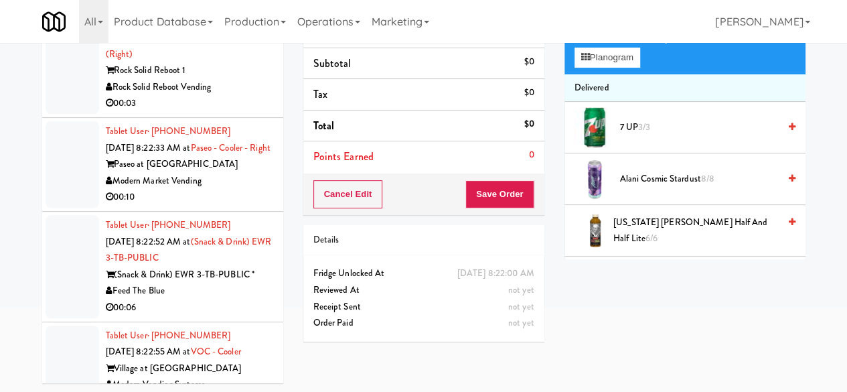
scroll to position [15923, 0]
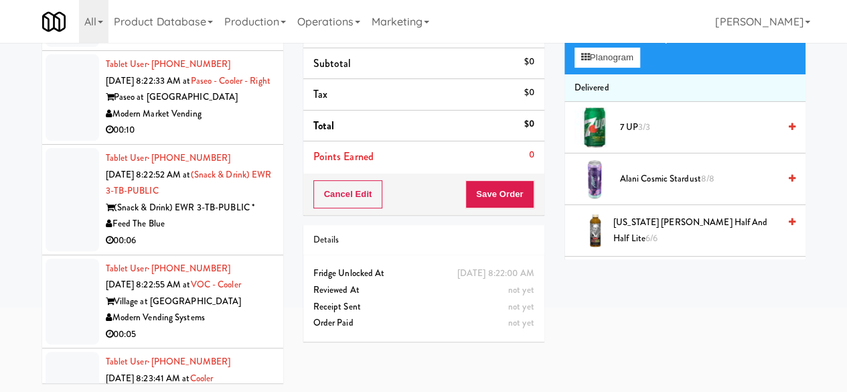
click at [226, 29] on div "Rock Solid Reboot Vending" at bounding box center [189, 20] width 167 height 17
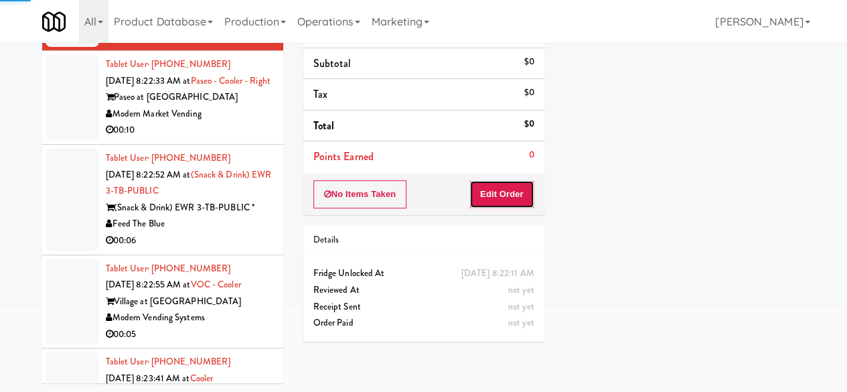
click at [500, 198] on button "Edit Order" at bounding box center [501, 194] width 65 height 28
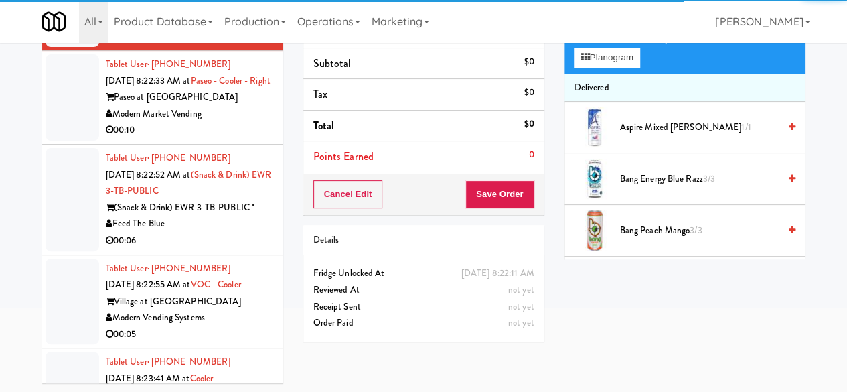
scroll to position [16057, 0]
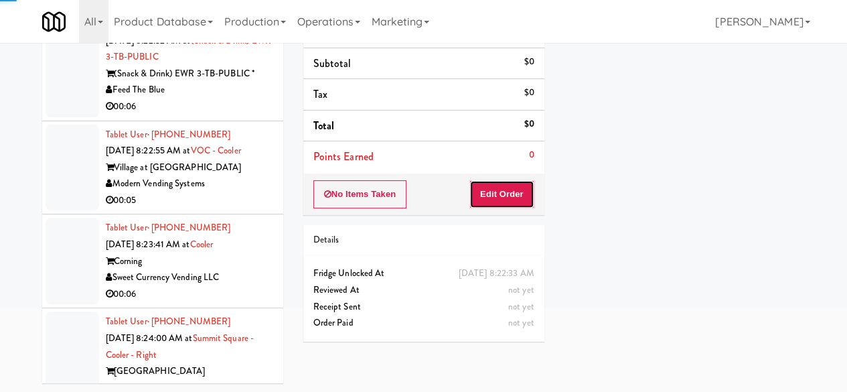
click at [494, 187] on button "Edit Order" at bounding box center [501, 194] width 65 height 28
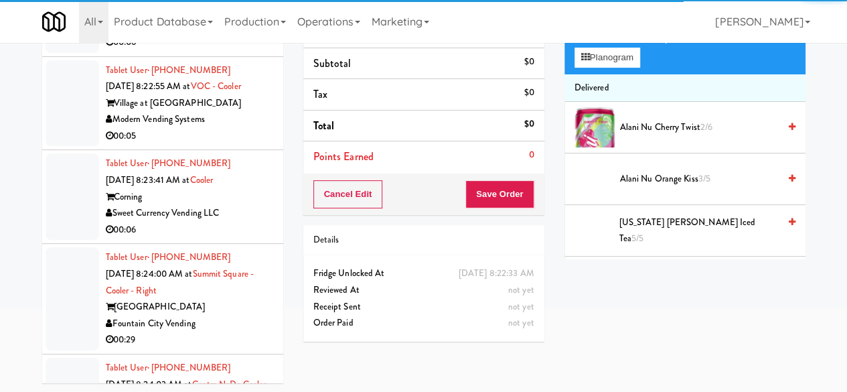
scroll to position [16124, 0]
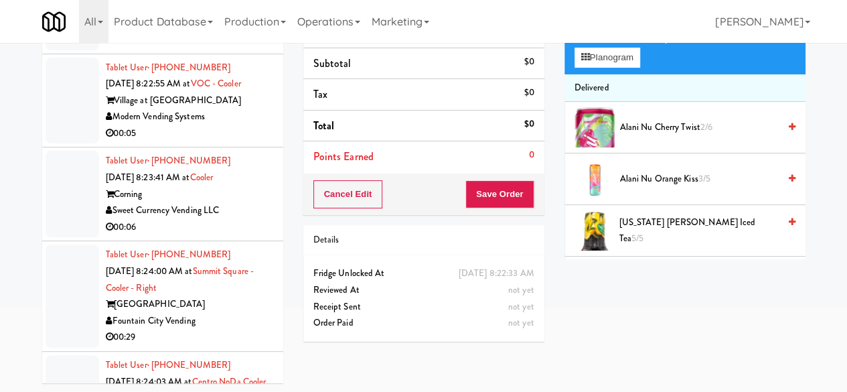
drag, startPoint x: 255, startPoint y: 228, endPoint x: 248, endPoint y: 249, distance: 22.7
click at [256, 15] on div "(Snack & Drink) EWR 3-TB-PUBLIC *" at bounding box center [189, 7] width 167 height 17
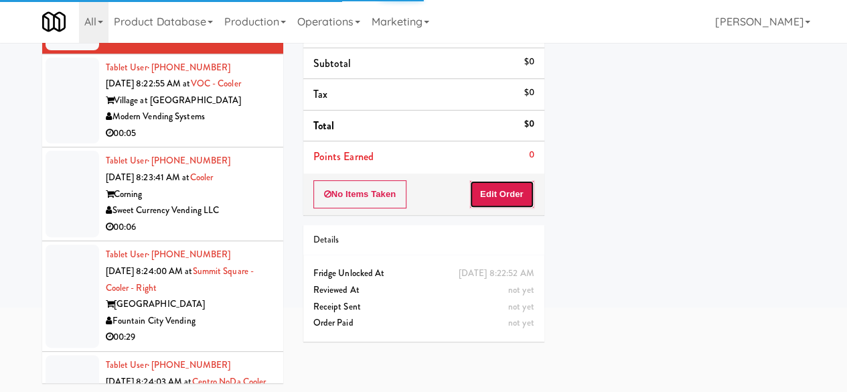
click at [510, 192] on button "Edit Order" at bounding box center [501, 194] width 65 height 28
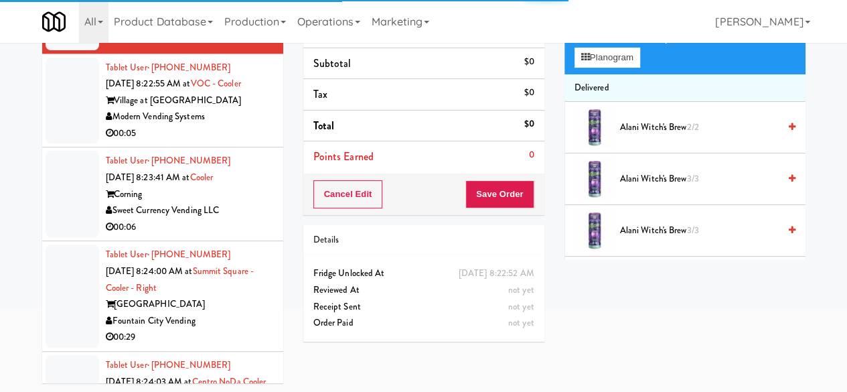
scroll to position [16191, 0]
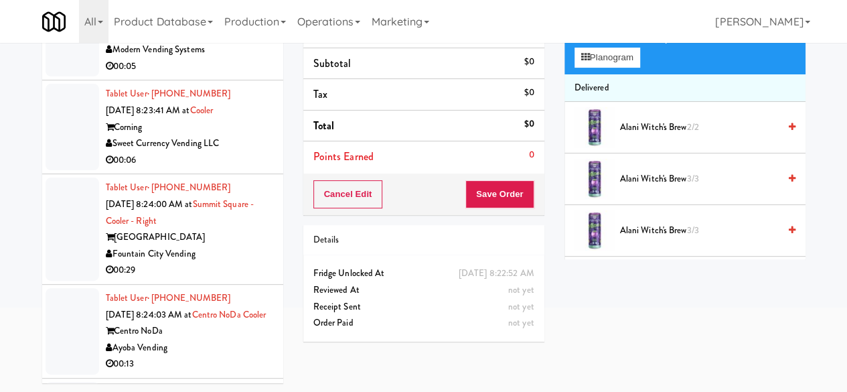
click at [220, 75] on div "00:05" at bounding box center [189, 66] width 167 height 17
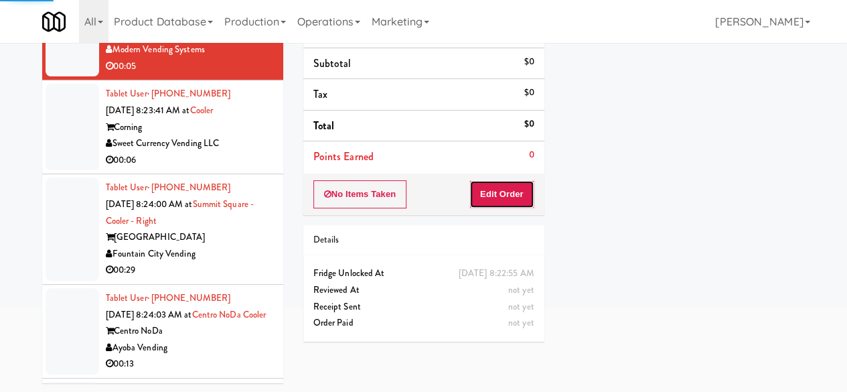
click at [517, 184] on button "Edit Order" at bounding box center [501, 194] width 65 height 28
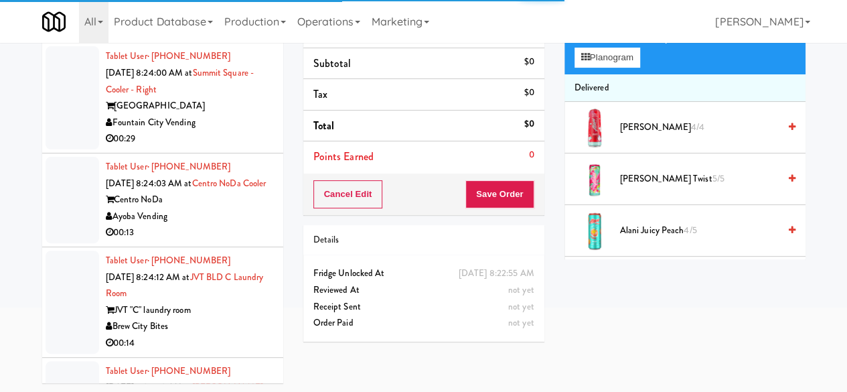
scroll to position [16392, 0]
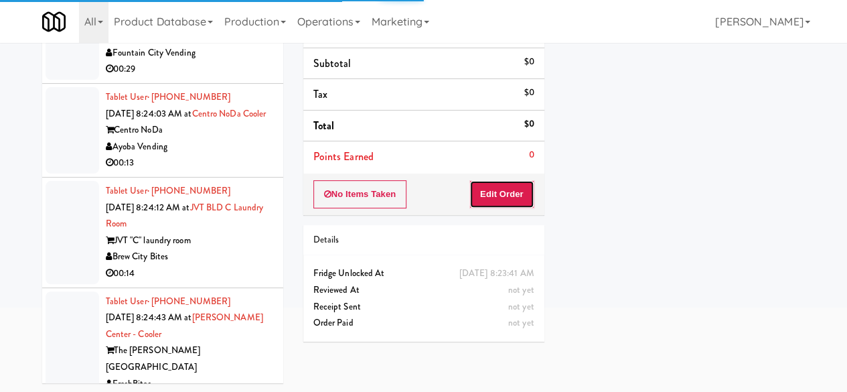
click at [494, 191] on button "Edit Order" at bounding box center [501, 194] width 65 height 28
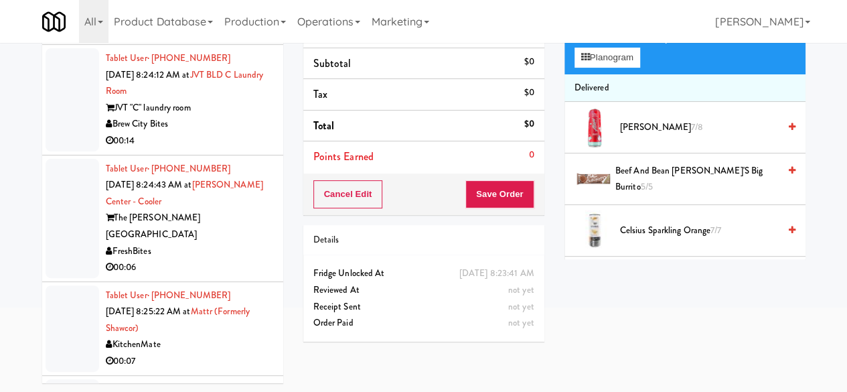
scroll to position [16526, 0]
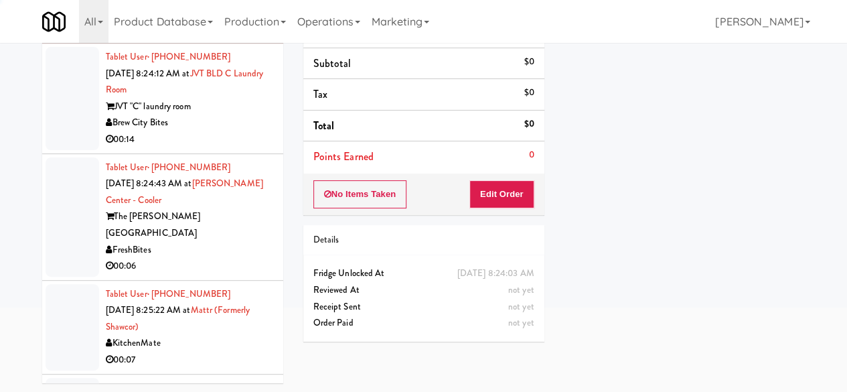
click at [508, 189] on button "Edit Order" at bounding box center [501, 194] width 65 height 28
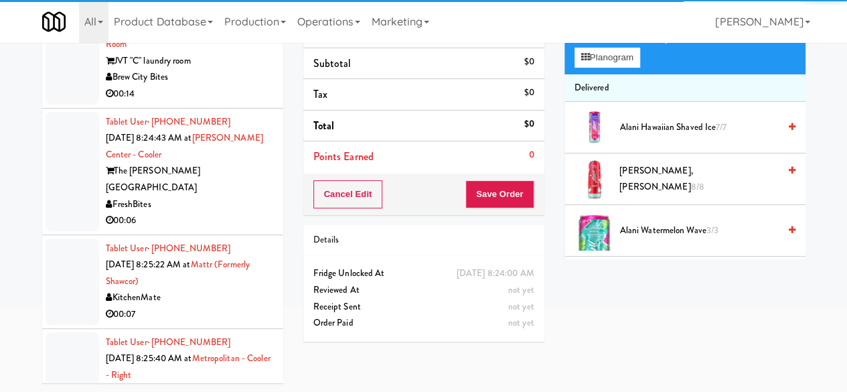
scroll to position [16593, 0]
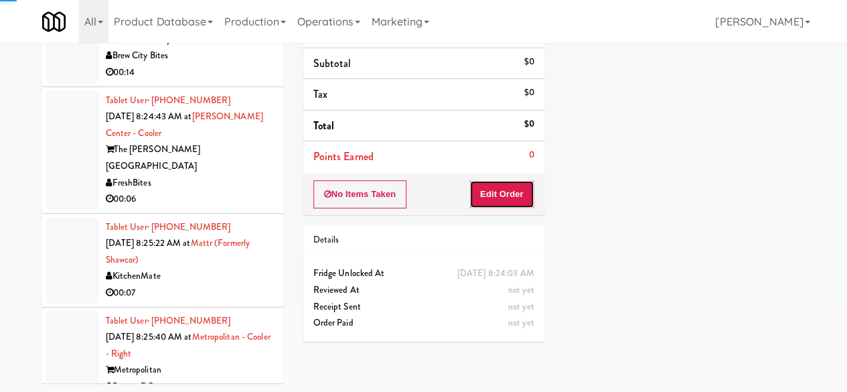
click at [496, 203] on button "Edit Order" at bounding box center [501, 194] width 65 height 28
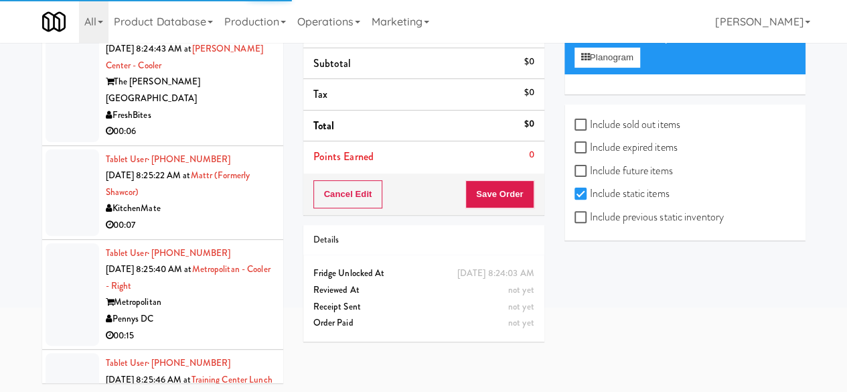
scroll to position [16727, 0]
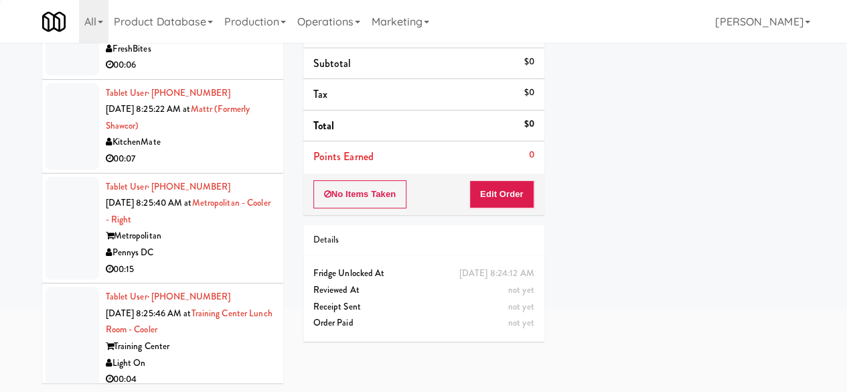
scroll to position [16660, 0]
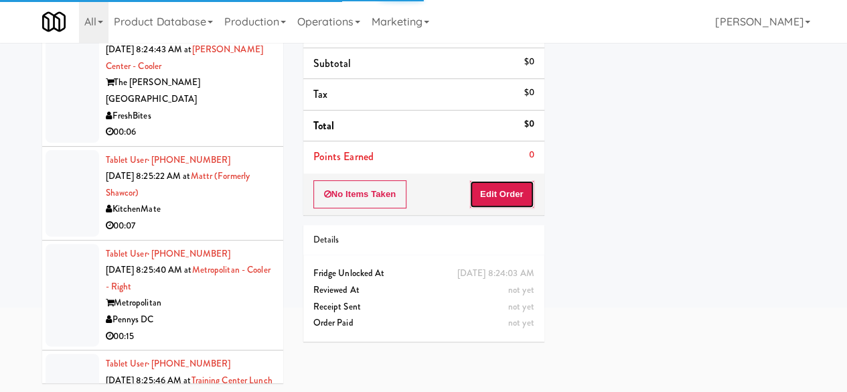
click at [519, 195] on button "Edit Order" at bounding box center [501, 194] width 65 height 28
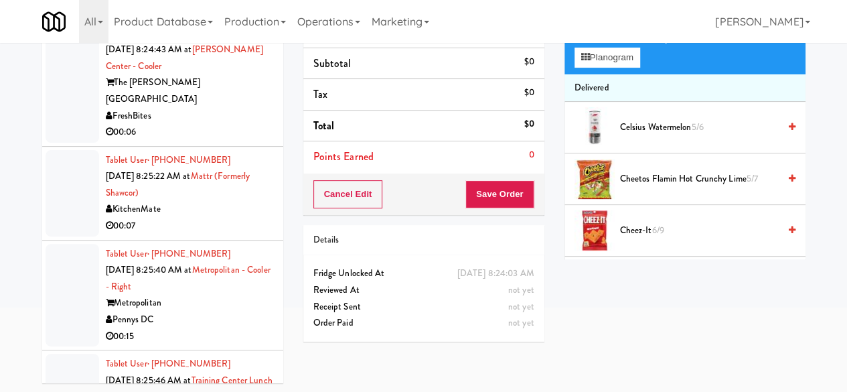
scroll to position [16727, 0]
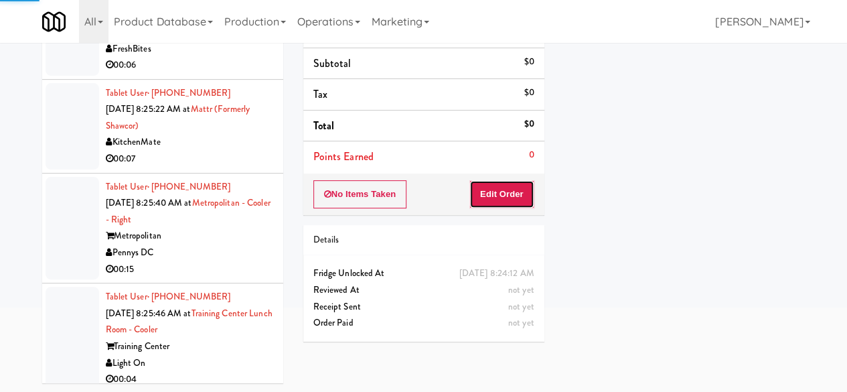
click at [510, 188] on button "Edit Order" at bounding box center [501, 194] width 65 height 28
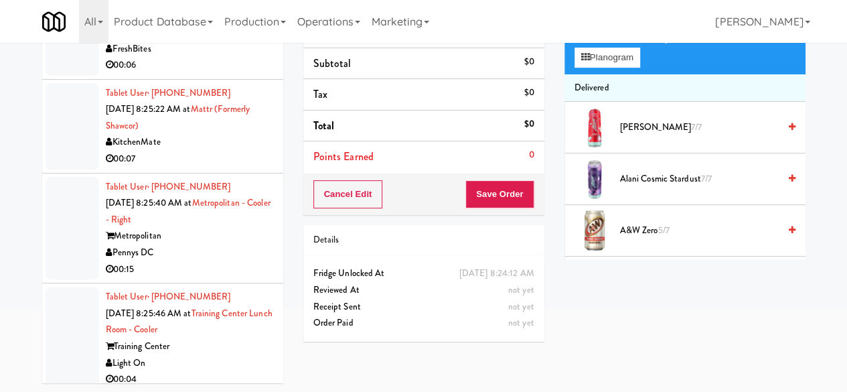
scroll to position [16794, 0]
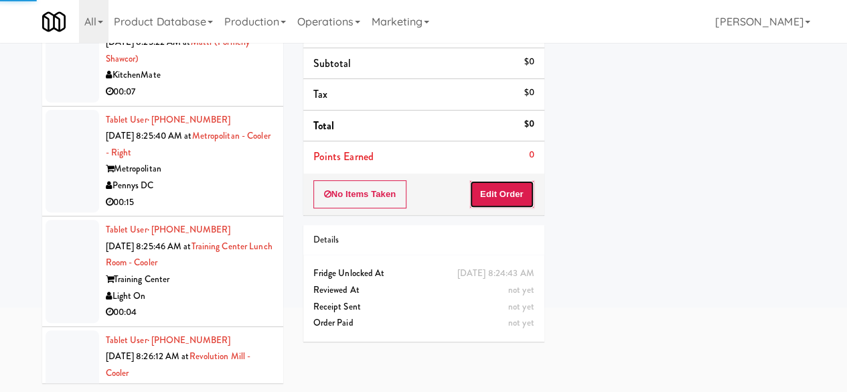
click at [496, 180] on button "Edit Order" at bounding box center [501, 194] width 65 height 28
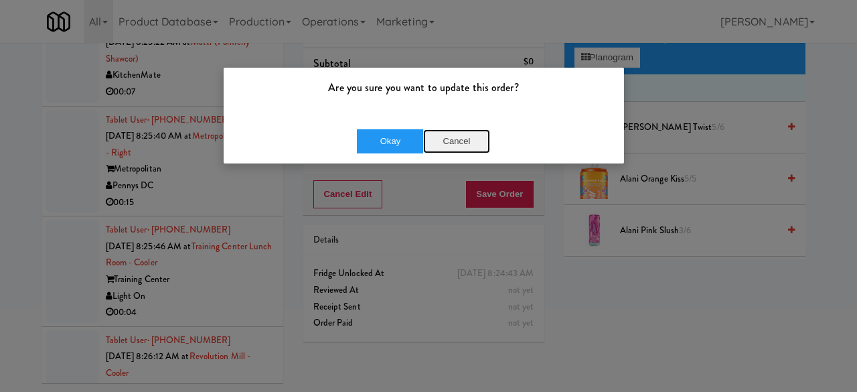
click at [465, 140] on button "Cancel" at bounding box center [456, 141] width 67 height 24
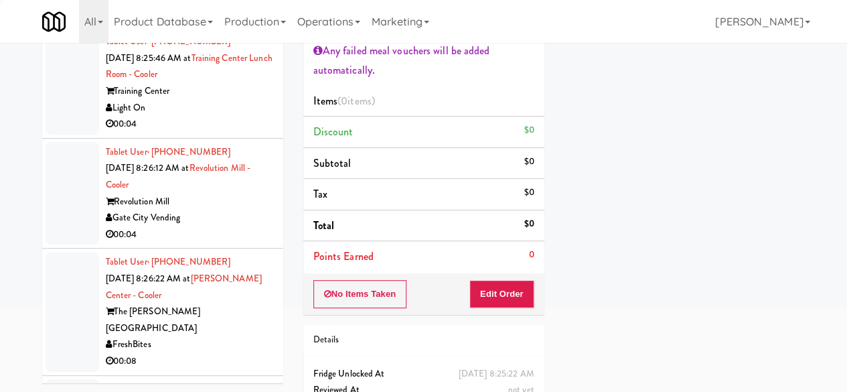
scroll to position [16995, 0]
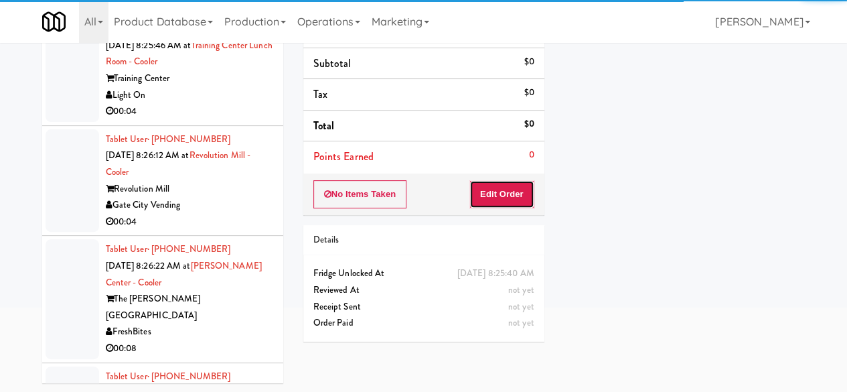
click at [506, 200] on button "Edit Order" at bounding box center [501, 194] width 65 height 28
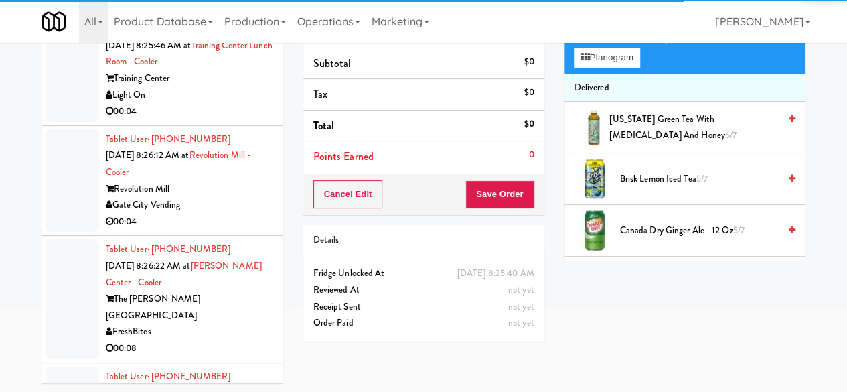
scroll to position [17129, 0]
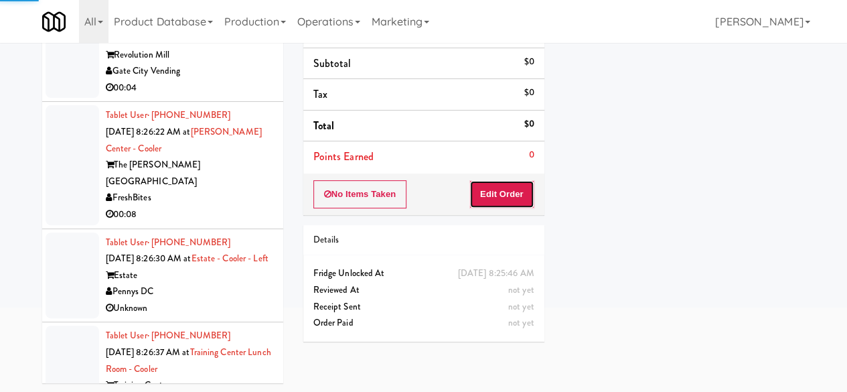
click at [517, 196] on button "Edit Order" at bounding box center [501, 194] width 65 height 28
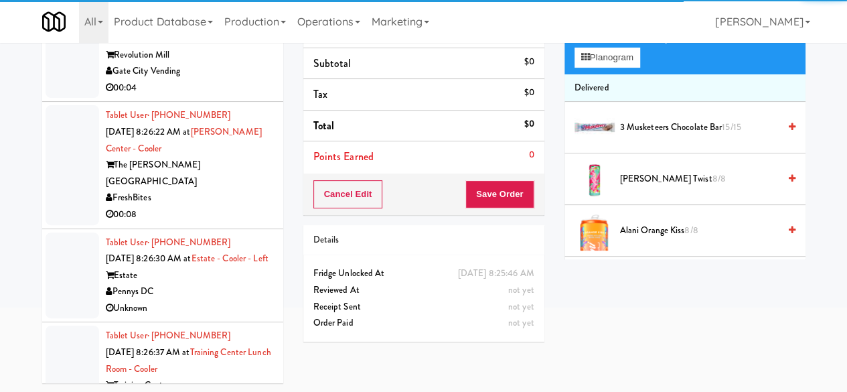
scroll to position [17196, 0]
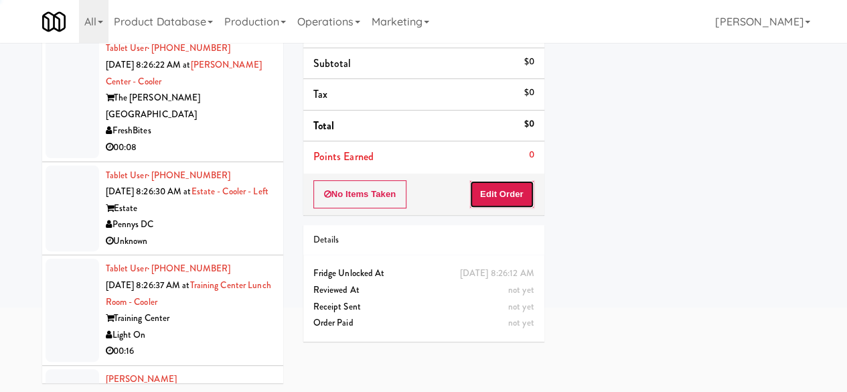
click at [489, 194] on button "Edit Order" at bounding box center [501, 194] width 65 height 28
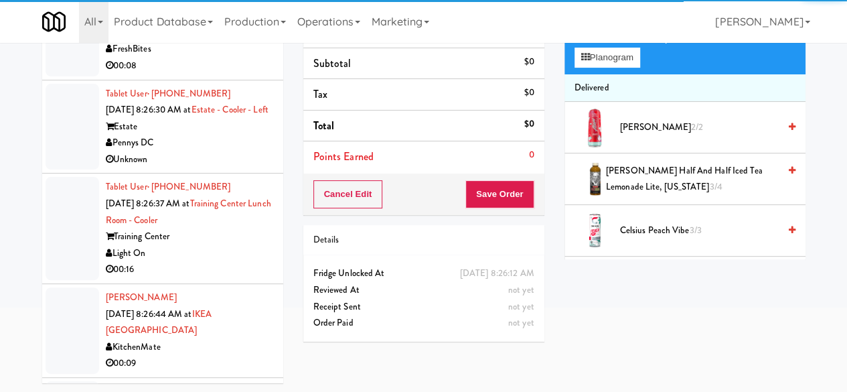
scroll to position [17330, 0]
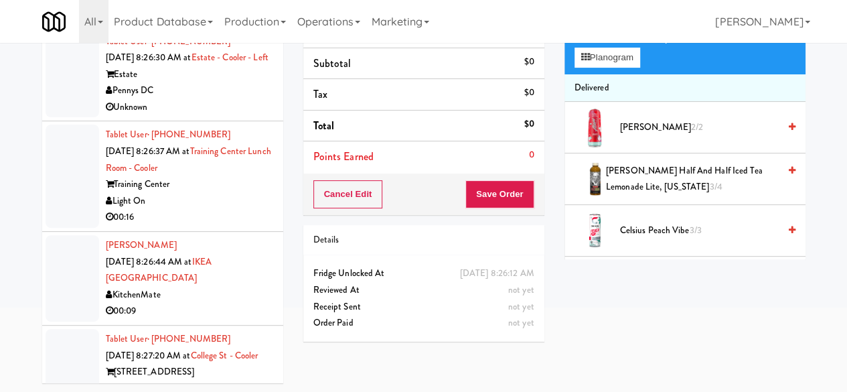
click at [202, 22] on div "00:08" at bounding box center [189, 13] width 167 height 17
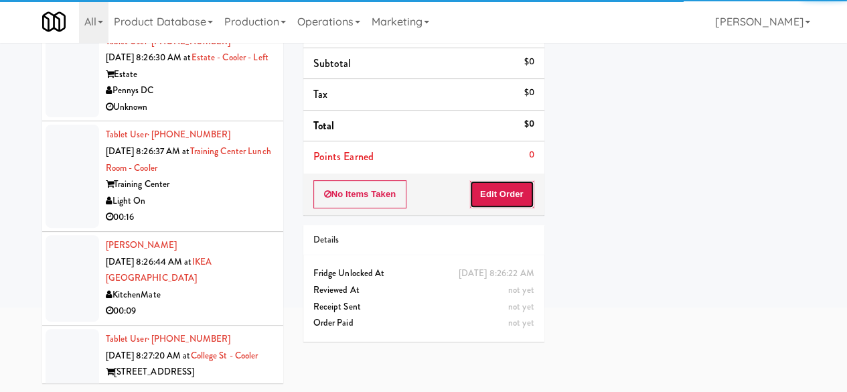
click at [475, 187] on button "Edit Order" at bounding box center [501, 194] width 65 height 28
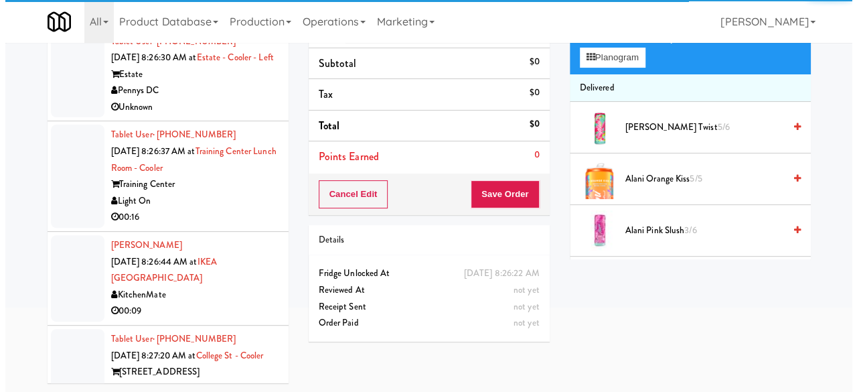
scroll to position [17463, 0]
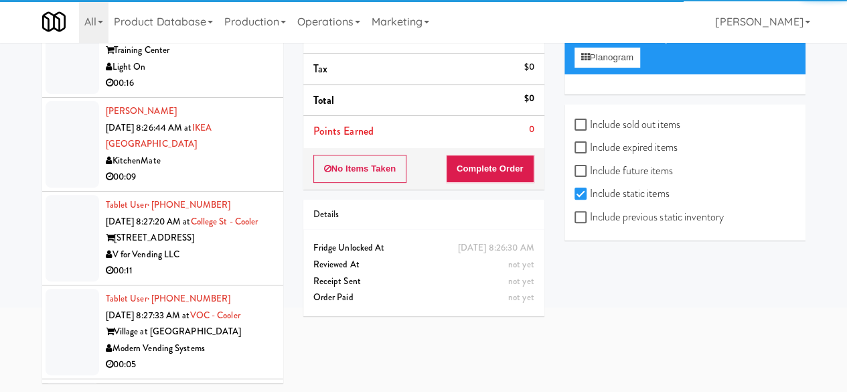
click at [220, 76] on div "Light On" at bounding box center [189, 67] width 167 height 17
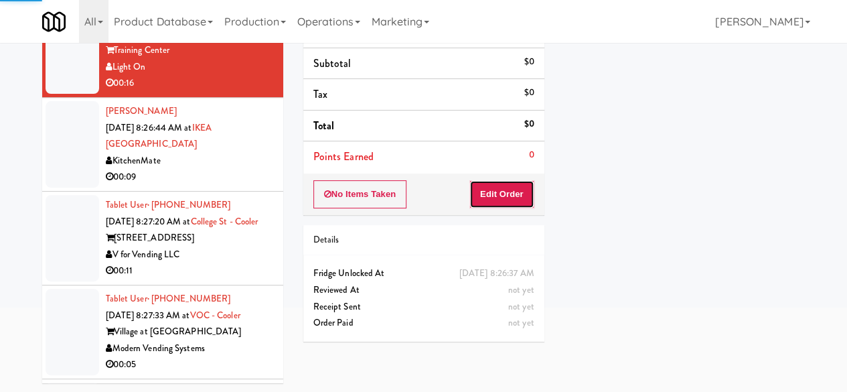
click at [494, 184] on button "Edit Order" at bounding box center [501, 194] width 65 height 28
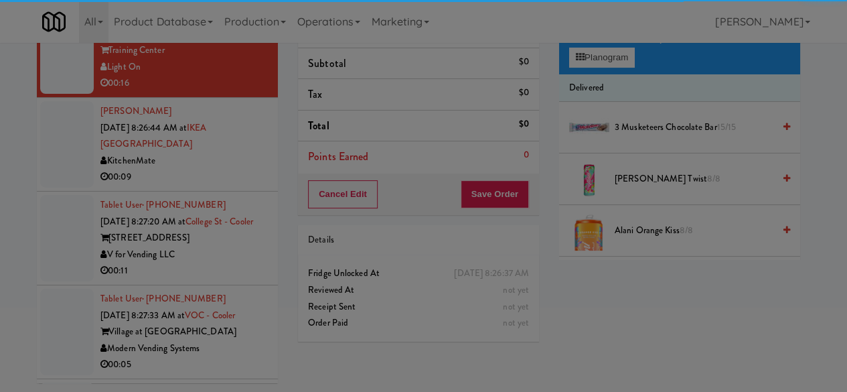
scroll to position [17597, 0]
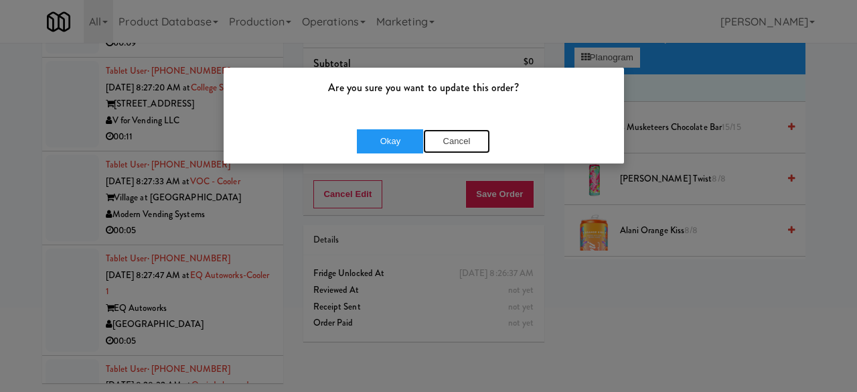
click at [455, 138] on button "Cancel" at bounding box center [456, 141] width 67 height 24
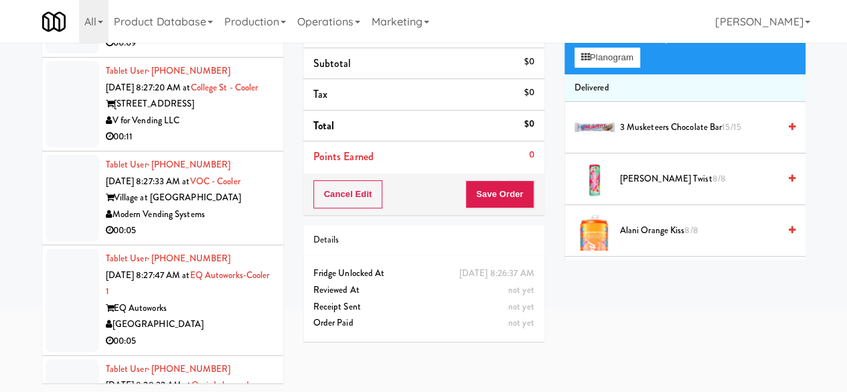
drag, startPoint x: 241, startPoint y: 255, endPoint x: 233, endPoint y: 251, distance: 9.0
click at [240, 52] on div "00:09" at bounding box center [189, 43] width 167 height 17
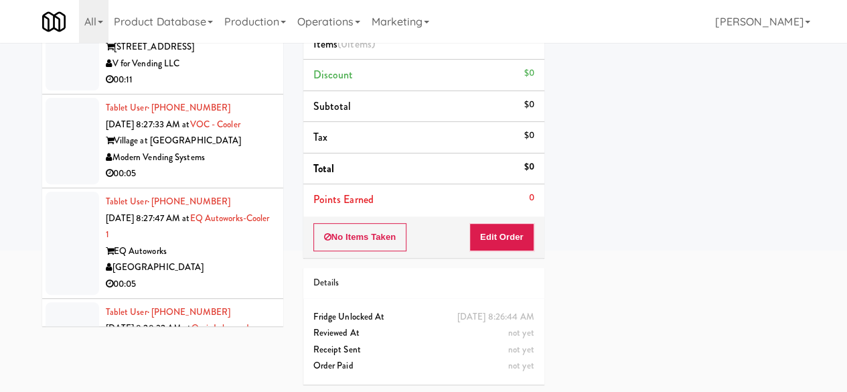
click at [222, 72] on div "V for Vending LLC" at bounding box center [189, 64] width 167 height 17
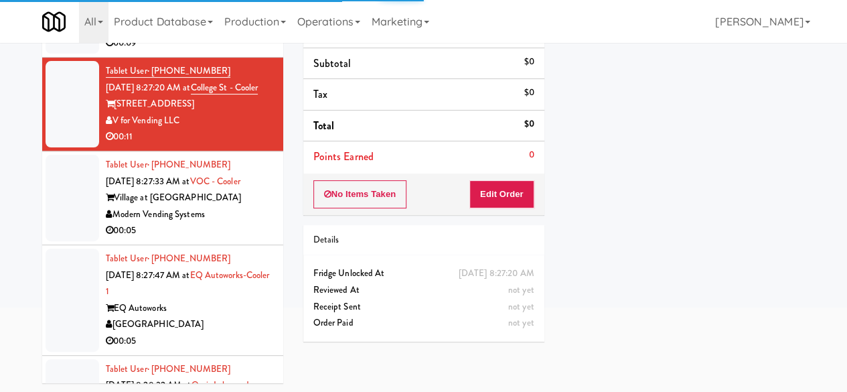
scroll to position [60, 0]
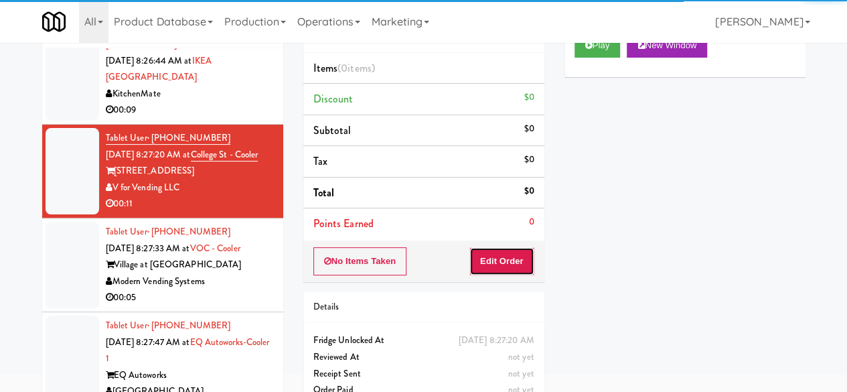
click at [518, 251] on button "Edit Order" at bounding box center [501, 261] width 65 height 28
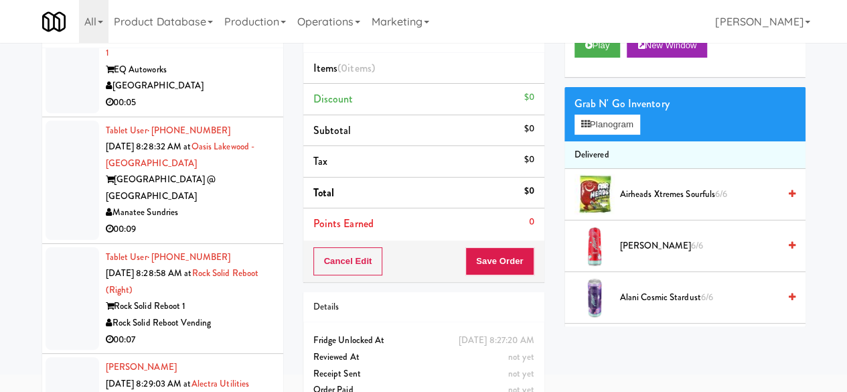
scroll to position [17999, 0]
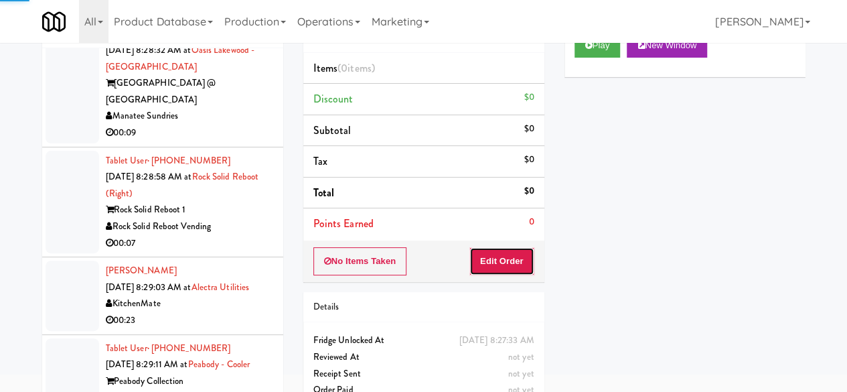
click at [512, 251] on button "Edit Order" at bounding box center [501, 261] width 65 height 28
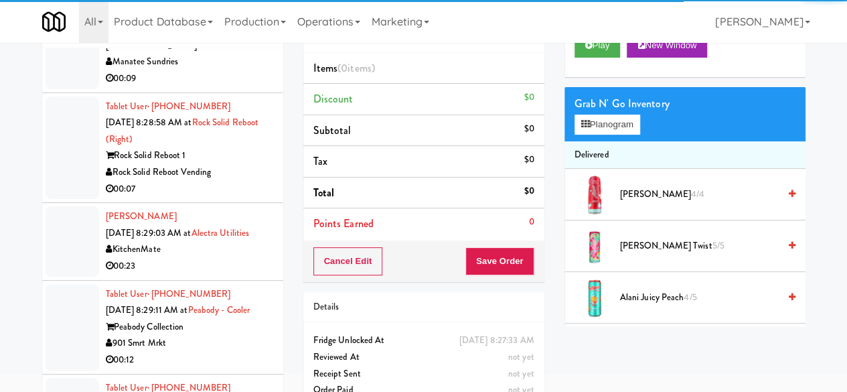
scroll to position [18066, 0]
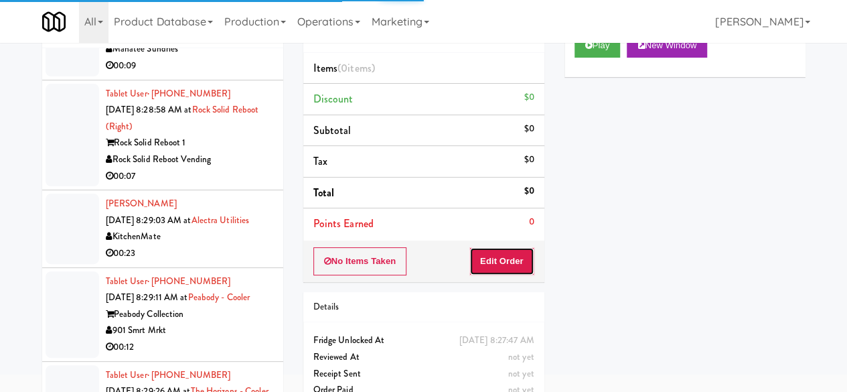
click at [525, 247] on button "Edit Order" at bounding box center [501, 261] width 65 height 28
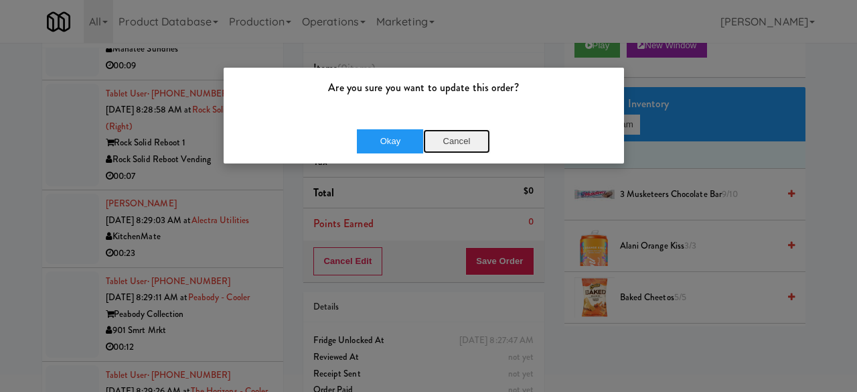
click at [463, 139] on button "Cancel" at bounding box center [456, 141] width 67 height 24
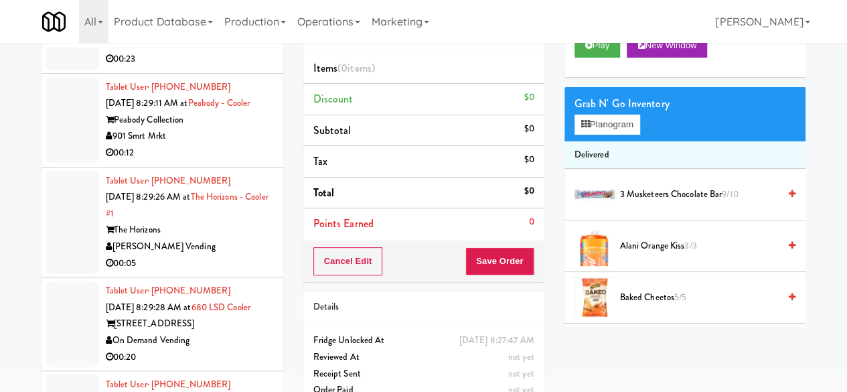
scroll to position [18133, 0]
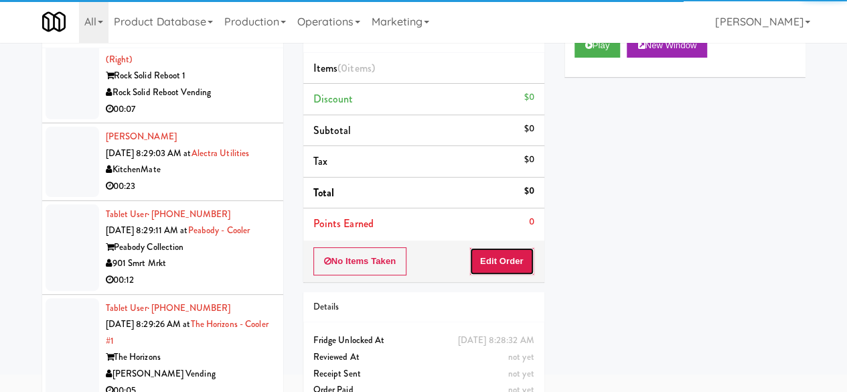
click at [490, 253] on button "Edit Order" at bounding box center [501, 261] width 65 height 28
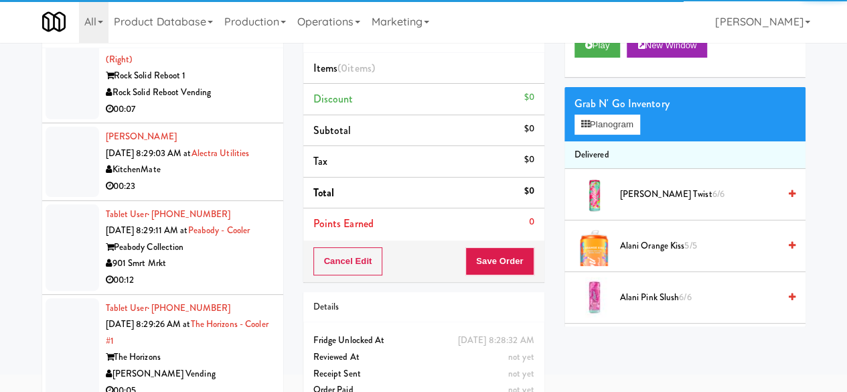
click at [262, 124] on li "Tablet User · (646) 705-2135 [DATE] 8:28:58 AM at Rock Solid Reboot (Right) Roc…" at bounding box center [162, 68] width 241 height 110
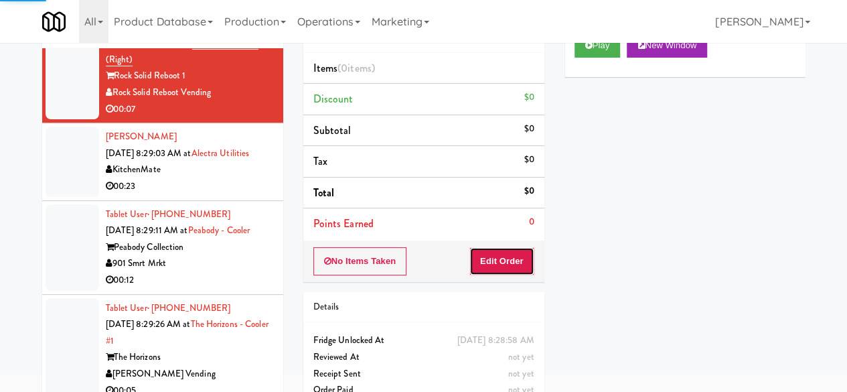
click at [498, 259] on button "Edit Order" at bounding box center [501, 261] width 65 height 28
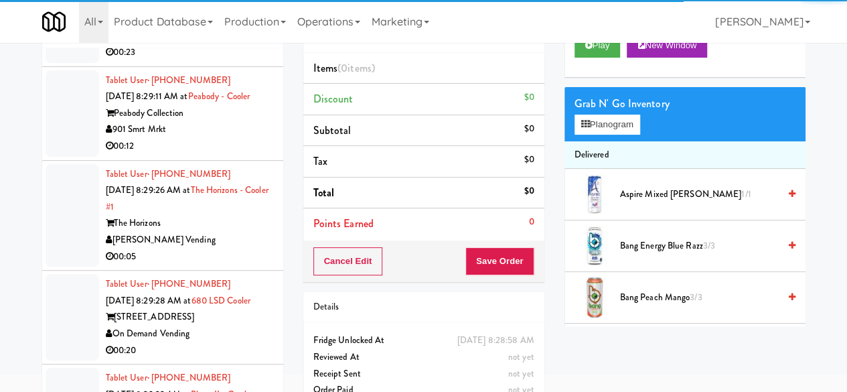
scroll to position [18334, 0]
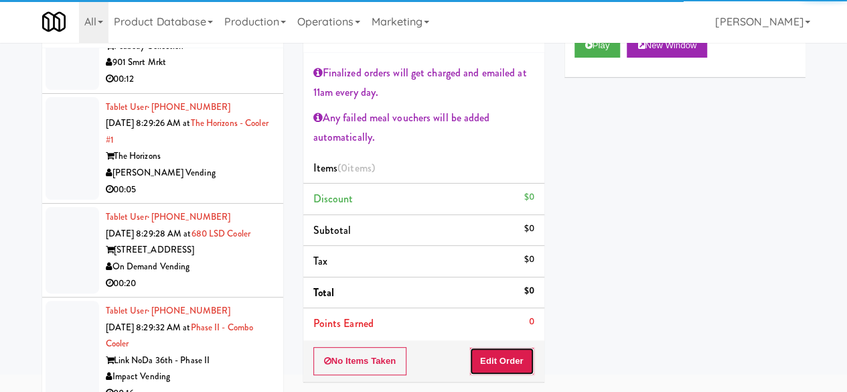
drag, startPoint x: 494, startPoint y: 361, endPoint x: 262, endPoint y: 246, distance: 258.4
click at [493, 361] on button "Edit Order" at bounding box center [501, 361] width 65 height 28
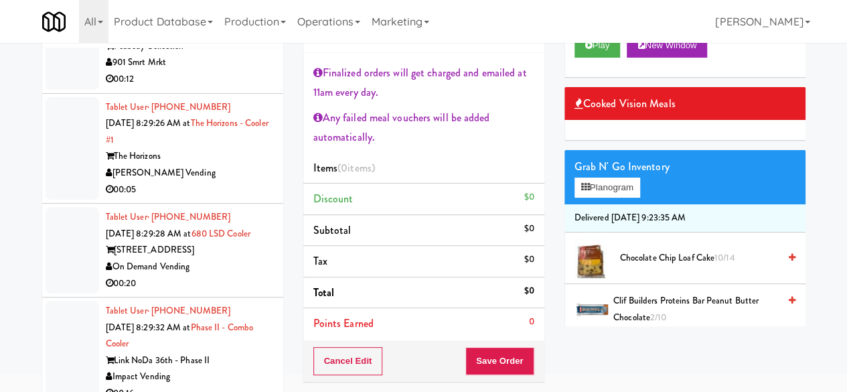
scroll to position [18401, 0]
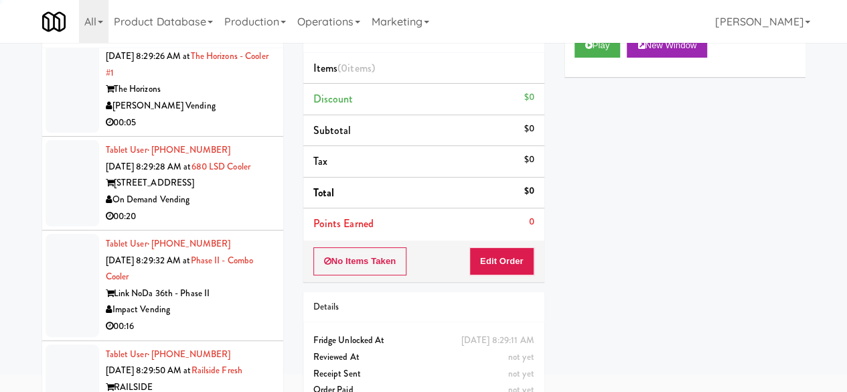
scroll to position [127, 0]
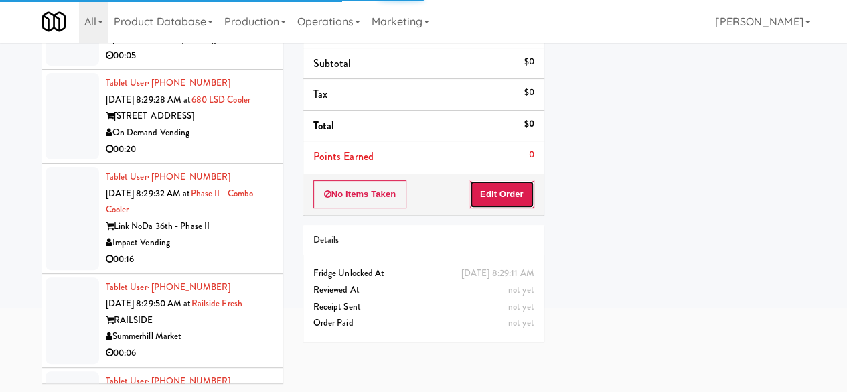
click at [504, 197] on button "Edit Order" at bounding box center [501, 194] width 65 height 28
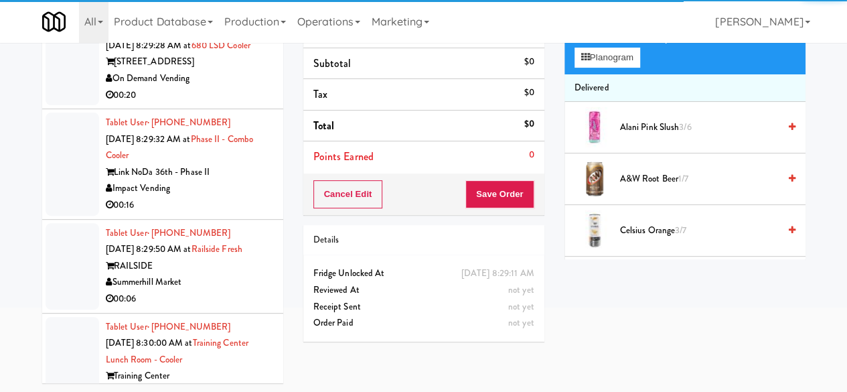
scroll to position [18468, 0]
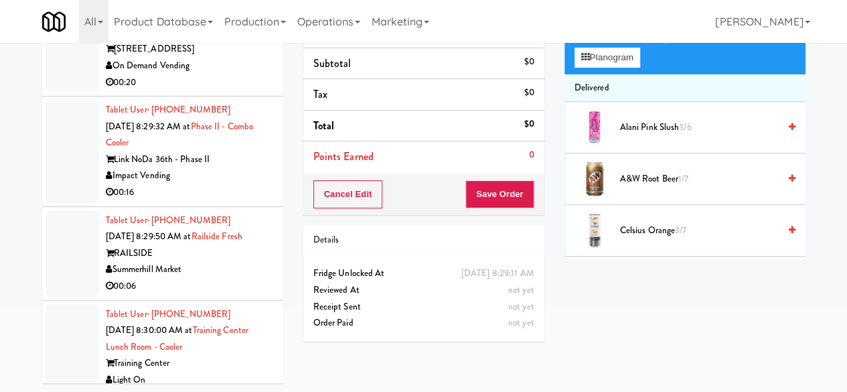
drag, startPoint x: 214, startPoint y: 215, endPoint x: 230, endPoint y: 230, distance: 21.8
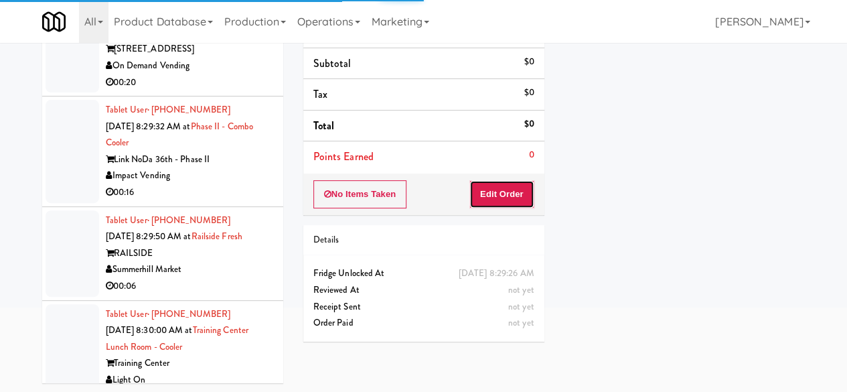
click at [499, 201] on button "Edit Order" at bounding box center [501, 194] width 65 height 28
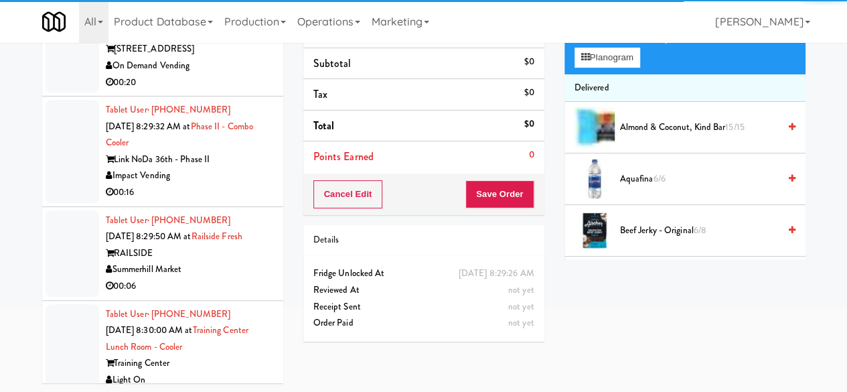
scroll to position [18602, 0]
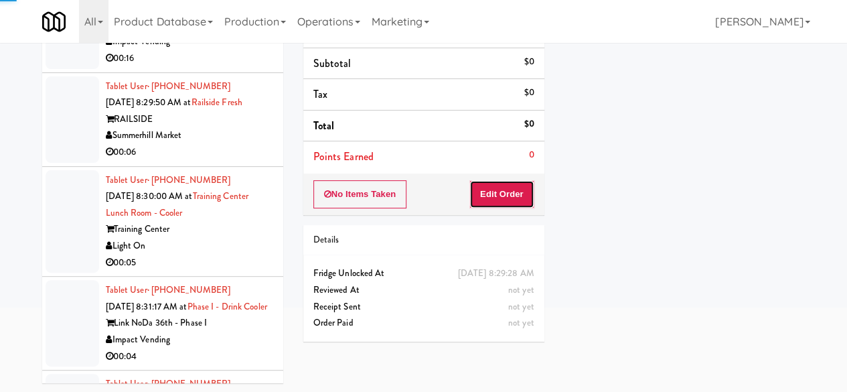
click at [514, 193] on button "Edit Order" at bounding box center [501, 194] width 65 height 28
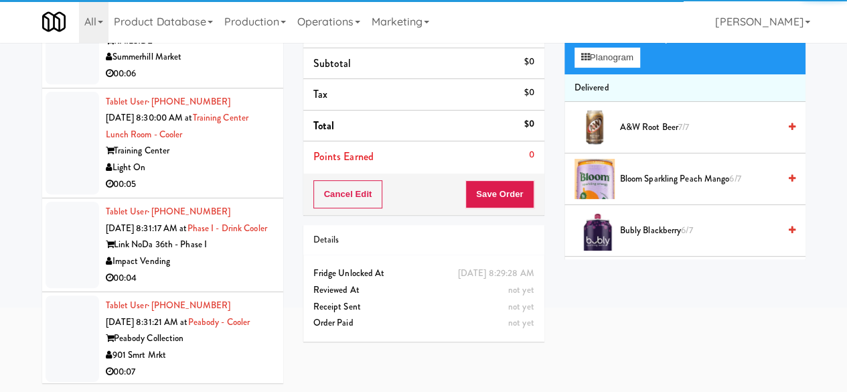
scroll to position [18736, 0]
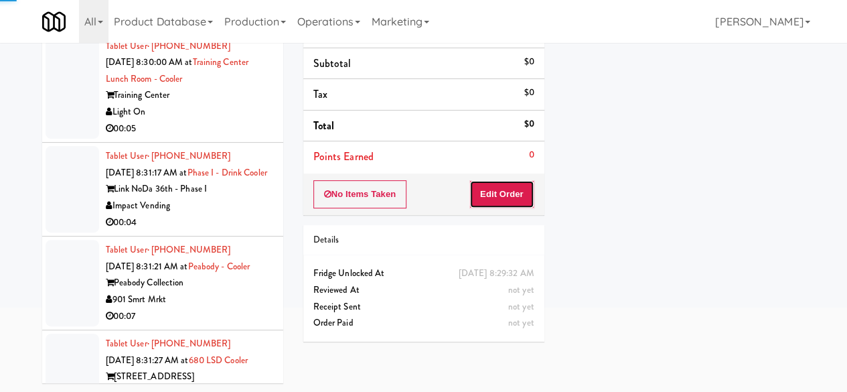
click at [482, 185] on button "Edit Order" at bounding box center [501, 194] width 65 height 28
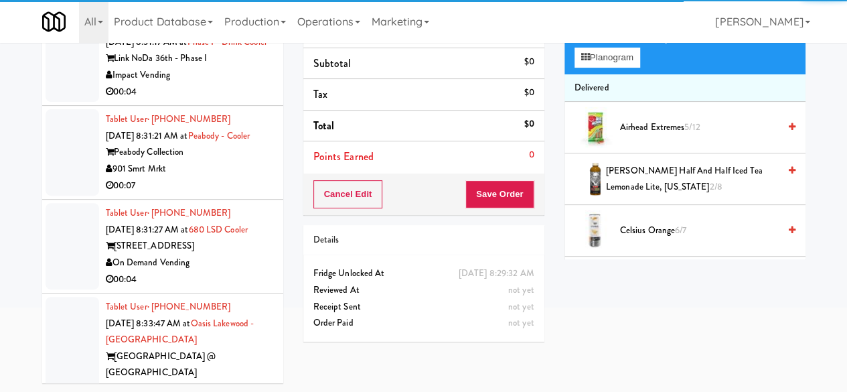
scroll to position [18870, 0]
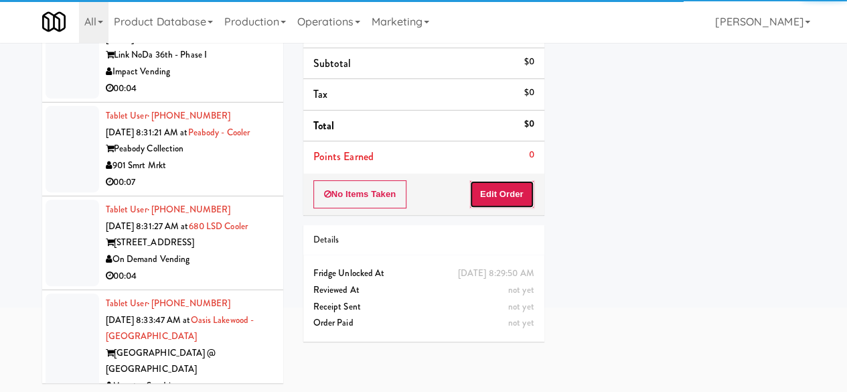
click at [501, 183] on button "Edit Order" at bounding box center [501, 194] width 65 height 28
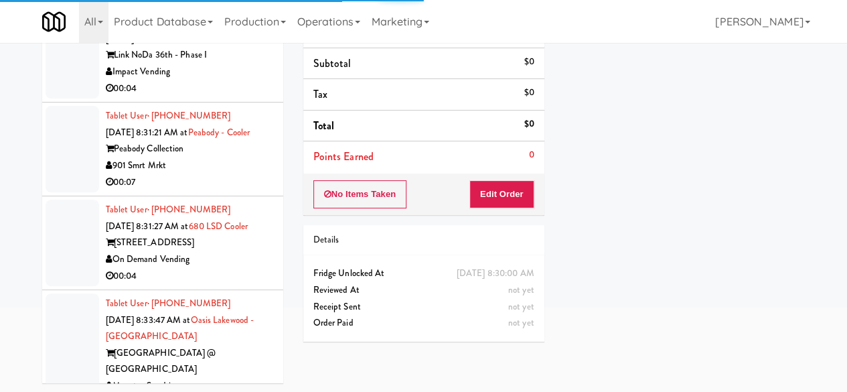
click at [461, 196] on div "No Items Taken Edit Order" at bounding box center [423, 194] width 241 height 42
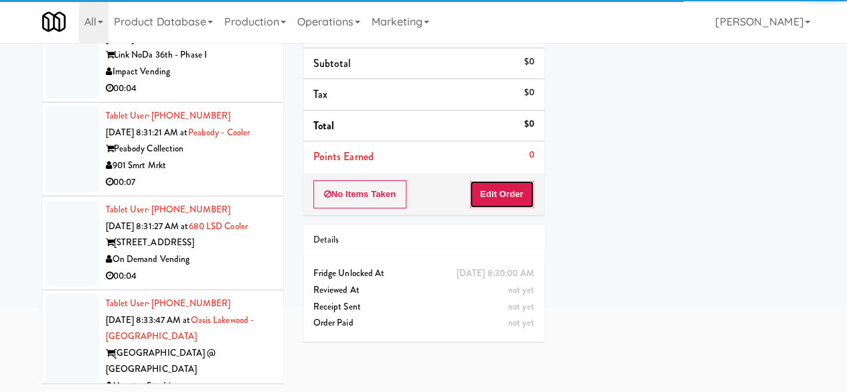
click at [470, 194] on button "Edit Order" at bounding box center [501, 194] width 65 height 28
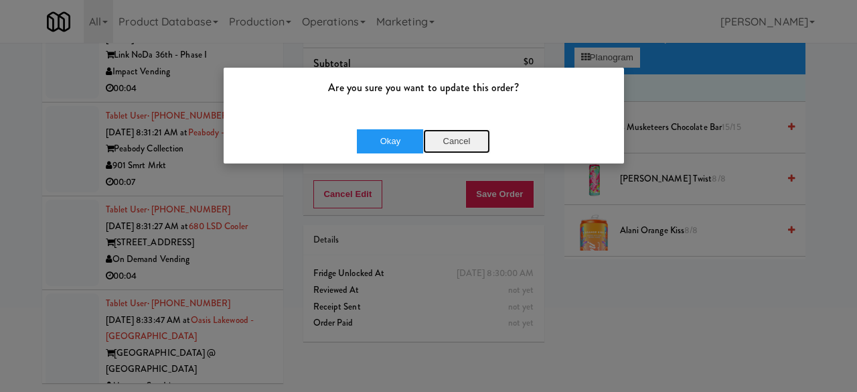
click at [479, 135] on button "Cancel" at bounding box center [456, 141] width 67 height 24
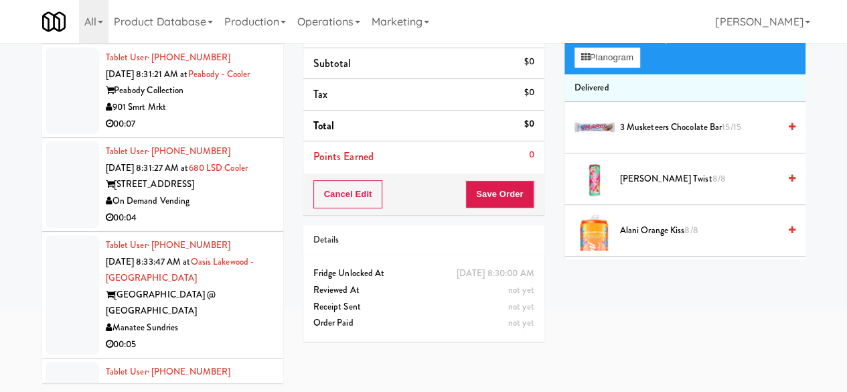
scroll to position [19004, 0]
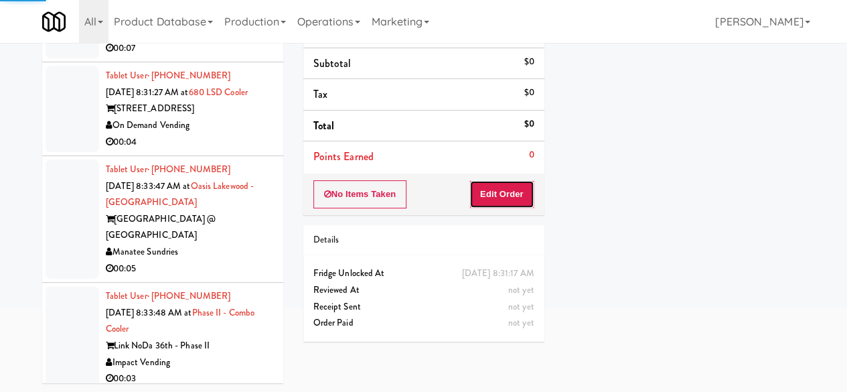
click at [493, 198] on button "Edit Order" at bounding box center [501, 194] width 65 height 28
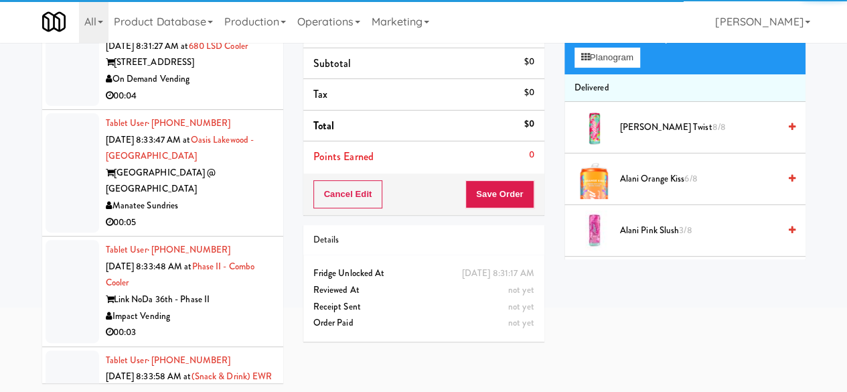
scroll to position [19071, 0]
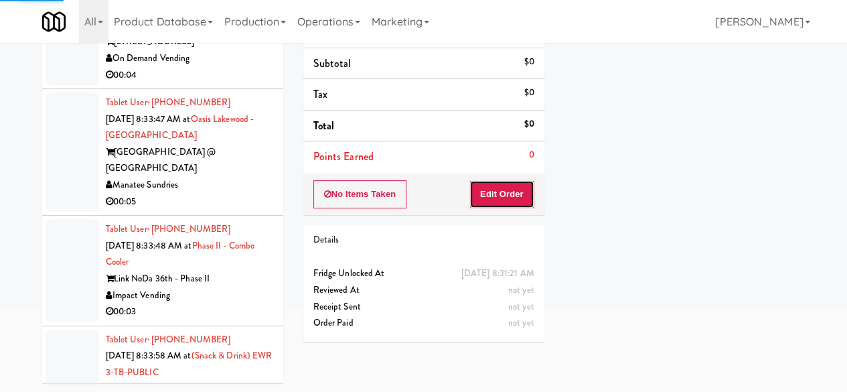
click at [496, 195] on button "Edit Order" at bounding box center [501, 194] width 65 height 28
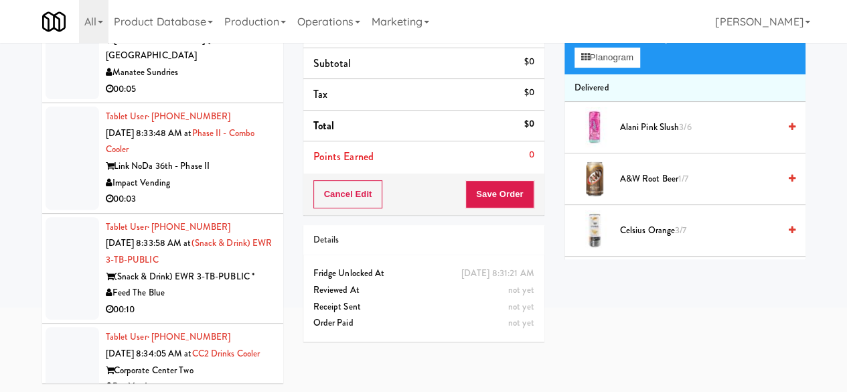
scroll to position [19204, 0]
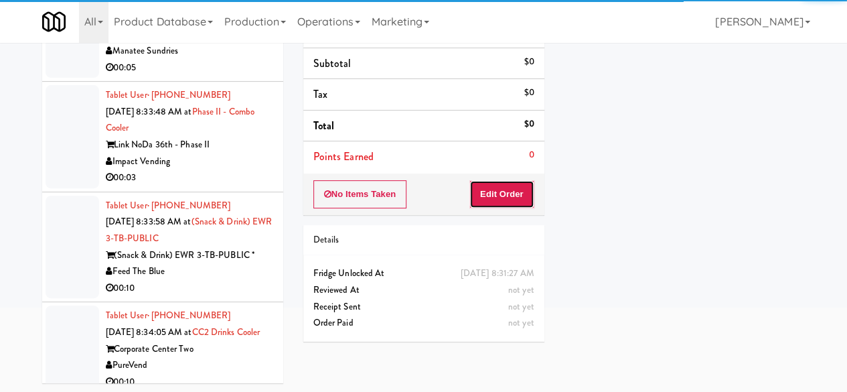
click at [500, 199] on button "Edit Order" at bounding box center [501, 194] width 65 height 28
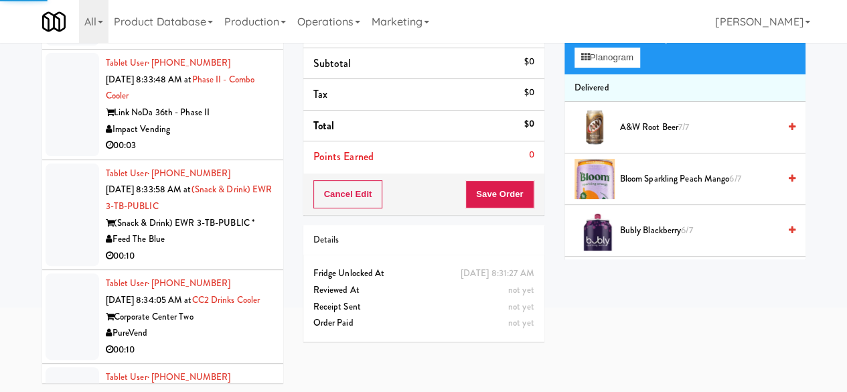
scroll to position [19338, 0]
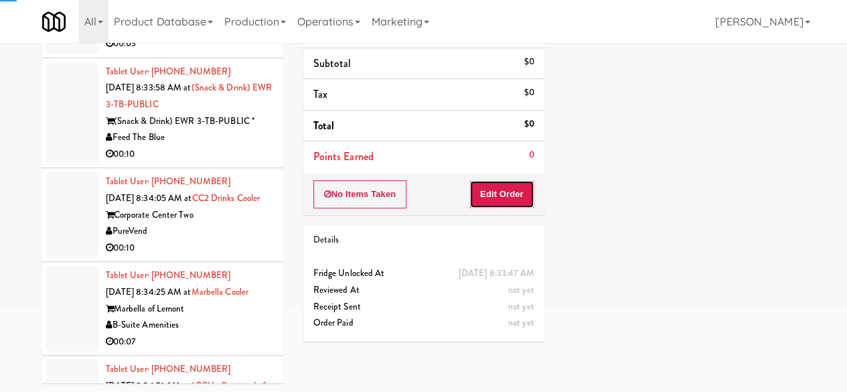
click at [507, 194] on button "Edit Order" at bounding box center [501, 194] width 65 height 28
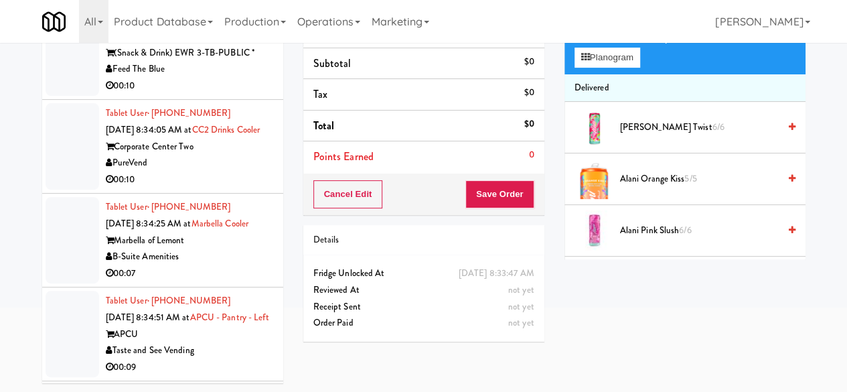
scroll to position [19472, 0]
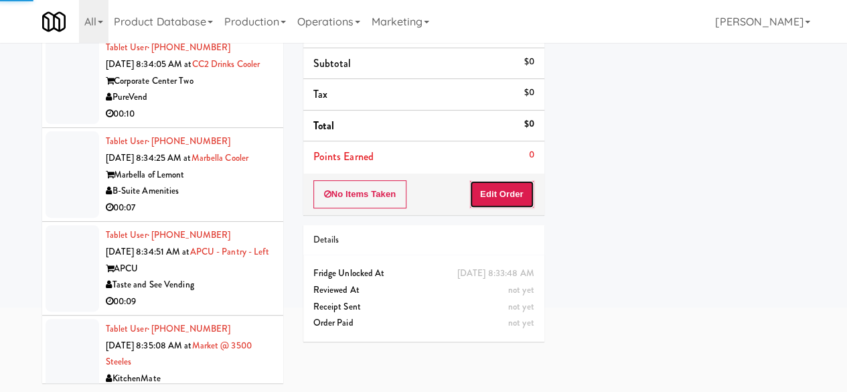
click at [521, 197] on button "Edit Order" at bounding box center [501, 194] width 65 height 28
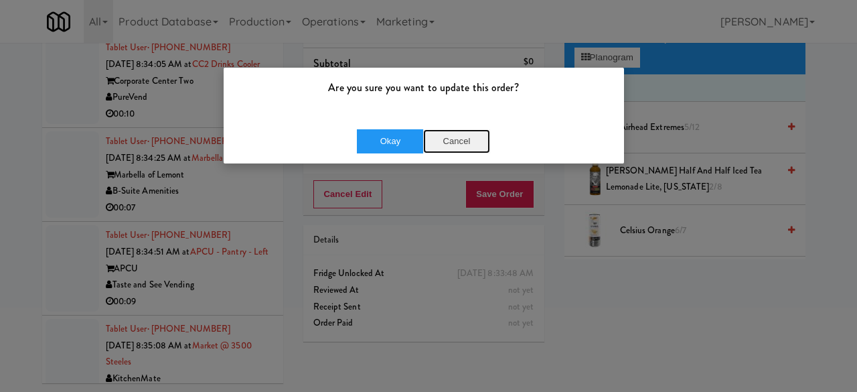
click at [467, 148] on button "Cancel" at bounding box center [456, 141] width 67 height 24
